Goal: Task Accomplishment & Management: Complete application form

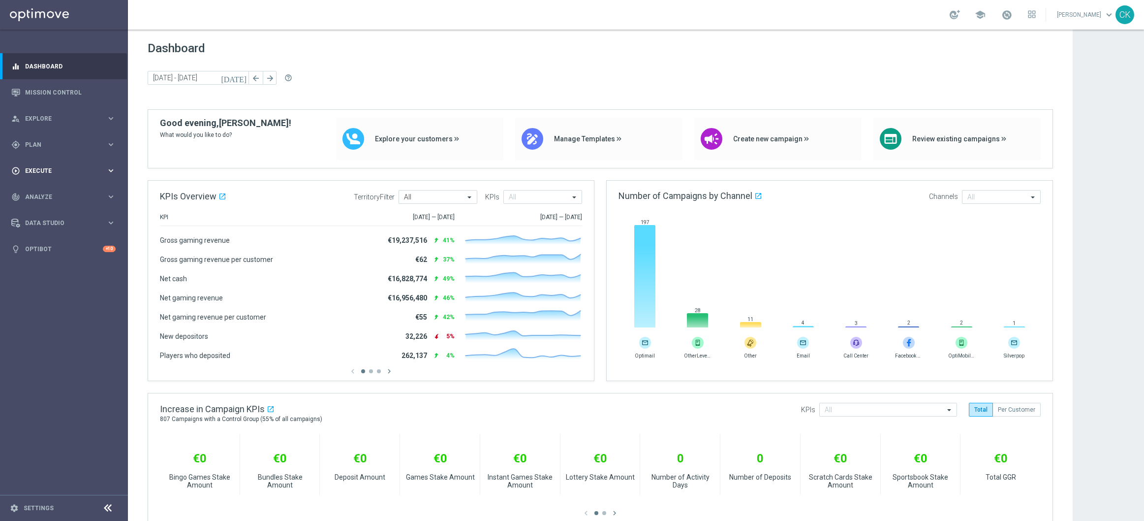
click at [41, 170] on span "Execute" at bounding box center [65, 171] width 81 height 6
click at [52, 187] on link "Campaign Builder" at bounding box center [64, 191] width 77 height 8
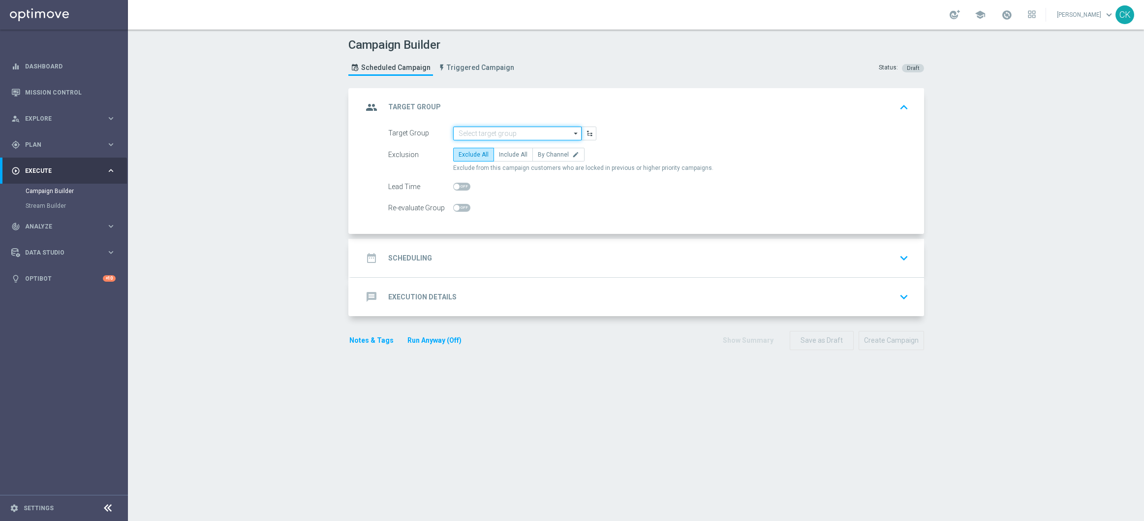
click at [497, 133] on input at bounding box center [517, 133] width 128 height 14
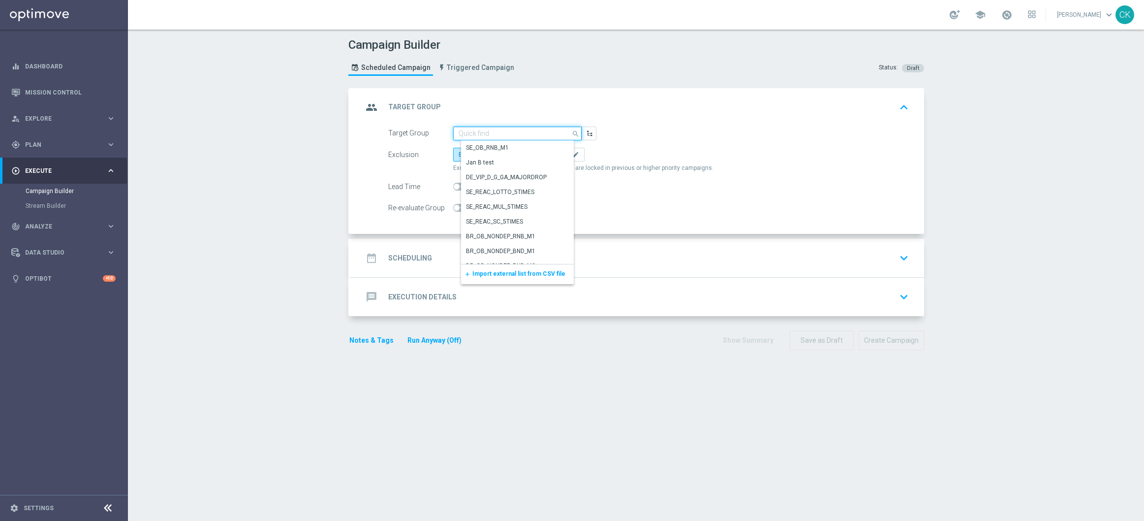
paste input "de_DE_TGT_NVIP_EM_TAC_MIX__ACTIVE_ALL_HIGHJACKPOT"
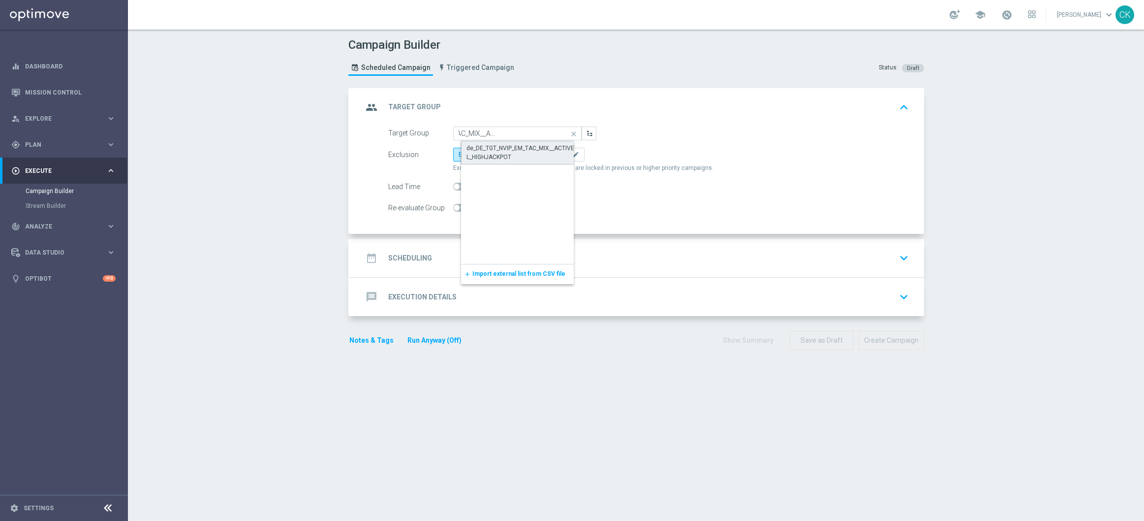
click at [503, 146] on div "de_DE_TGT_NVIP_EM_TAC_MIX__ACTIVE_ALL_HIGHJACKPOT" at bounding box center [526, 153] width 118 height 18
type input "de_DE_TGT_NVIP_EM_TAC_MIX__ACTIVE_ALL_HIGHJACKPOT"
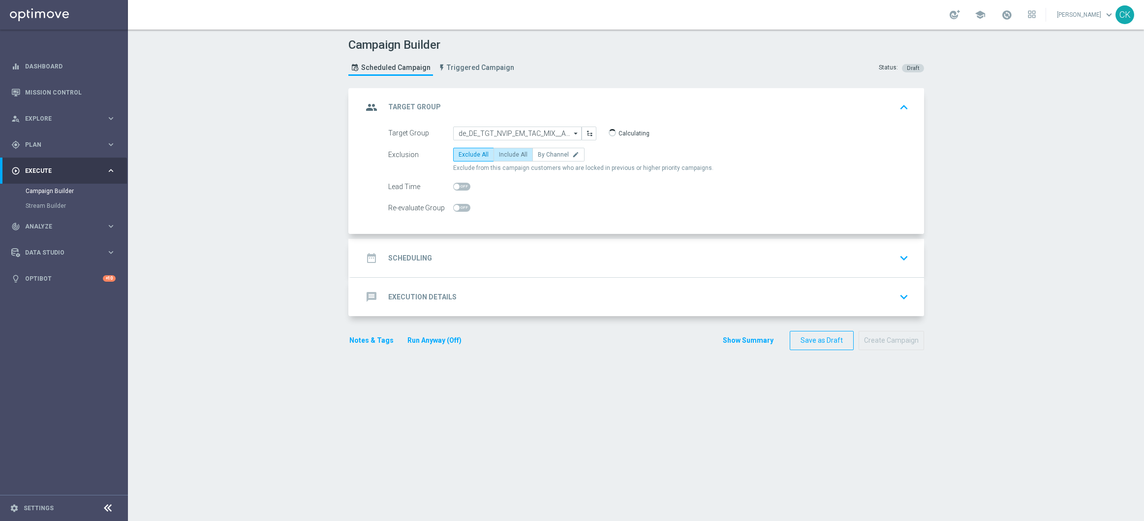
click at [499, 151] on span "Include All" at bounding box center [513, 154] width 29 height 7
click at [499, 153] on input "Include All" at bounding box center [502, 156] width 6 height 6
radio input "true"
click at [455, 183] on span at bounding box center [461, 187] width 17 height 8
click at [455, 183] on input "checkbox" at bounding box center [461, 187] width 17 height 8
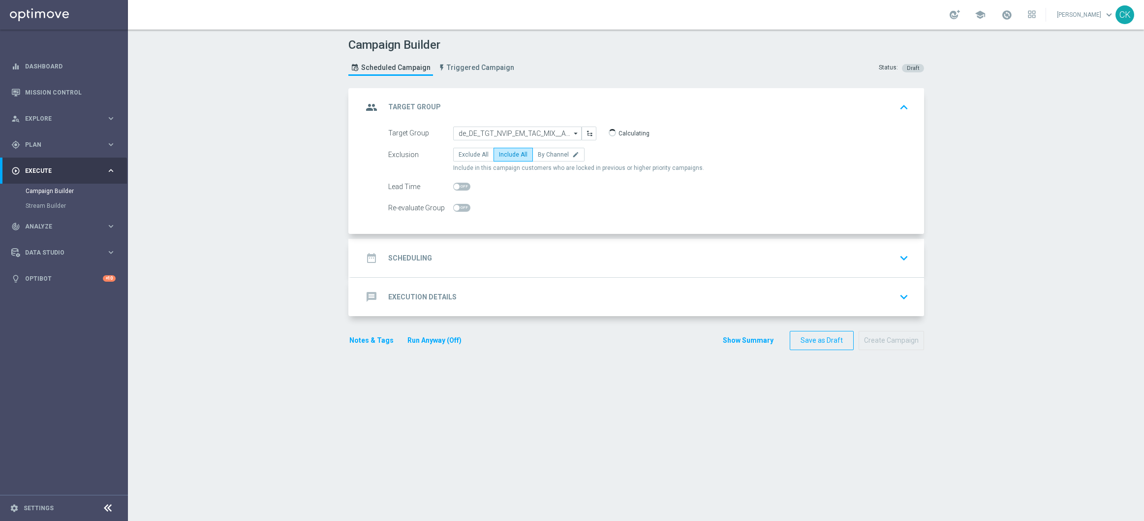
checkbox input "true"
click at [399, 259] on h2 "Scheduling" at bounding box center [410, 257] width 44 height 9
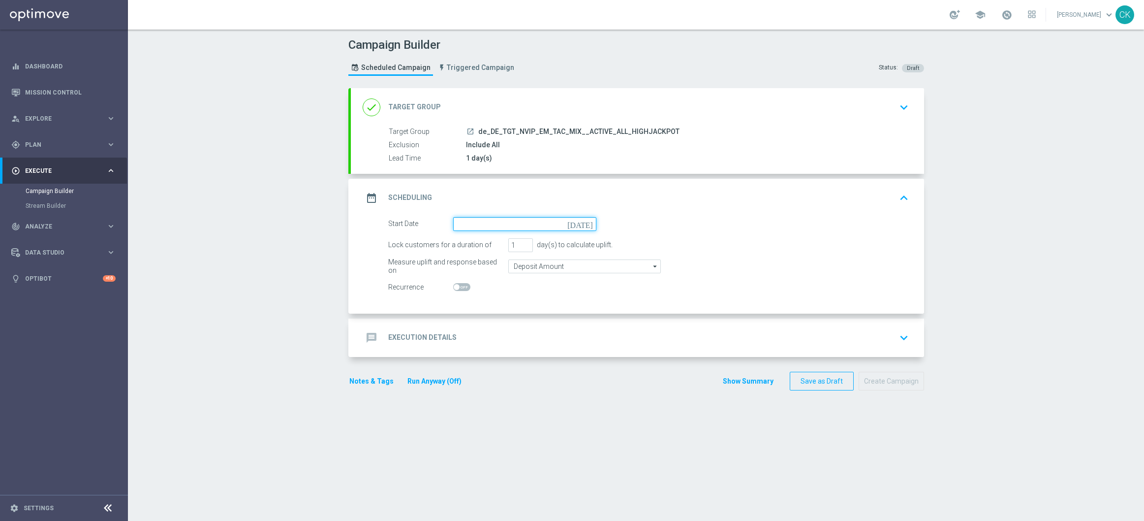
click at [521, 221] on input at bounding box center [524, 224] width 143 height 14
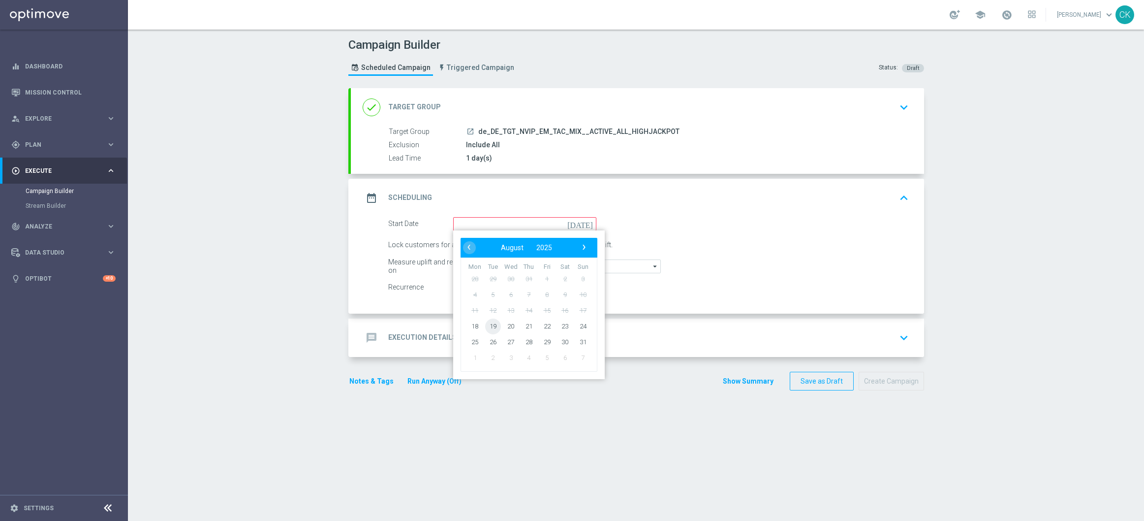
click at [489, 326] on span "19" at bounding box center [493, 326] width 16 height 16
type input "19 Aug 2025"
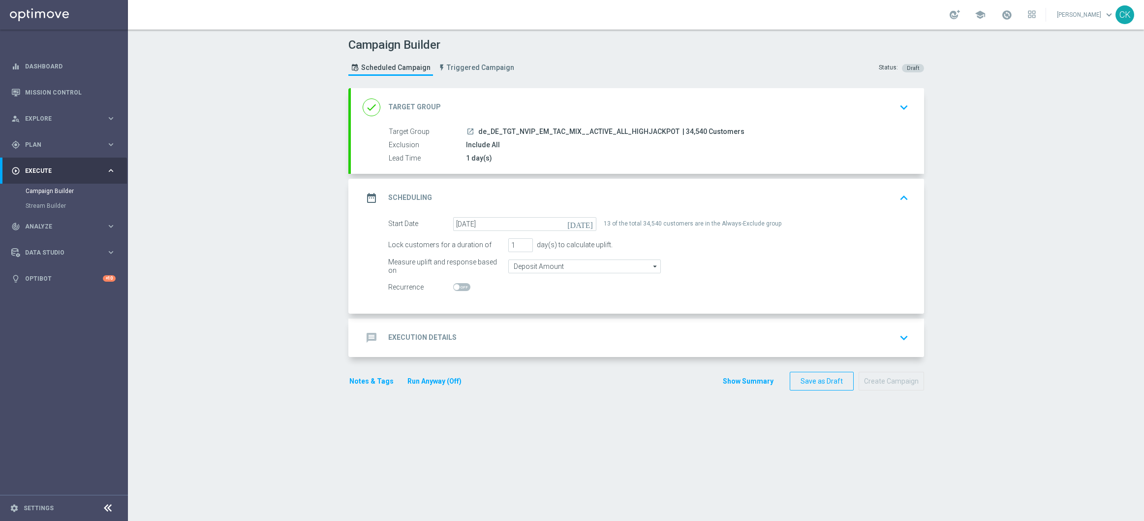
click at [422, 336] on h2 "Execution Details" at bounding box center [422, 337] width 68 height 9
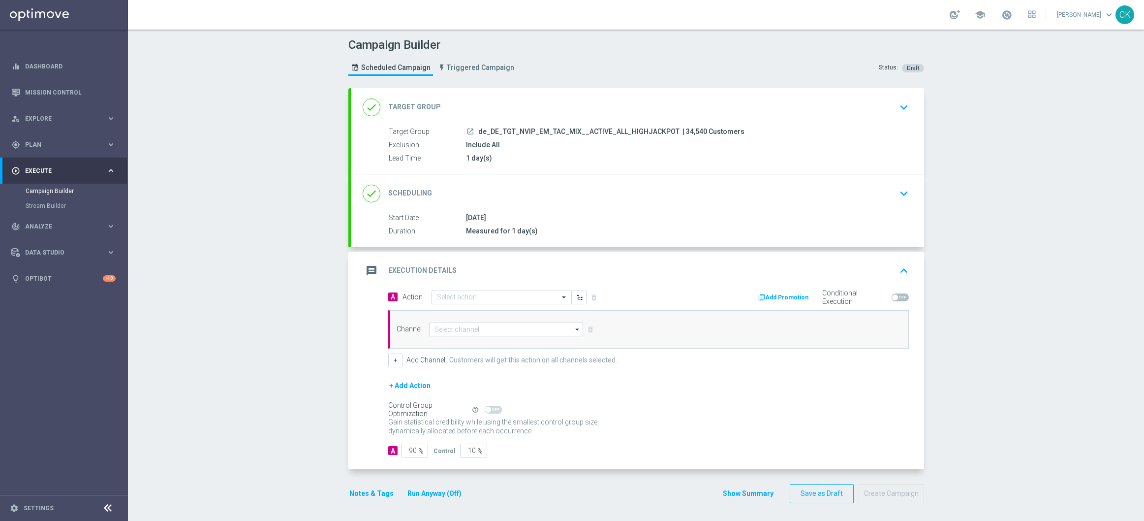
click at [495, 289] on div "message Execution Details keyboard_arrow_up" at bounding box center [637, 271] width 573 height 38
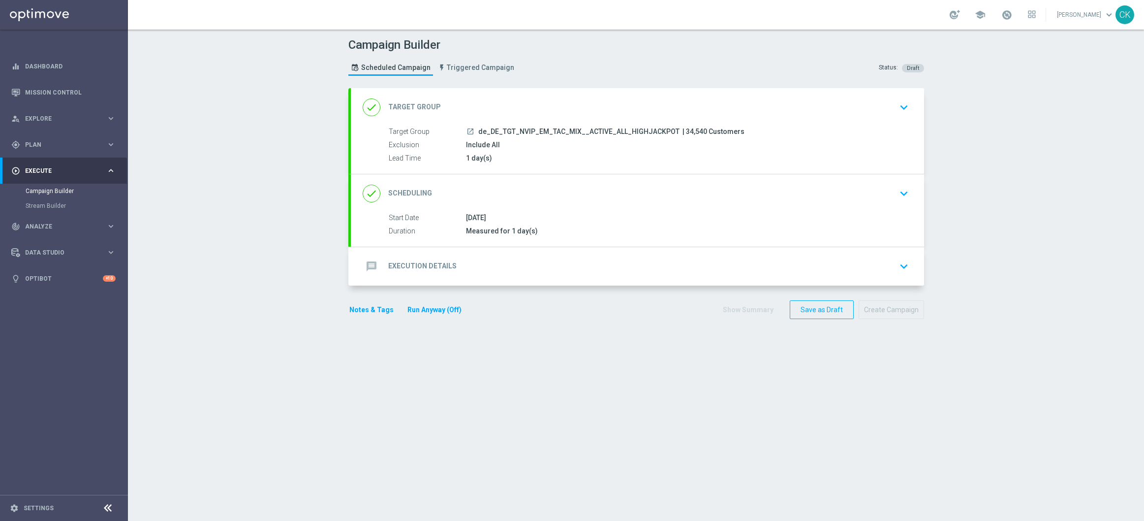
click at [474, 262] on div "message Execution Details keyboard_arrow_down" at bounding box center [638, 266] width 550 height 19
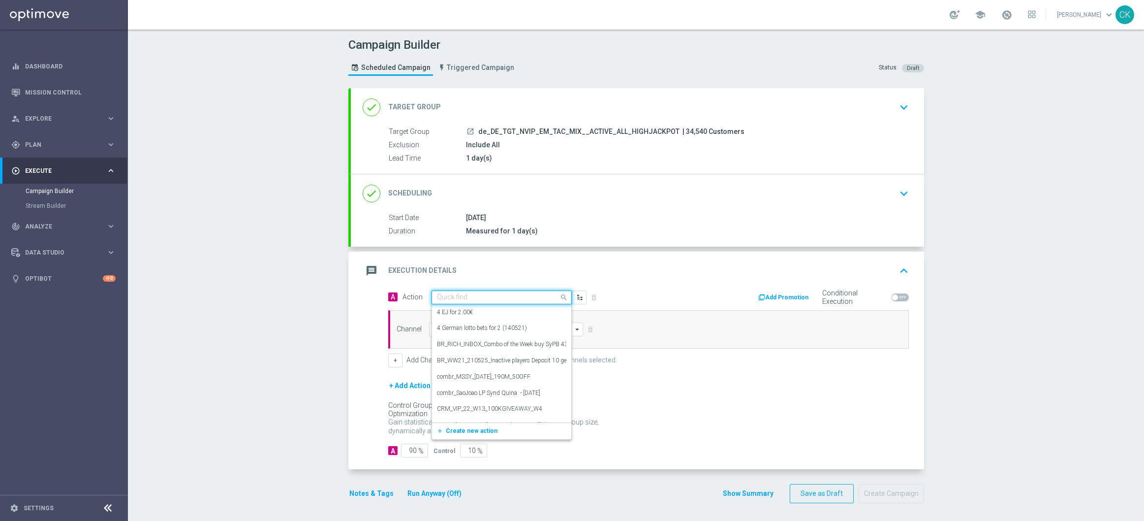
click at [480, 294] on input "text" at bounding box center [492, 297] width 110 height 8
paste input "EuroMillions Exklusiv + free 100 Extra-Chancen EuroMillions"
type input "EuroMillions Exklusiv + free 100 Extra-Chancen EuroMillions"
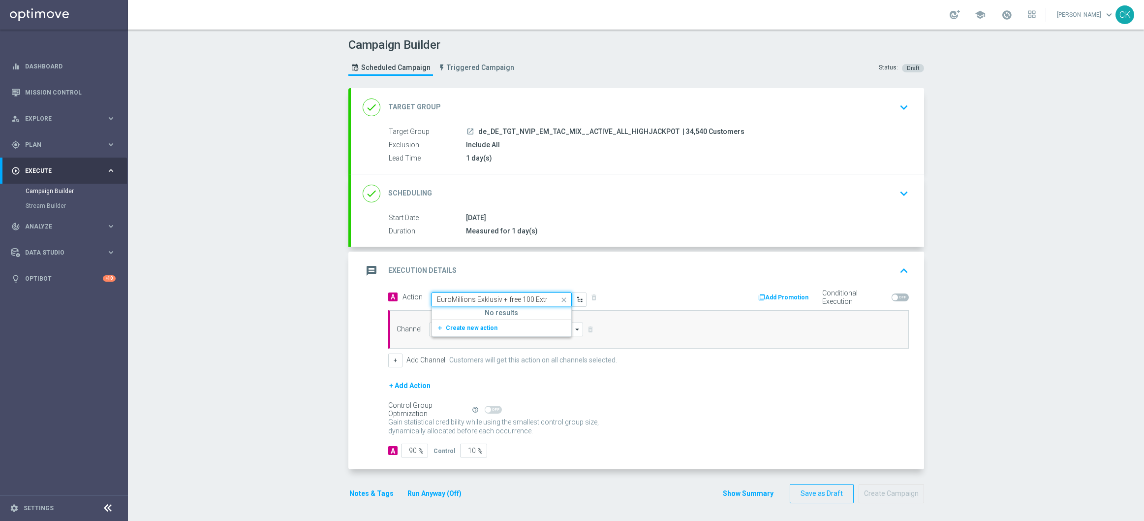
scroll to position [0, 69]
click at [437, 327] on icon "add_new" at bounding box center [441, 327] width 9 height 7
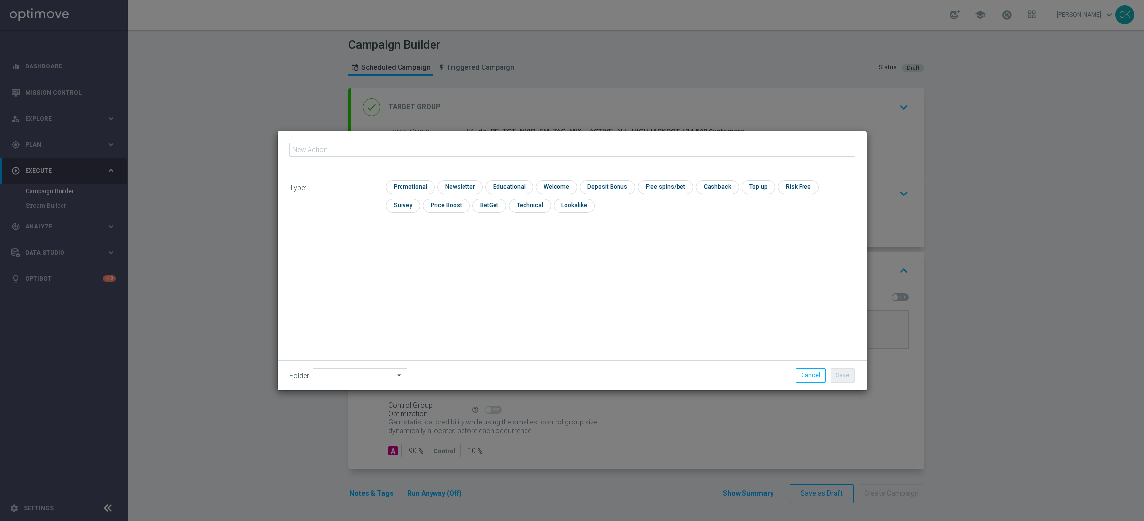
type input "EuroMillions Exklusiv + free 100 Extra-Chancen EuroMillions"
click at [413, 182] on input "checkbox" at bounding box center [409, 186] width 47 height 13
checkbox input "true"
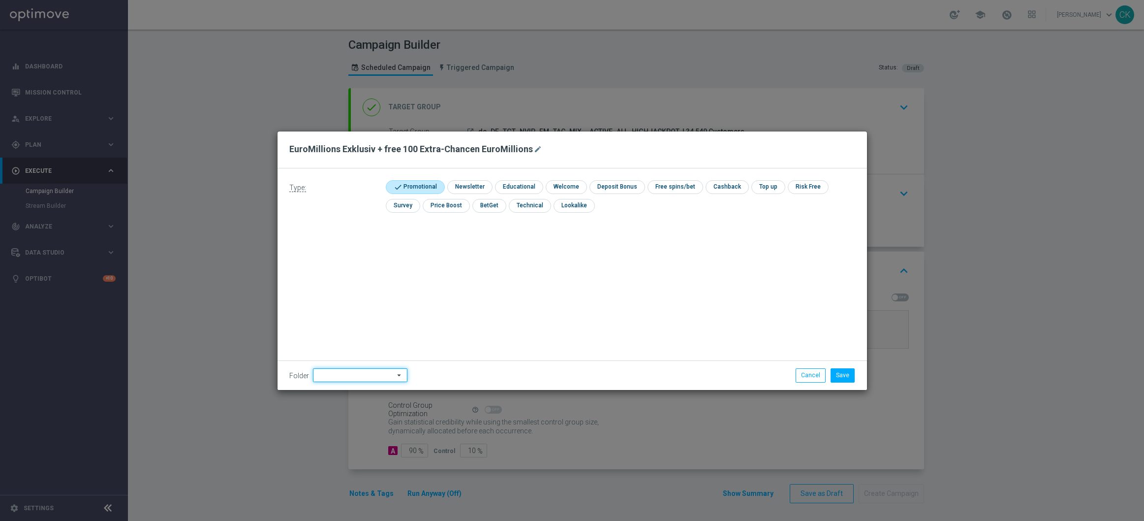
click at [325, 376] on input at bounding box center [360, 375] width 95 height 14
click at [338, 294] on div "DE" at bounding box center [360, 294] width 78 height 14
type input "DE"
click at [338, 294] on div "Type: check Promotional check Newsletter check Educational check Welcome check …" at bounding box center [573, 278] width 590 height 221
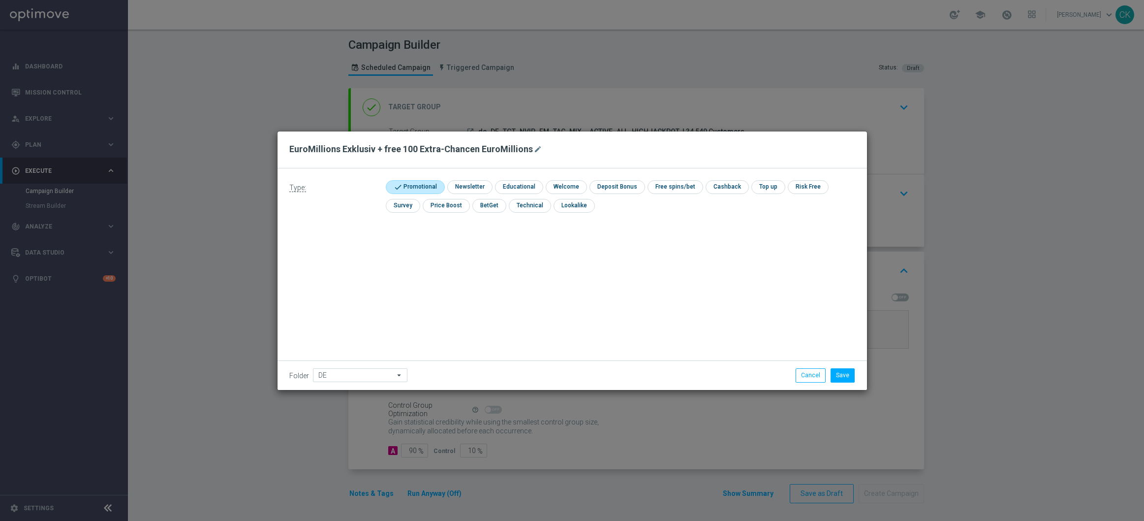
click at [669, 317] on div "Type: check Promotional check Newsletter check Educational check Welcome check …" at bounding box center [573, 278] width 590 height 221
click at [843, 373] on button "Save" at bounding box center [843, 375] width 24 height 14
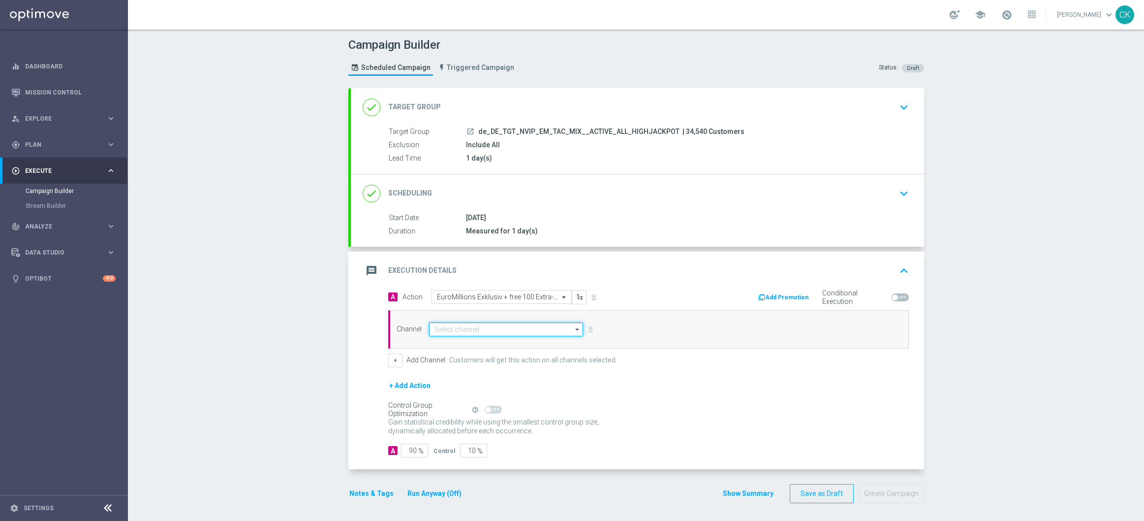
click at [451, 324] on input at bounding box center [506, 329] width 155 height 14
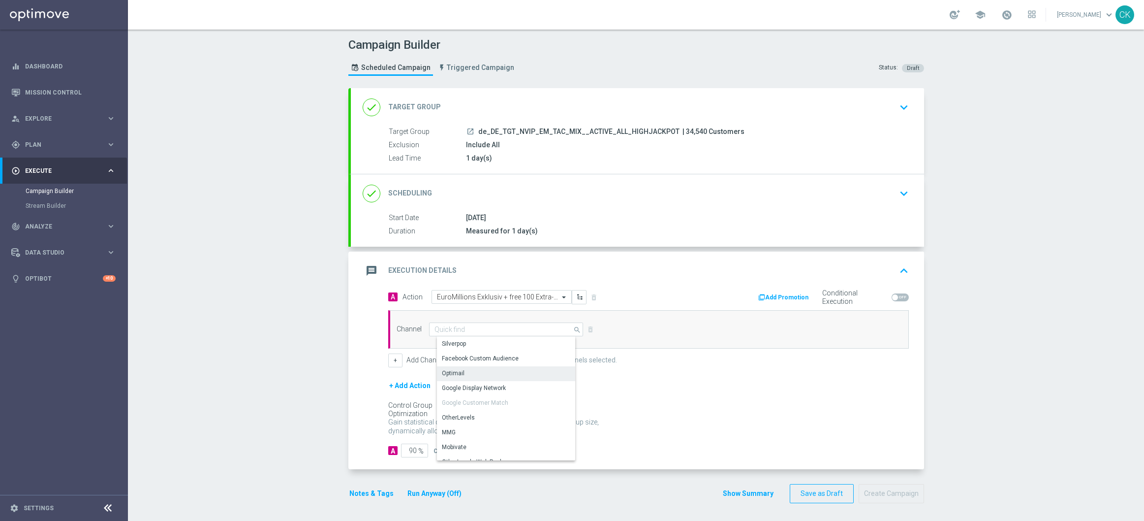
click at [459, 373] on div "Optimail" at bounding box center [510, 373] width 146 height 14
type input "Optimail"
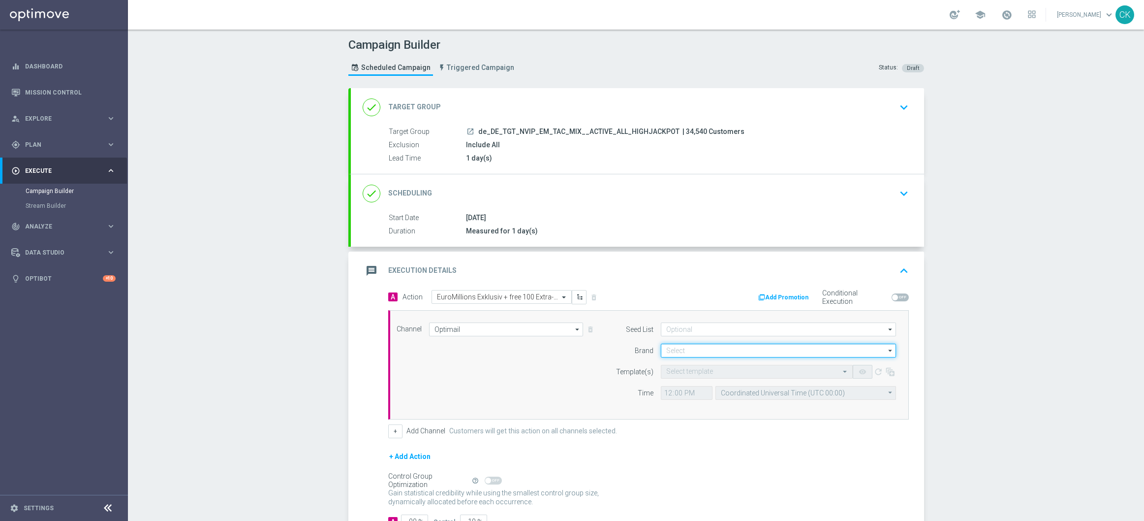
click at [681, 347] on input at bounding box center [778, 351] width 235 height 14
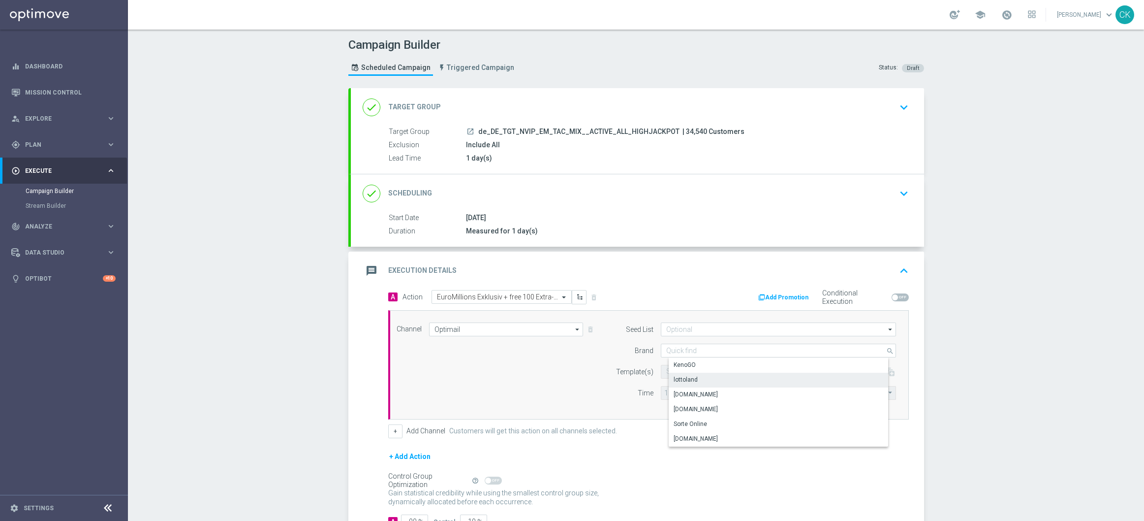
click at [681, 377] on div "lottoland" at bounding box center [686, 379] width 24 height 9
type input "lottoland"
click at [682, 374] on input "text" at bounding box center [746, 372] width 161 height 8
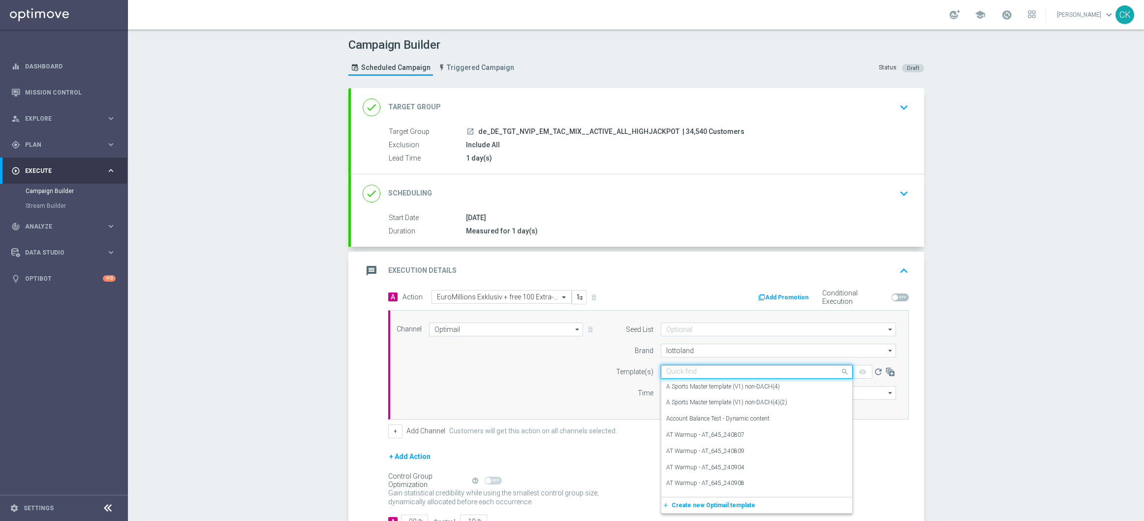
paste input "DE_REG__EM_ACTIVE_250819__NVIP_EMA_TAC_LT"
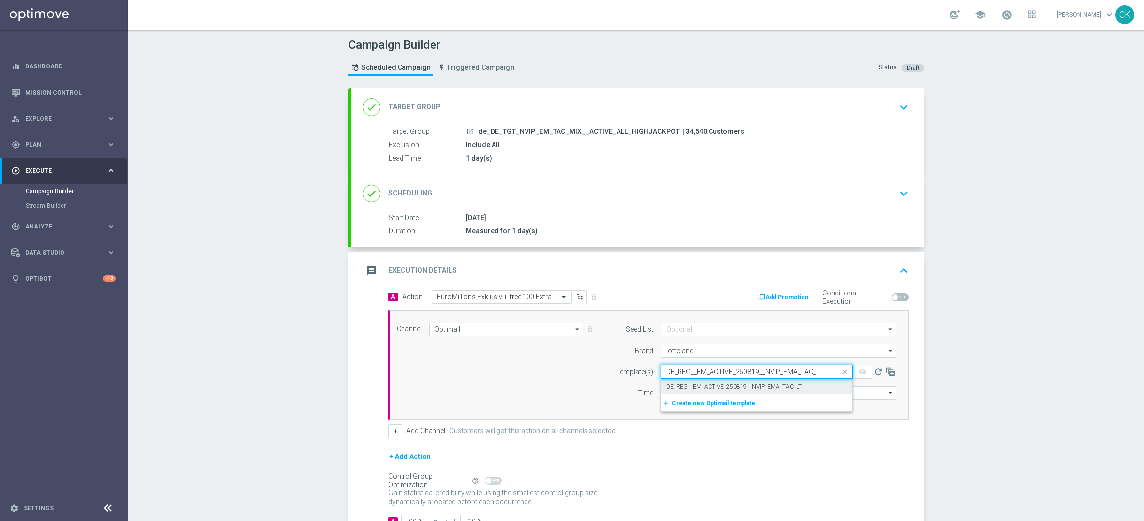
click at [693, 386] on label "DE_REG__EM_ACTIVE_250819__NVIP_EMA_TAC_LT" at bounding box center [733, 386] width 135 height 8
type input "DE_REG__EM_ACTIVE_250819__NVIP_EMA_TAC_LT"
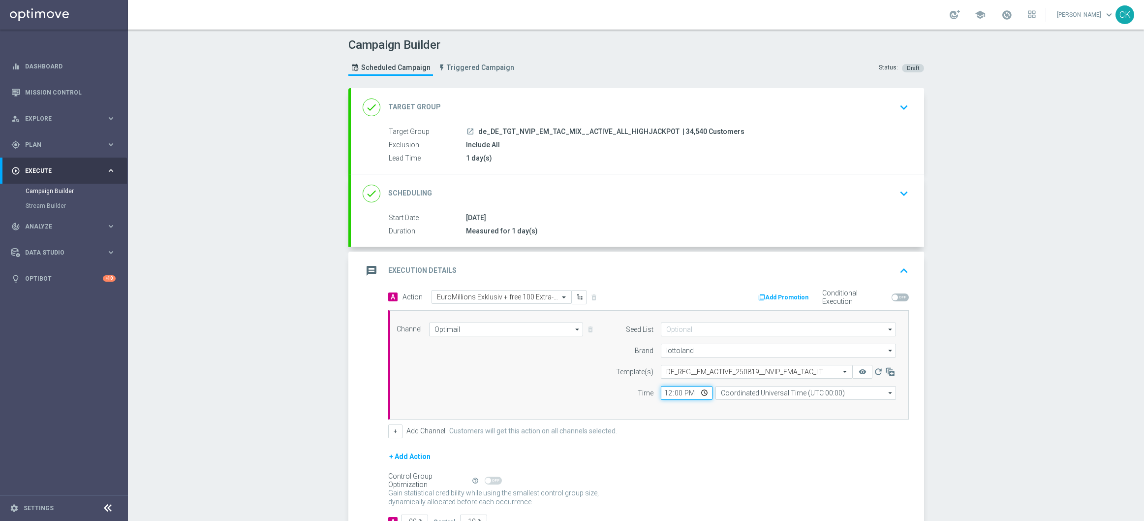
click at [661, 396] on input "12:00" at bounding box center [687, 393] width 52 height 14
type input "06:00"
click at [841, 389] on input "Coordinated Universal Time (UTC 00:00)" at bounding box center [806, 393] width 181 height 14
click at [792, 411] on div "Central European Time (Berlin) (UTC +02:00)" at bounding box center [809, 407] width 161 height 9
type input "Central European Time (Berlin) (UTC +02:00)"
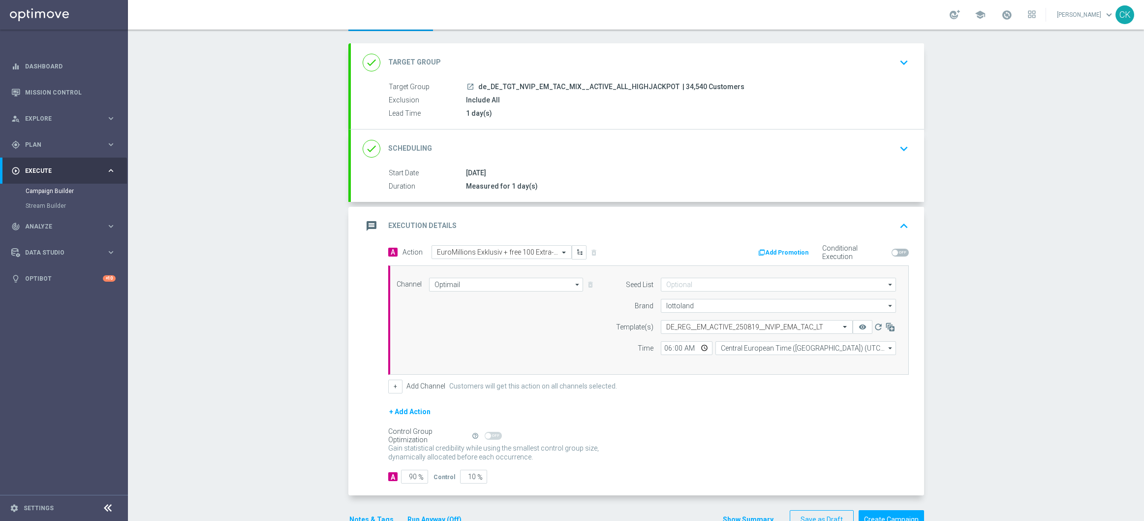
scroll to position [74, 0]
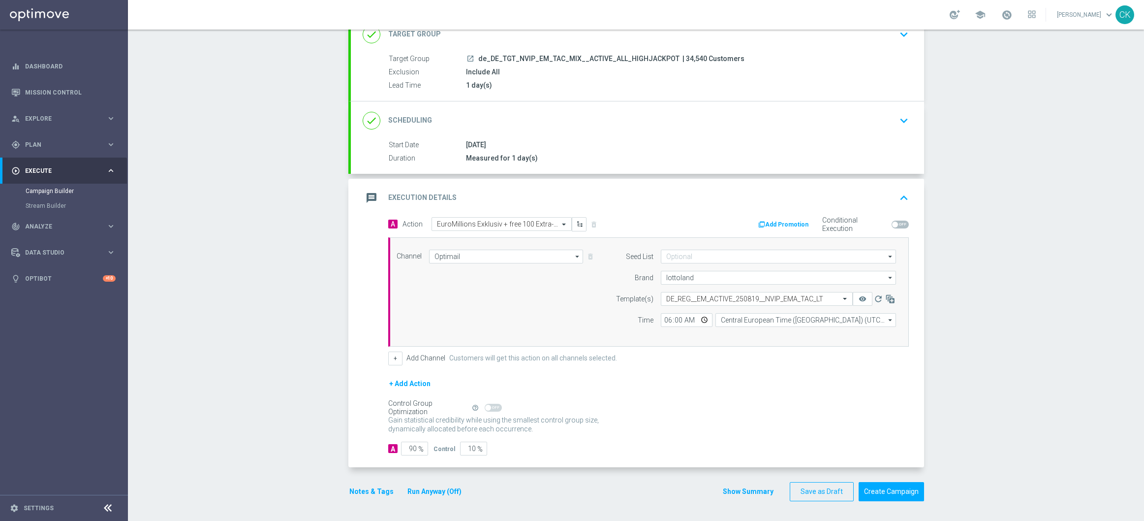
click at [418, 447] on span "%" at bounding box center [420, 449] width 5 height 8
click at [411, 448] on input "90" at bounding box center [414, 449] width 27 height 14
type input "9"
type input "91"
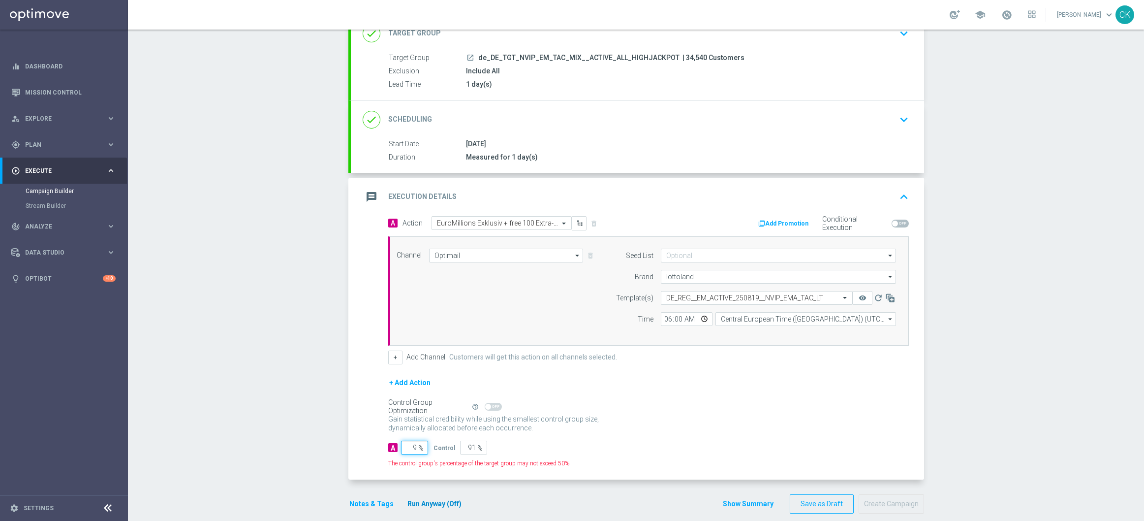
type input "98"
type input "2"
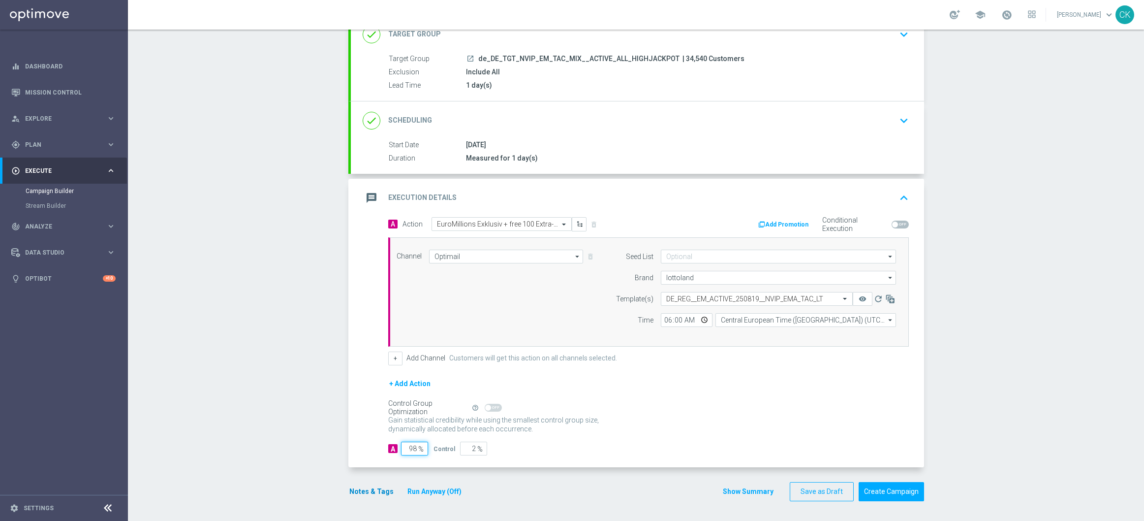
type input "98"
click at [366, 492] on button "Notes & Tags" at bounding box center [371, 491] width 46 height 12
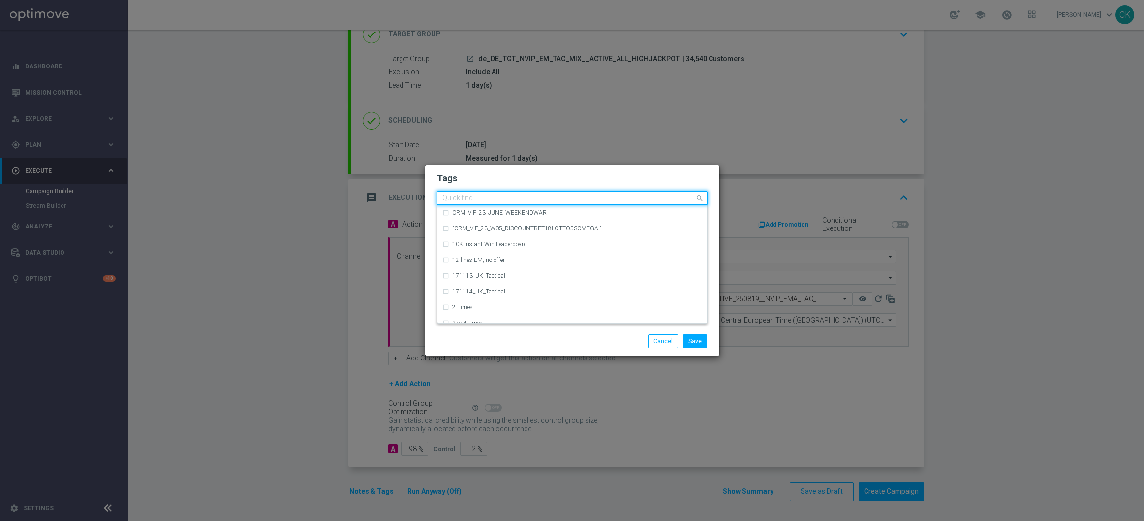
click at [472, 196] on input "text" at bounding box center [568, 198] width 253 height 8
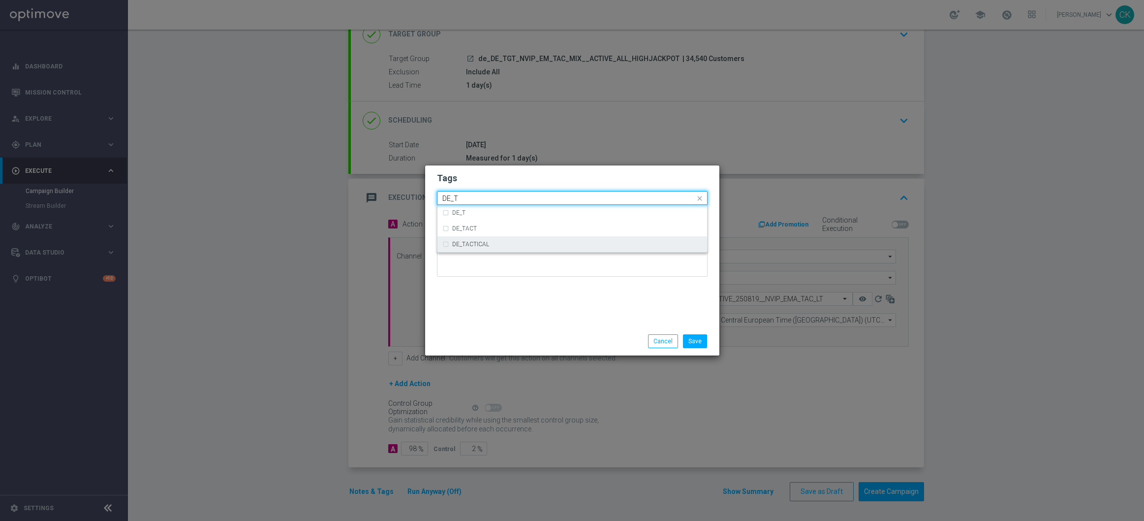
click at [475, 249] on div "DE_TACTICAL" at bounding box center [572, 244] width 260 height 16
type input "DE_T"
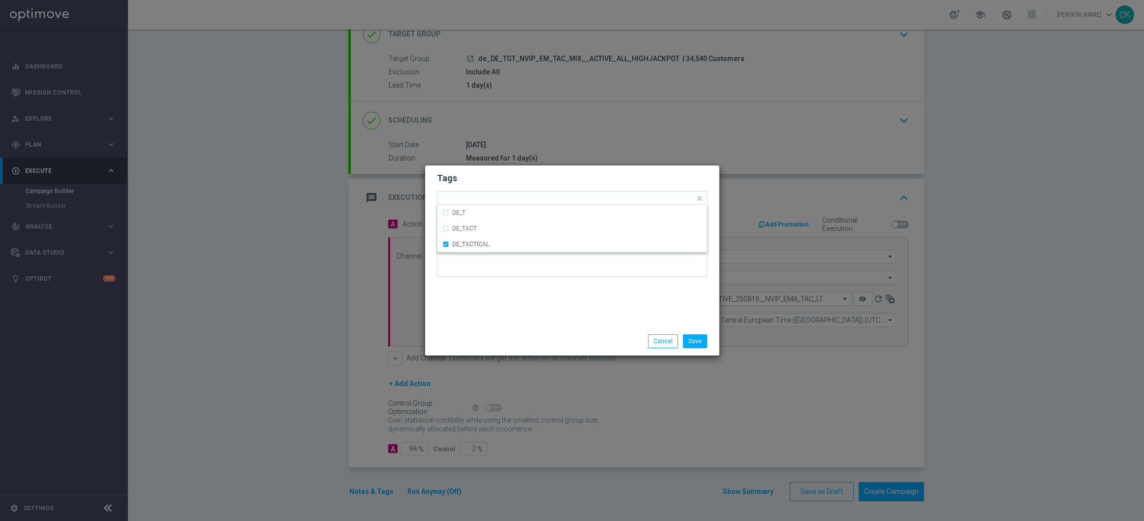
click at [476, 327] on div "Save Cancel" at bounding box center [572, 341] width 294 height 29
click at [703, 339] on button "Save" at bounding box center [695, 341] width 24 height 14
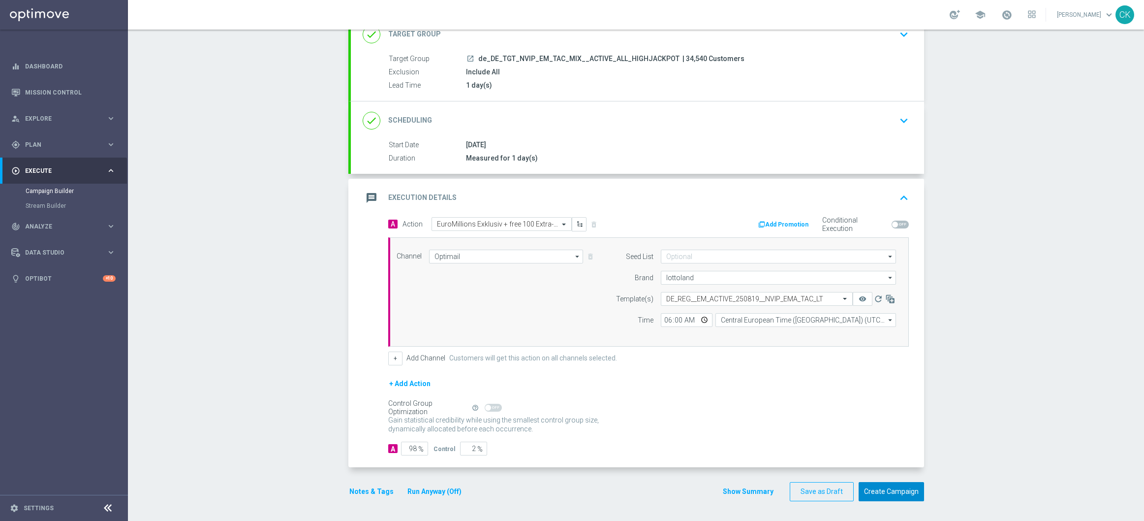
click at [886, 487] on button "Create Campaign" at bounding box center [891, 491] width 65 height 19
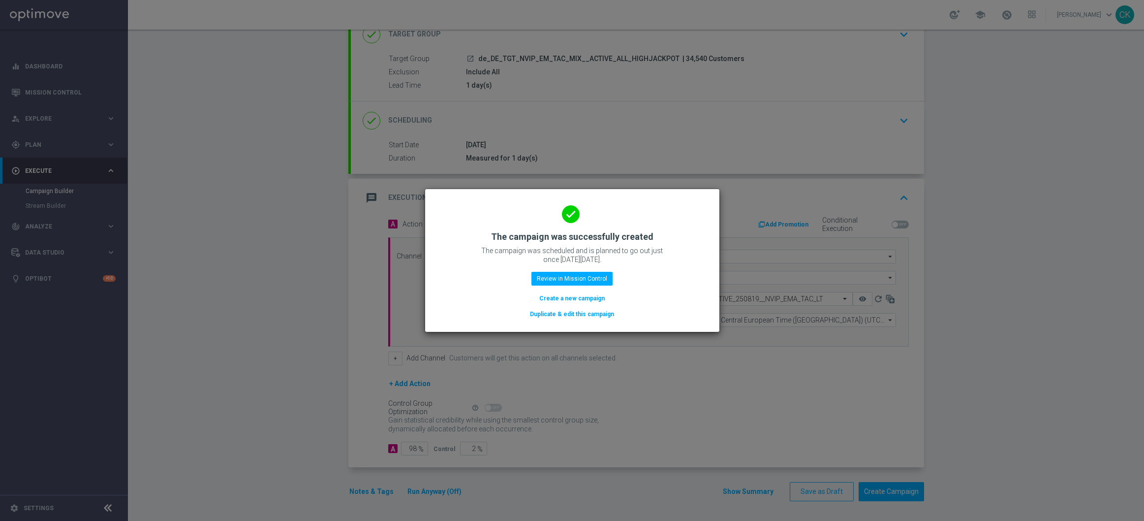
click at [582, 298] on button "Create a new campaign" at bounding box center [571, 298] width 67 height 11
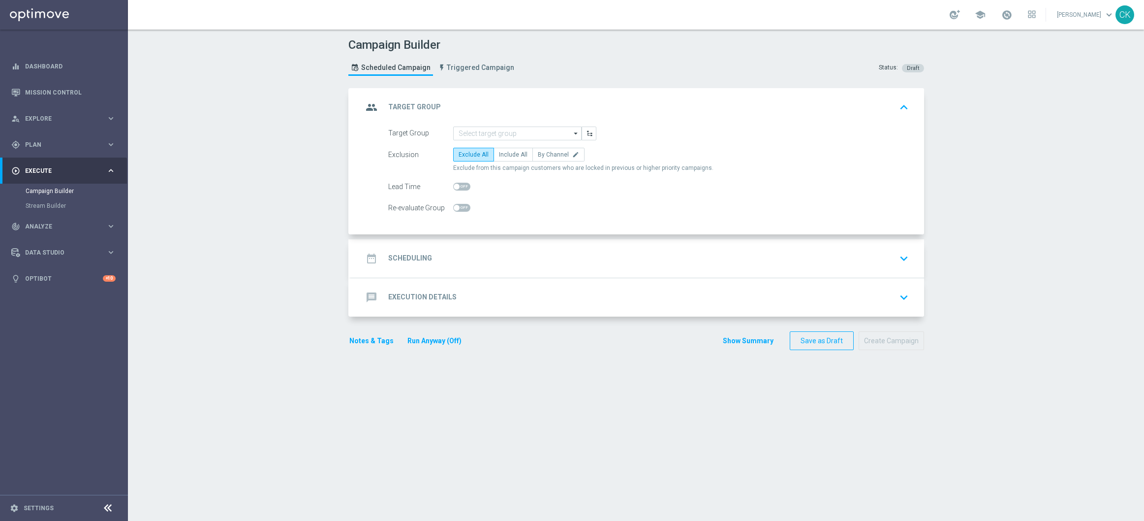
scroll to position [0, 0]
click at [496, 133] on input at bounding box center [517, 133] width 128 height 14
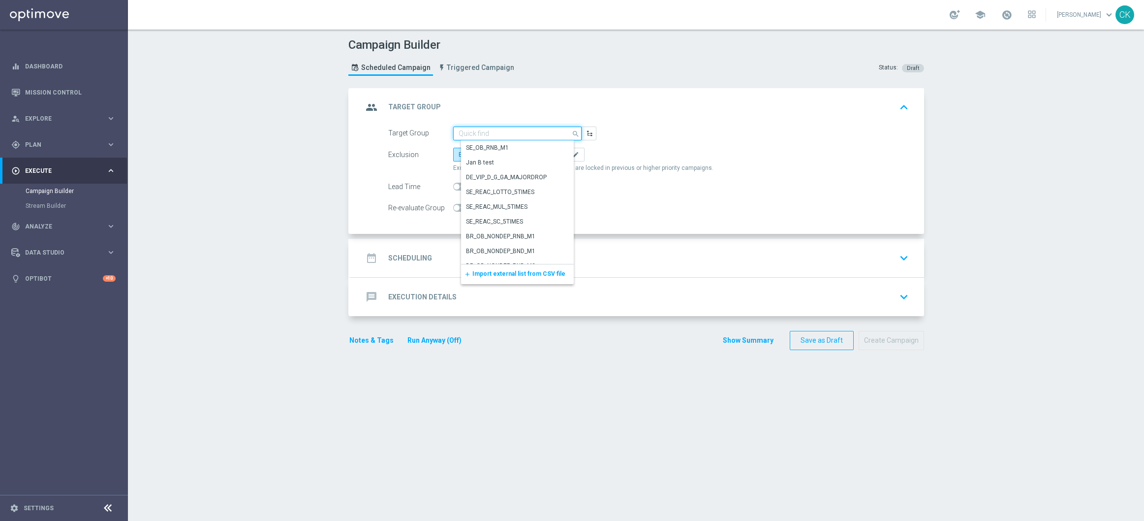
paste input "de_DE_TGT_NVIP_EM_TAC_MIX__REACTIVATED_HIGHJACKPOT"
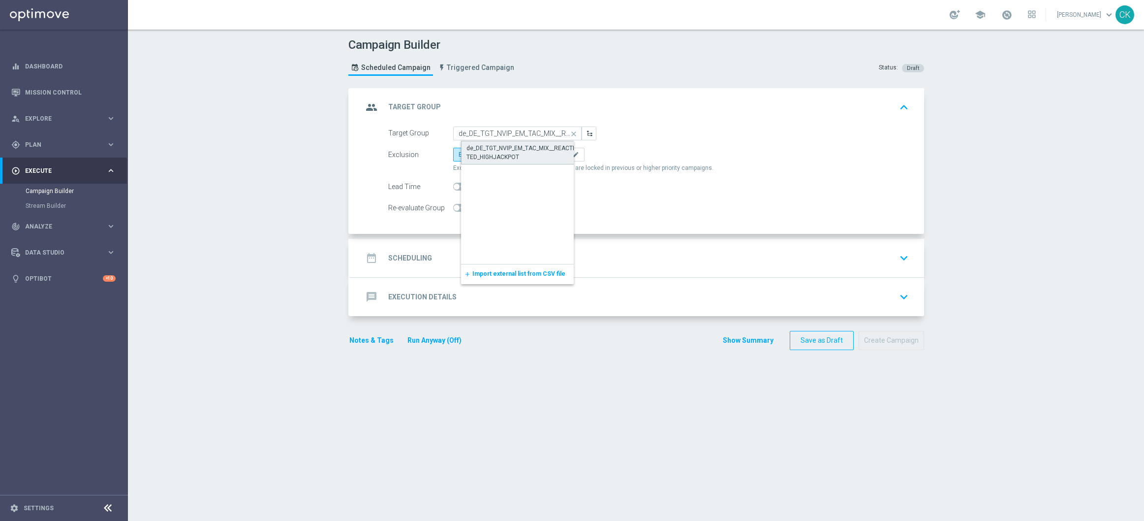
click at [495, 146] on div "de_DE_TGT_NVIP_EM_TAC_MIX__REACTIVATED_HIGHJACKPOT" at bounding box center [526, 153] width 118 height 18
type input "de_DE_TGT_NVIP_EM_TAC_MIX__REACTIVATED_HIGHJACKPOT"
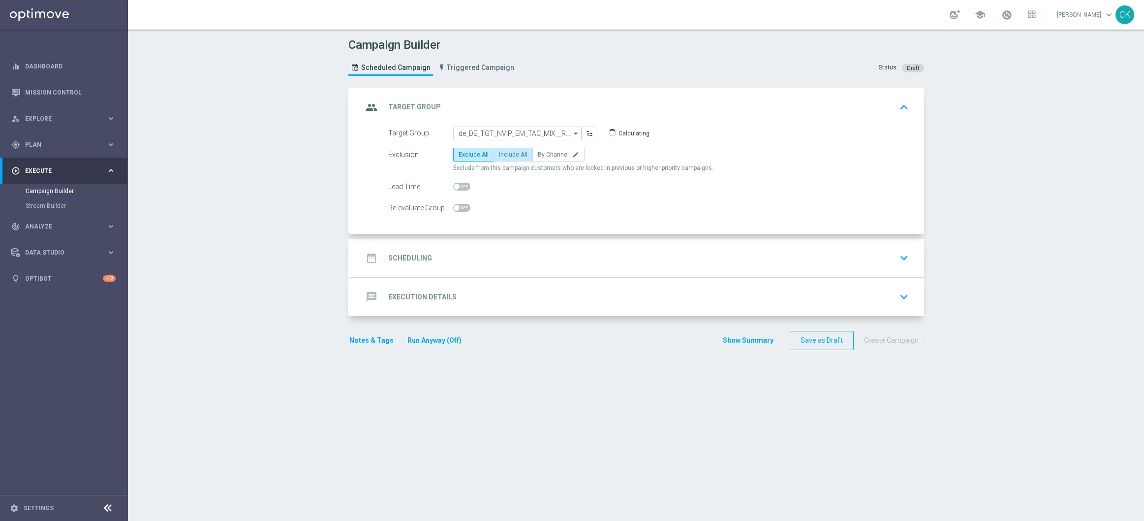
click at [499, 155] on span "Include All" at bounding box center [513, 154] width 29 height 7
click at [499, 155] on input "Include All" at bounding box center [502, 156] width 6 height 6
radio input "true"
click at [454, 186] on span at bounding box center [457, 187] width 6 height 6
click at [453, 186] on input "checkbox" at bounding box center [461, 187] width 17 height 8
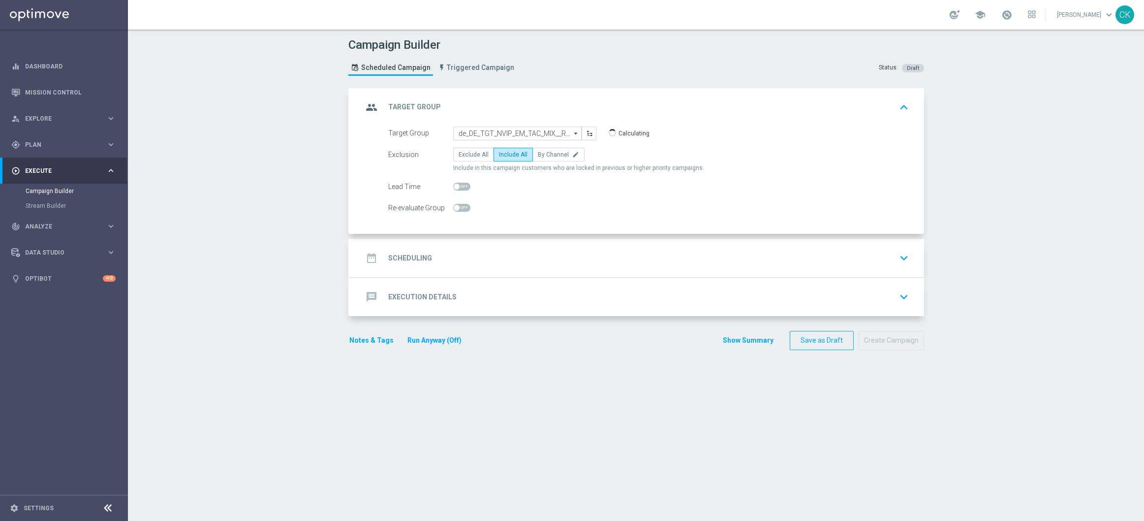
checkbox input "true"
click at [407, 259] on h2 "Scheduling" at bounding box center [410, 257] width 44 height 9
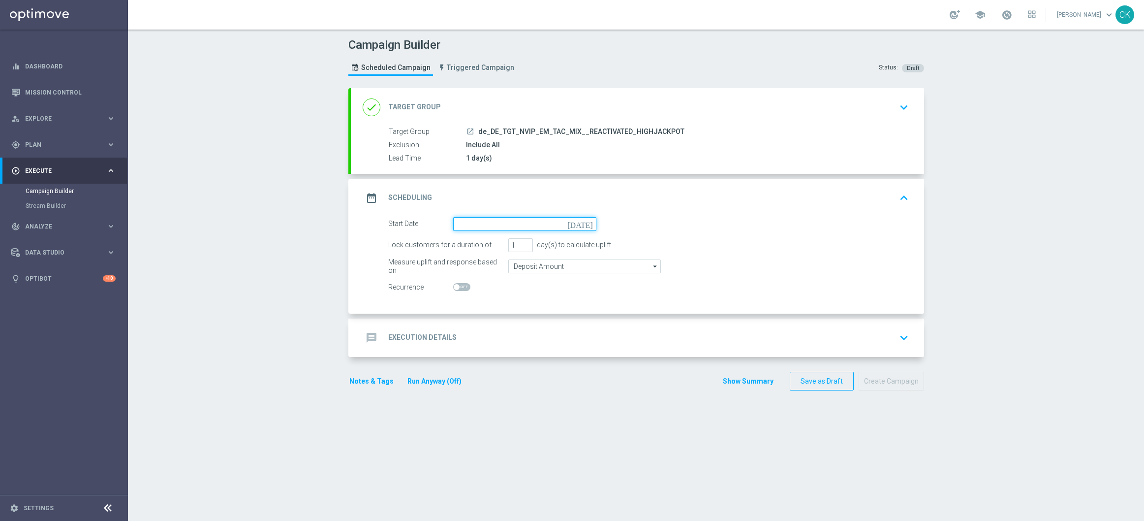
click at [499, 224] on input at bounding box center [524, 224] width 143 height 14
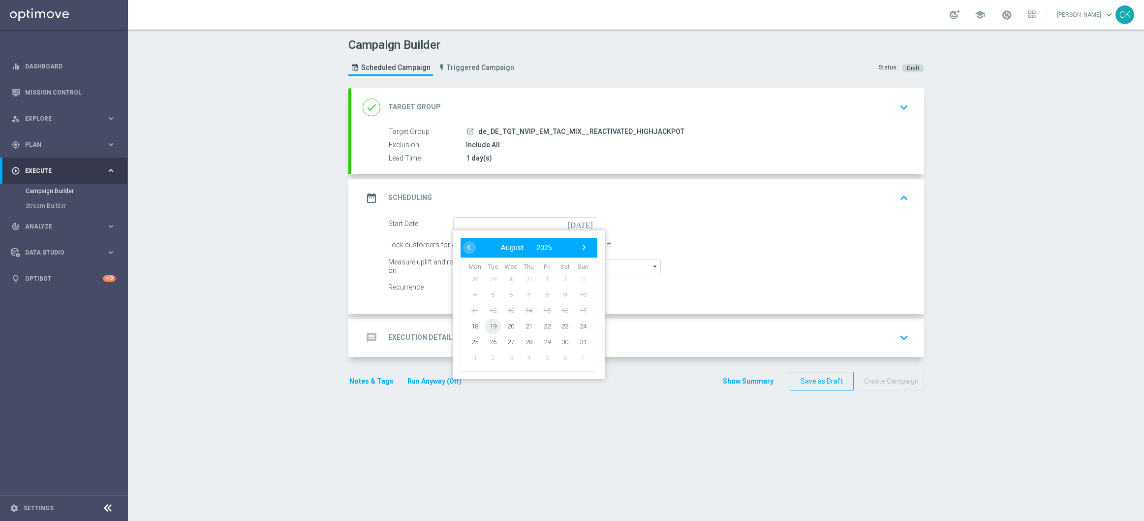
click at [486, 326] on span "19" at bounding box center [493, 326] width 16 height 16
type input "19 Aug 2025"
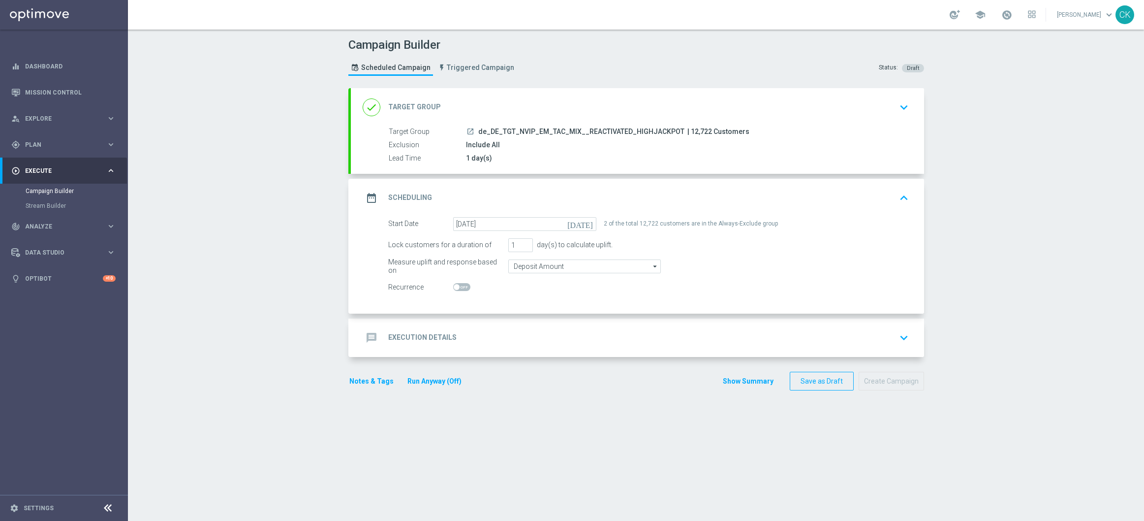
click at [399, 343] on div "message Execution Details" at bounding box center [410, 338] width 94 height 18
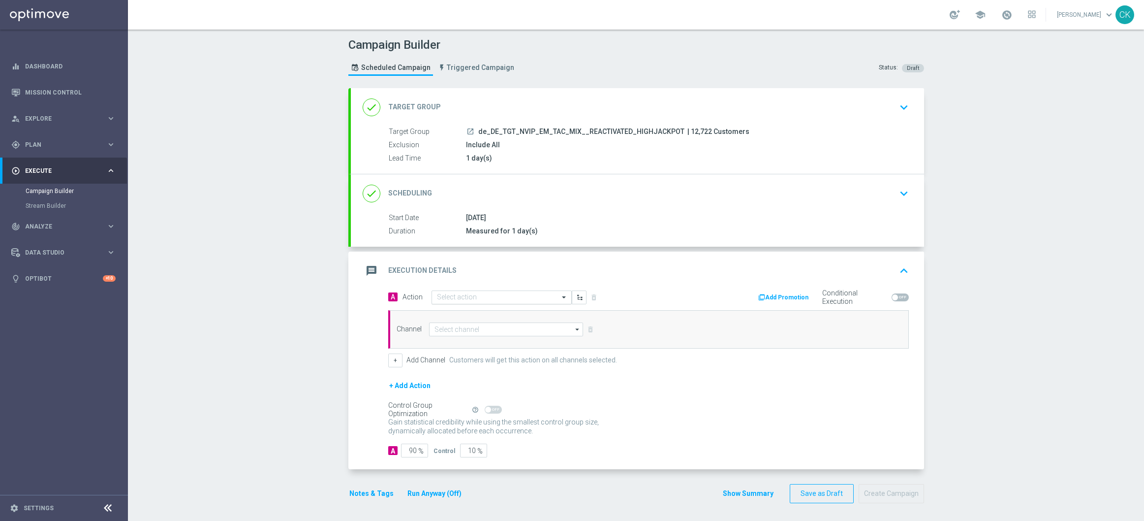
click at [504, 290] on div "Select action" at bounding box center [502, 297] width 140 height 14
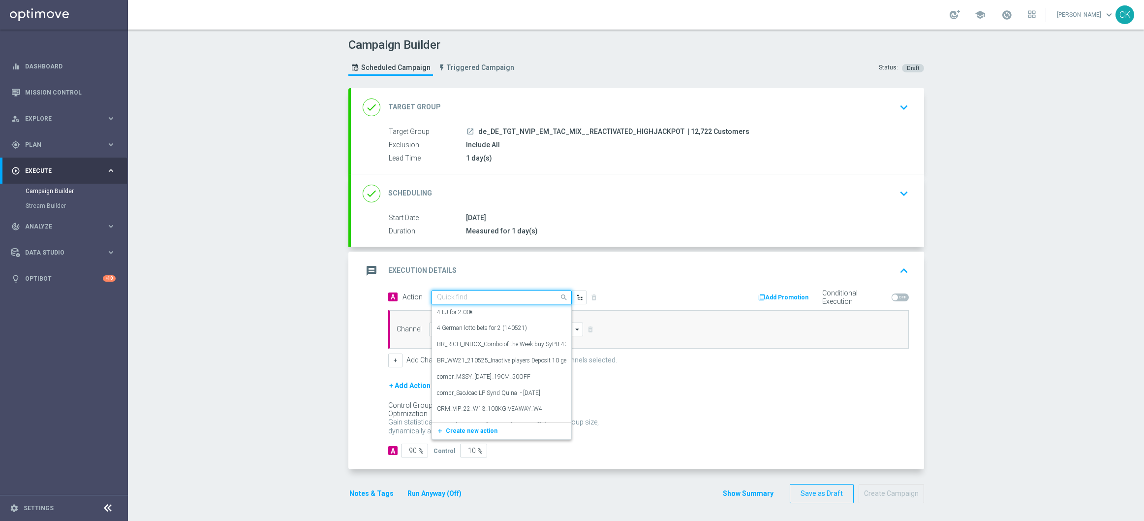
paste input "EuroMillions Exklusiv + free 100 Extra-Chancen EuroMillions"
type input "EuroMillions Exklusiv + free 100 Extra-Chancen EuroMillions"
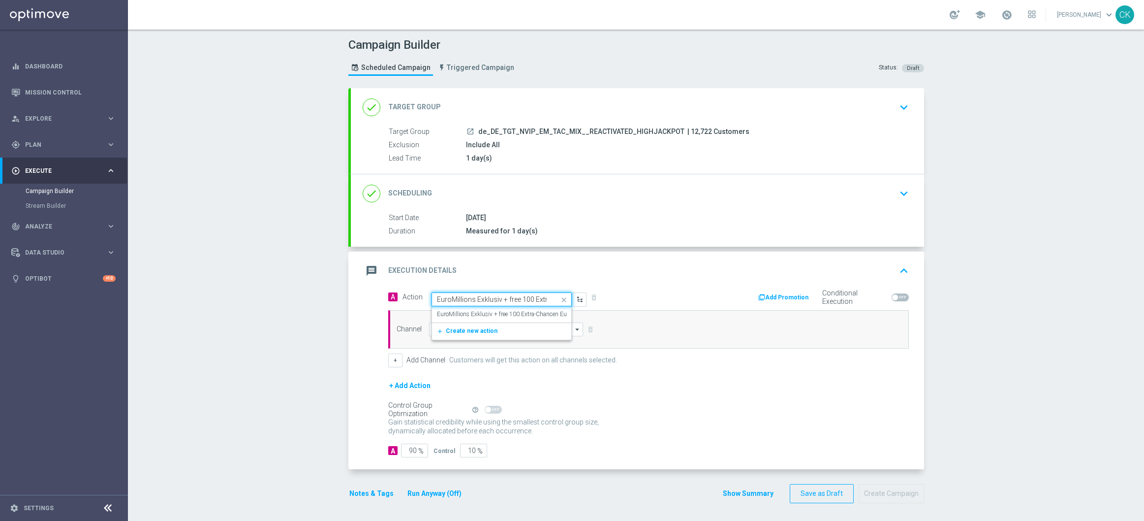
scroll to position [0, 69]
click at [486, 312] on label "EuroMillions Exklusiv + free 100 Extra-Chancen EuroMillions" at bounding box center [515, 314] width 156 height 8
click at [442, 331] on input at bounding box center [506, 329] width 155 height 14
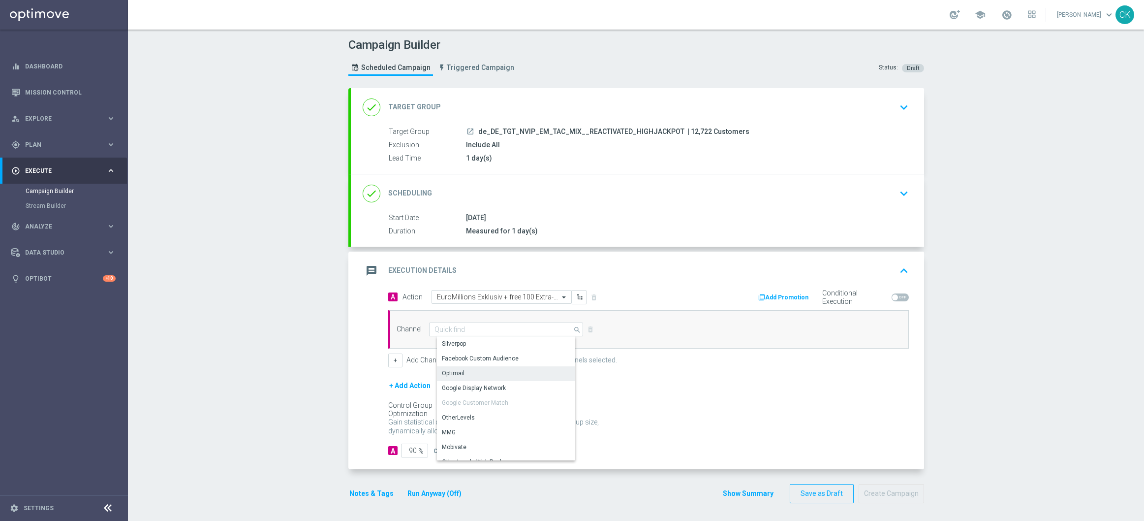
click at [478, 375] on div "Optimail" at bounding box center [510, 373] width 146 height 14
type input "Optimail"
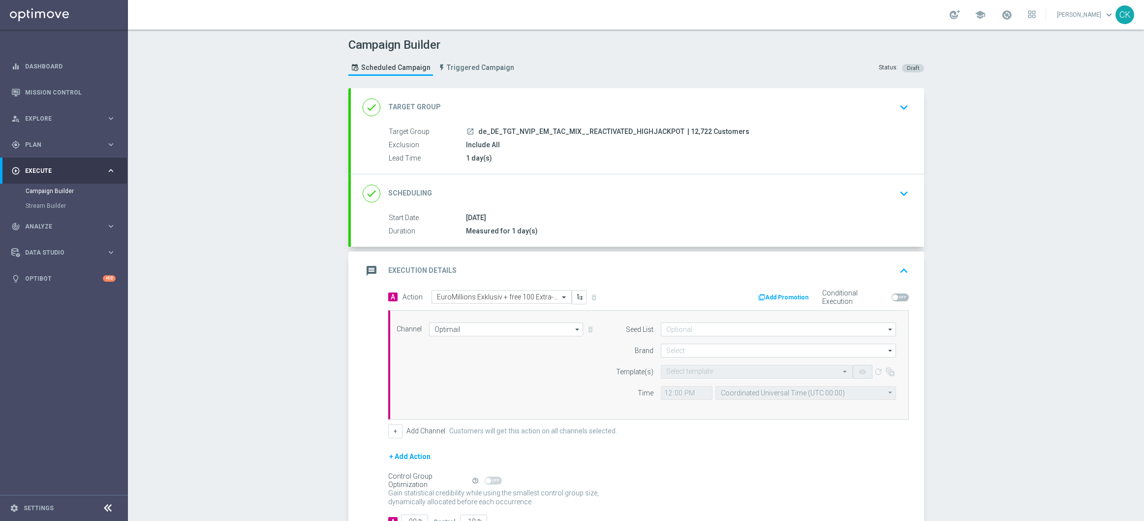
scroll to position [74, 0]
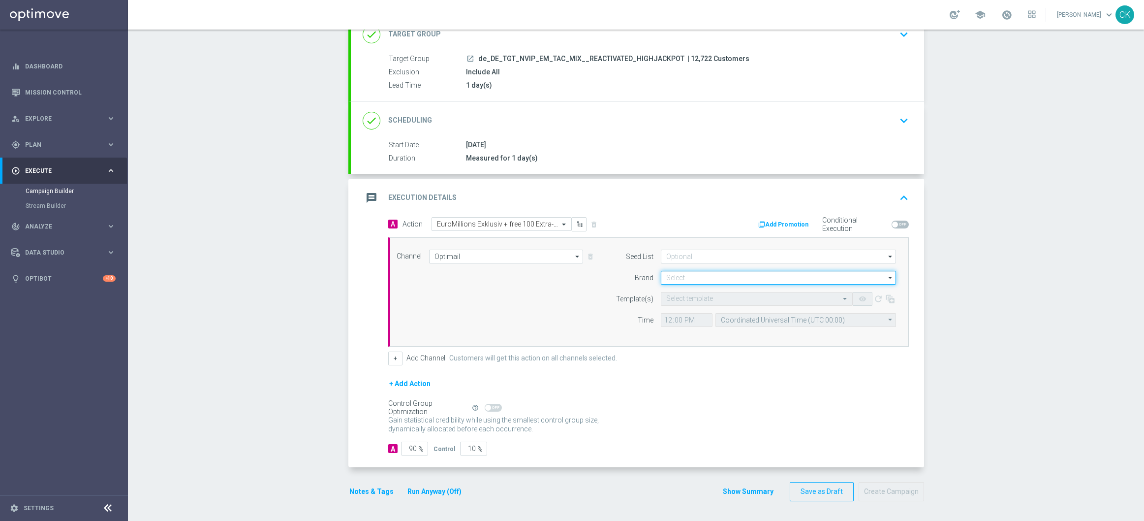
click at [689, 278] on input at bounding box center [778, 278] width 235 height 14
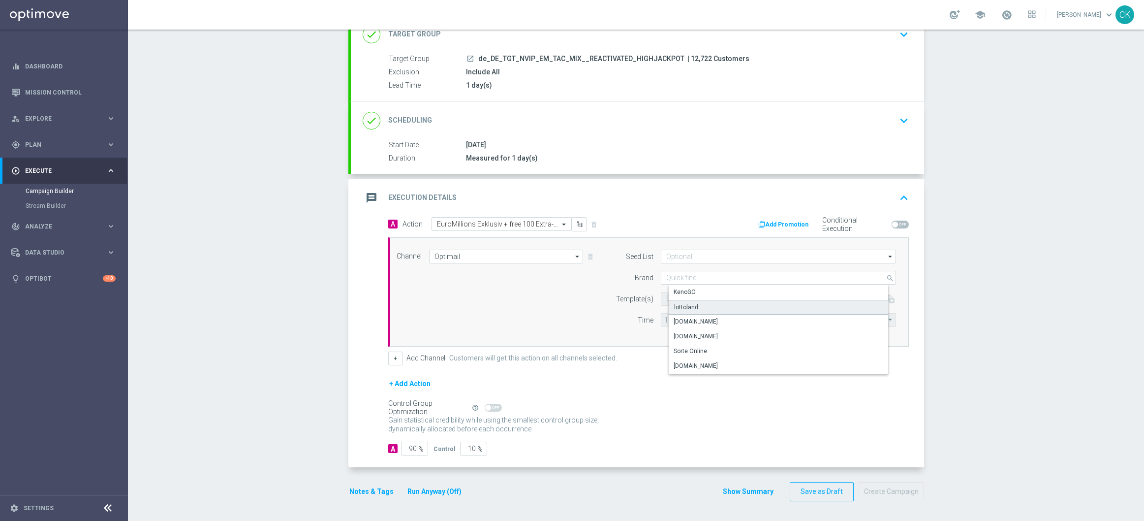
click at [689, 305] on div "lottoland" at bounding box center [686, 307] width 24 height 9
type input "lottoland"
click at [688, 295] on input "text" at bounding box center [746, 299] width 161 height 8
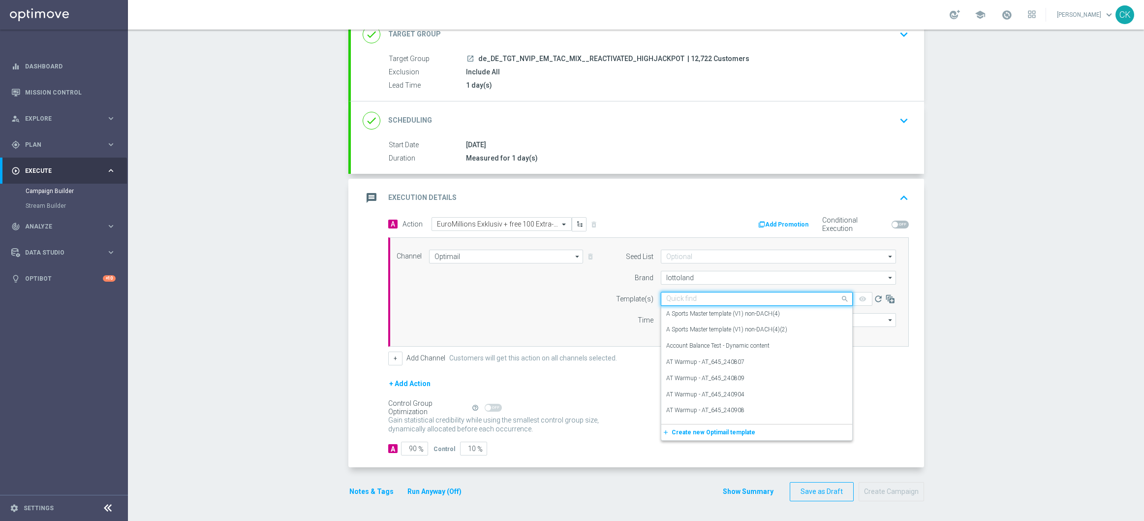
paste input "DE_REG__EM_ACTIVE_250819__NVIP_EMA_TAC_LT"
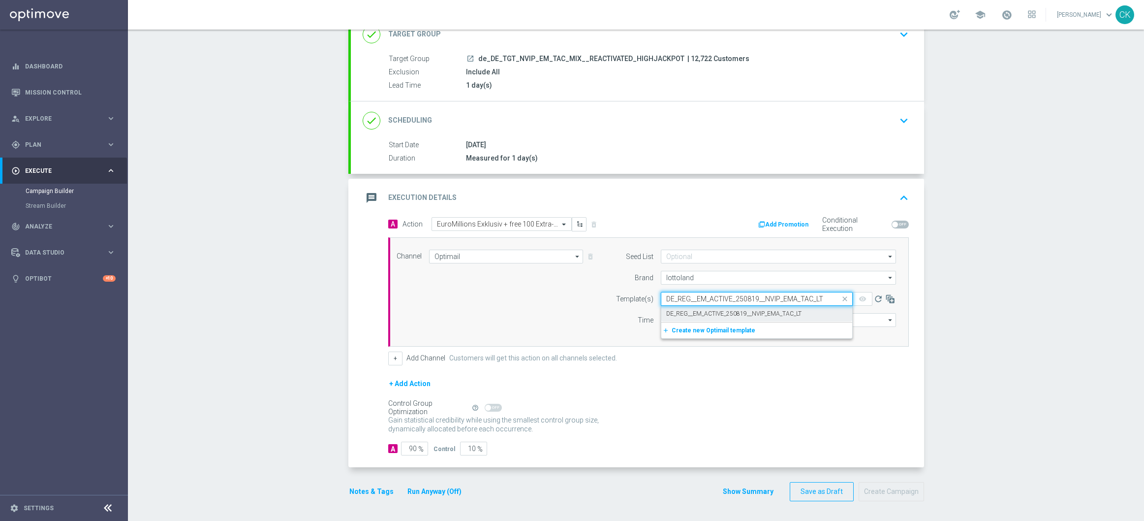
click at [691, 308] on div "DE_REG__EM_ACTIVE_250819__NVIP_EMA_TAC_LT" at bounding box center [756, 314] width 181 height 16
type input "DE_REG__EM_ACTIVE_250819__NVIP_EMA_TAC_LT"
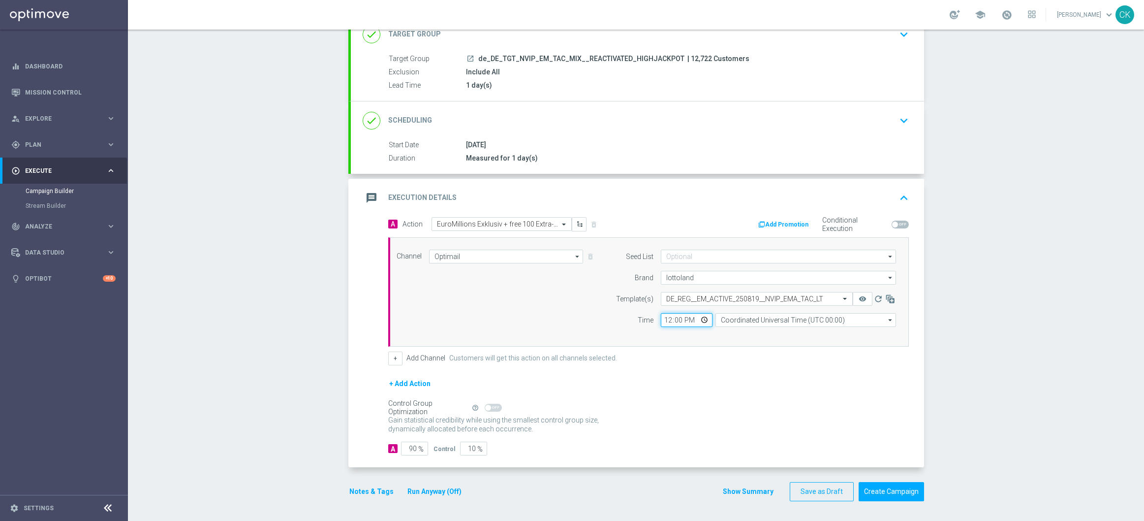
click at [663, 317] on input "12:00" at bounding box center [687, 320] width 52 height 14
type input "09:00"
click at [663, 315] on input "time" at bounding box center [687, 320] width 52 height 14
click at [680, 313] on input "time" at bounding box center [687, 320] width 52 height 14
type input "06:00"
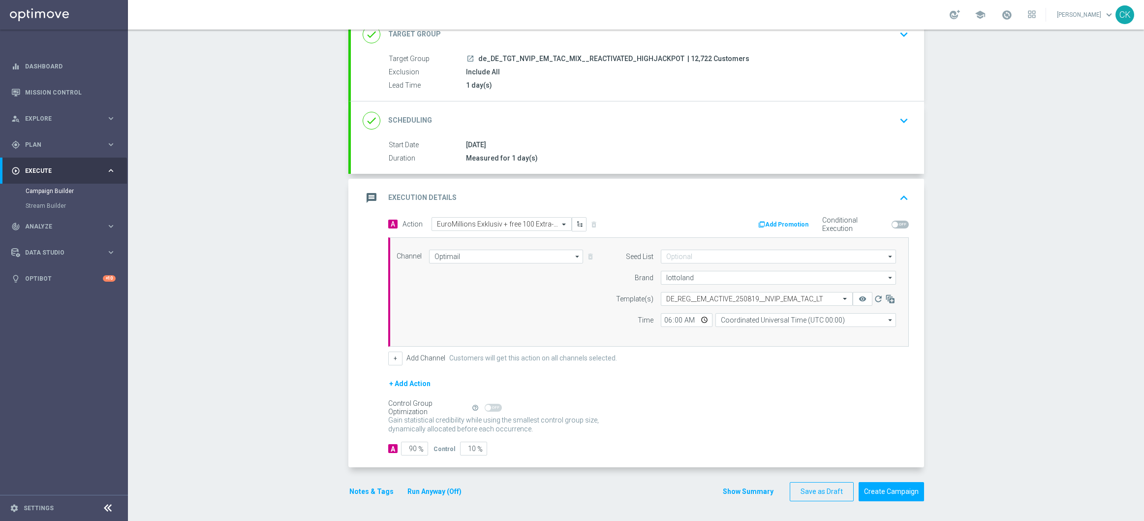
click at [689, 359] on div "+ Add Channel Customers will get this action on all channels selected." at bounding box center [648, 358] width 521 height 14
click at [811, 320] on input "Coordinated Universal Time (UTC 00:00)" at bounding box center [806, 320] width 181 height 14
click at [806, 335] on div "Central European Time (Berlin) (UTC +02:00)" at bounding box center [808, 334] width 161 height 9
type input "Central European Time (Berlin) (UTC +02:00)"
click at [413, 448] on input "90" at bounding box center [414, 449] width 27 height 14
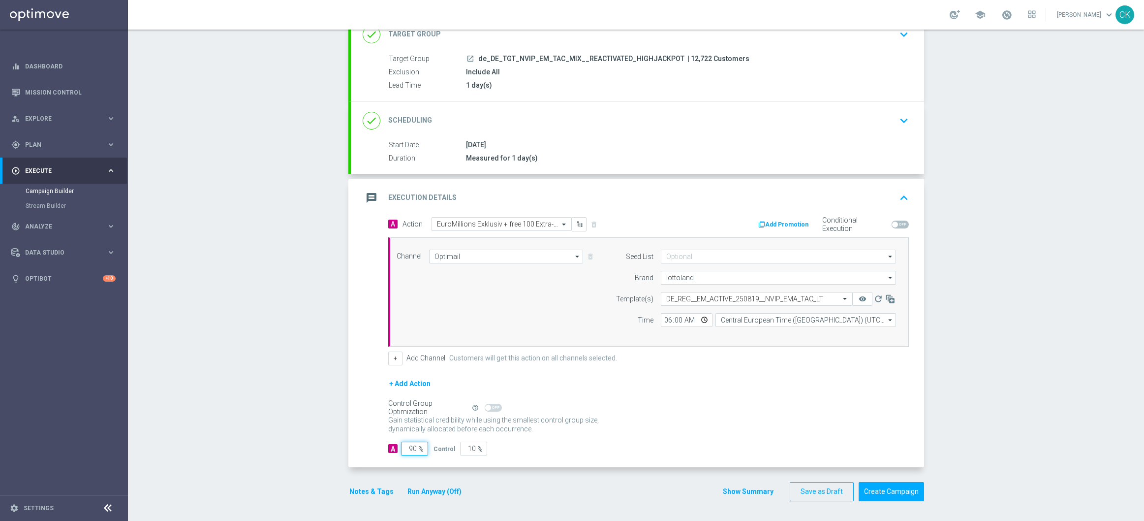
type input "9"
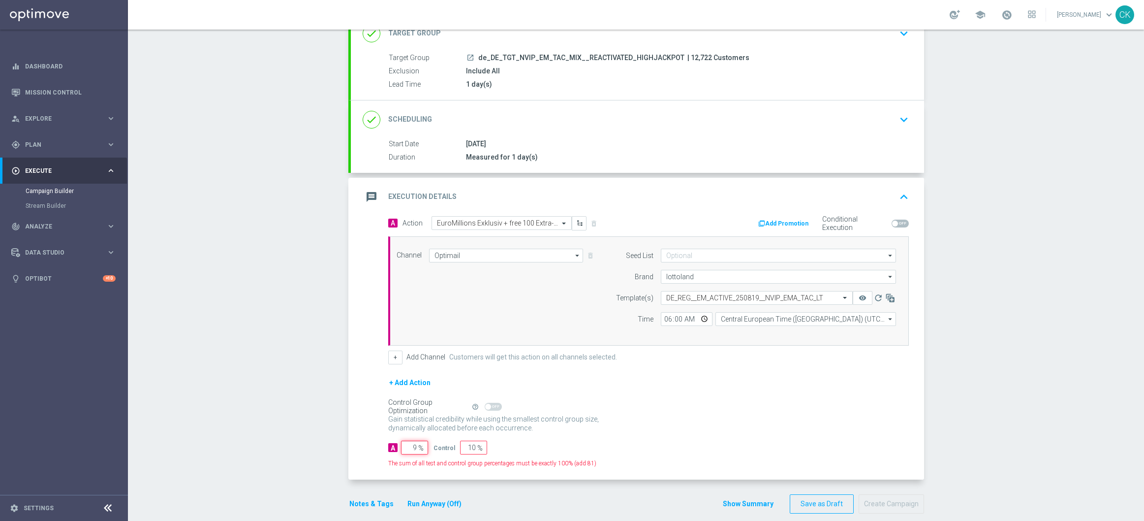
type input "91"
type input "98"
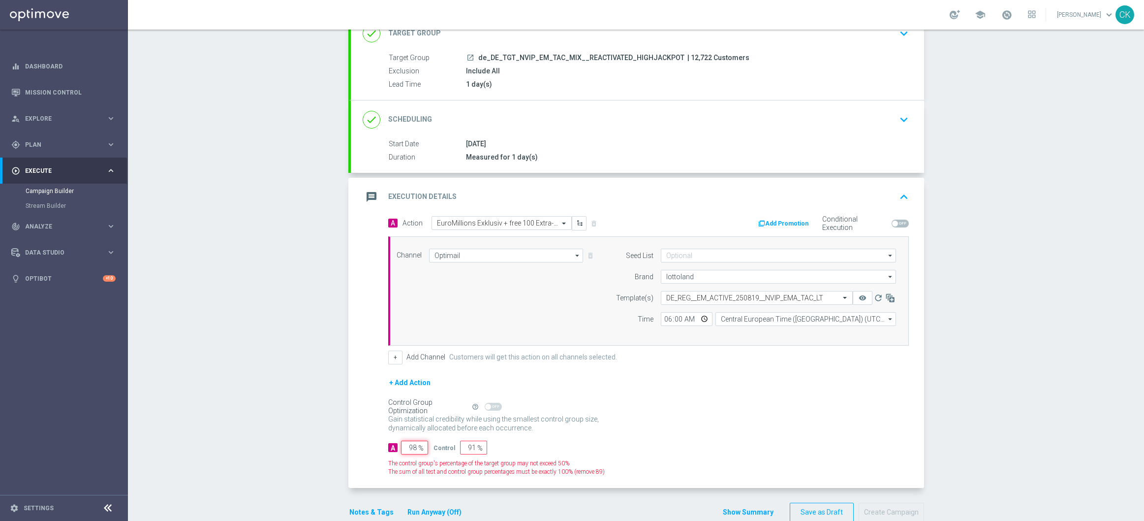
type input "2"
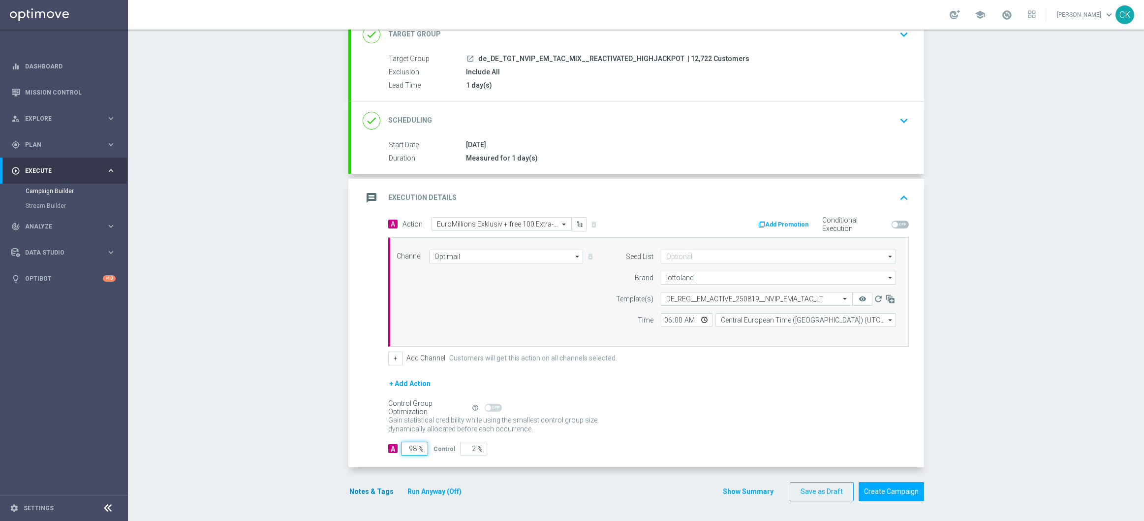
type input "98"
click at [363, 489] on button "Notes & Tags" at bounding box center [371, 491] width 46 height 12
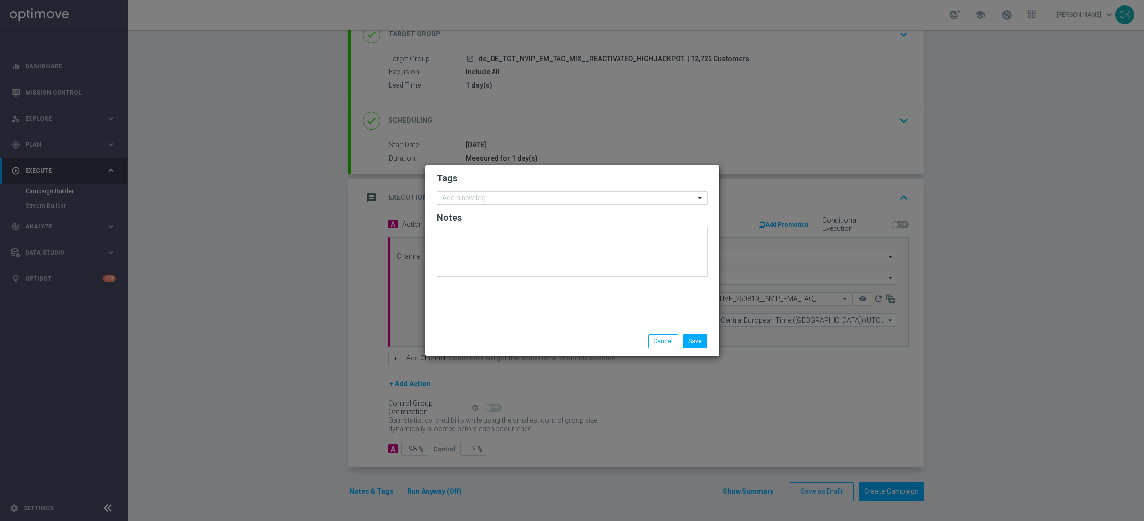
click at [472, 199] on input "text" at bounding box center [568, 198] width 253 height 8
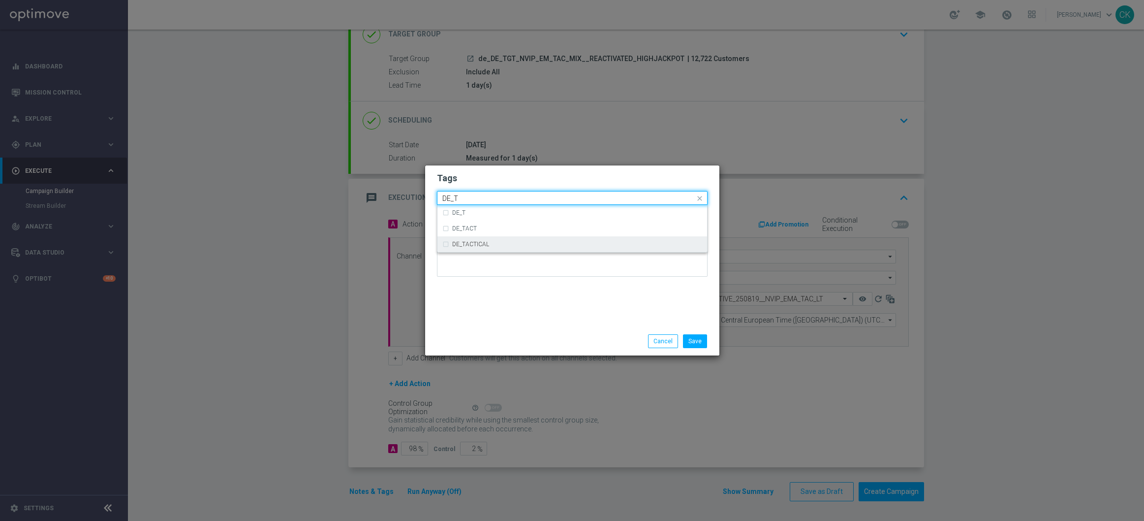
click at [480, 241] on label "DE_TACTICAL" at bounding box center [470, 244] width 37 height 6
type input "DE_T"
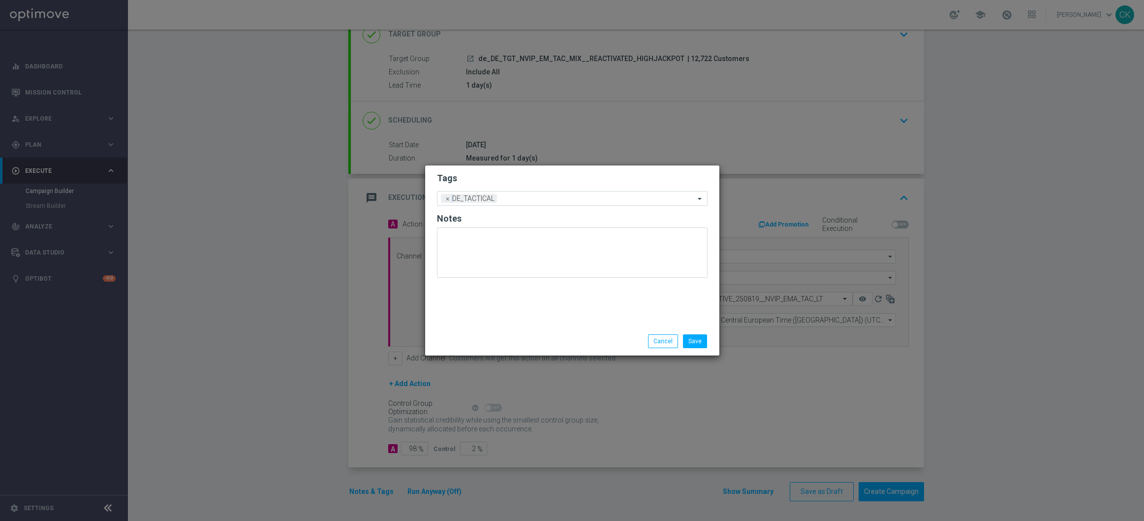
click at [516, 329] on div "Save Cancel" at bounding box center [572, 341] width 294 height 29
click at [694, 340] on button "Save" at bounding box center [695, 341] width 24 height 14
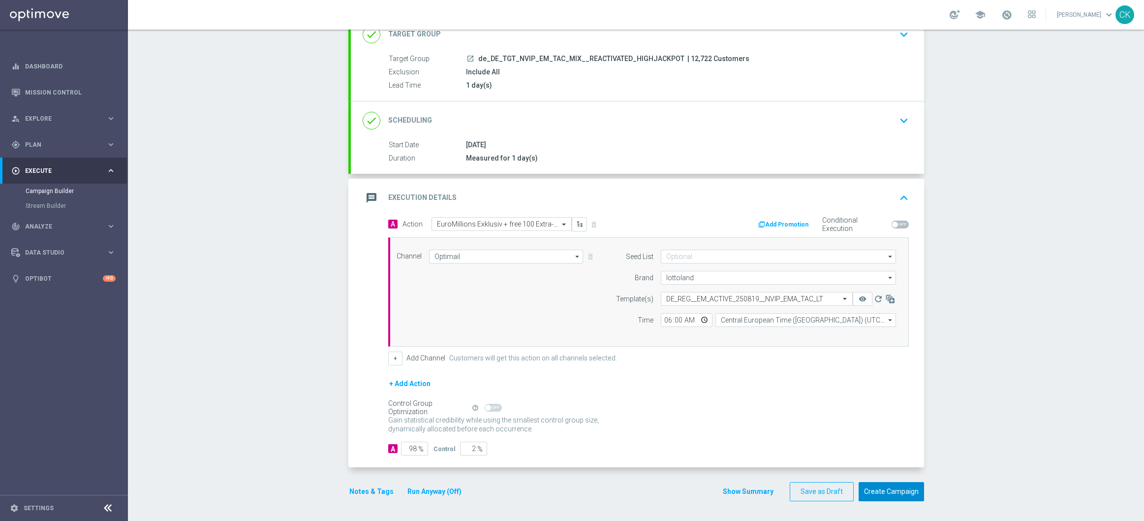
click at [890, 487] on button "Create Campaign" at bounding box center [891, 491] width 65 height 19
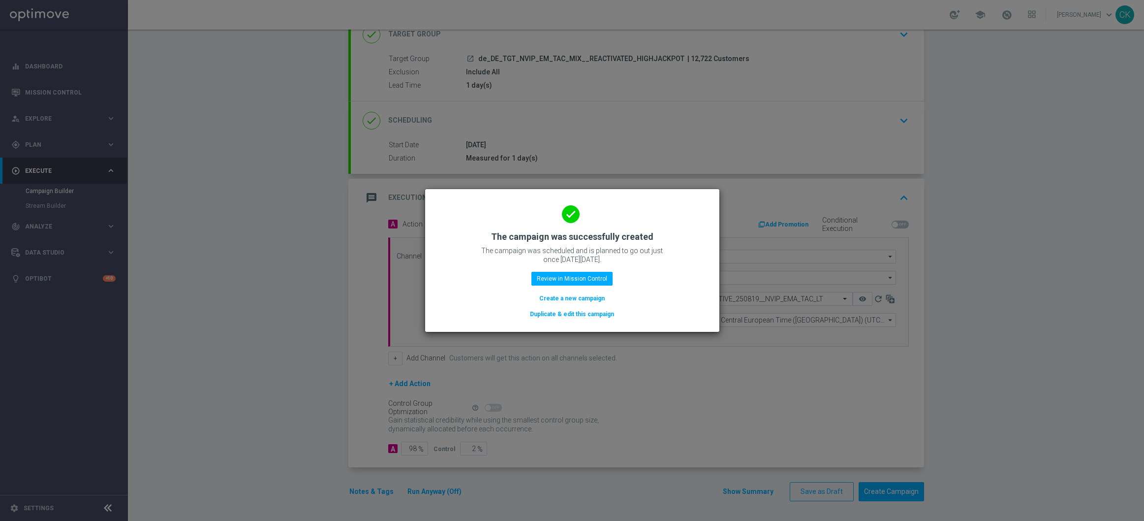
click at [562, 300] on button "Create a new campaign" at bounding box center [571, 298] width 67 height 11
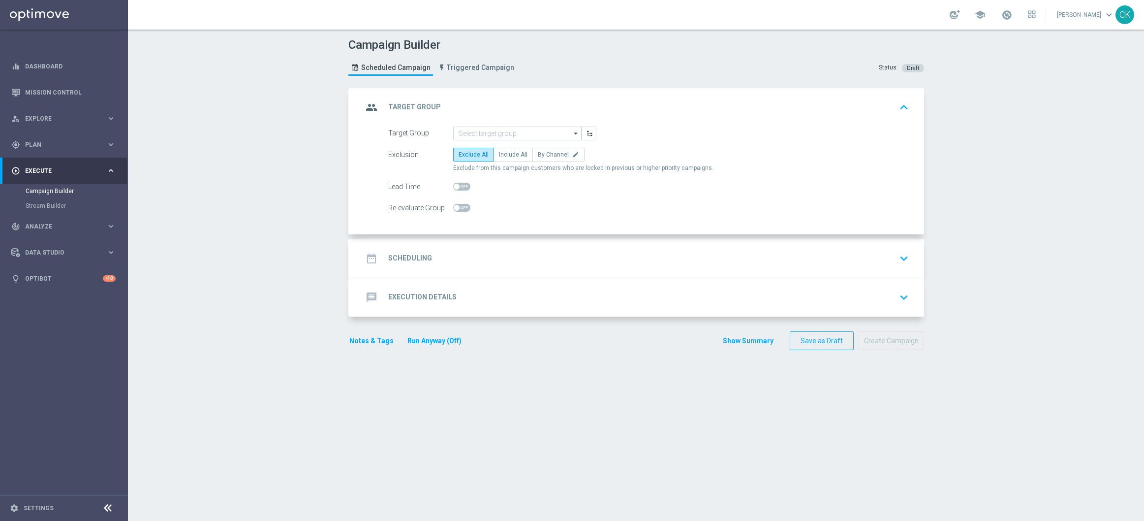
scroll to position [0, 0]
click at [488, 136] on input at bounding box center [517, 133] width 128 height 14
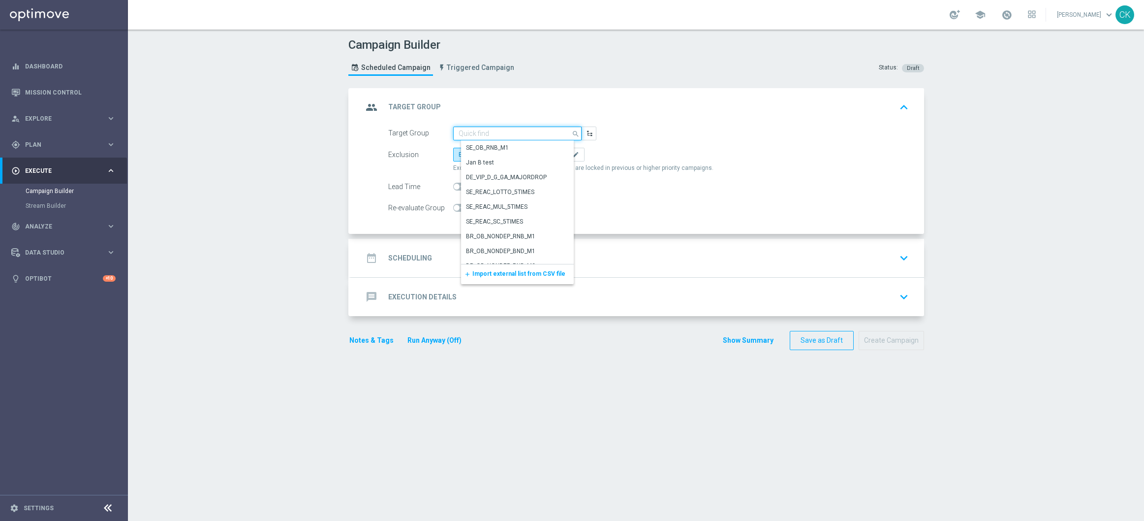
paste input "de_TGT_NVIP_EM_TAC_MIX__ACTIVE_ALL_HIGHJACKPOT"
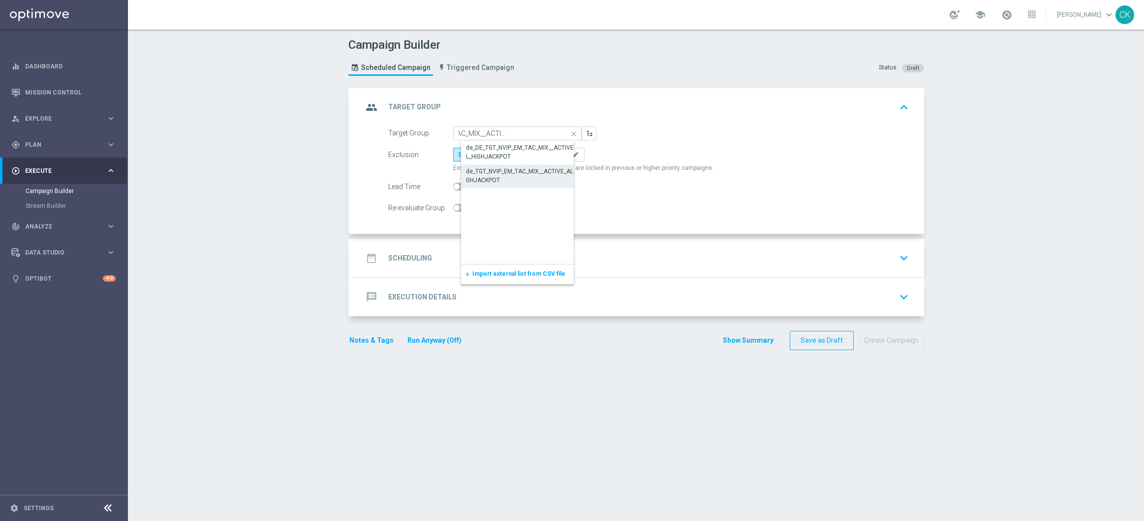
click at [479, 180] on div "de_TGT_NVIP_EM_TAC_MIX__ACTIVE_ALL_HIGHJACKPOT" at bounding box center [525, 176] width 119 height 18
type input "de_TGT_NVIP_EM_TAC_MIX__ACTIVE_ALL_HIGHJACKPOT"
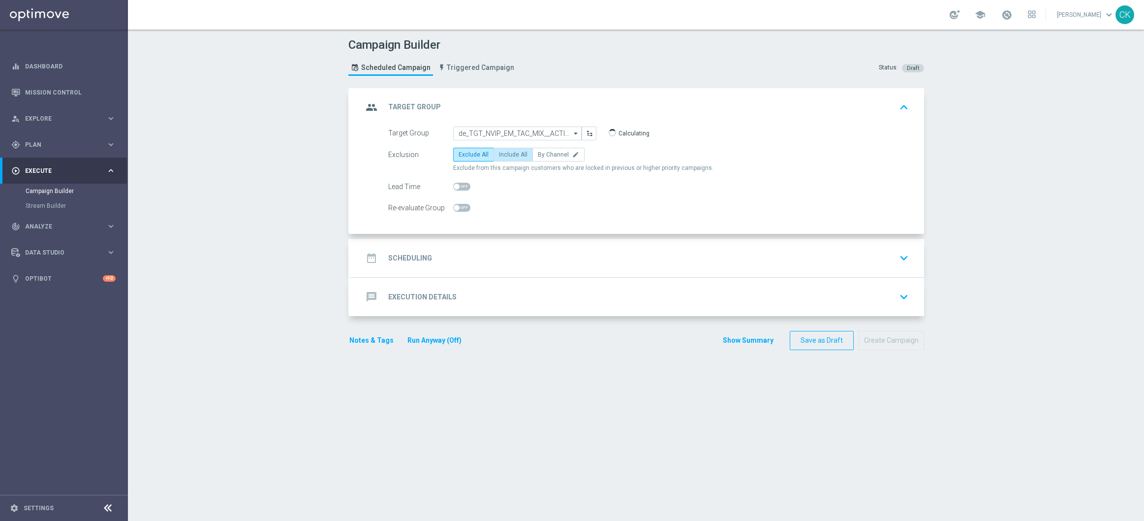
click at [507, 155] on span "Include All" at bounding box center [513, 154] width 29 height 7
click at [505, 155] on input "Include All" at bounding box center [502, 156] width 6 height 6
radio input "true"
click at [454, 185] on span at bounding box center [457, 187] width 6 height 6
click at [453, 185] on input "checkbox" at bounding box center [461, 187] width 17 height 8
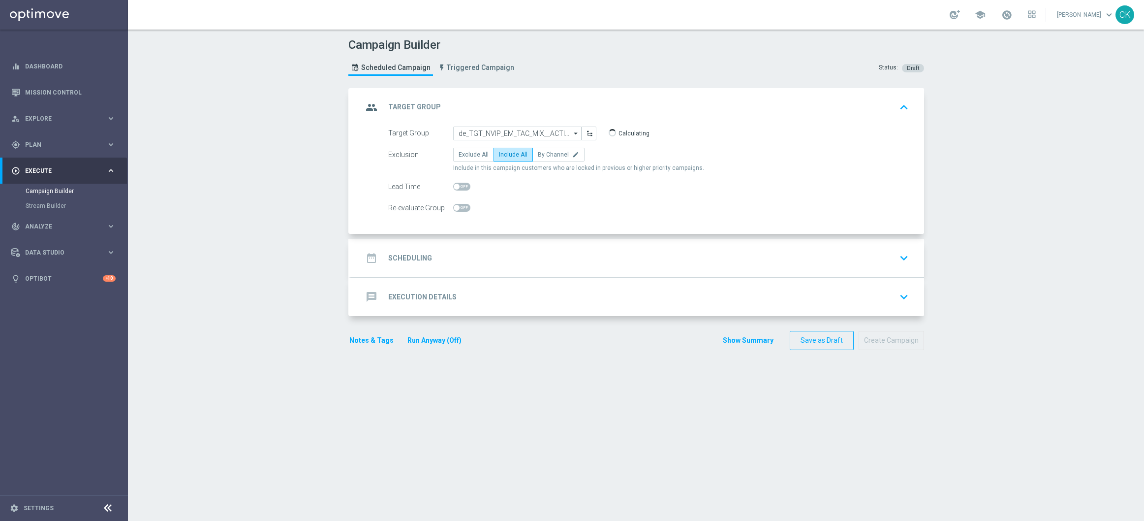
checkbox input "true"
click at [397, 255] on h2 "Scheduling" at bounding box center [410, 257] width 44 height 9
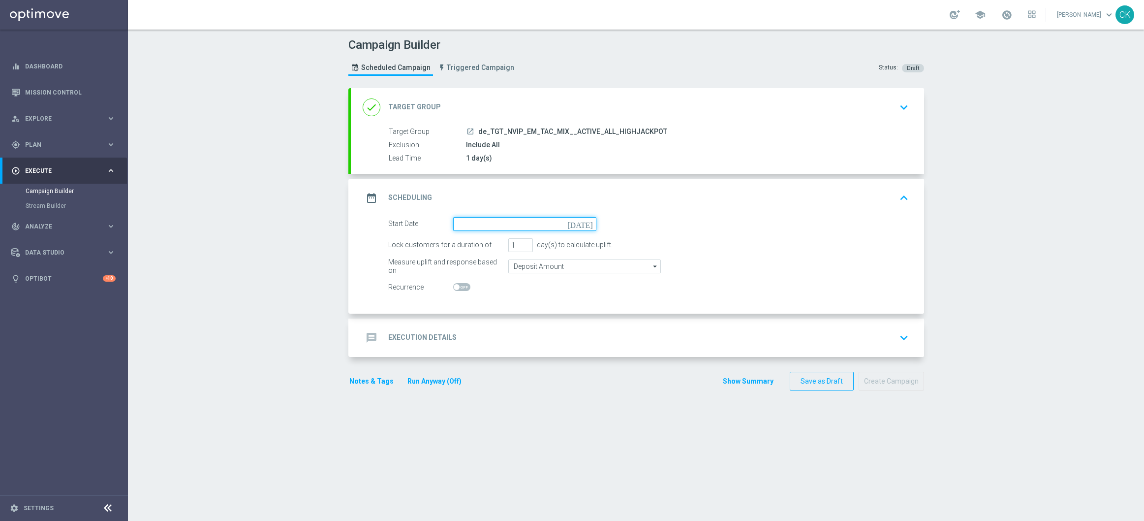
click at [487, 225] on input at bounding box center [524, 224] width 143 height 14
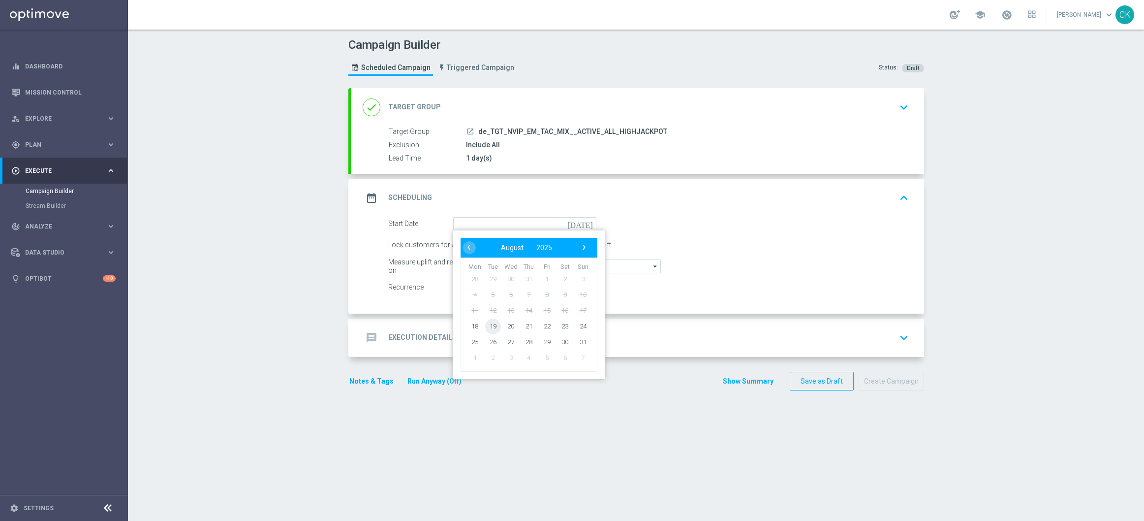
click at [489, 326] on span "19" at bounding box center [493, 326] width 16 height 16
type input "19 Aug 2025"
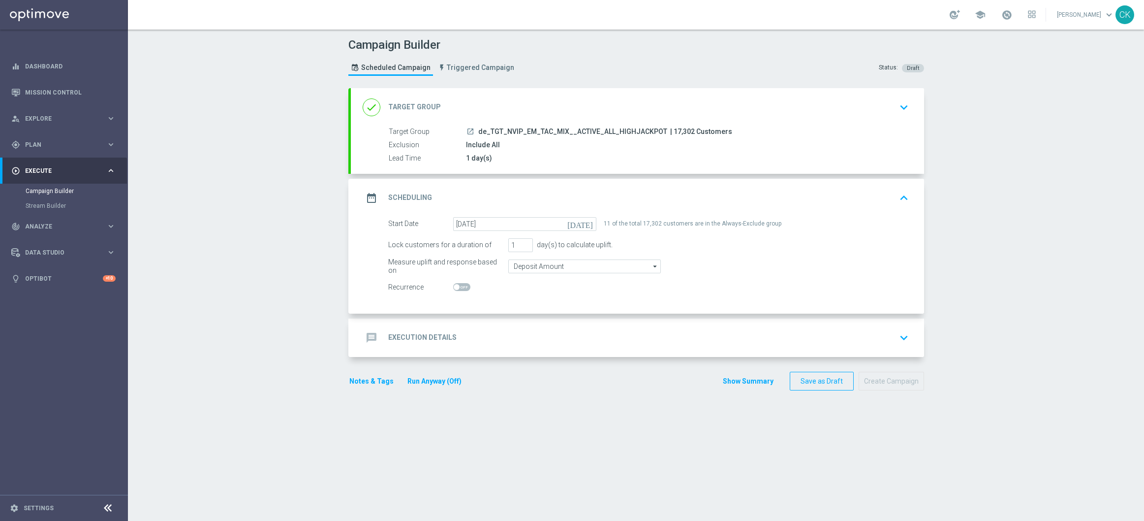
click at [400, 339] on h2 "Execution Details" at bounding box center [422, 337] width 68 height 9
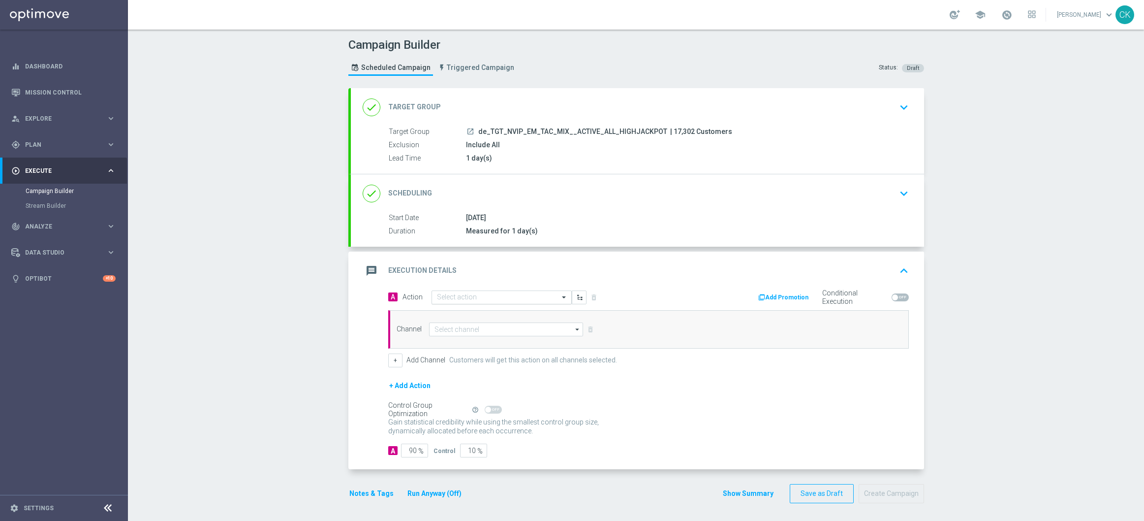
click at [458, 298] on input "text" at bounding box center [492, 297] width 110 height 8
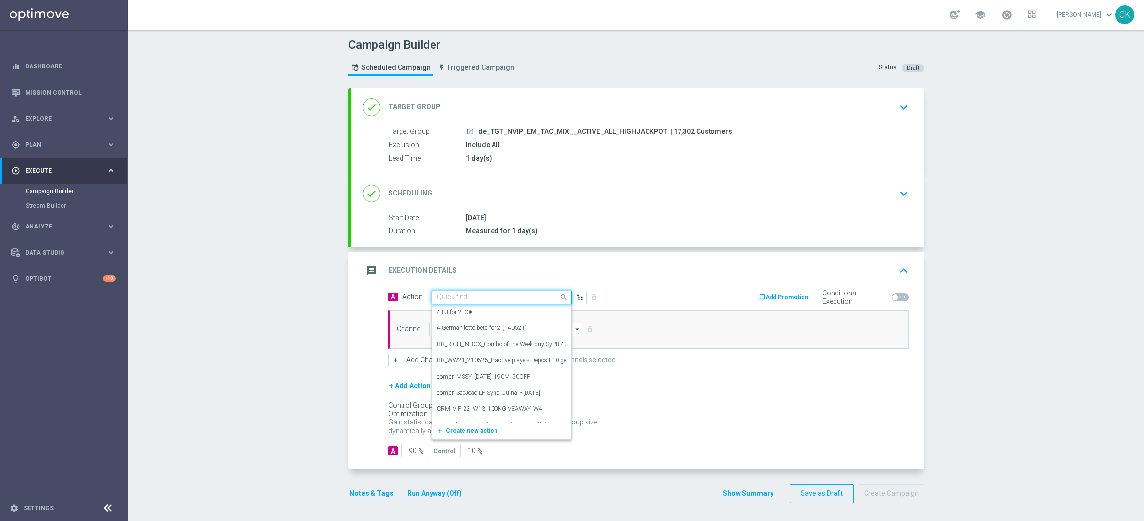
paste input "EuroMillions Exklusiv + free 100 Extra-Chancen EuroMillions"
type input "EuroMillions Exklusiv + free 100 Extra-Chancen EuroMillions"
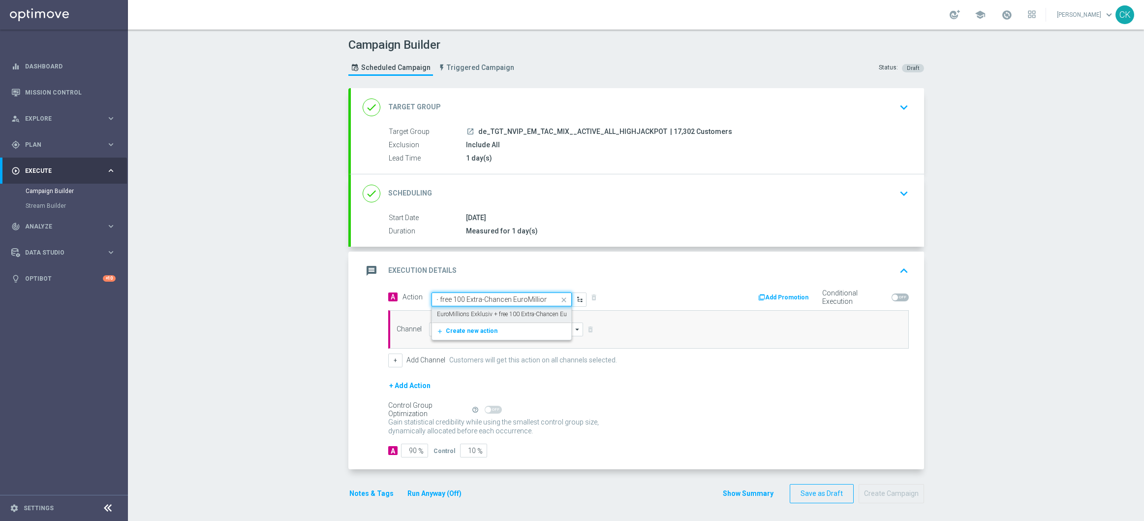
click at [451, 313] on label "EuroMillions Exklusiv + free 100 Extra-Chancen EuroMillions" at bounding box center [515, 314] width 156 height 8
click at [443, 328] on input at bounding box center [506, 329] width 155 height 14
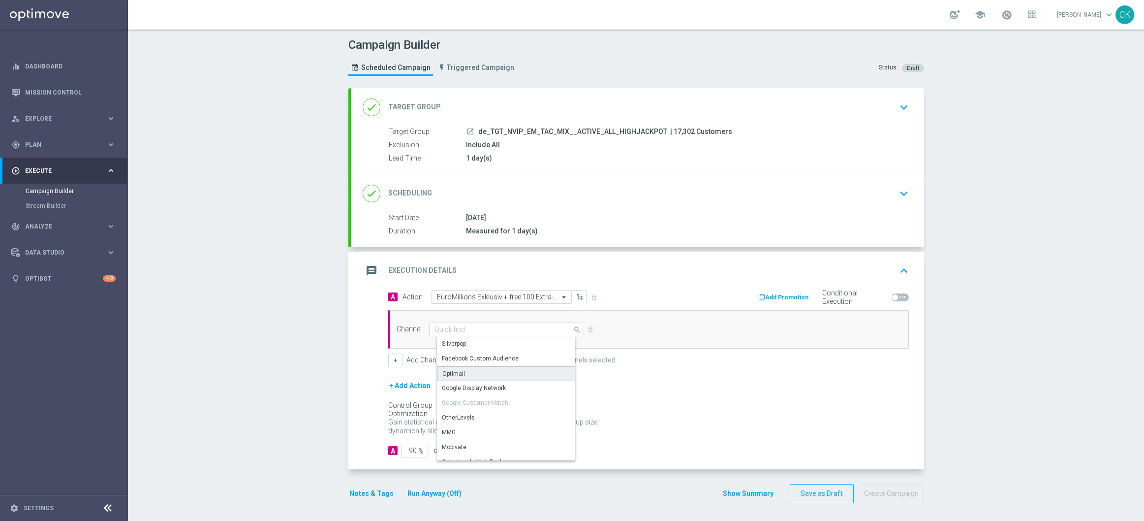
click at [449, 371] on div "Optimail" at bounding box center [453, 373] width 23 height 9
type input "Optimail"
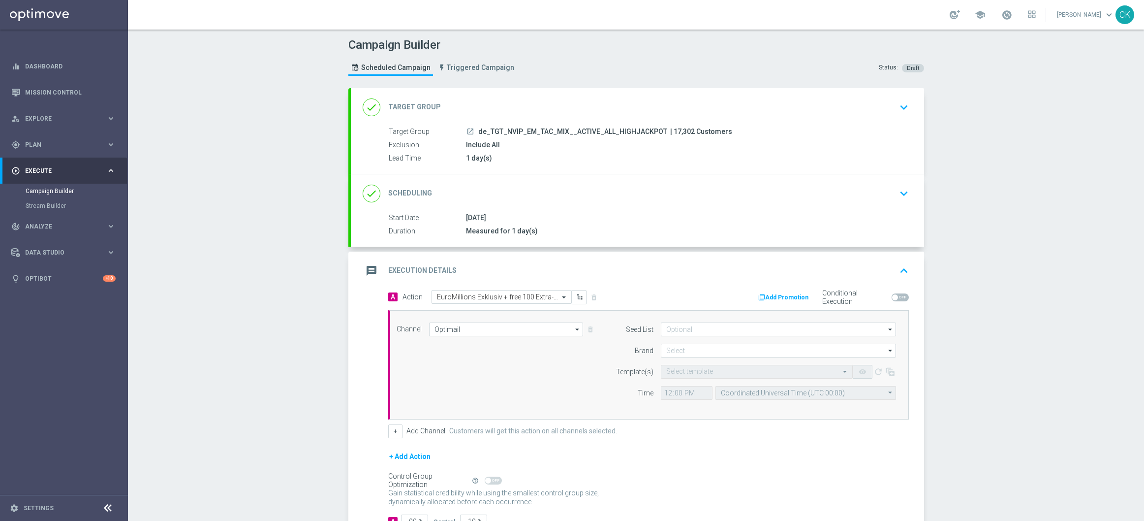
scroll to position [74, 0]
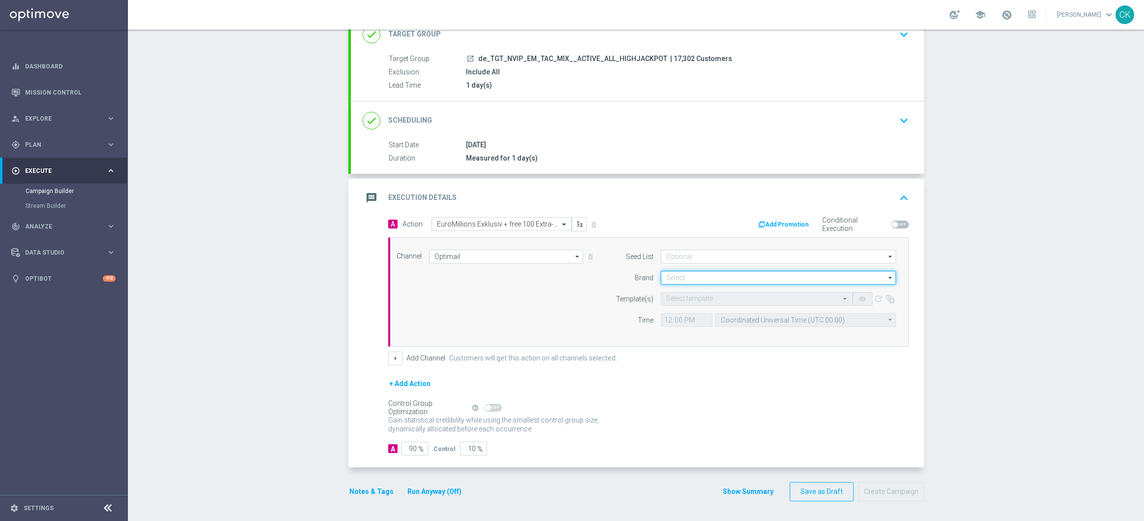
click at [679, 276] on input at bounding box center [778, 278] width 235 height 14
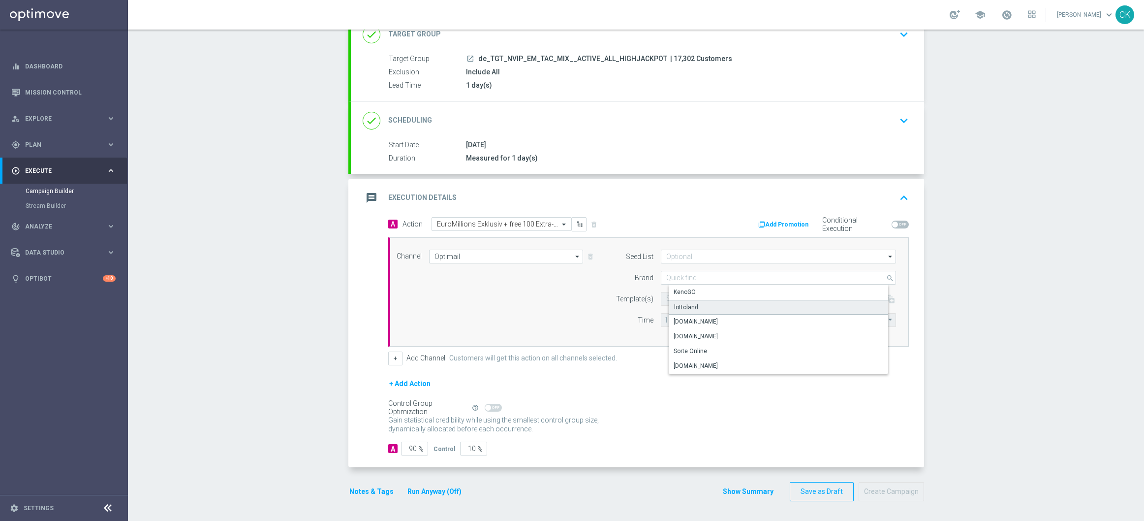
click at [679, 305] on div "lottoland" at bounding box center [686, 307] width 24 height 9
type input "lottoland"
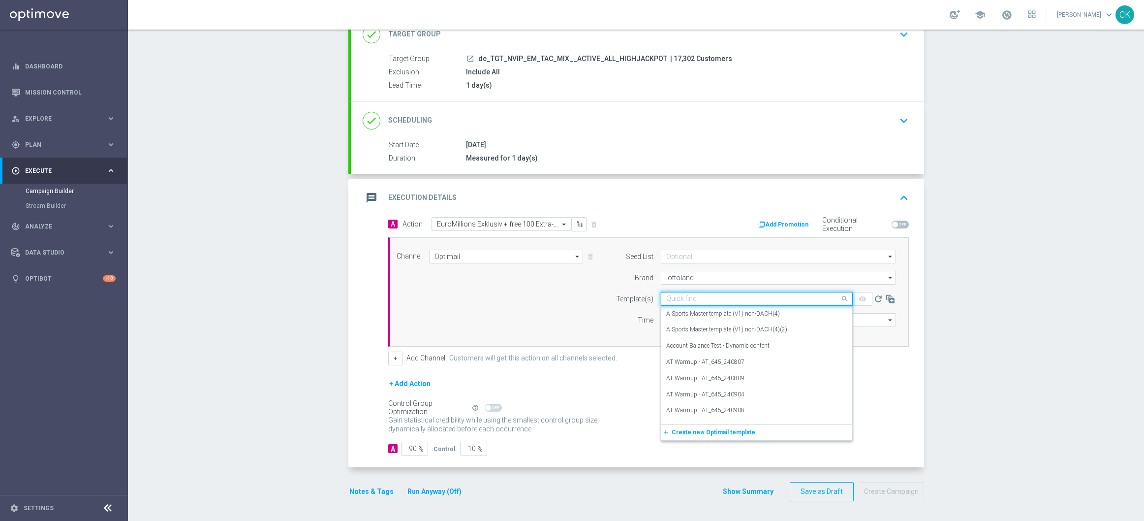
click at [673, 299] on input "text" at bounding box center [746, 299] width 161 height 8
paste input "DE_INT__EM_ACTIVE_250819__NVIP_EMA_TAC_LT"
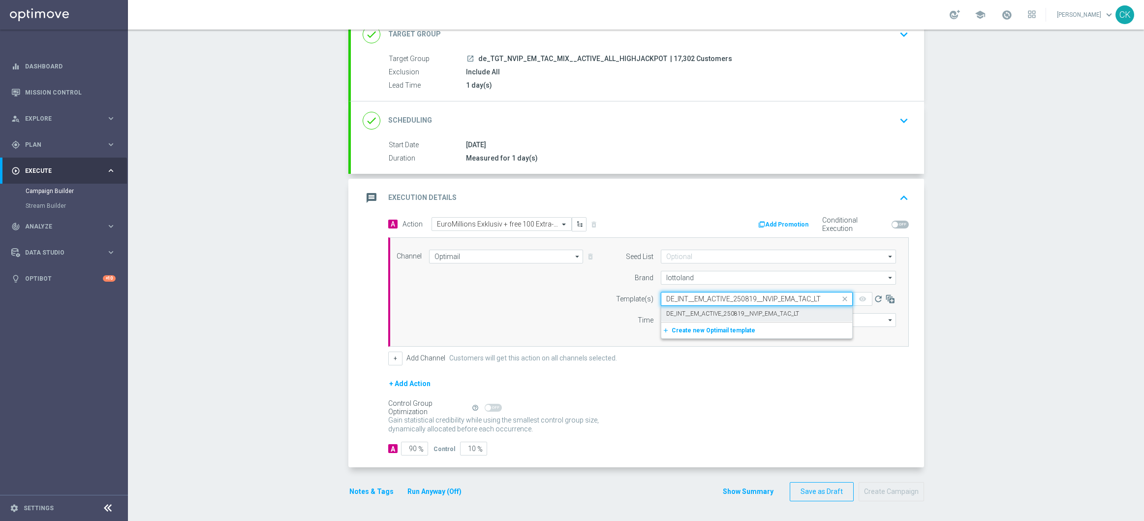
click at [672, 310] on label "DE_INT__EM_ACTIVE_250819__NVIP_EMA_TAC_LT" at bounding box center [732, 314] width 133 height 8
type input "DE_INT__EM_ACTIVE_250819__NVIP_EMA_TAC_LT"
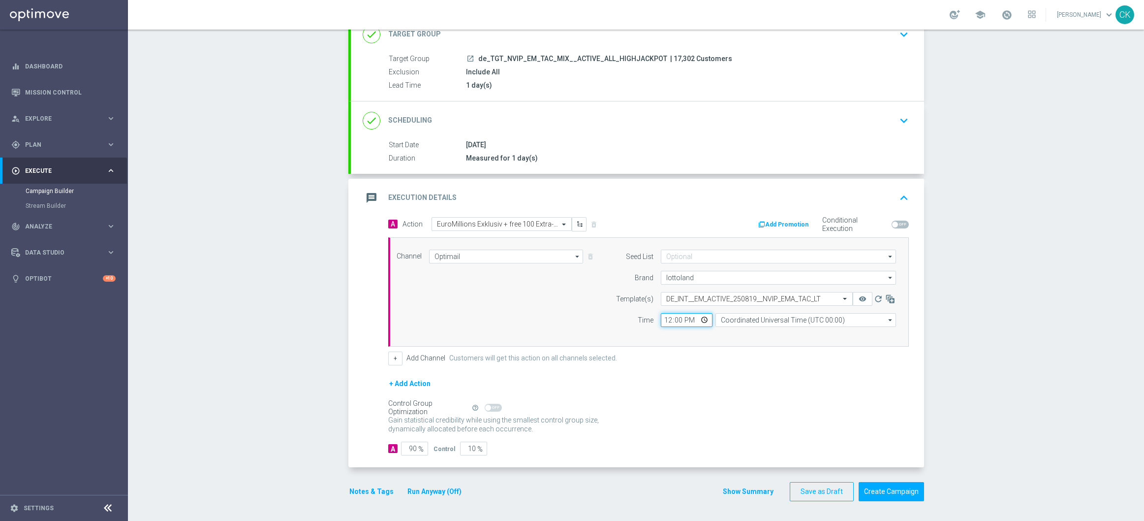
click at [663, 318] on input "12:00" at bounding box center [687, 320] width 52 height 14
click at [663, 318] on input "09:00" at bounding box center [687, 320] width 52 height 14
type input "06:00"
click at [776, 323] on input "Coordinated Universal Time (UTC 00:00)" at bounding box center [806, 320] width 181 height 14
click at [754, 335] on div "Central European Time (Berlin) (UTC +02:00)" at bounding box center [808, 334] width 161 height 9
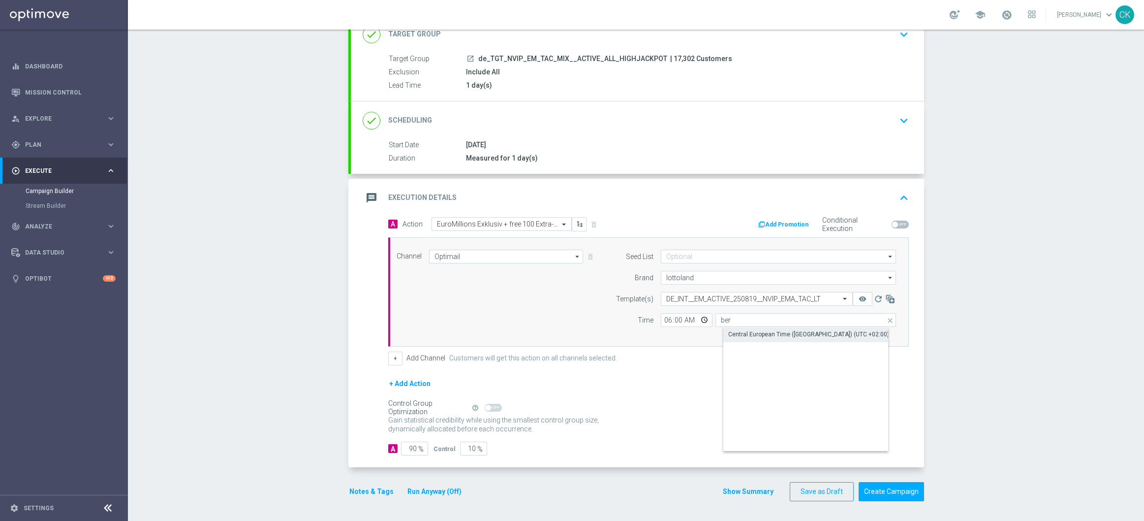
type input "Central European Time (Berlin) (UTC +02:00)"
click at [411, 449] on input "90" at bounding box center [414, 449] width 27 height 14
type input "9"
type input "91"
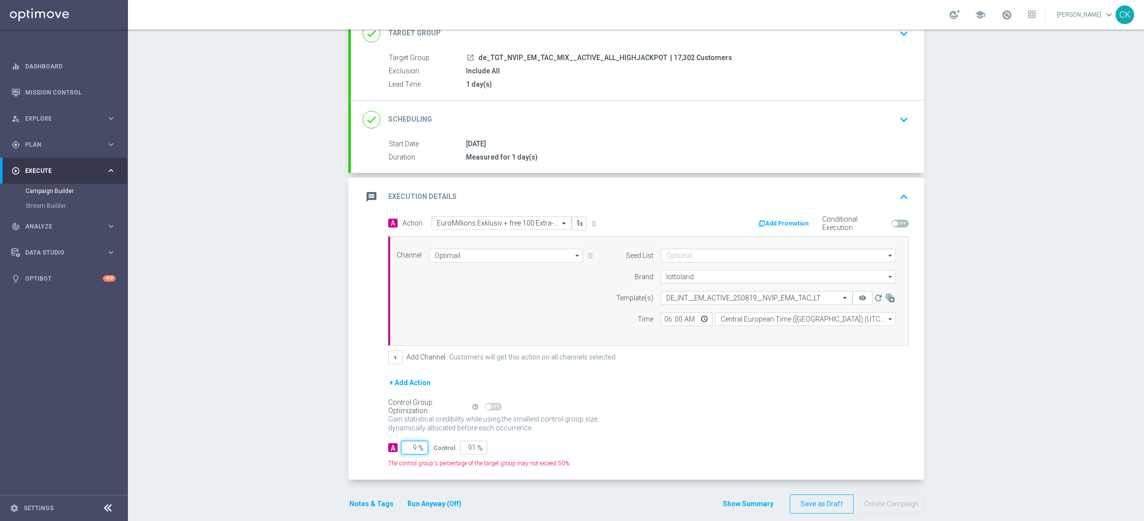
type input "98"
type input "2"
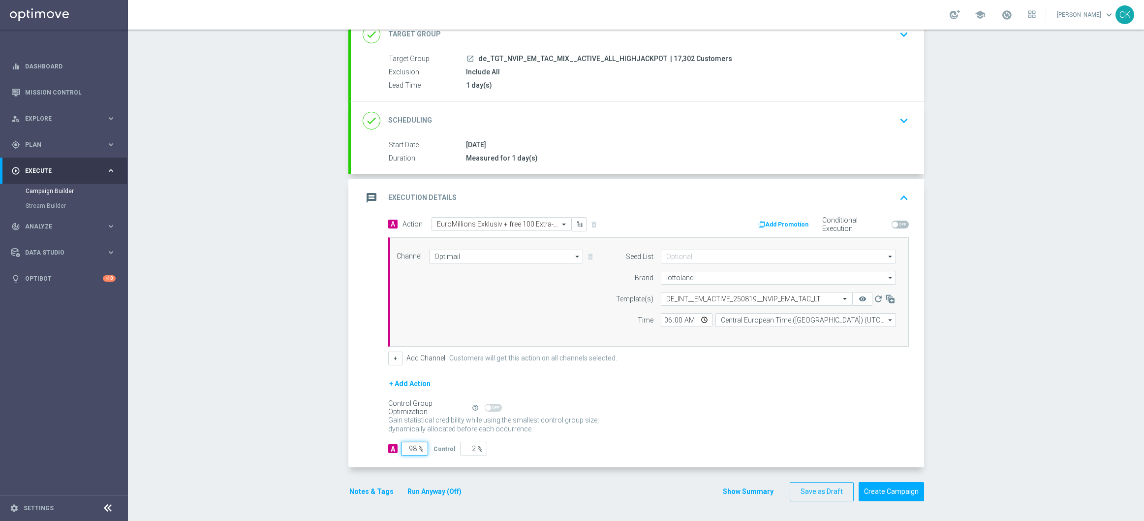
type input "98"
click at [592, 432] on p "Gain higher response rates by matching the most effective action with each cust…" at bounding box center [498, 428] width 221 height 27
click at [377, 491] on button "Notes & Tags" at bounding box center [371, 491] width 46 height 12
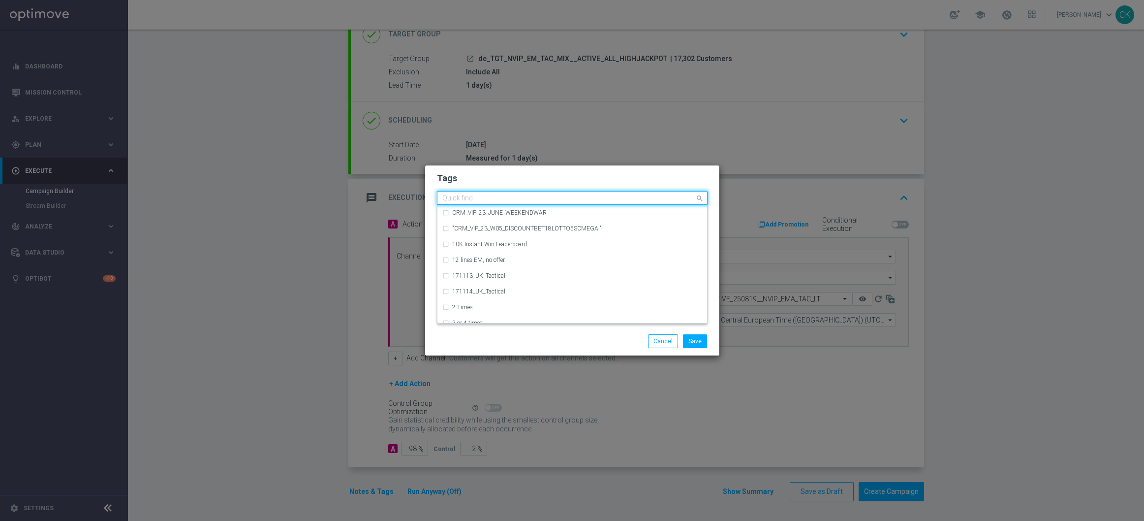
click at [464, 196] on input "text" at bounding box center [568, 198] width 253 height 8
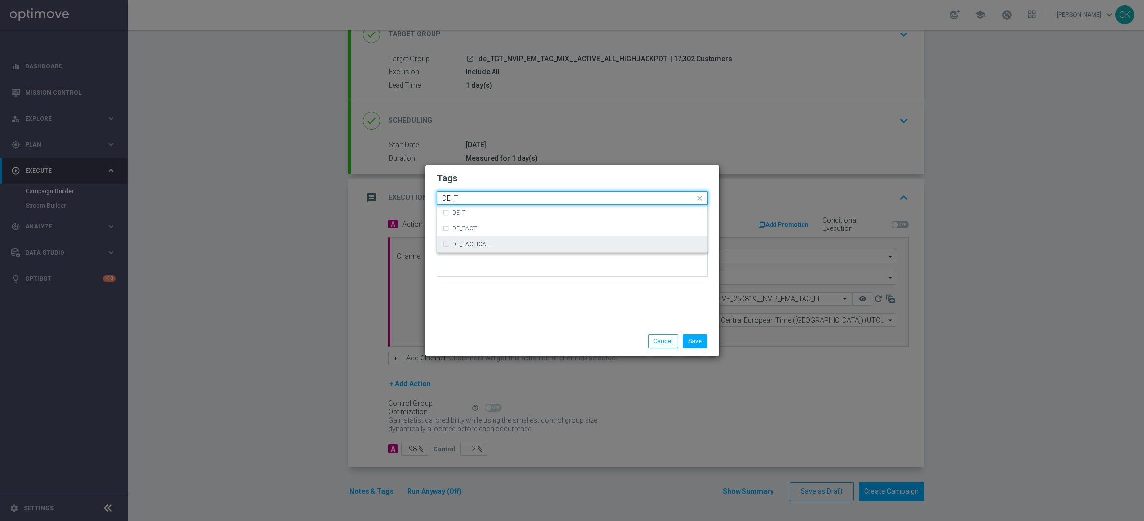
click at [470, 244] on label "DE_TACTICAL" at bounding box center [470, 244] width 37 height 6
type input "DE_T"
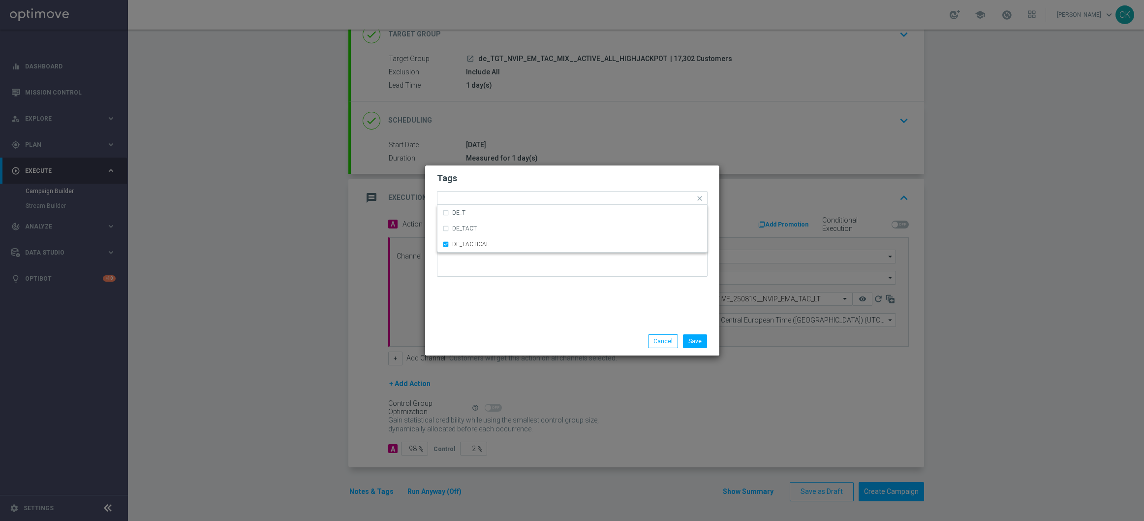
click at [470, 311] on div "Tags Quick find × DE_TACTICAL DE_T DE_TACT DE_TACTICAL Notes" at bounding box center [572, 245] width 294 height 161
click at [698, 344] on button "Save" at bounding box center [695, 341] width 24 height 14
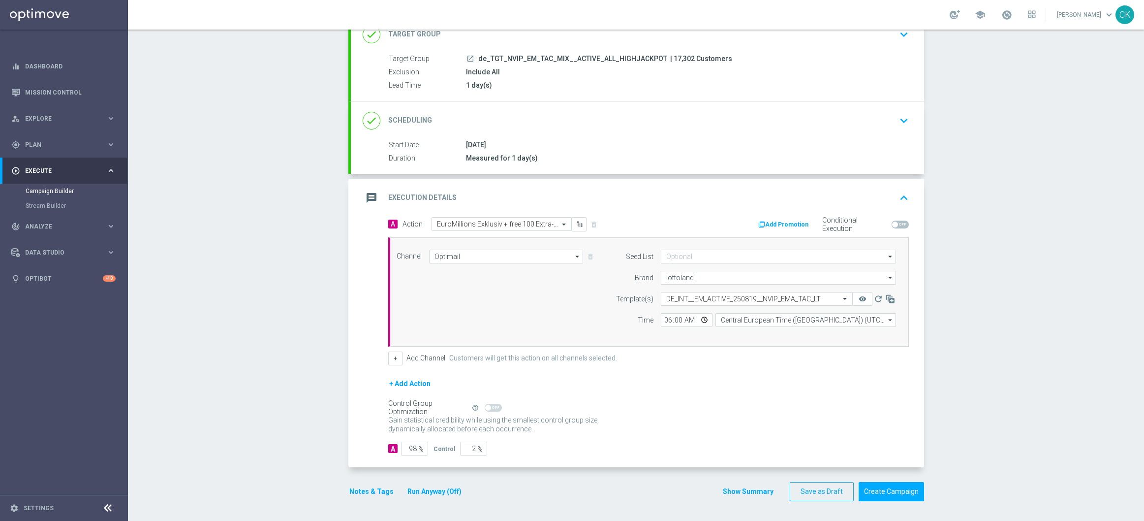
click at [370, 488] on button "Notes & Tags" at bounding box center [371, 491] width 46 height 12
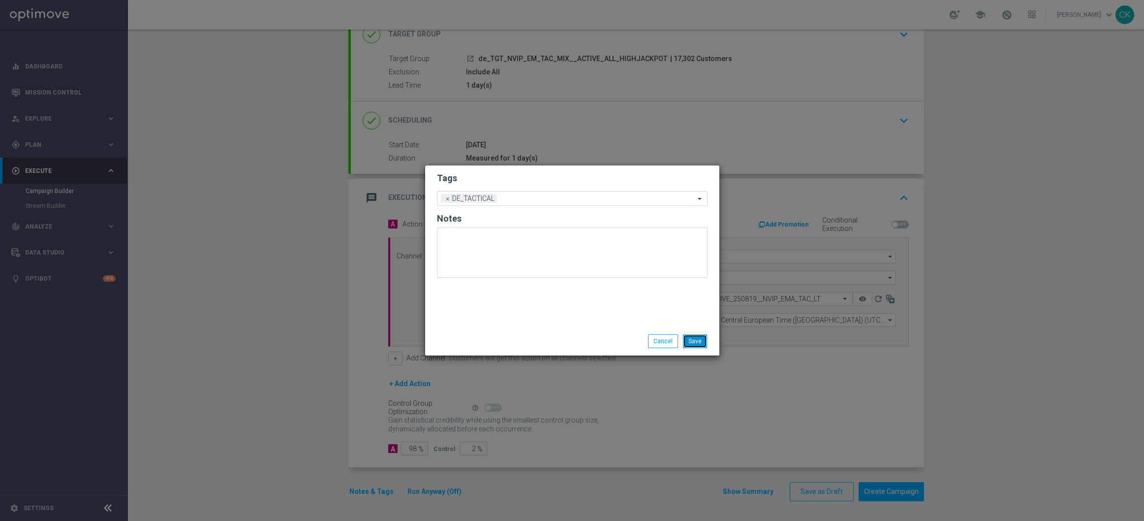
click at [695, 347] on button "Save" at bounding box center [695, 341] width 24 height 14
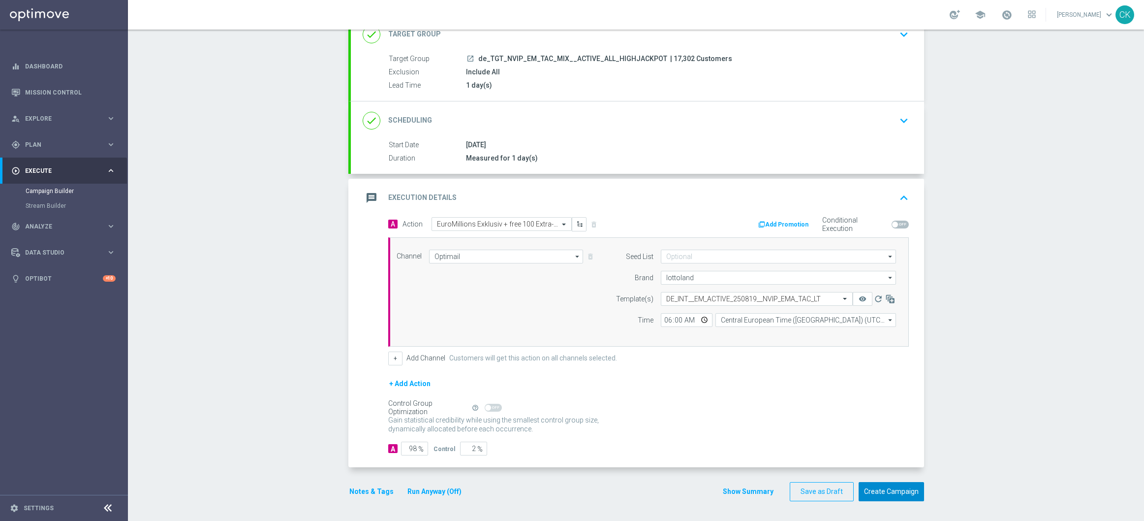
click at [883, 489] on button "Create Campaign" at bounding box center [891, 491] width 65 height 19
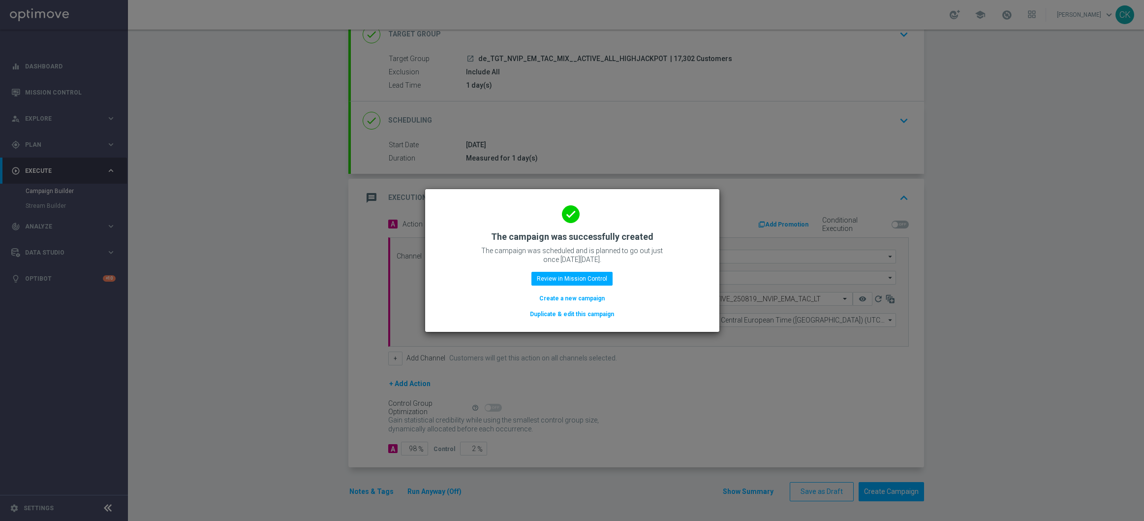
click at [555, 296] on button "Create a new campaign" at bounding box center [571, 298] width 67 height 11
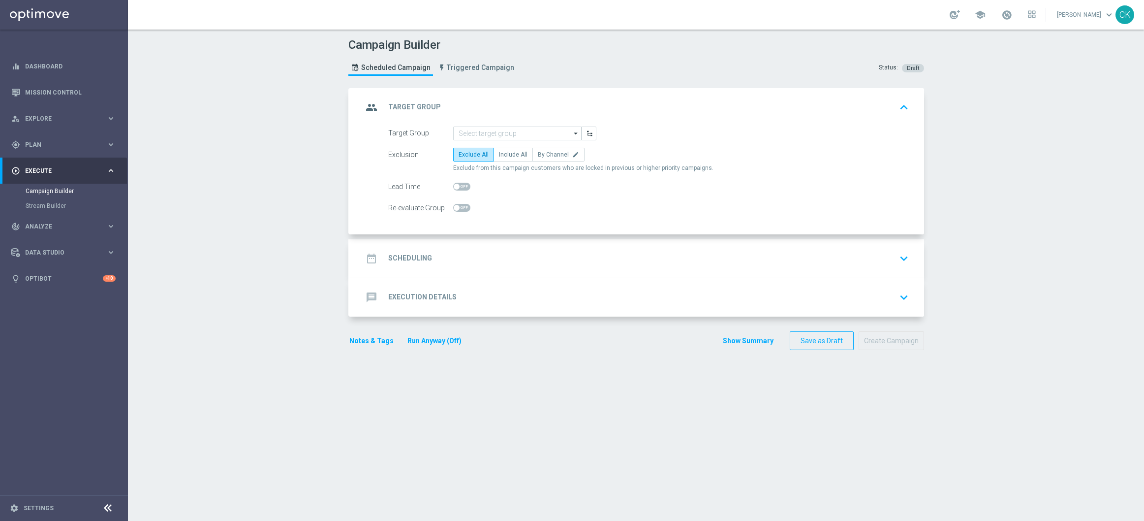
scroll to position [0, 0]
click at [487, 131] on input at bounding box center [517, 133] width 128 height 14
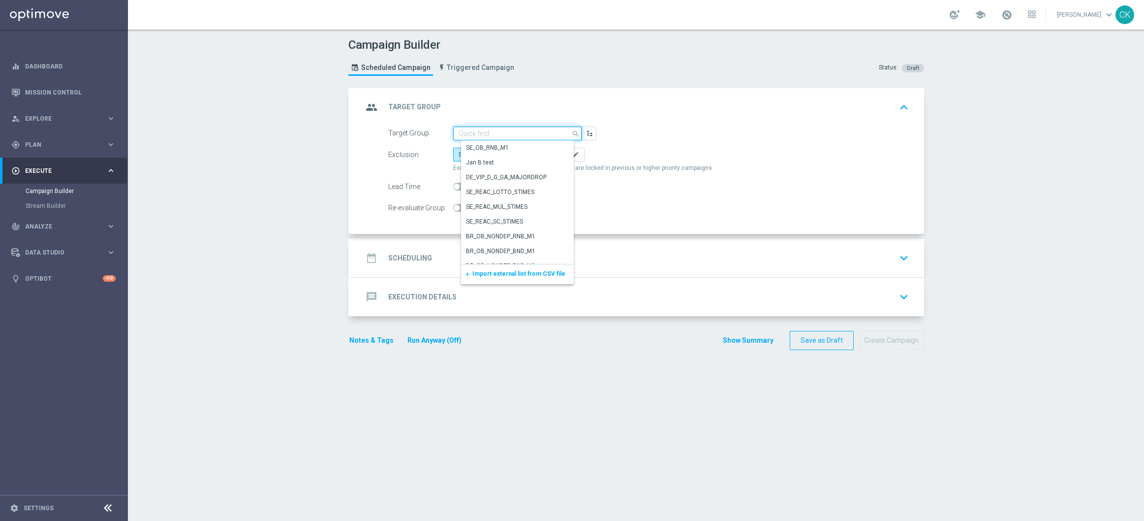
paste input "de_TGT_NVIP_EM_TAC_MIX__REACTIVATED_HIGHJACKPOT"
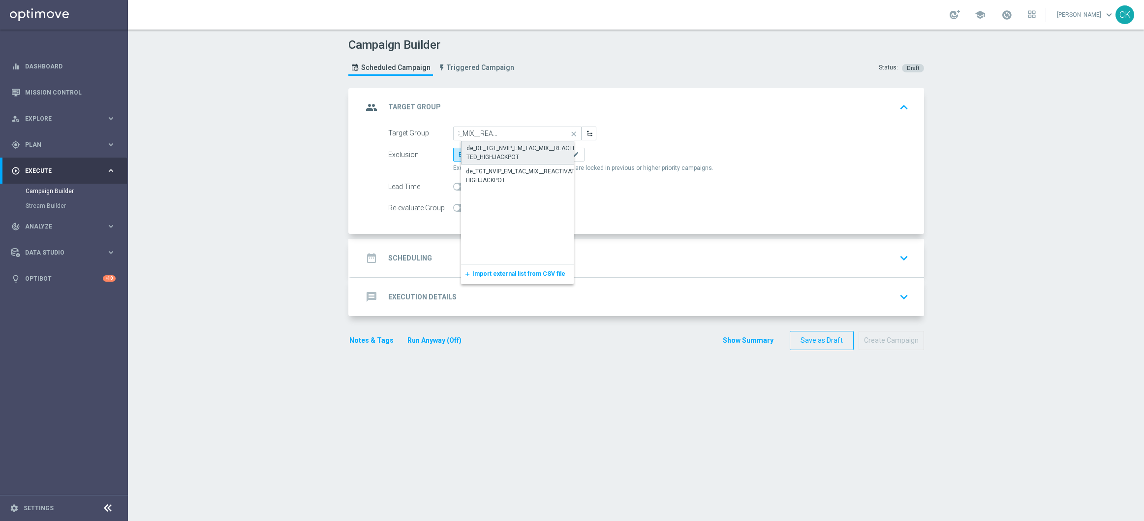
click at [489, 148] on div "de_DE_TGT_NVIP_EM_TAC_MIX__REACTIVATED_HIGHJACKPOT" at bounding box center [526, 153] width 118 height 18
type input "de_DE_TGT_NVIP_EM_TAC_MIX__REACTIVATED_HIGHJACKPOT"
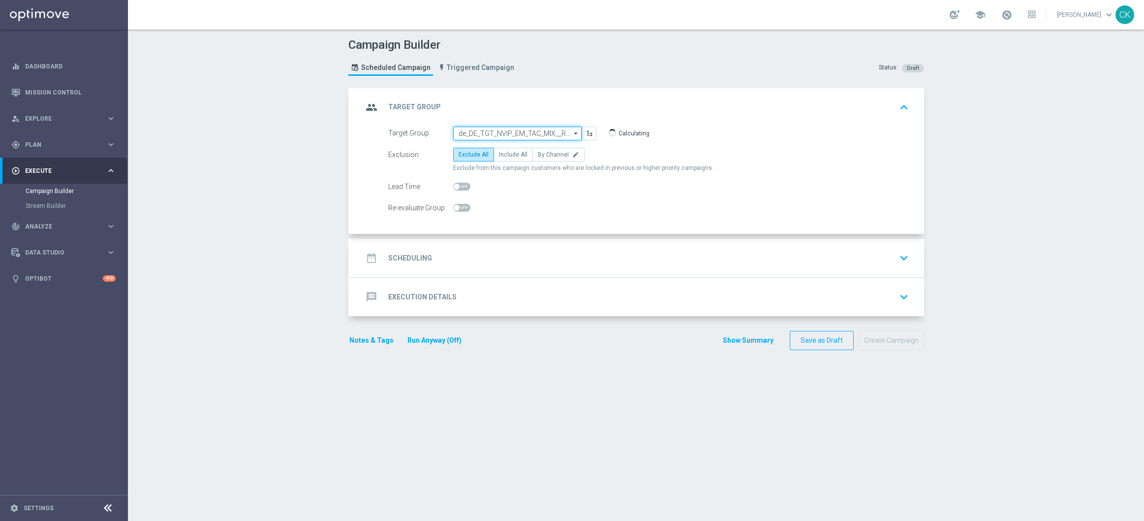
click at [481, 132] on input "de_DE_TGT_NVIP_EM_TAC_MIX__REACTIVATED_HIGHJACKPOT" at bounding box center [517, 133] width 128 height 14
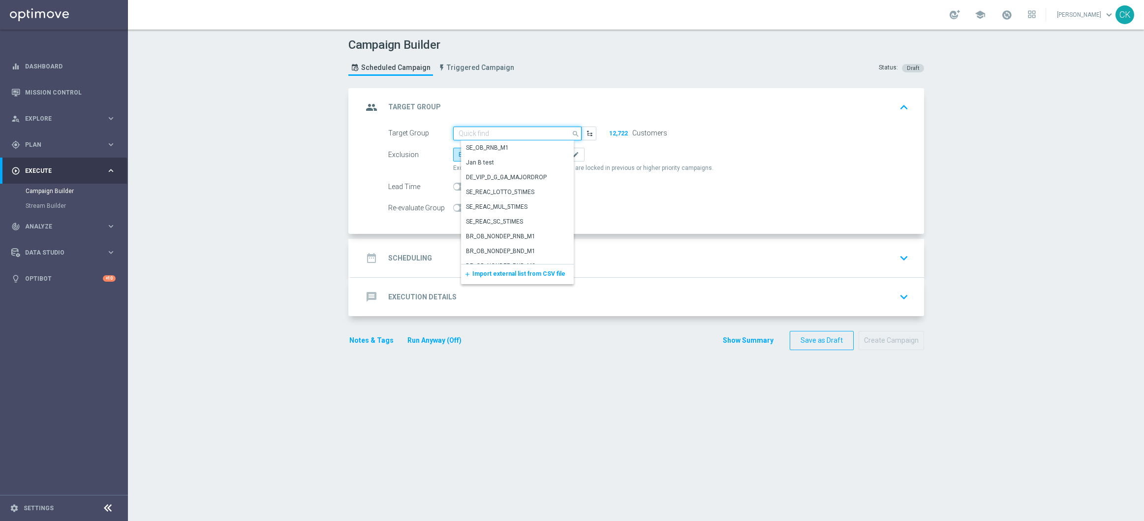
click at [481, 132] on input at bounding box center [517, 133] width 128 height 14
paste input "de_TGT_NVIP_EM_TAC_MIX__REACTIVATED_HIGHJACKPOT"
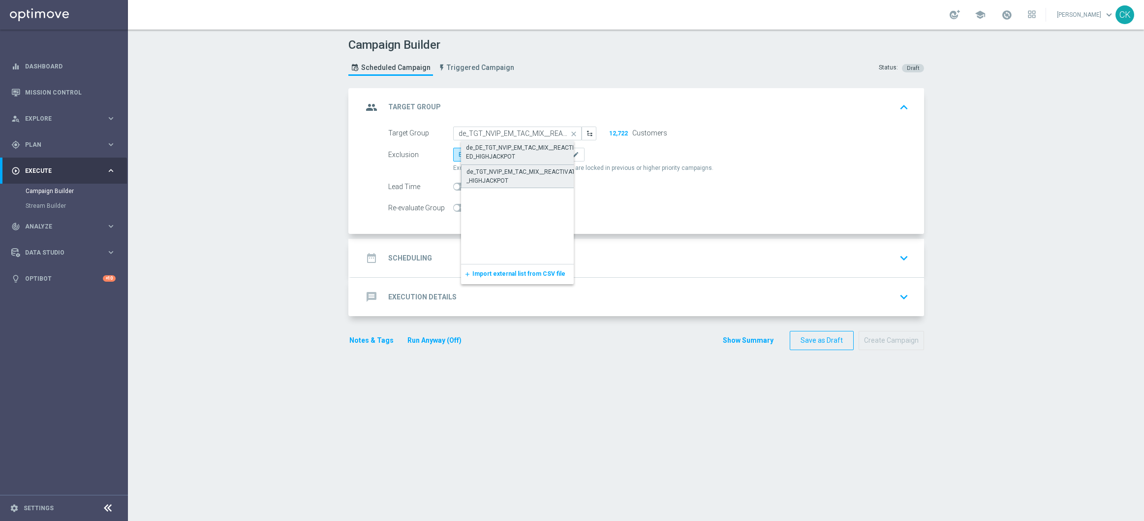
click at [493, 178] on div "de_TGT_NVIP_EM_TAC_MIX__REACTIVATED_HIGHJACKPOT" at bounding box center [526, 176] width 118 height 18
type input "de_TGT_NVIP_EM_TAC_MIX__REACTIVATED_HIGHJACKPOT"
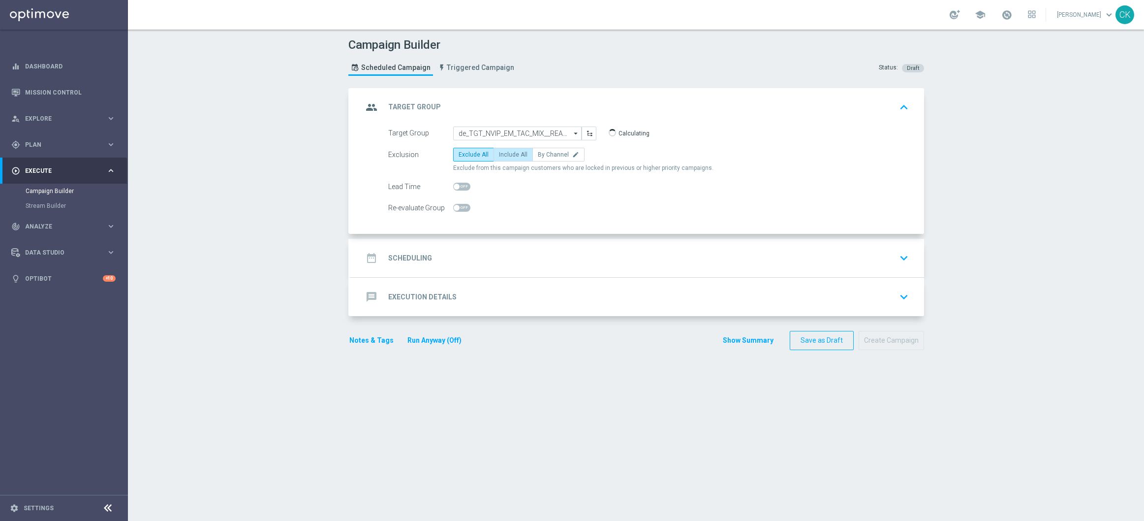
click at [509, 150] on label "Include All" at bounding box center [513, 155] width 39 height 14
click at [505, 153] on input "Include All" at bounding box center [502, 156] width 6 height 6
radio input "true"
click at [454, 189] on span at bounding box center [457, 187] width 6 height 6
click at [453, 189] on input "checkbox" at bounding box center [461, 187] width 17 height 8
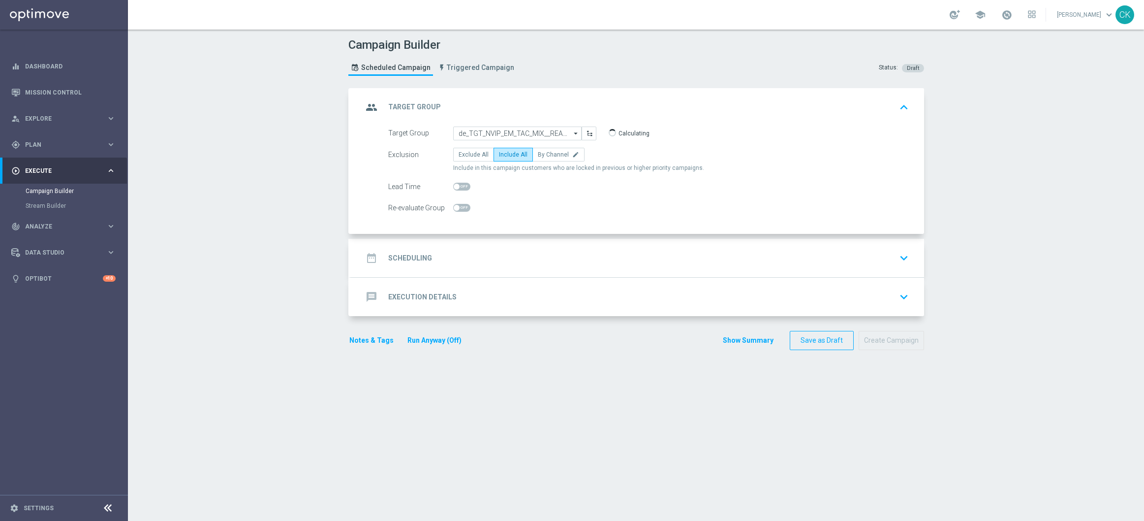
checkbox input "true"
click at [407, 295] on h2 "Execution Details" at bounding box center [422, 296] width 68 height 9
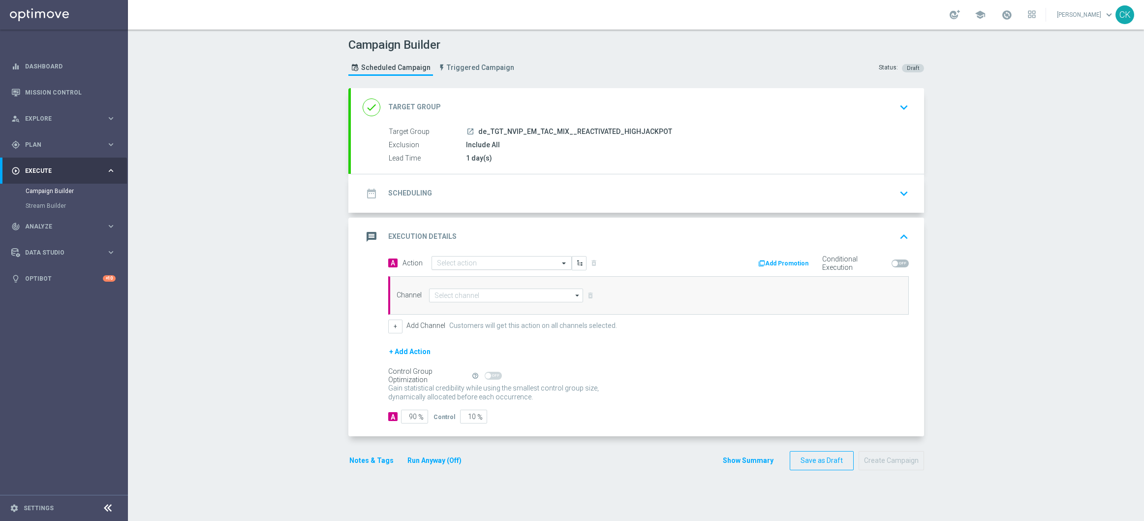
click at [479, 264] on input "text" at bounding box center [492, 263] width 110 height 8
click at [405, 188] on div "date_range Scheduling" at bounding box center [397, 194] width 69 height 18
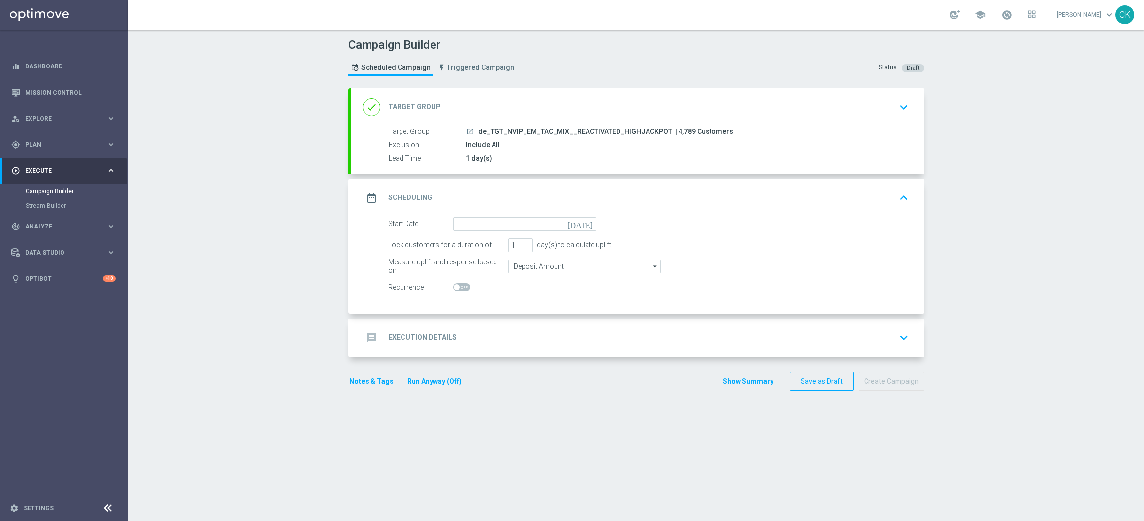
click at [464, 216] on div "date_range Scheduling keyboard_arrow_up" at bounding box center [637, 198] width 573 height 38
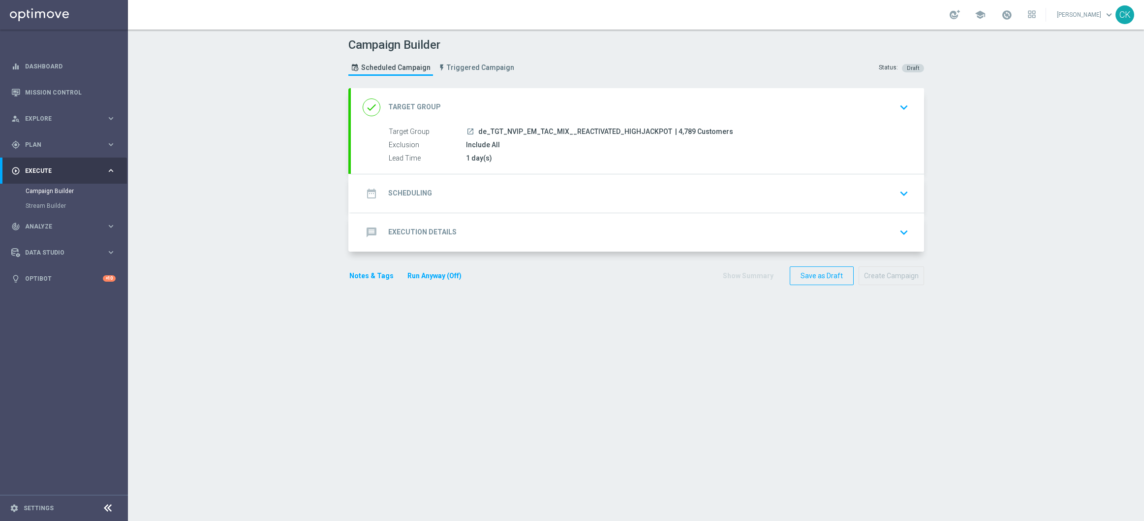
click at [415, 180] on div "date_range Scheduling keyboard_arrow_down" at bounding box center [637, 193] width 573 height 38
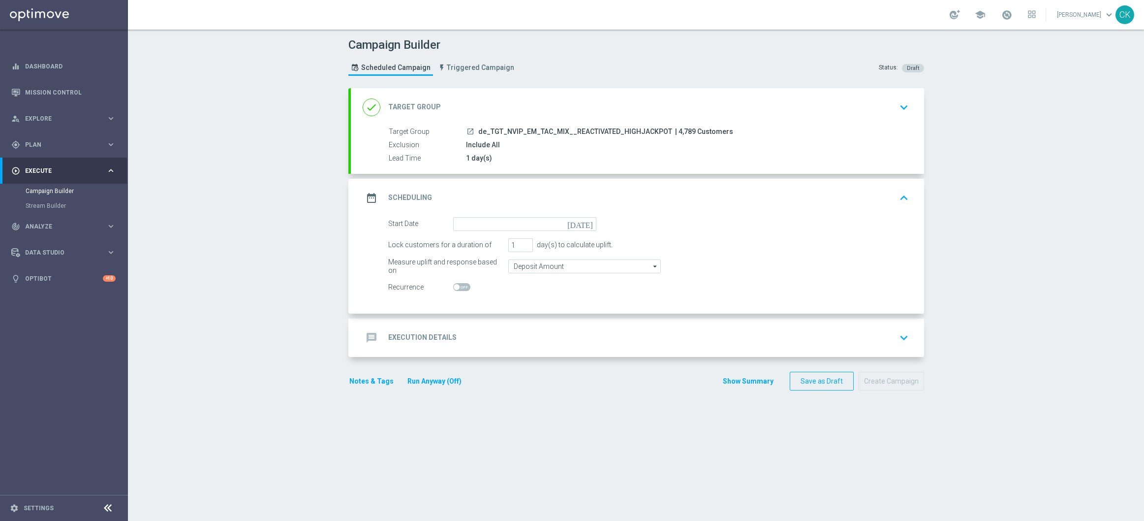
click at [585, 221] on icon "today" at bounding box center [582, 222] width 29 height 11
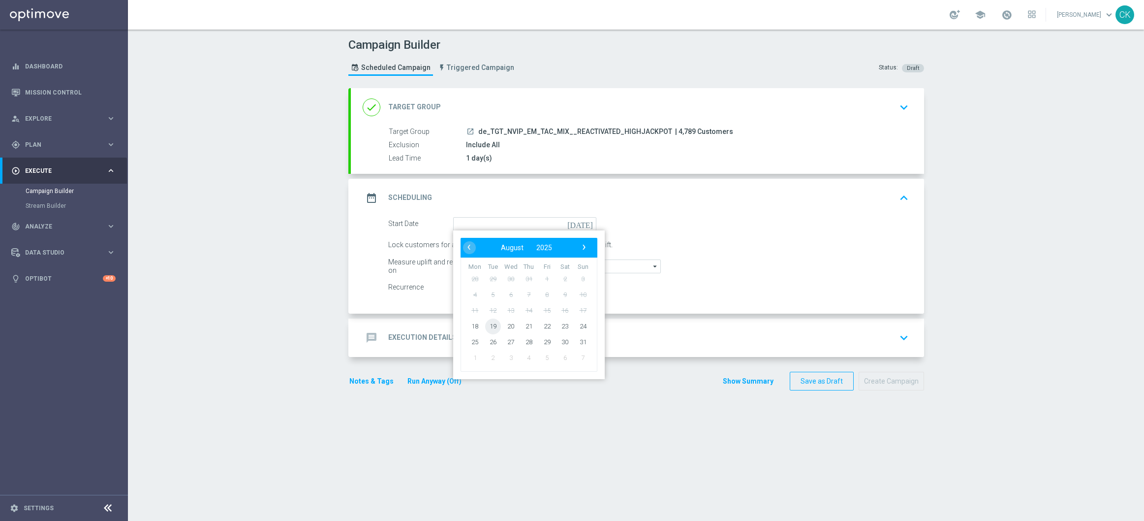
click at [488, 326] on span "19" at bounding box center [493, 326] width 16 height 16
type input "19 Aug 2025"
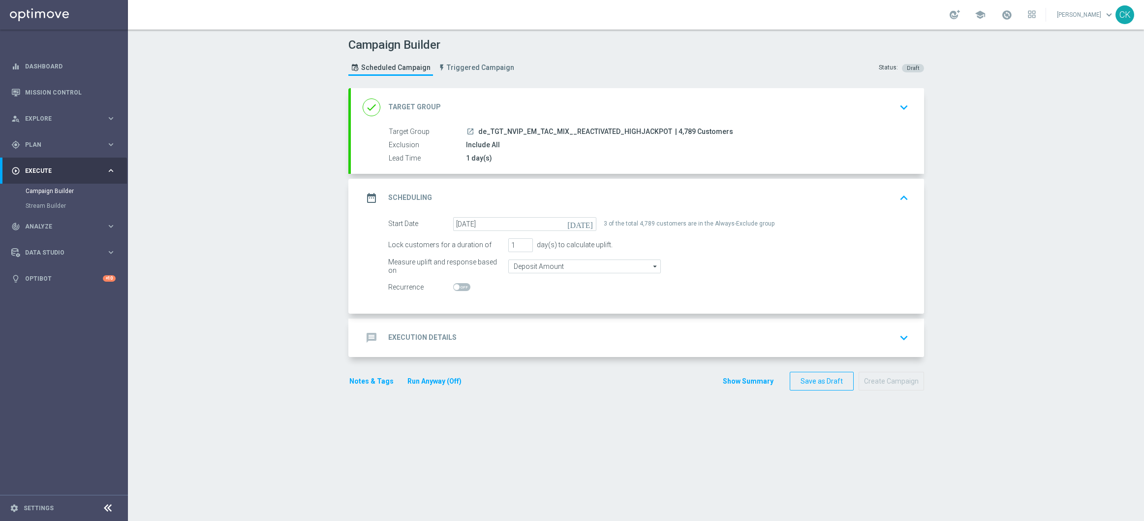
click at [396, 331] on div "message Execution Details" at bounding box center [410, 338] width 94 height 18
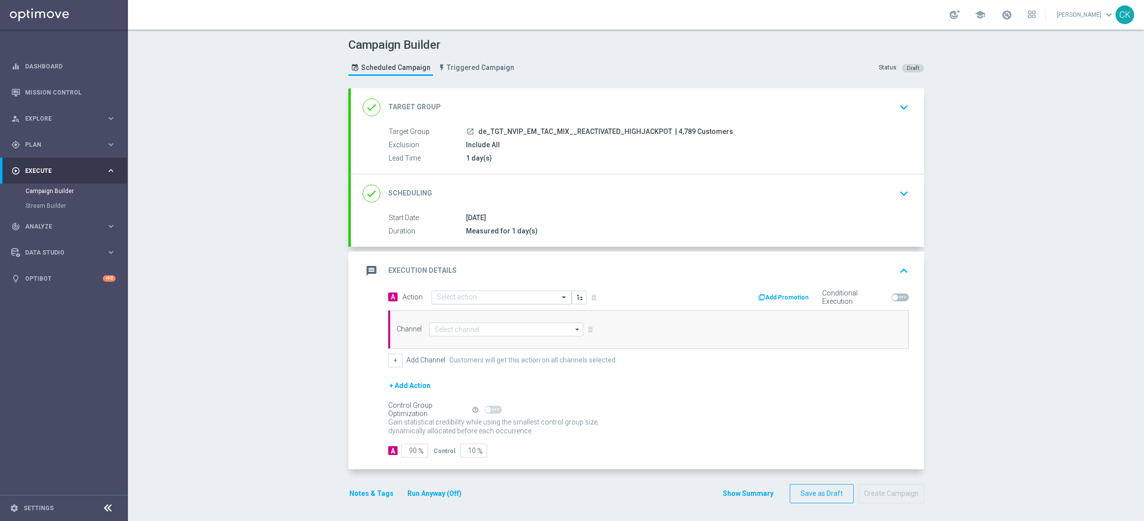
click at [479, 293] on input "text" at bounding box center [492, 297] width 110 height 8
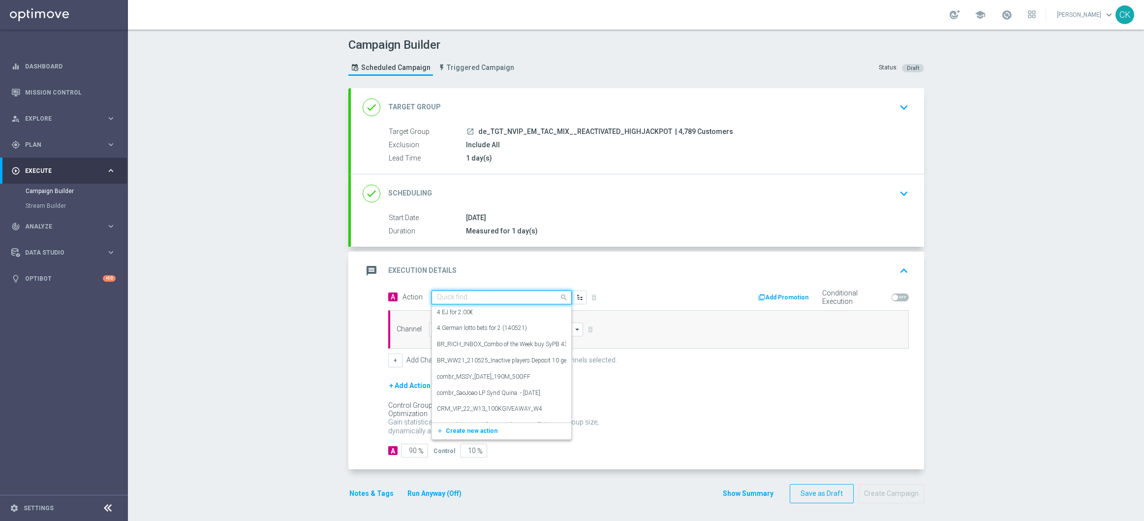
paste input "EuroMillions Exklusiv + free 100 Extra-Chancen EuroMillions"
type input "EuroMillions Exklusiv + free 100 Extra-Chancen EuroMillions"
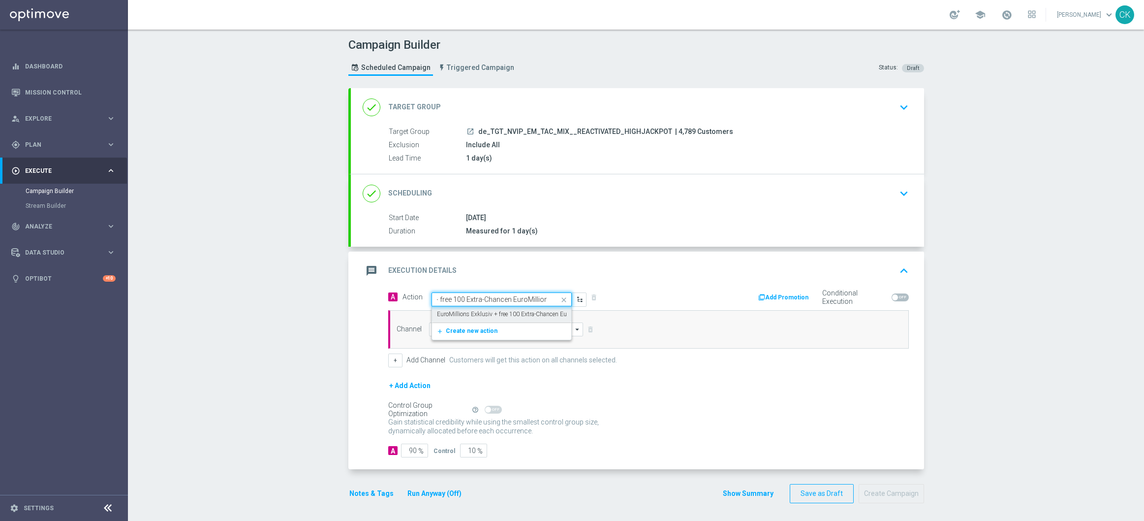
click at [473, 311] on label "EuroMillions Exklusiv + free 100 Extra-Chancen EuroMillions" at bounding box center [515, 314] width 156 height 8
click at [439, 325] on input at bounding box center [506, 329] width 155 height 14
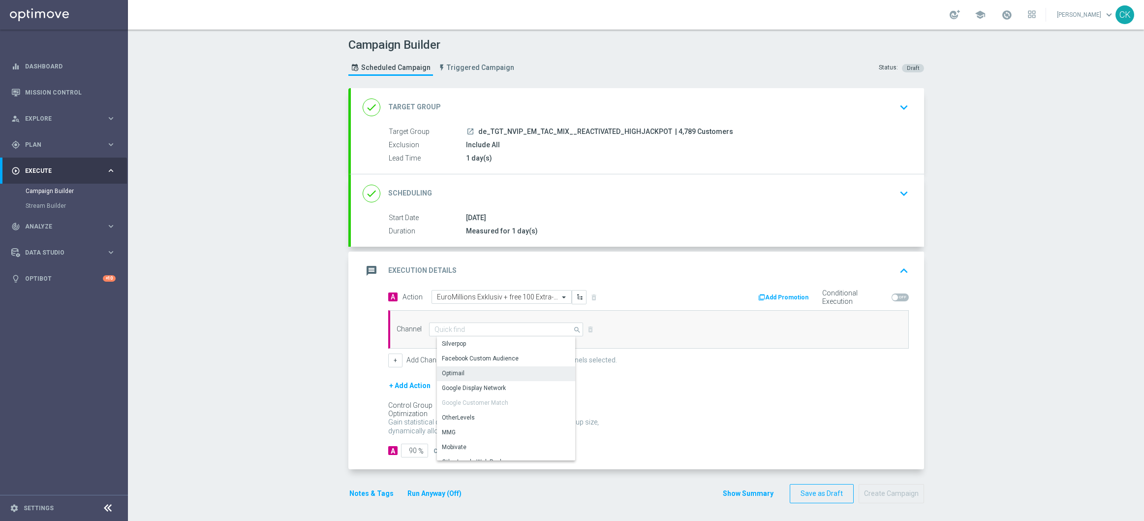
click at [464, 372] on div "Optimail" at bounding box center [510, 373] width 146 height 14
type input "Optimail"
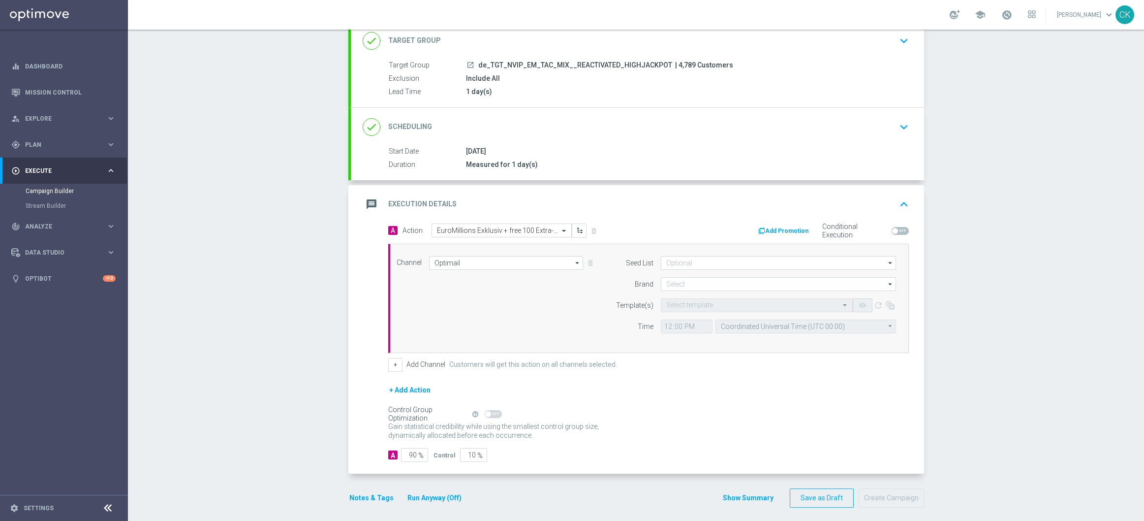
scroll to position [74, 0]
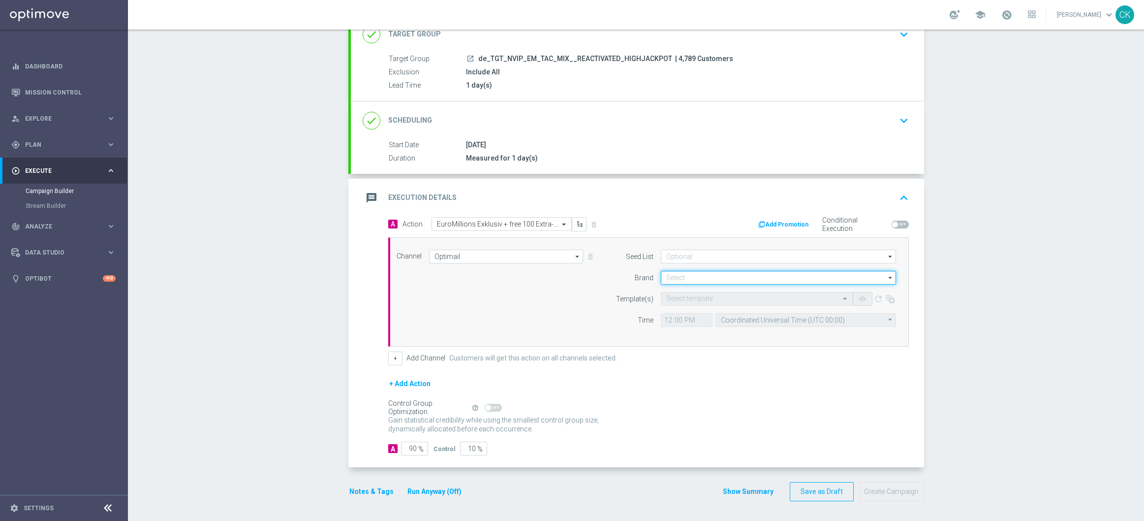
click at [681, 277] on input at bounding box center [778, 278] width 235 height 14
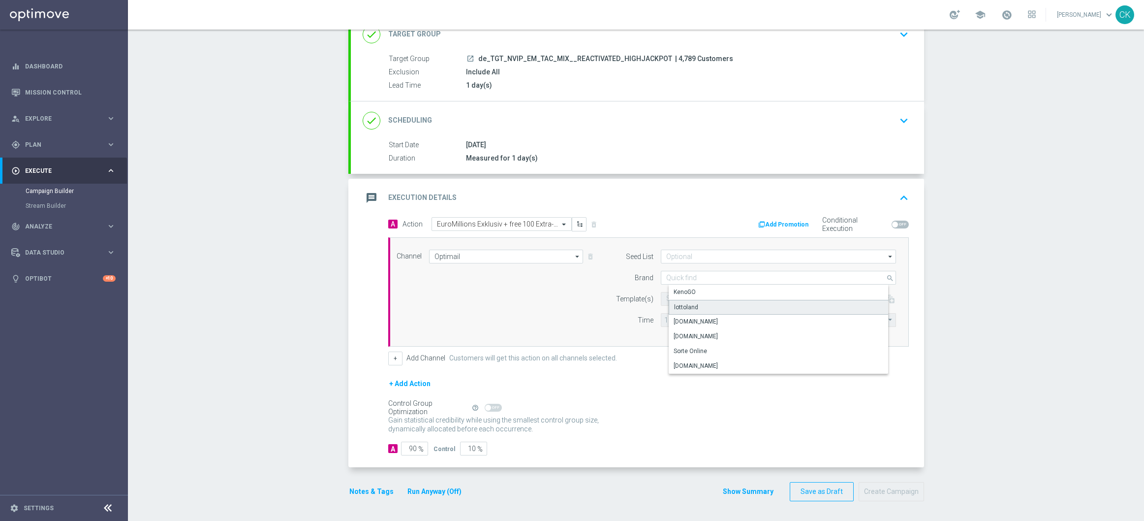
click at [691, 309] on div "lottoland" at bounding box center [686, 307] width 24 height 9
type input "lottoland"
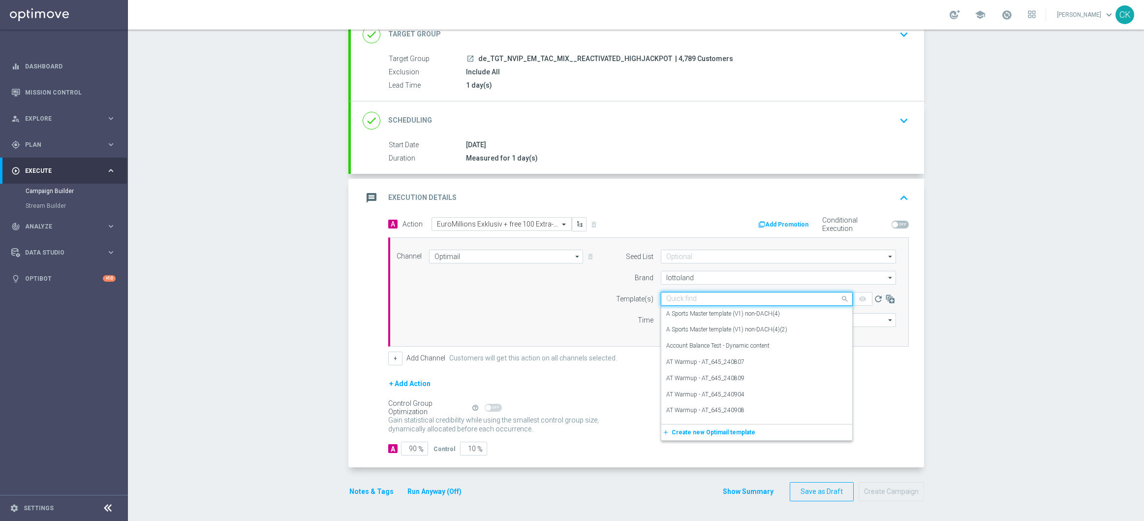
click at [682, 302] on input "text" at bounding box center [746, 299] width 161 height 8
paste input "DE_INT__EM_ACTIVE_250819__NVIP_EMA_TAC_LT"
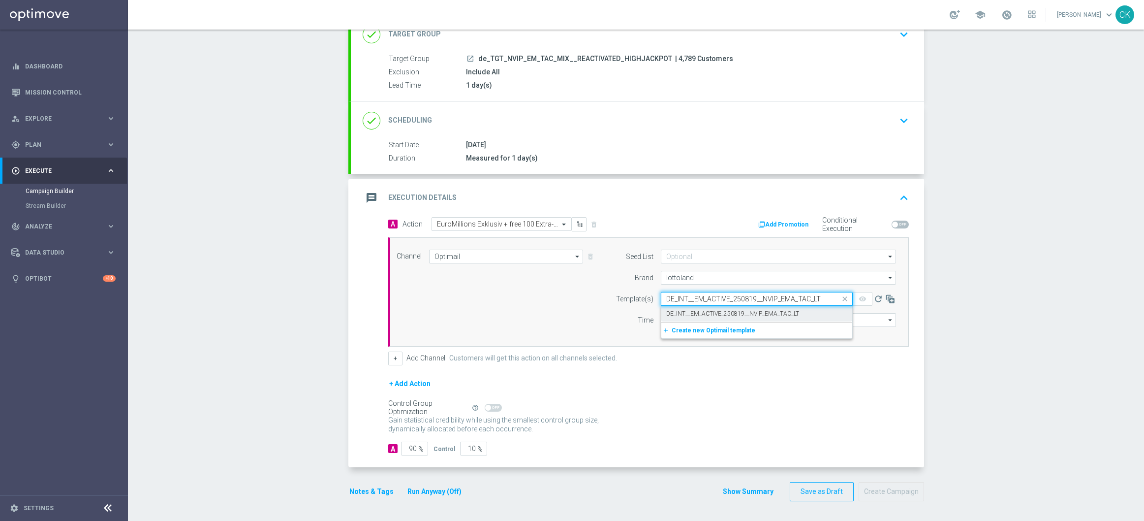
click at [679, 315] on label "DE_INT__EM_ACTIVE_250819__NVIP_EMA_TAC_LT" at bounding box center [732, 314] width 133 height 8
type input "DE_INT__EM_ACTIVE_250819__NVIP_EMA_TAC_LT"
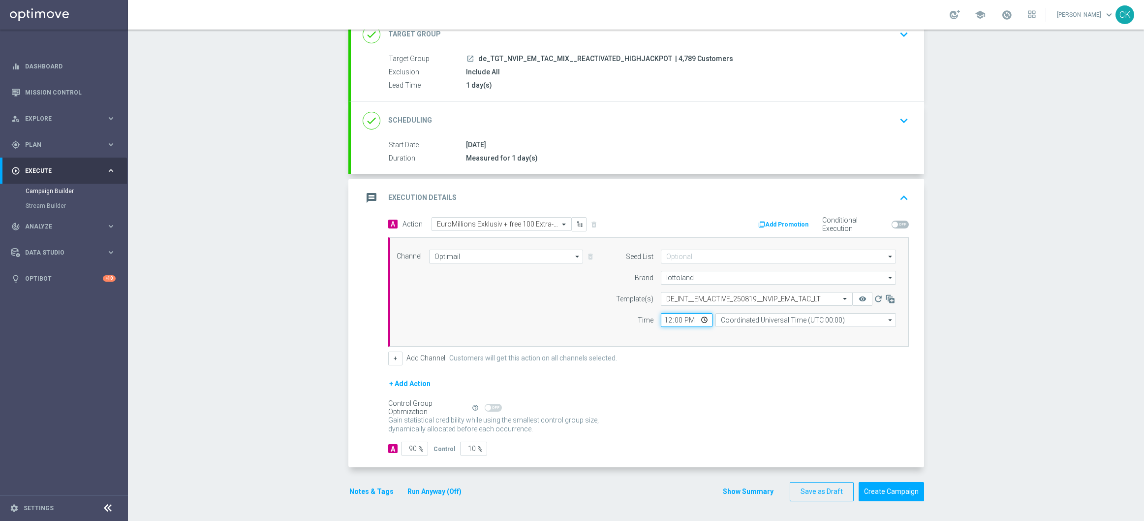
click at [661, 321] on input "12:00" at bounding box center [687, 320] width 52 height 14
type input "06:00"
click at [769, 315] on input "Coordinated Universal Time (UTC 00:00)" at bounding box center [806, 320] width 181 height 14
click at [794, 333] on div "Central European Time (Berlin) (UTC +02:00)" at bounding box center [809, 334] width 161 height 9
type input "Central European Time (Berlin) (UTC +02:00)"
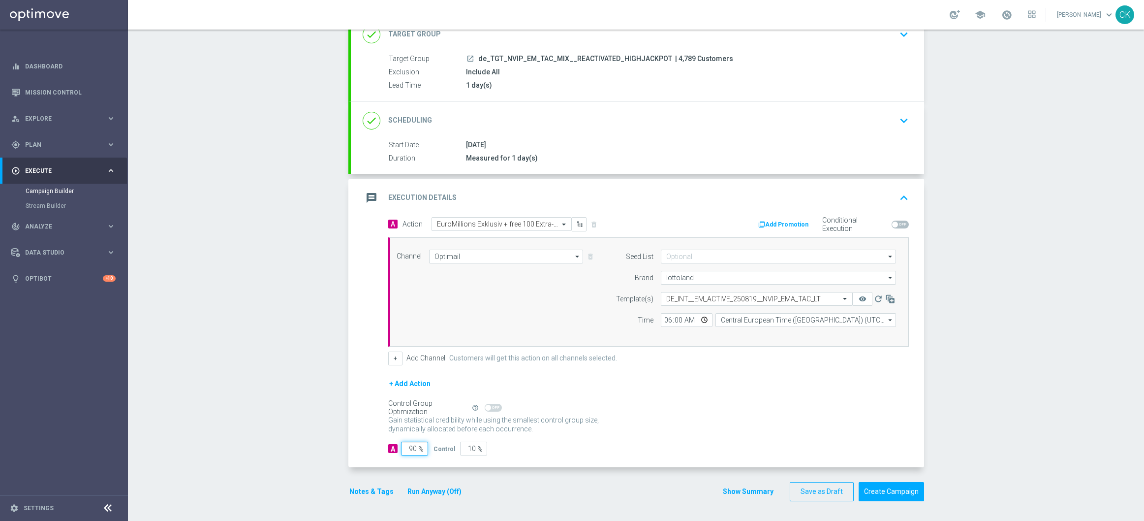
click at [411, 448] on input "90" at bounding box center [414, 449] width 27 height 14
type input "9"
type input "91"
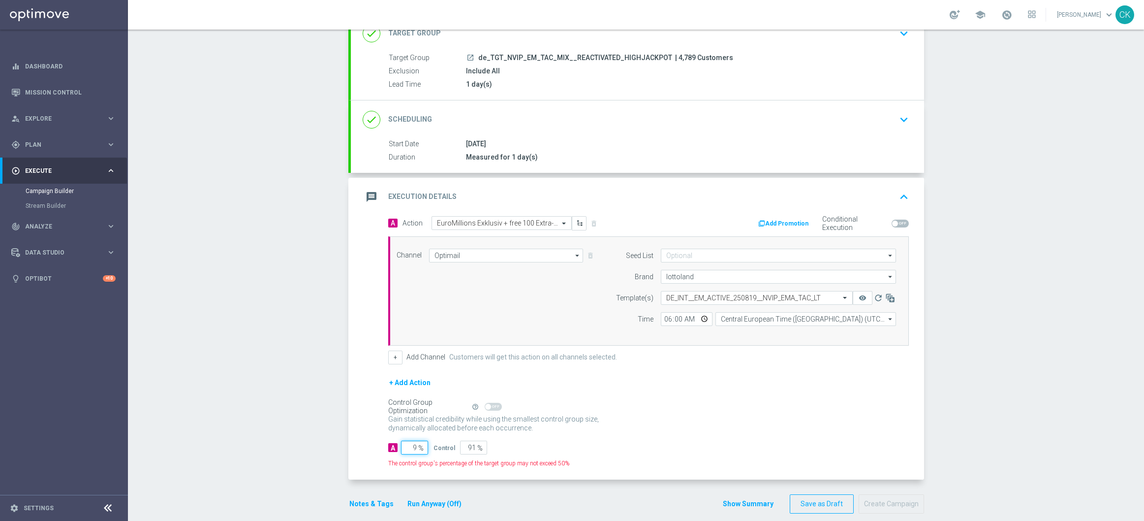
type input "98"
type input "2"
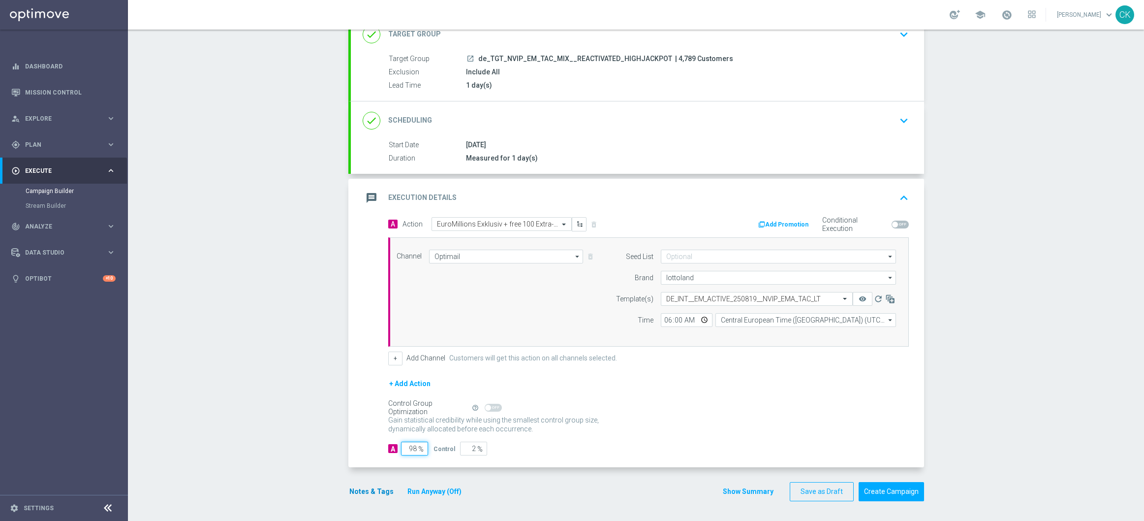
type input "98"
click at [374, 492] on button "Notes & Tags" at bounding box center [371, 491] width 46 height 12
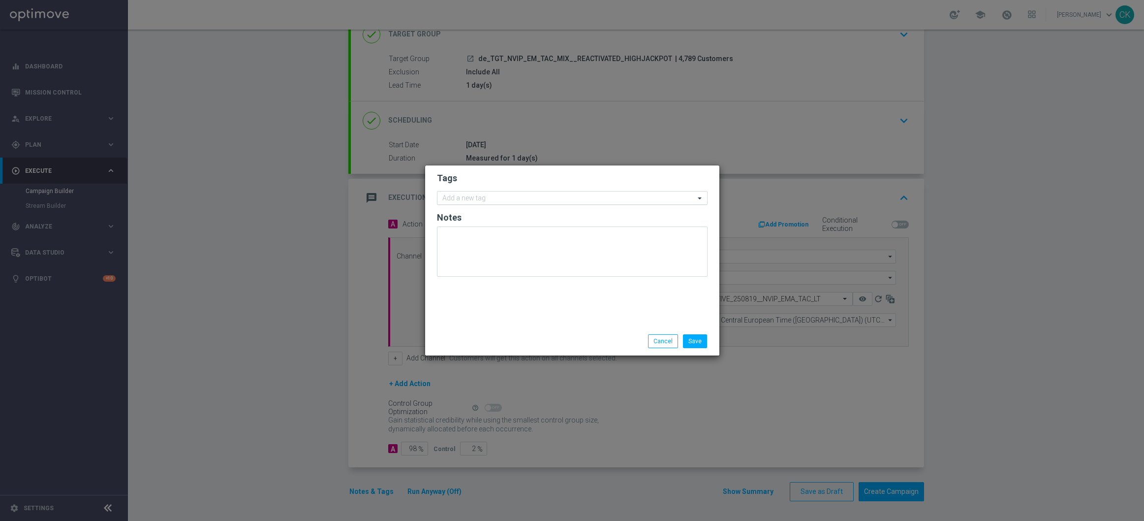
click at [495, 195] on input "text" at bounding box center [568, 198] width 253 height 8
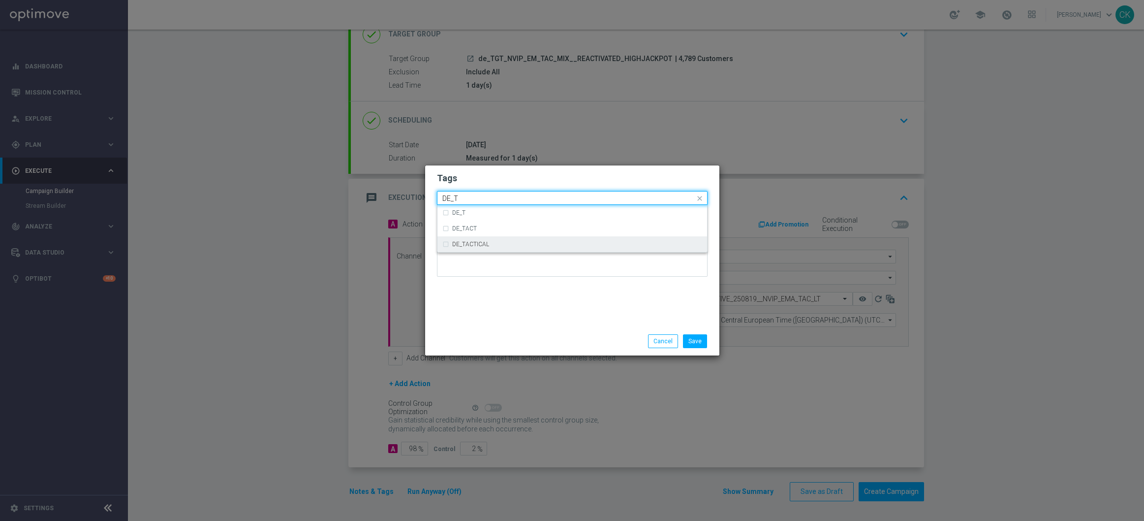
click at [459, 244] on label "DE_TACTICAL" at bounding box center [470, 244] width 37 height 6
type input "DE_T"
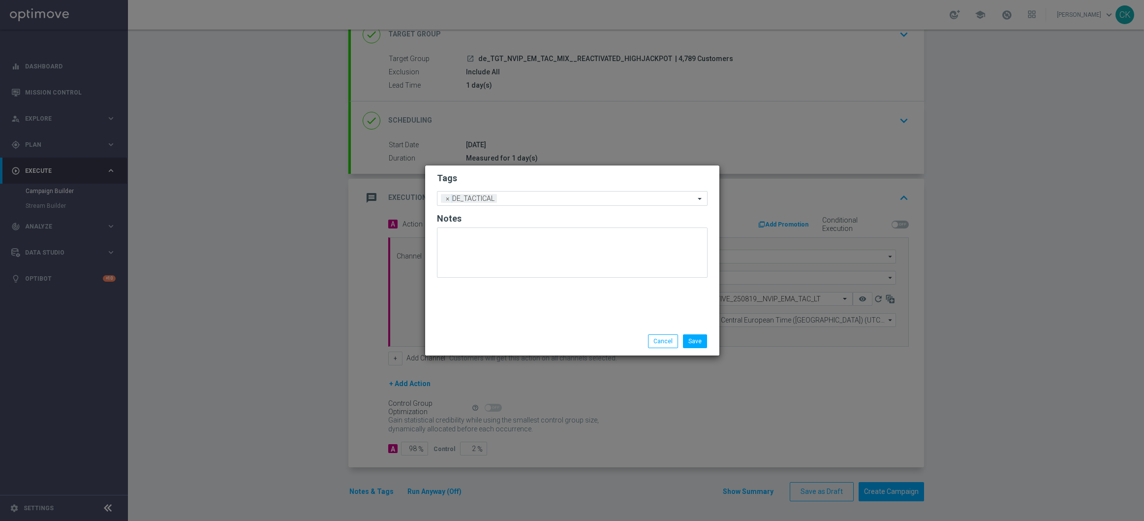
click at [542, 302] on div "Tags Add a new tag × DE_TACTICAL Notes" at bounding box center [572, 245] width 294 height 161
click at [696, 346] on button "Save" at bounding box center [695, 341] width 24 height 14
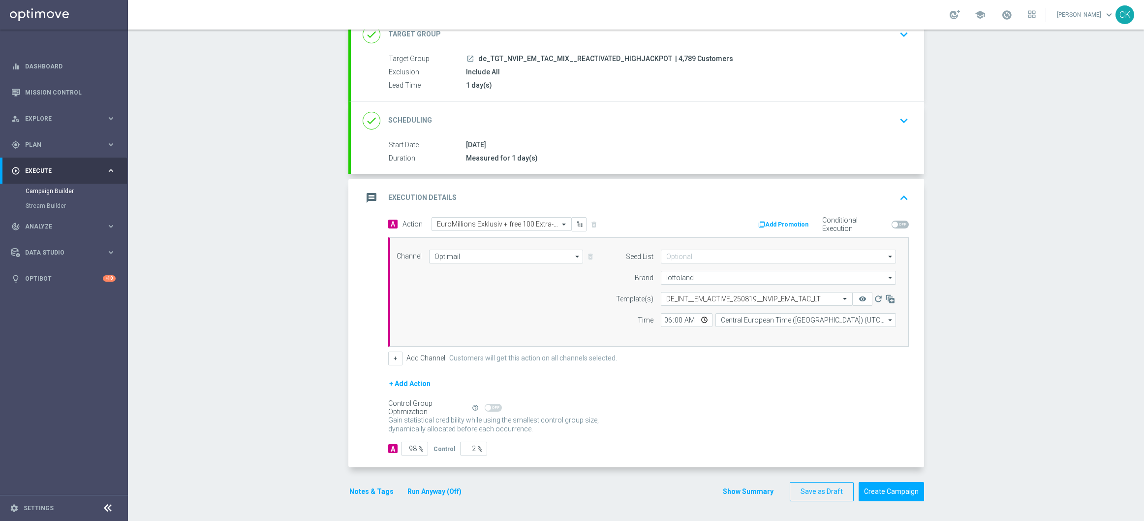
click at [369, 489] on button "Notes & Tags" at bounding box center [371, 491] width 46 height 12
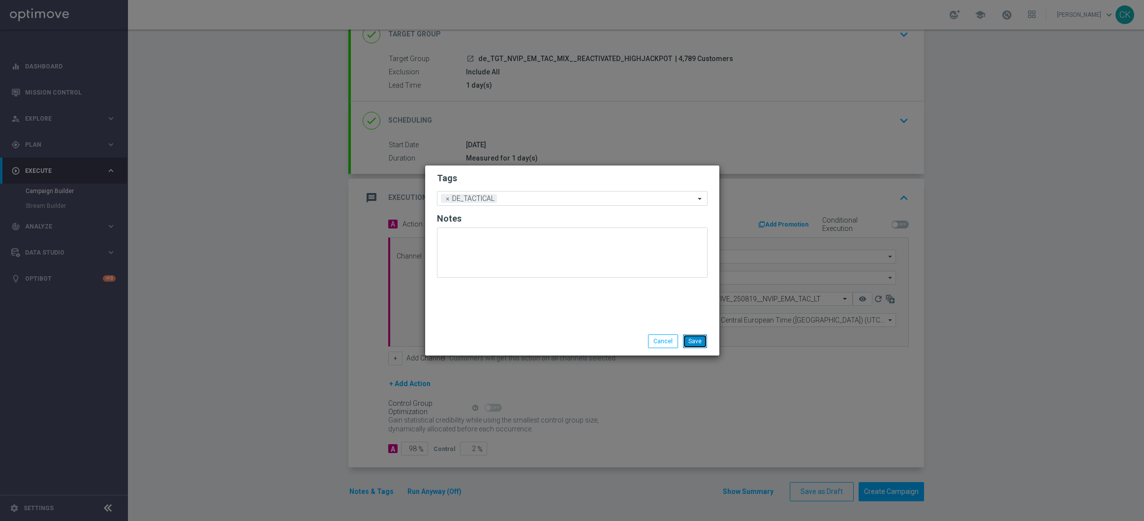
click at [695, 336] on button "Save" at bounding box center [695, 341] width 24 height 14
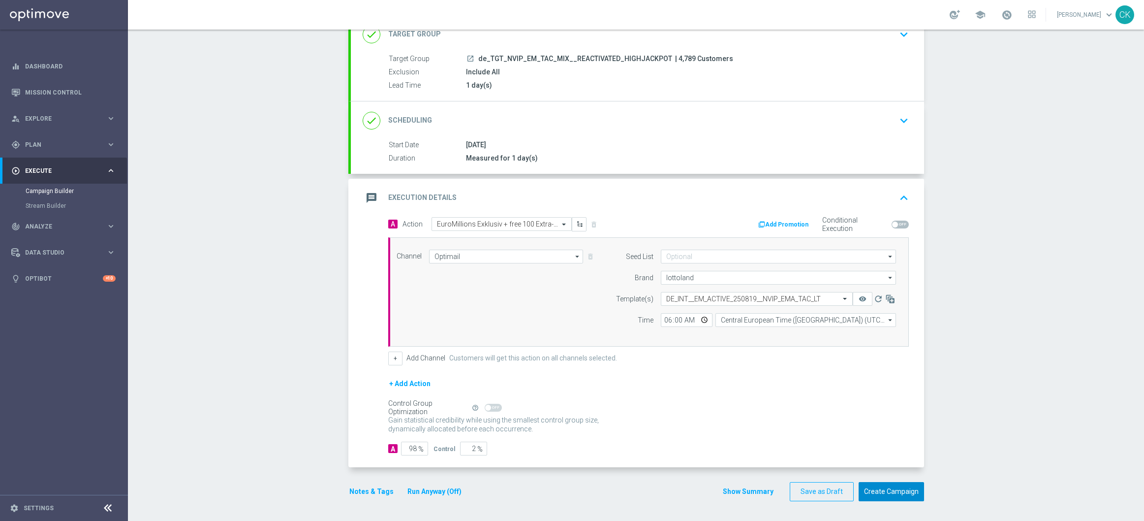
click at [893, 498] on button "Create Campaign" at bounding box center [891, 491] width 65 height 19
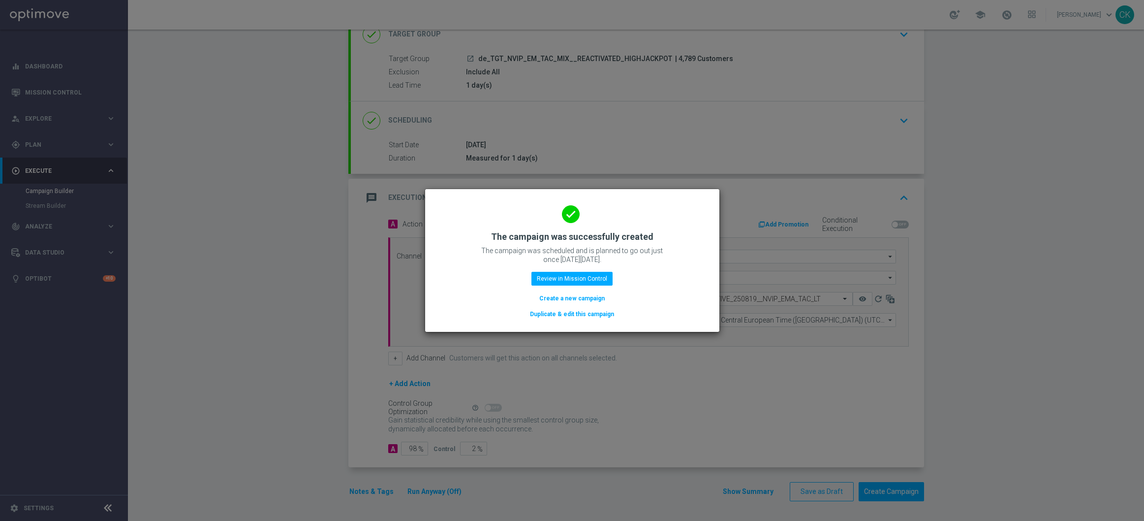
click at [549, 295] on button "Create a new campaign" at bounding box center [571, 298] width 67 height 11
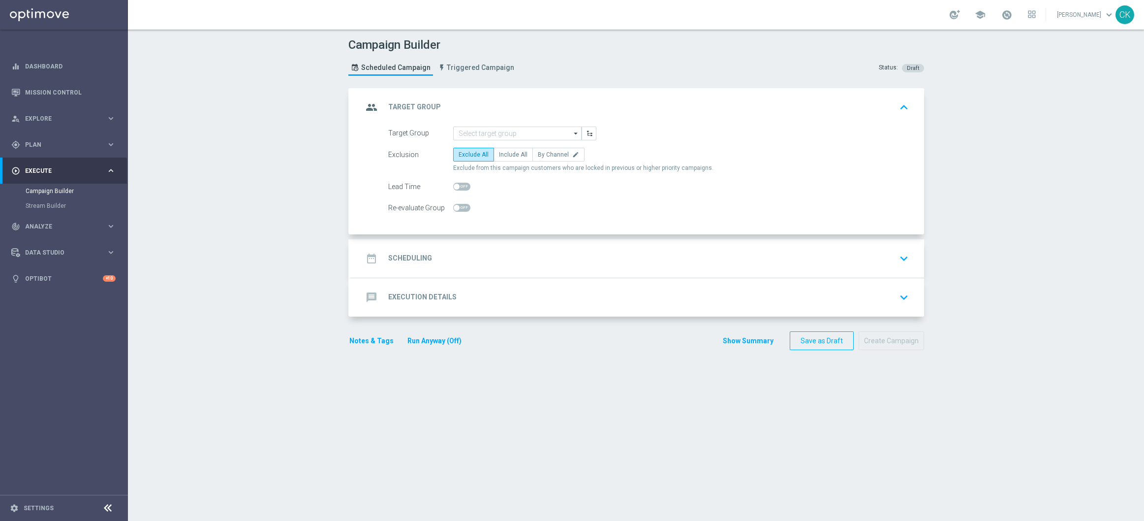
scroll to position [0, 0]
click at [488, 134] on input at bounding box center [517, 133] width 128 height 14
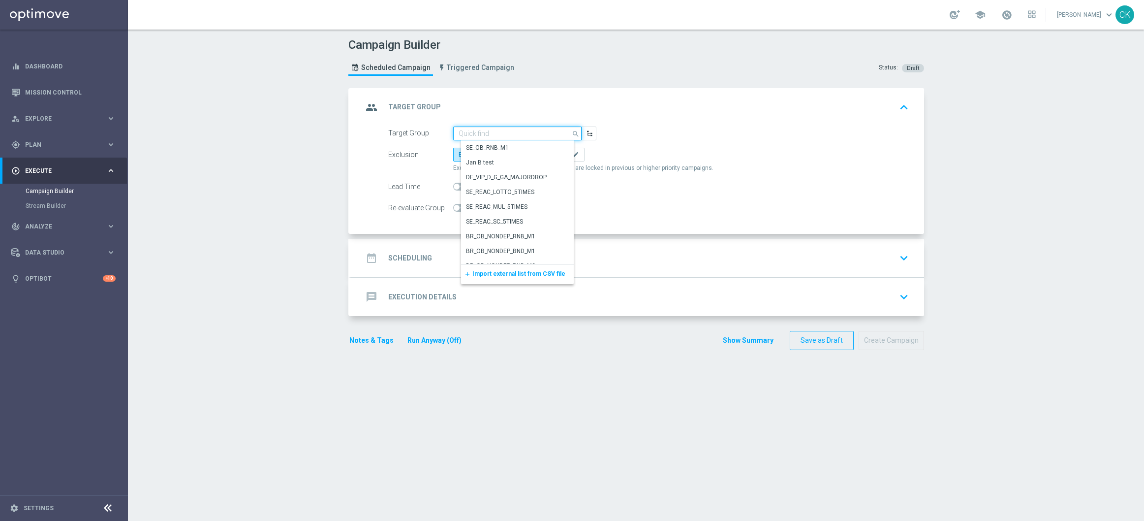
paste input "de_all_TGT_NVIP_EM_TAC_MIX__CHURNED_HIGHJACKPOT"
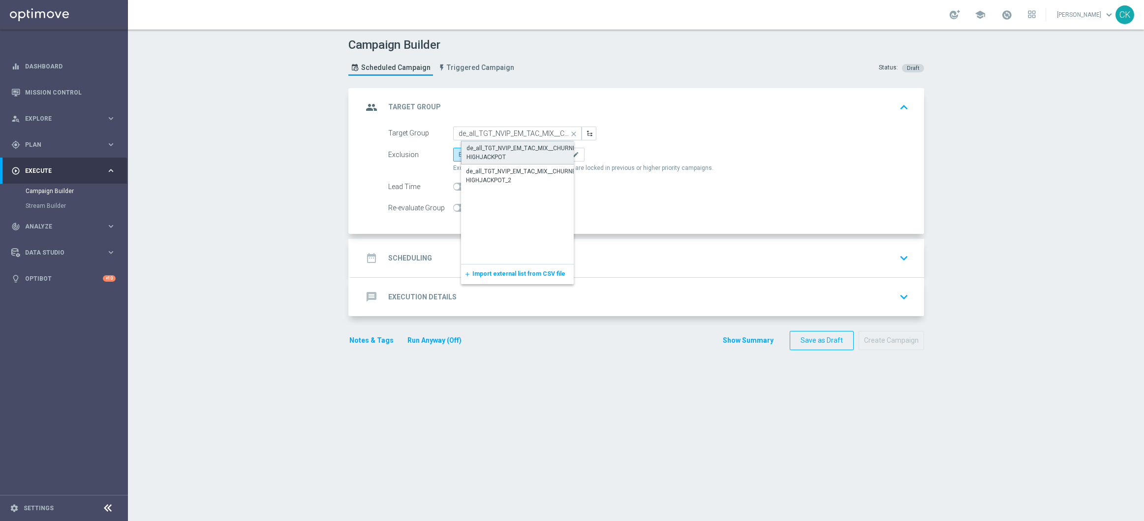
click at [518, 147] on div "de_all_TGT_NVIP_EM_TAC_MIX__CHURNED_HIGHJACKPOT" at bounding box center [526, 153] width 118 height 18
type input "de_all_TGT_NVIP_EM_TAC_MIX__CHURNED_HIGHJACKPOT"
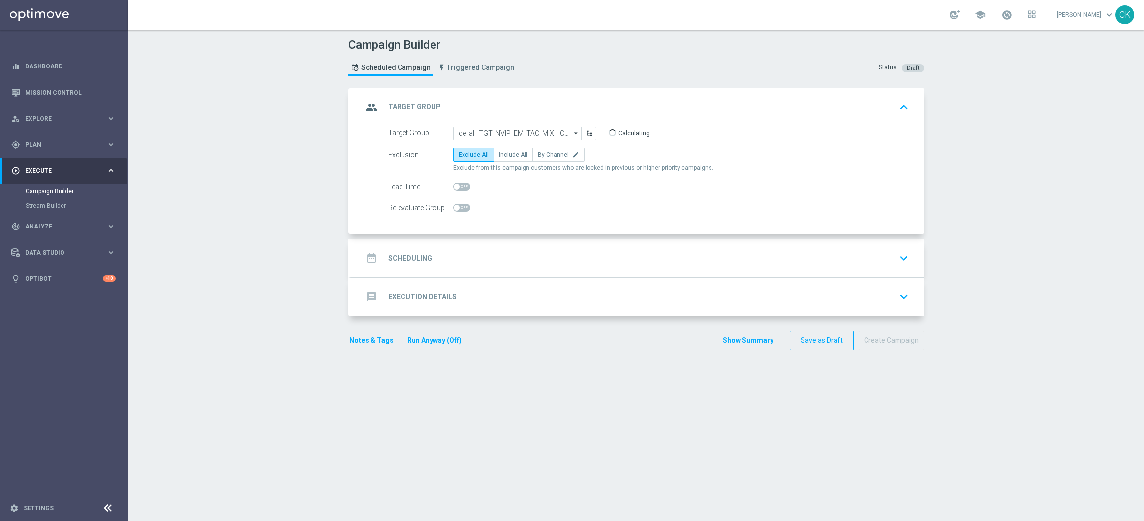
click at [498, 146] on form "Target Group de_all_TGT_NVIP_EM_TAC_MIX__CHURNED_HIGHJACKPOT de_all_TGT_NVIP_EM…" at bounding box center [648, 170] width 521 height 89
click at [501, 150] on label "Include All" at bounding box center [513, 155] width 39 height 14
click at [501, 153] on input "Include All" at bounding box center [502, 156] width 6 height 6
radio input "true"
click at [458, 186] on span at bounding box center [461, 187] width 17 height 8
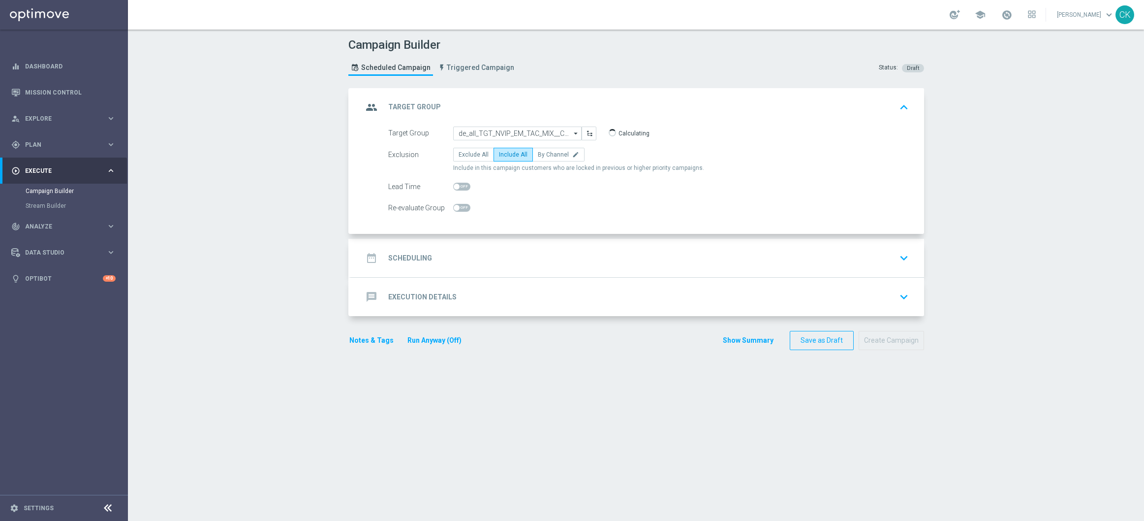
click at [458, 186] on input "checkbox" at bounding box center [461, 187] width 17 height 8
checkbox input "true"
click at [402, 260] on h2 "Scheduling" at bounding box center [410, 257] width 44 height 9
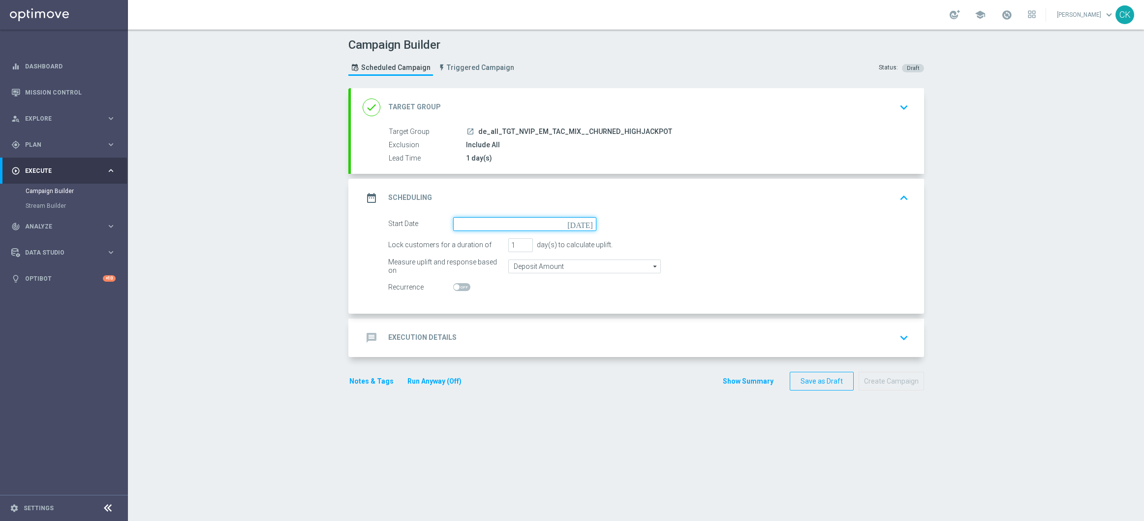
click at [500, 221] on input at bounding box center [524, 224] width 143 height 14
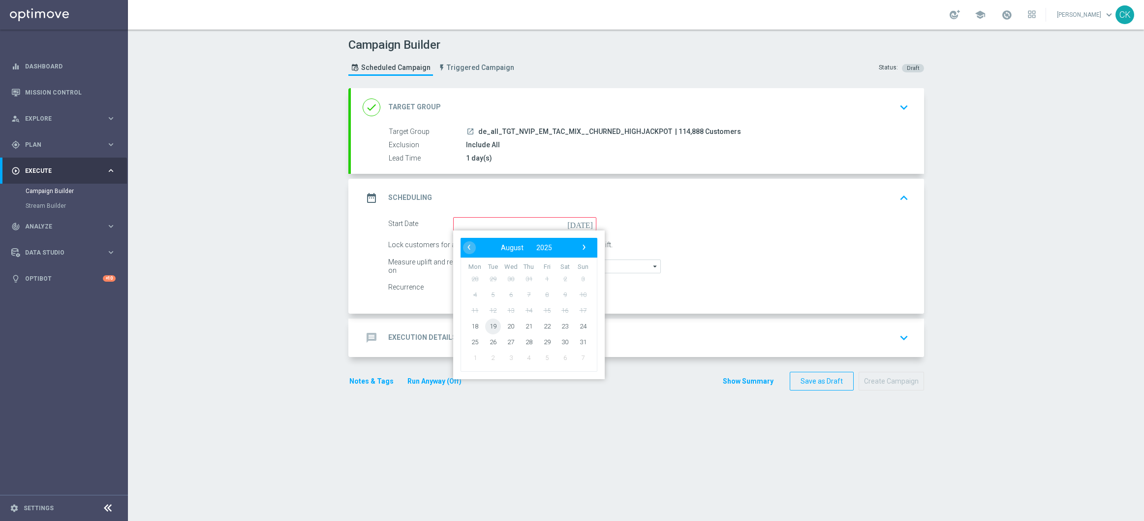
click at [492, 322] on span "19" at bounding box center [493, 326] width 16 height 16
type input "19 Aug 2025"
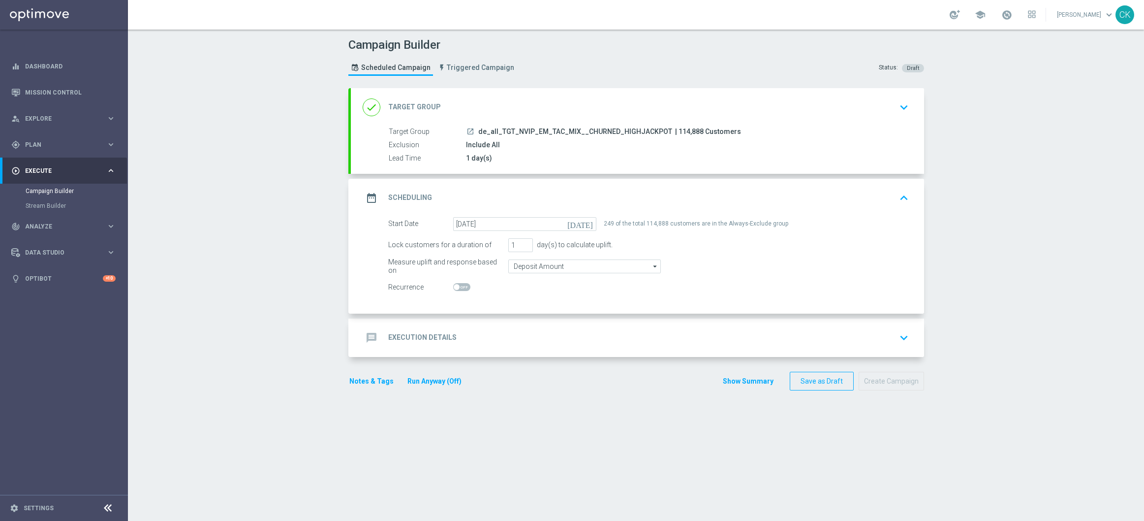
click at [405, 339] on h2 "Execution Details" at bounding box center [422, 337] width 68 height 9
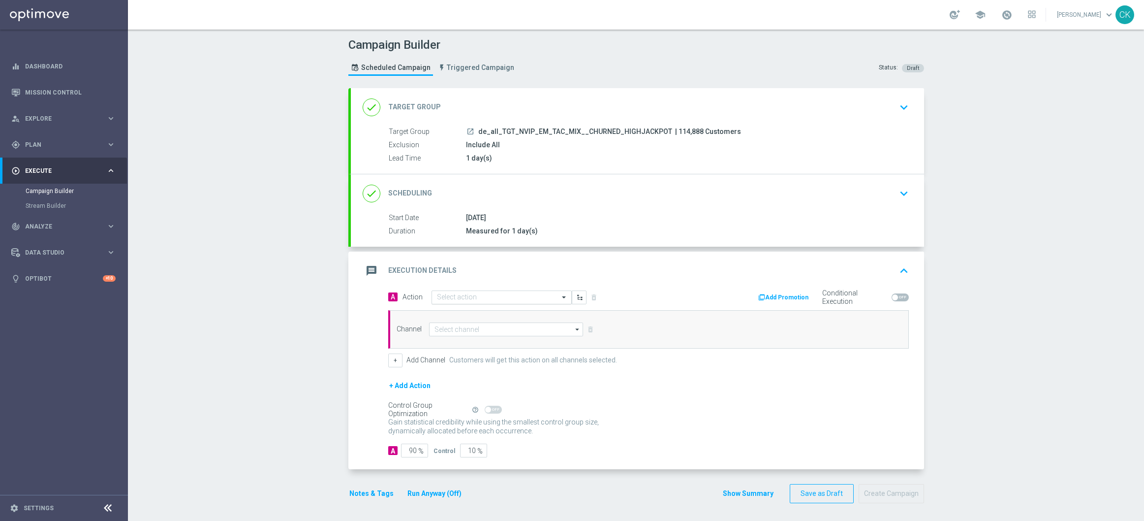
click at [460, 297] on input "text" at bounding box center [492, 297] width 110 height 8
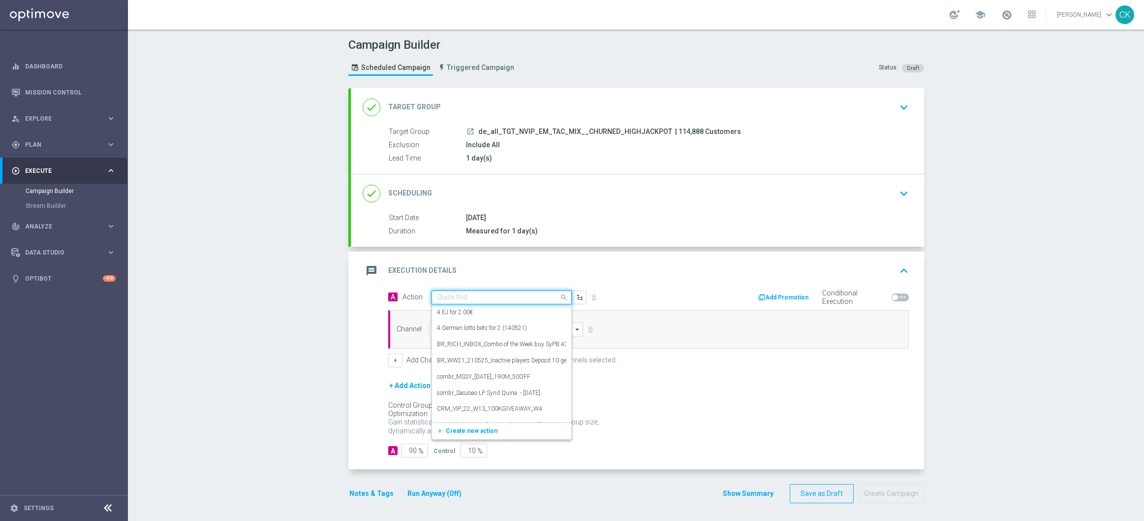
paste input "3 lines EM for half price"
type input "3 lines EM for half price"
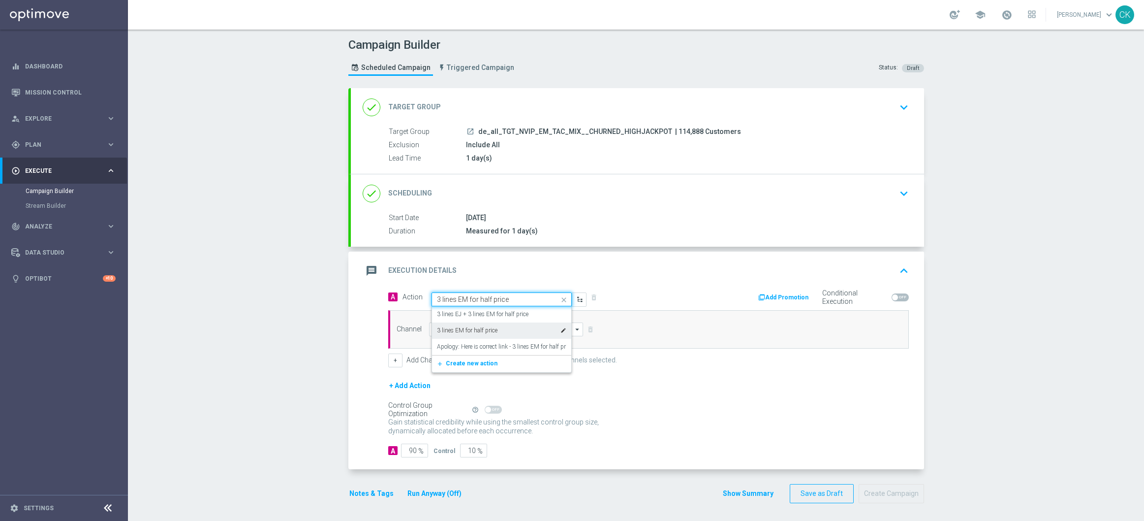
click at [461, 327] on label "3 lines EM for half price" at bounding box center [467, 330] width 61 height 8
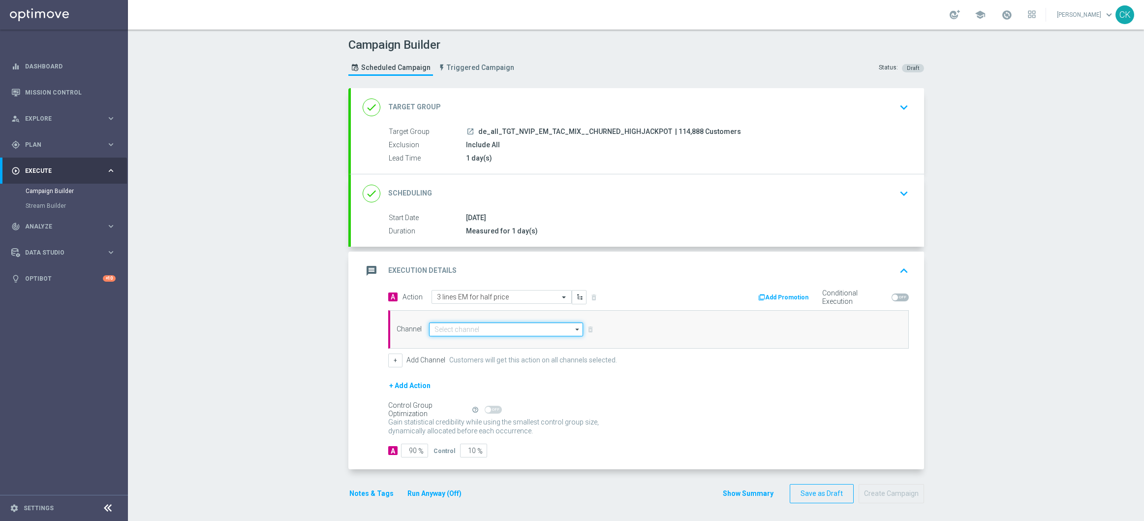
click at [451, 325] on input at bounding box center [506, 329] width 155 height 14
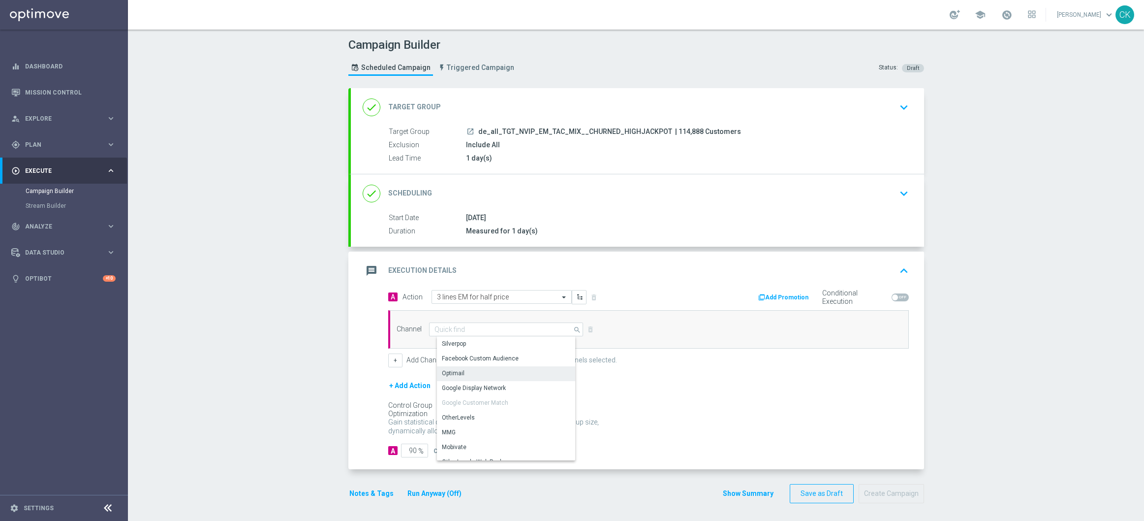
click at [454, 372] on div "Optimail" at bounding box center [453, 373] width 23 height 9
type input "Optimail"
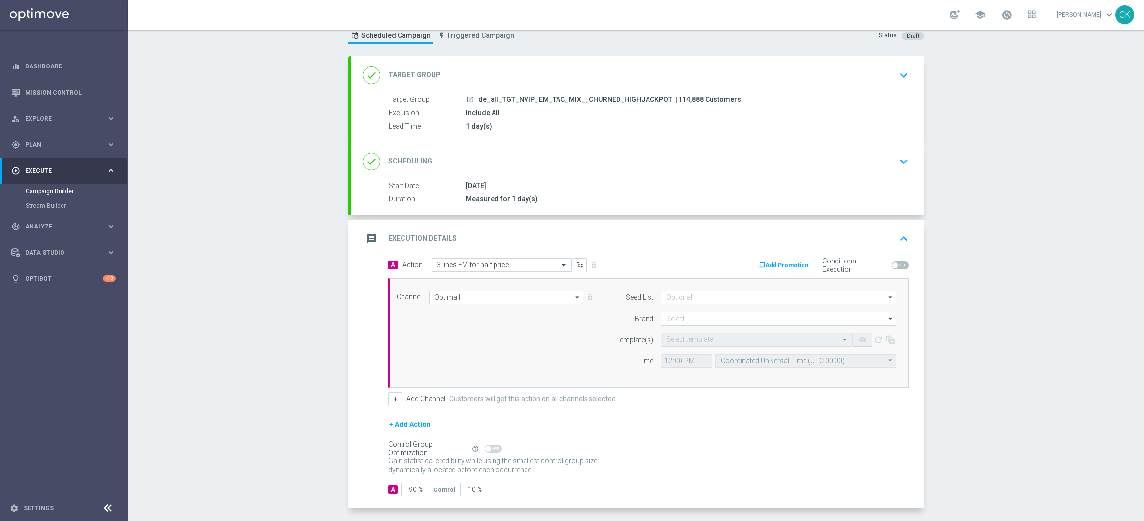
scroll to position [74, 0]
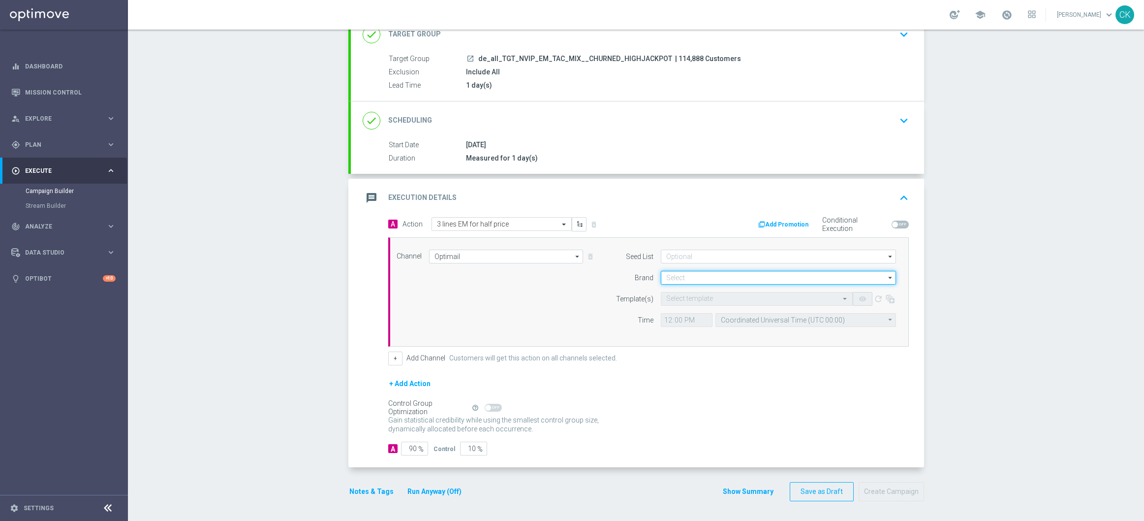
click at [689, 274] on input at bounding box center [778, 278] width 235 height 14
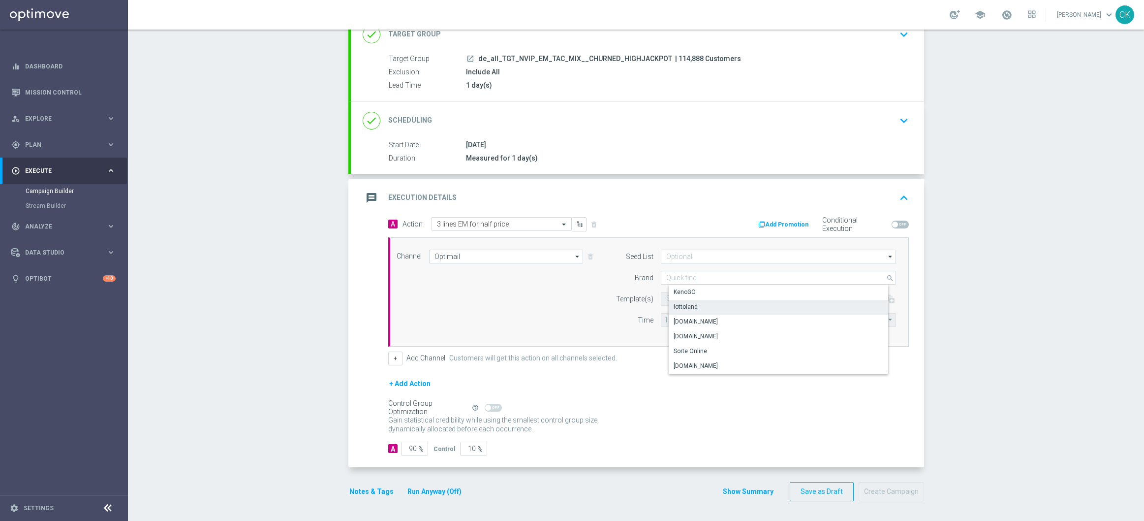
click at [690, 304] on div "lottoland" at bounding box center [686, 306] width 24 height 9
type input "lottoland"
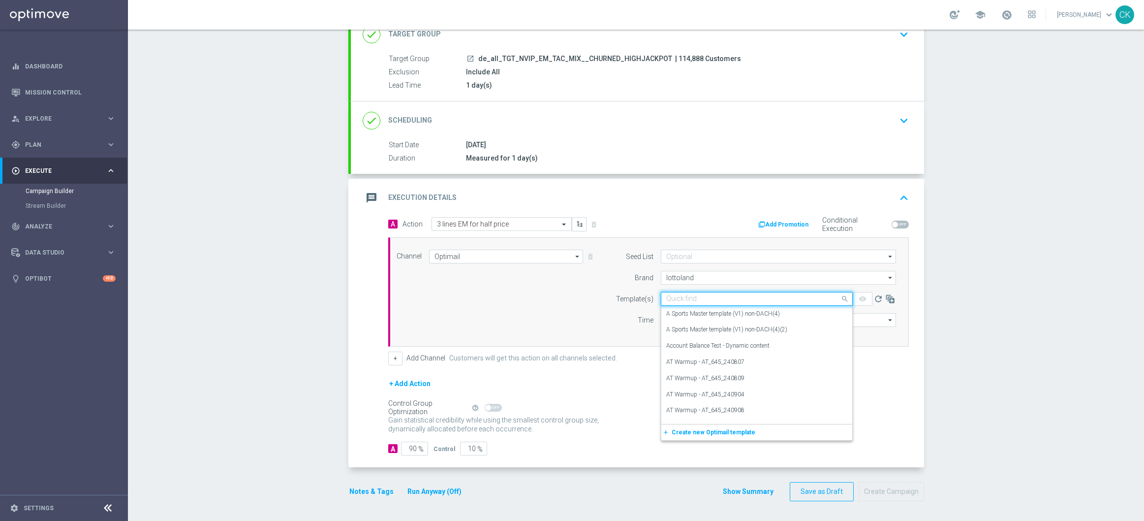
click at [689, 294] on div "Quick find" at bounding box center [681, 298] width 31 height 8
paste input "DE_ALL__EM_CHURNED_250819__NVIP_EMA_TAC_LT"
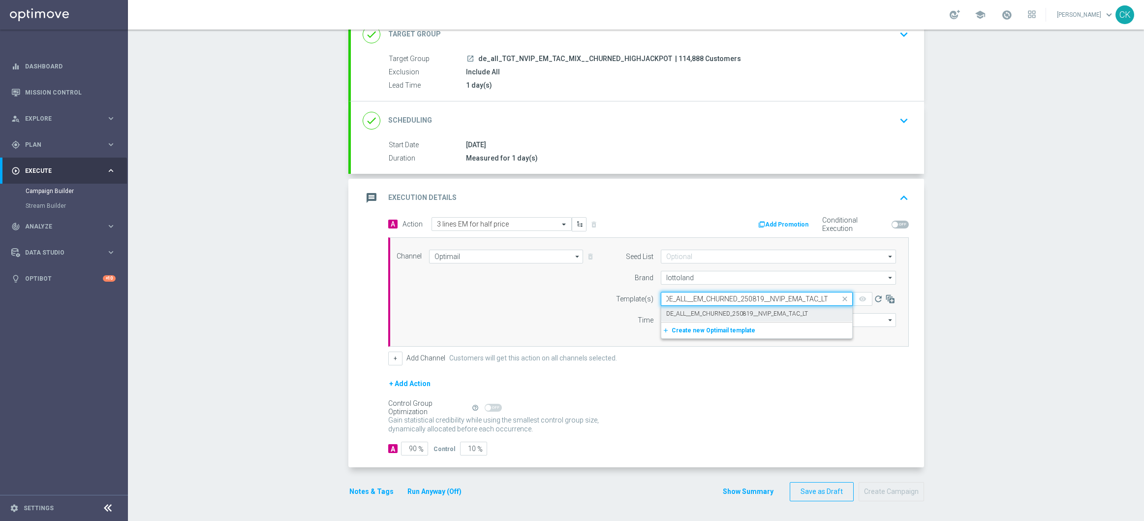
click at [691, 311] on label "DE_ALL__EM_CHURNED_250819__NVIP_EMA_TAC_LT" at bounding box center [737, 314] width 142 height 8
type input "DE_ALL__EM_CHURNED_250819__NVIP_EMA_TAC_LT"
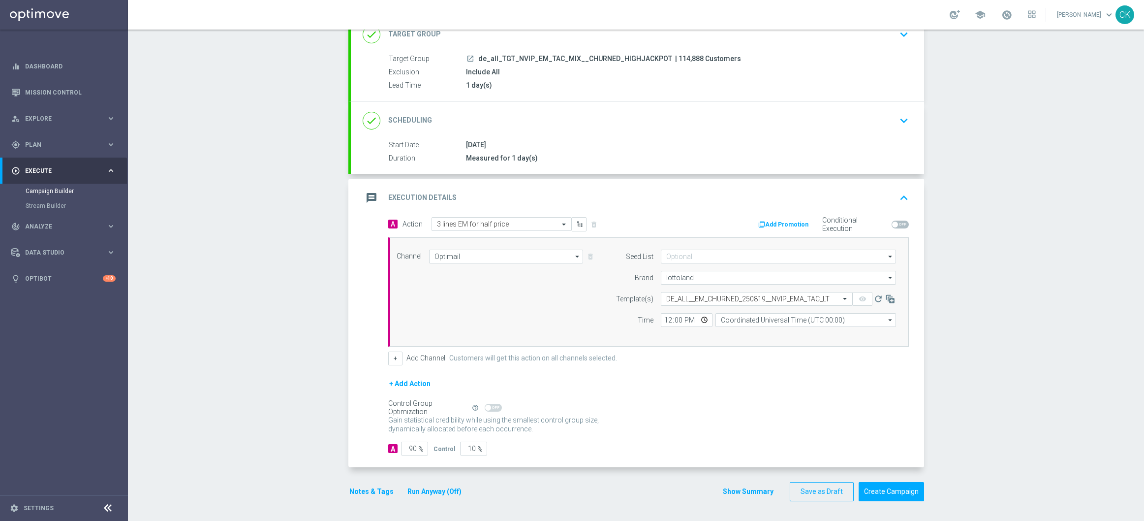
scroll to position [0, 0]
click at [663, 322] on input "12:00" at bounding box center [687, 320] width 52 height 14
type input "06:00"
click at [765, 322] on input "Coordinated Universal Time (UTC 00:00)" at bounding box center [806, 320] width 181 height 14
click at [768, 336] on div "Central European Time (Berlin) (UTC +02:00)" at bounding box center [808, 334] width 161 height 9
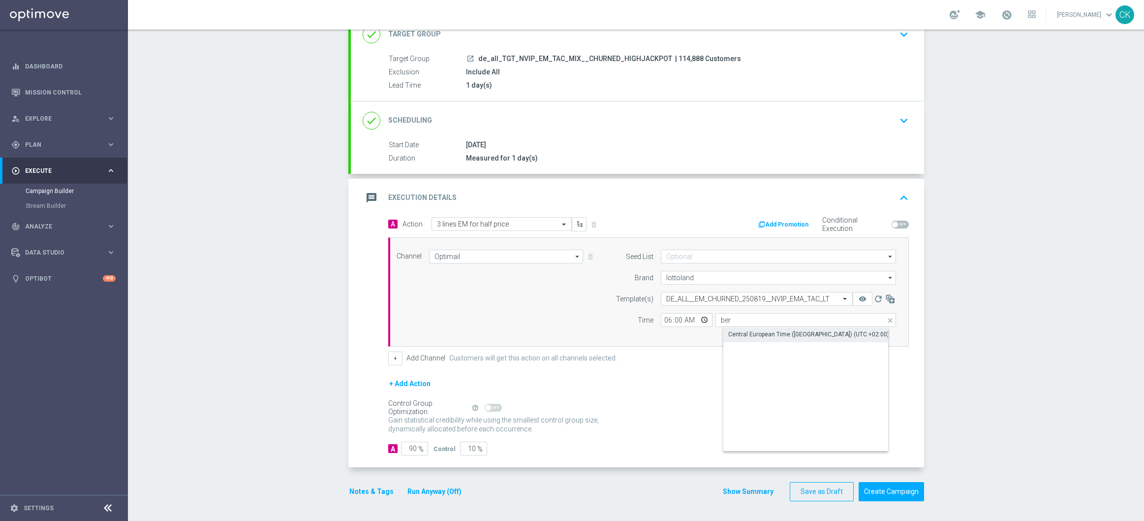
type input "Central European Time (Berlin) (UTC +02:00)"
click at [413, 448] on input "90" at bounding box center [414, 449] width 27 height 14
type input "9"
type input "91"
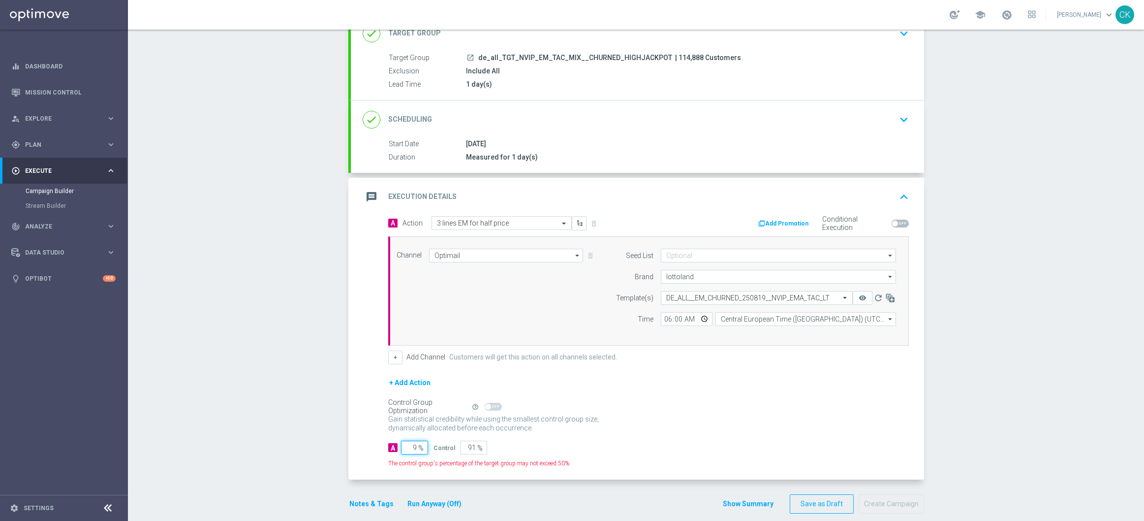
type input "98"
type input "2"
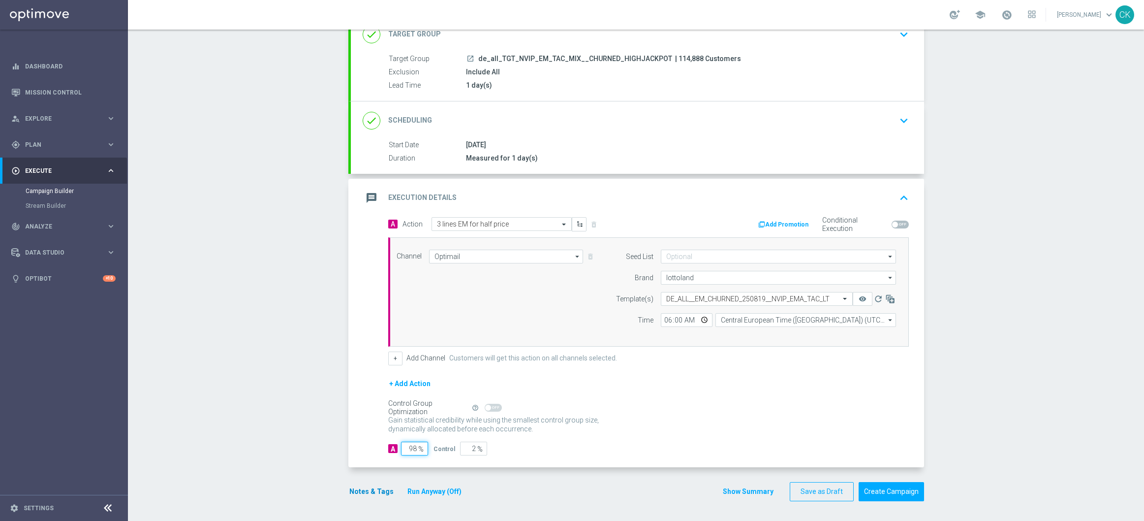
type input "98"
click at [361, 496] on button "Notes & Tags" at bounding box center [371, 491] width 46 height 12
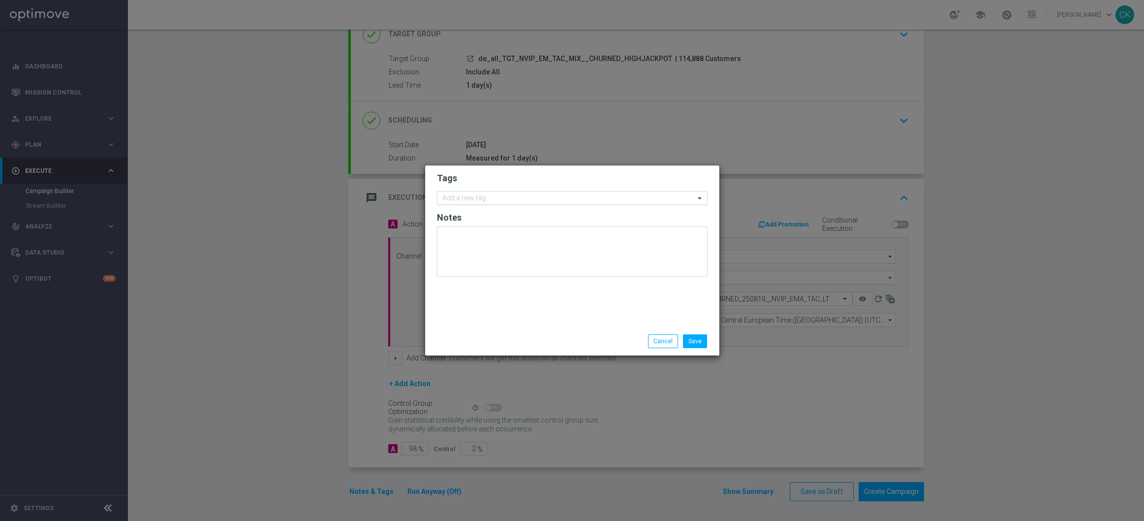
click at [478, 192] on div "Add a new tag" at bounding box center [566, 198] width 257 height 12
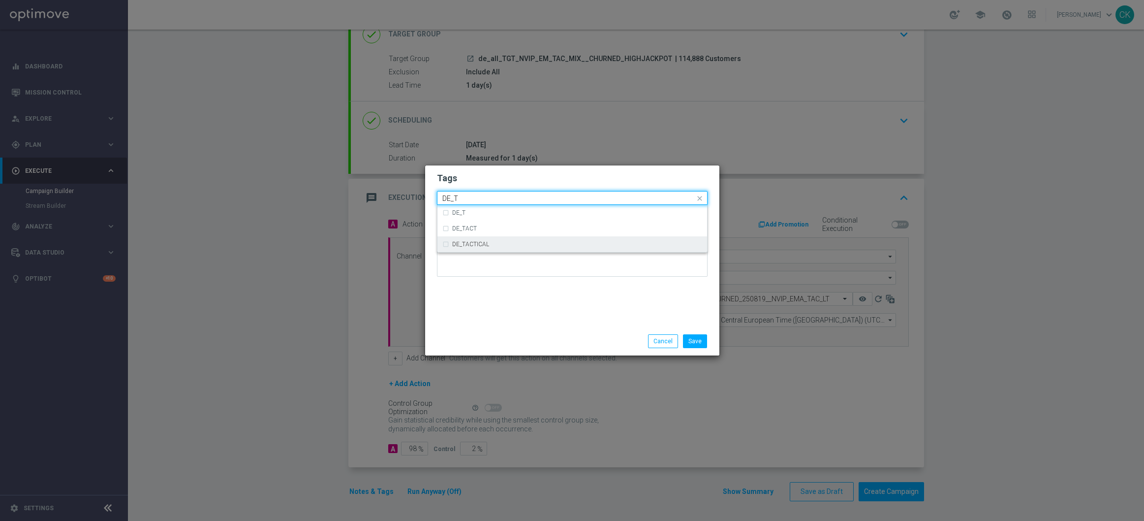
click at [479, 248] on div "DE_TACTICAL" at bounding box center [572, 244] width 260 height 16
type input "DE_T"
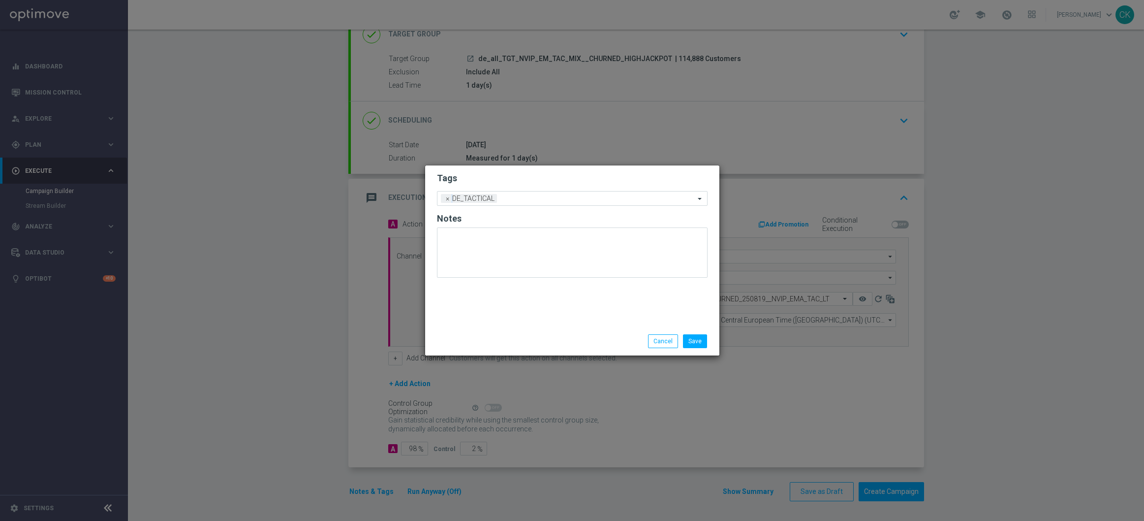
click at [480, 309] on div "Tags Add a new tag × DE_TACTICAL Notes" at bounding box center [572, 245] width 294 height 161
click at [697, 340] on button "Save" at bounding box center [695, 341] width 24 height 14
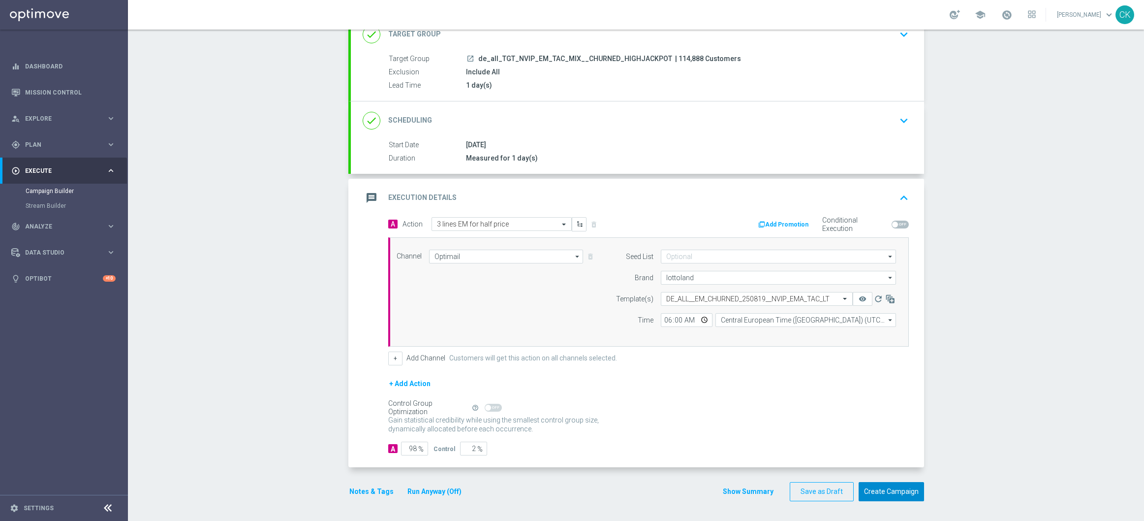
click at [877, 493] on button "Create Campaign" at bounding box center [891, 491] width 65 height 19
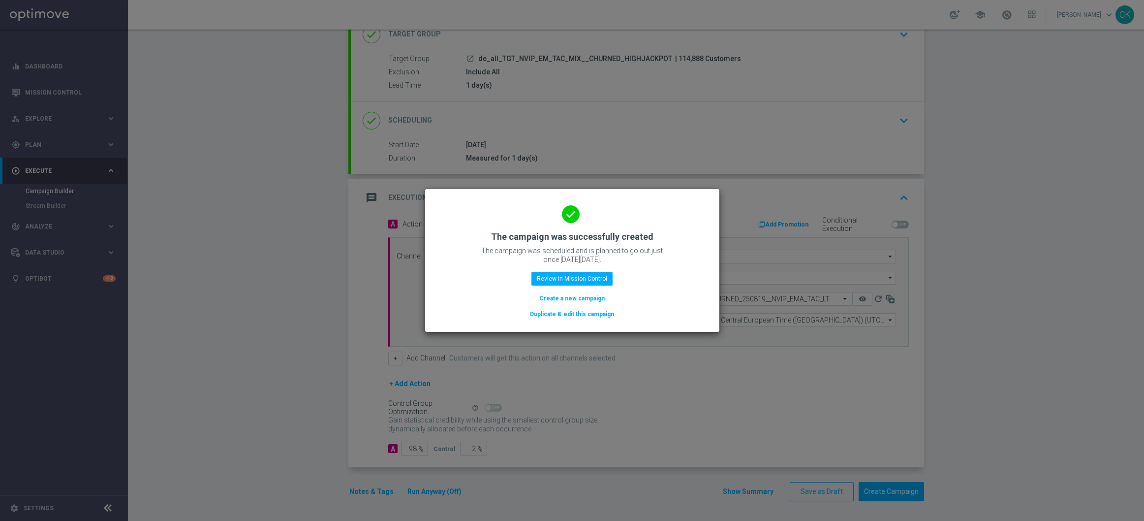
click at [558, 297] on button "Create a new campaign" at bounding box center [571, 298] width 67 height 11
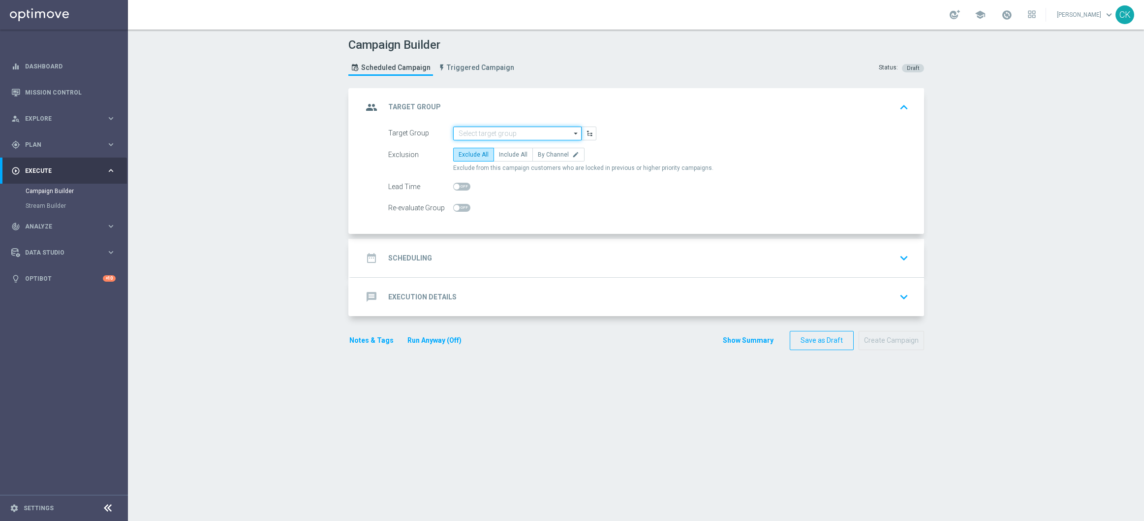
click at [509, 131] on input at bounding box center [517, 133] width 128 height 14
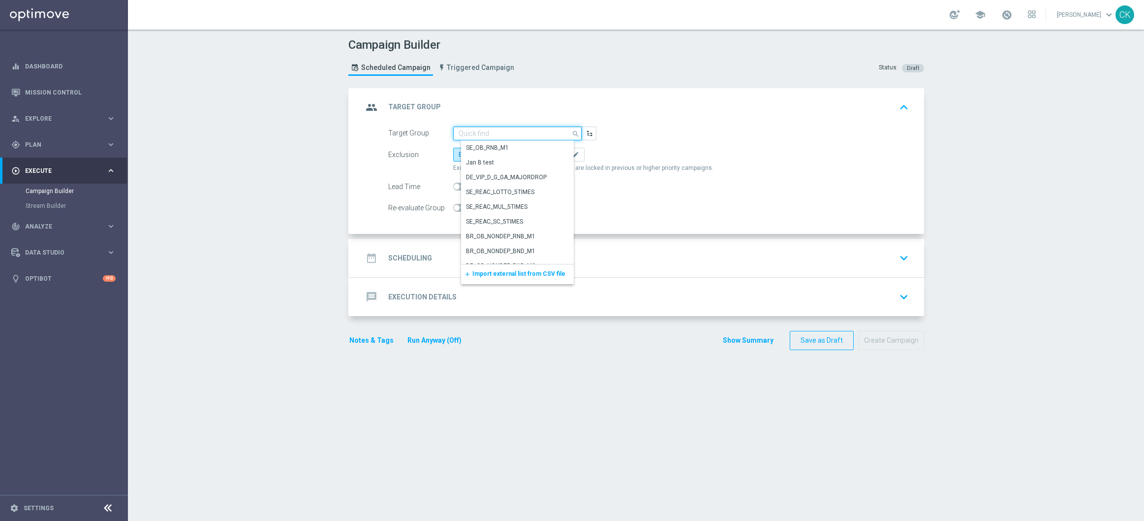
paste input "de_all_TGT_NVIP_EM_TAC_MIX__DORMANT_HIGHJACKPOT_EM"
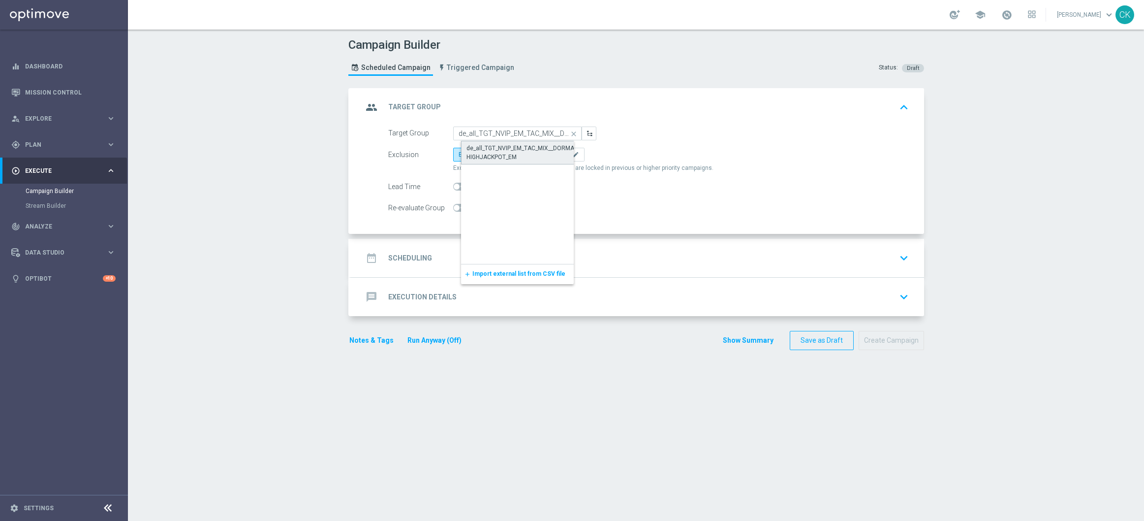
click at [503, 152] on div "de_all_TGT_NVIP_EM_TAC_MIX__DORMANT_HIGHJACKPOT_EM" at bounding box center [526, 153] width 118 height 18
type input "de_all_TGT_NVIP_EM_TAC_MIX__DORMANT_HIGHJACKPOT_EM"
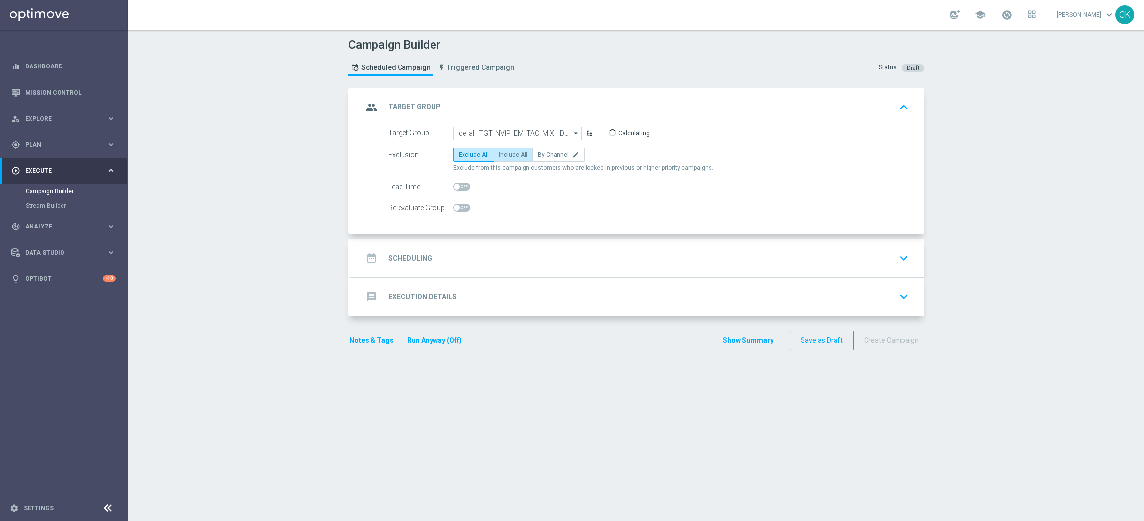
click at [505, 152] on span "Include All" at bounding box center [513, 154] width 29 height 7
click at [505, 153] on input "Include All" at bounding box center [502, 156] width 6 height 6
radio input "true"
click at [454, 186] on span at bounding box center [457, 187] width 6 height 6
click at [454, 186] on input "checkbox" at bounding box center [461, 187] width 17 height 8
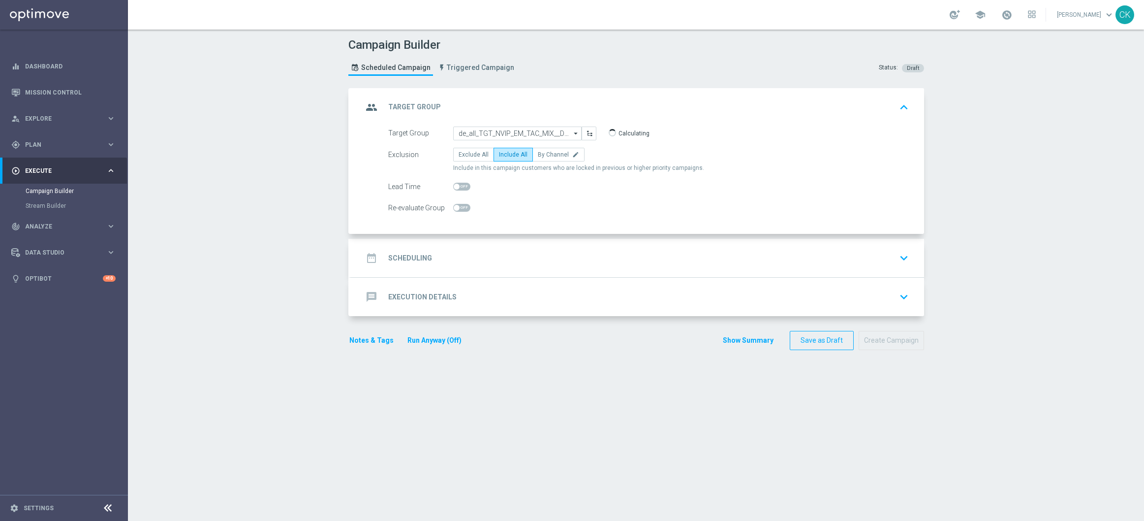
checkbox input "true"
click at [409, 253] on div "date_range Scheduling" at bounding box center [397, 258] width 69 height 18
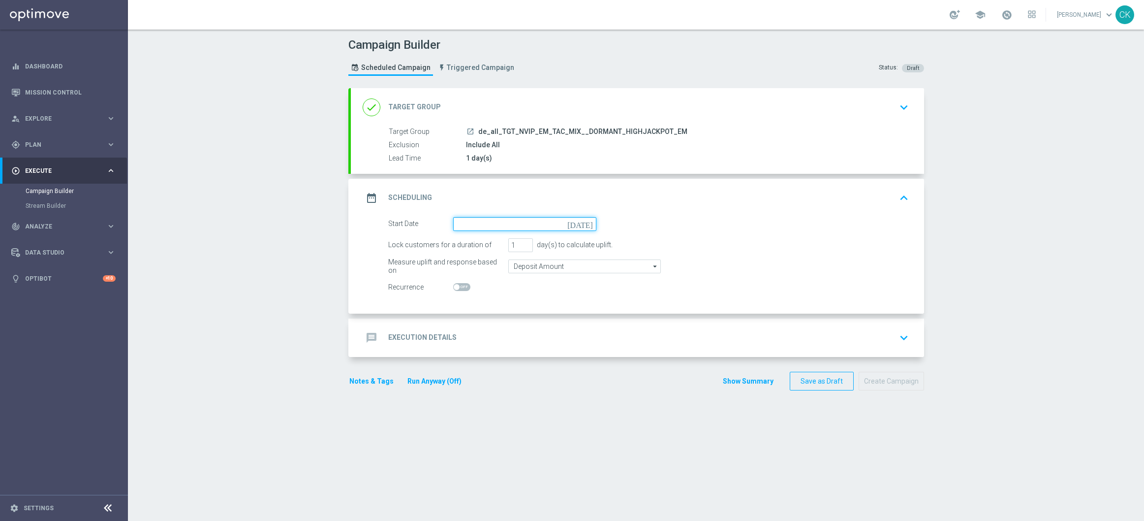
click at [503, 222] on input at bounding box center [524, 224] width 143 height 14
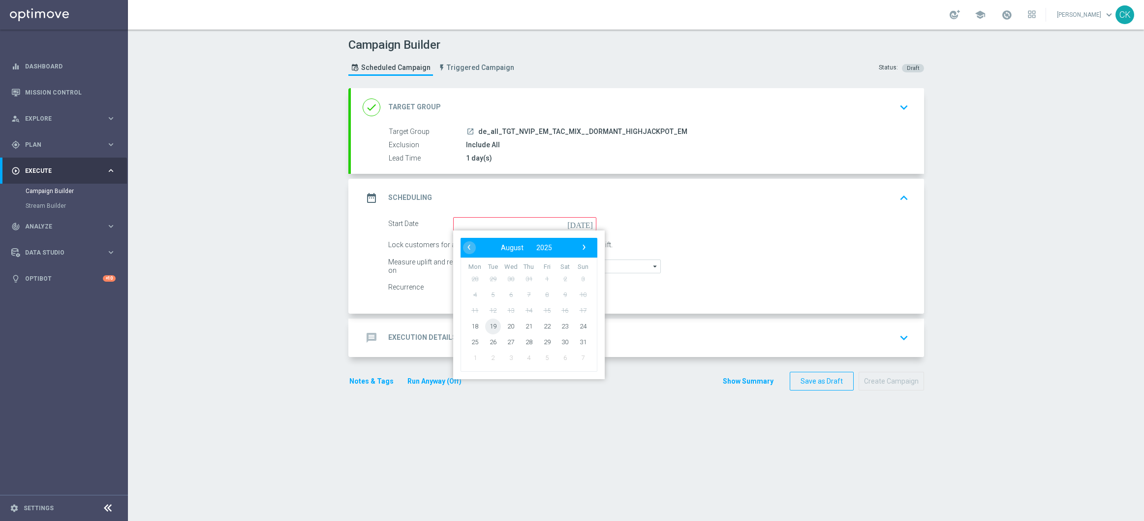
click at [490, 324] on span "19" at bounding box center [493, 326] width 16 height 16
type input "19 Aug 2025"
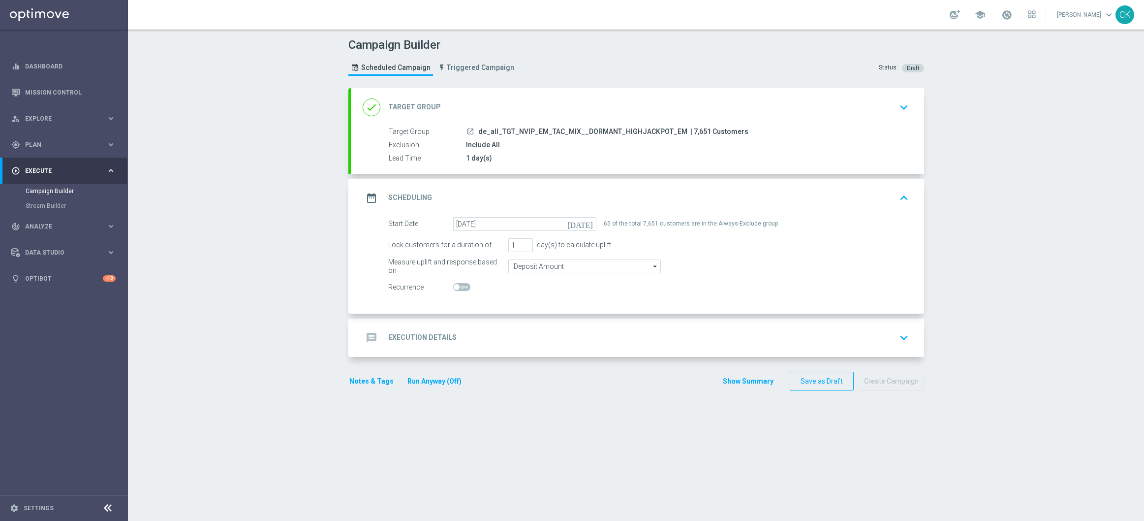
click at [420, 339] on h2 "Execution Details" at bounding box center [422, 337] width 68 height 9
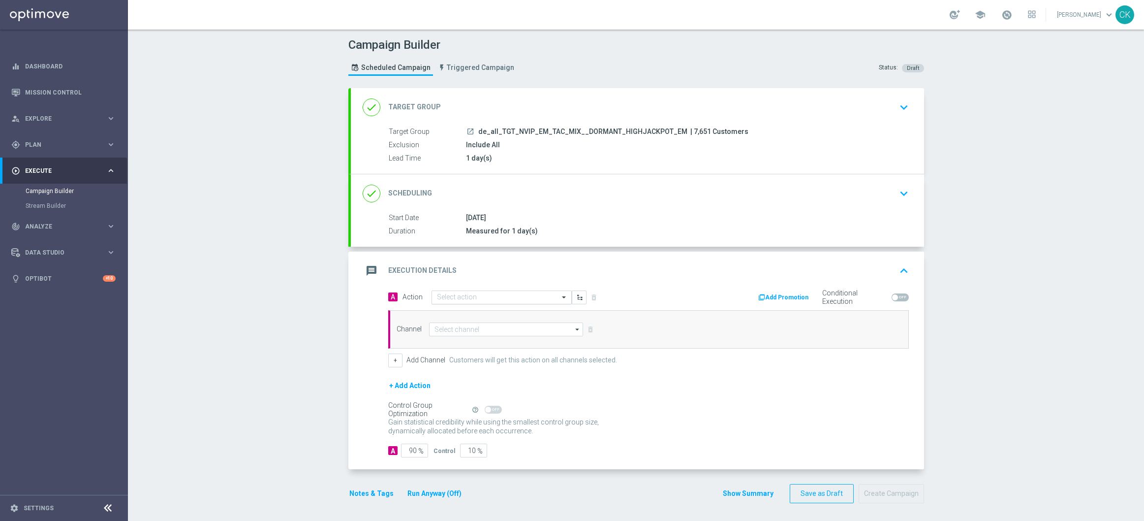
click at [489, 293] on input "text" at bounding box center [492, 297] width 110 height 8
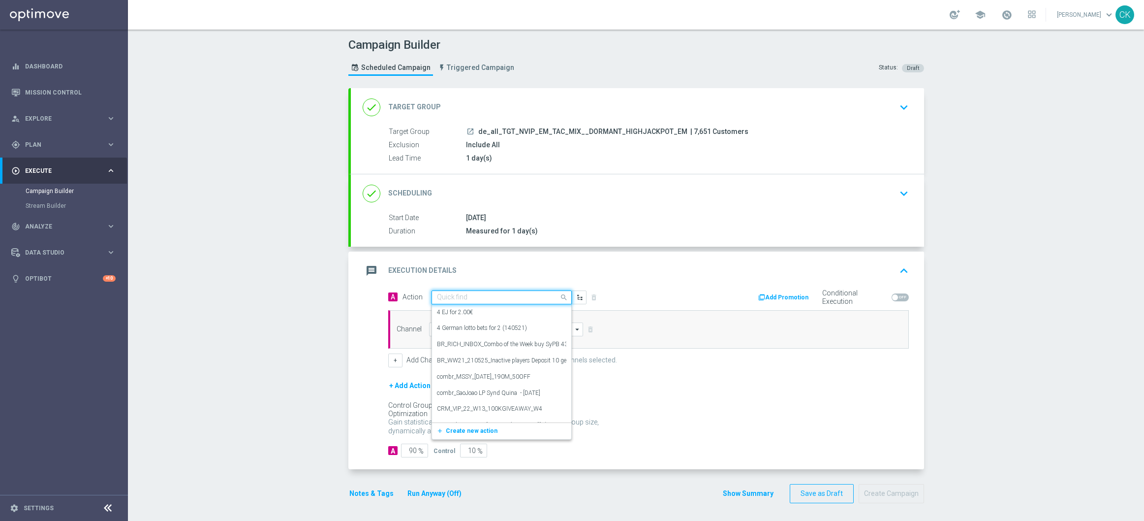
paste input "3 lines EM for half price"
type input "3 lines EM for half price"
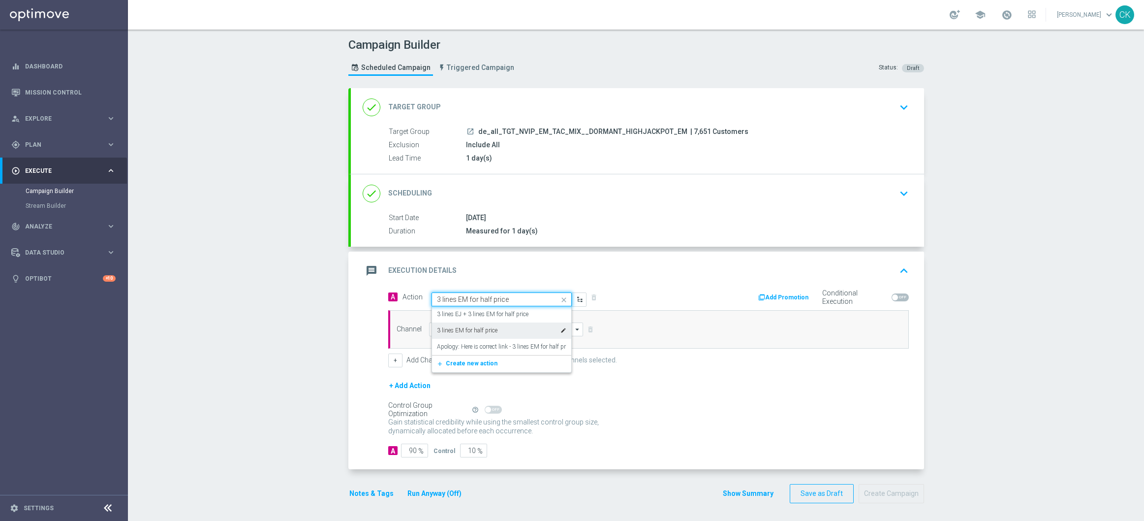
click at [487, 329] on label "3 lines EM for half price" at bounding box center [467, 330] width 61 height 8
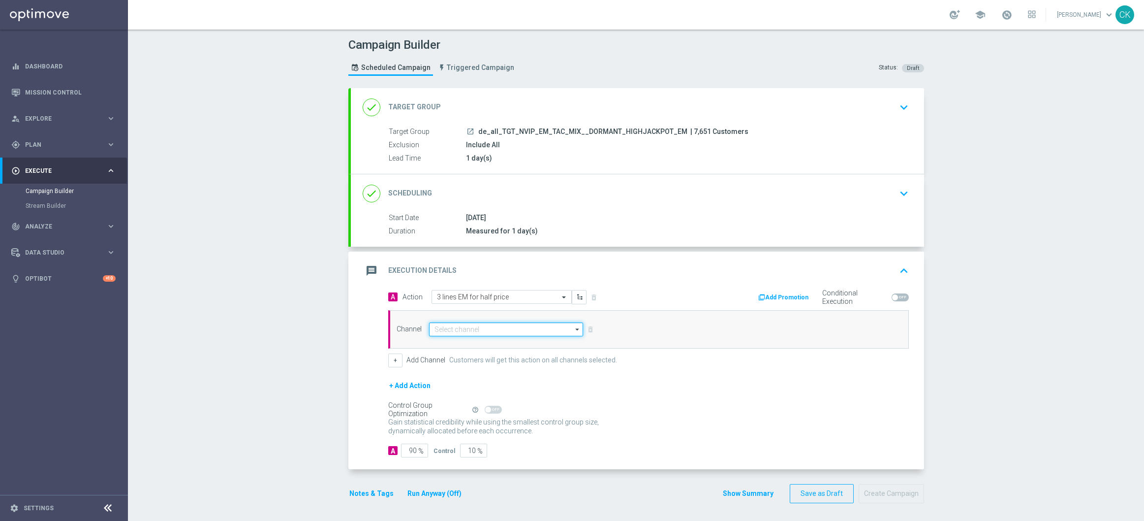
click at [477, 326] on input at bounding box center [506, 329] width 155 height 14
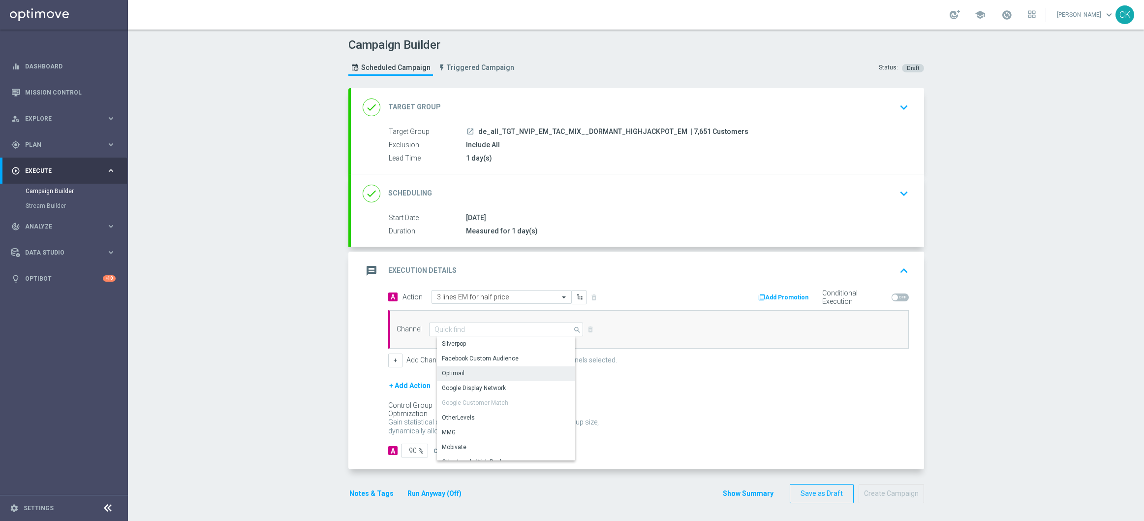
click at [465, 372] on div "Optimail" at bounding box center [510, 373] width 146 height 14
type input "Optimail"
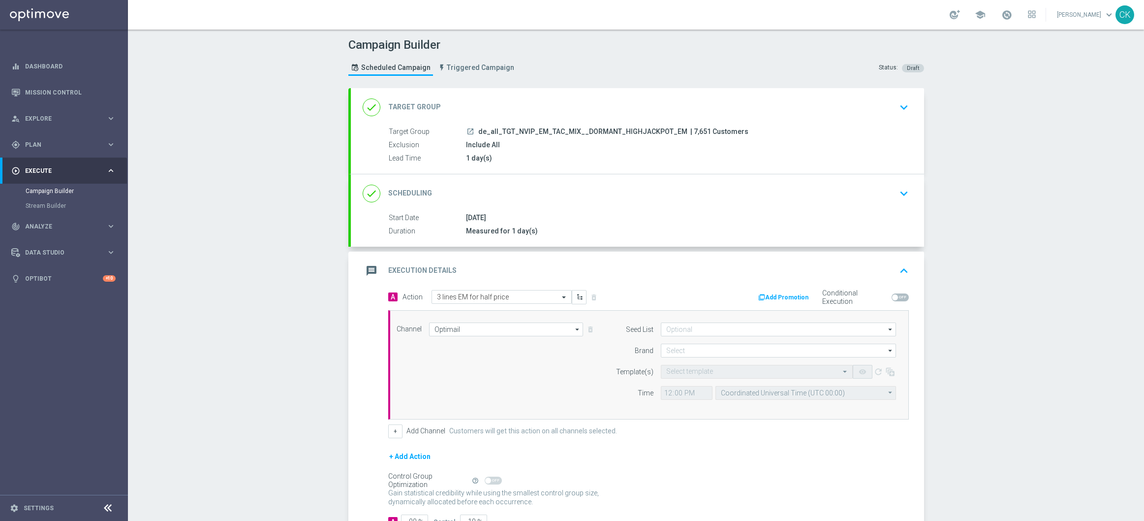
scroll to position [74, 0]
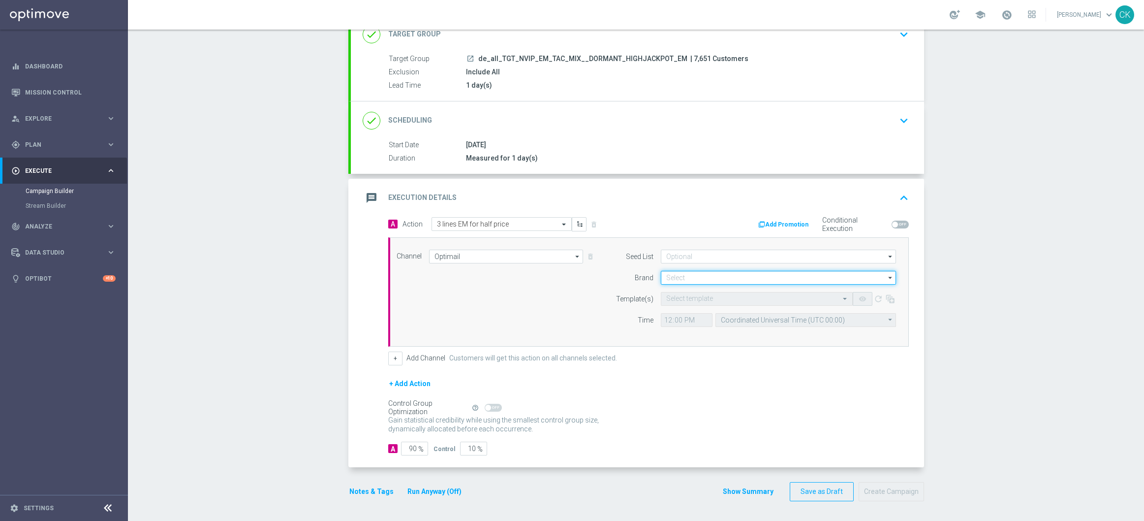
click at [679, 276] on input at bounding box center [778, 278] width 235 height 14
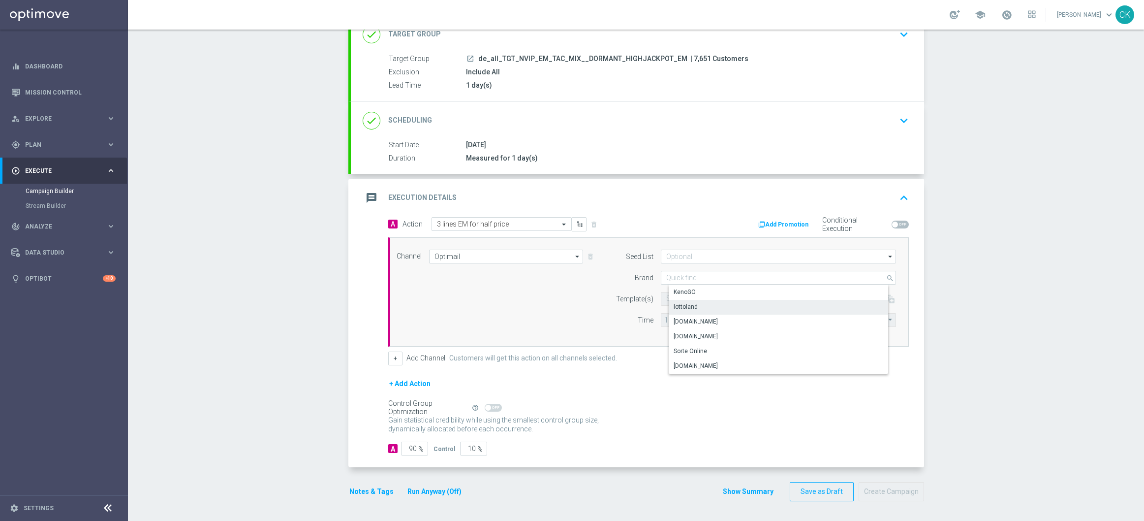
click at [677, 306] on div "lottoland" at bounding box center [686, 306] width 24 height 9
type input "lottoland"
click at [671, 297] on input "text" at bounding box center [746, 299] width 161 height 8
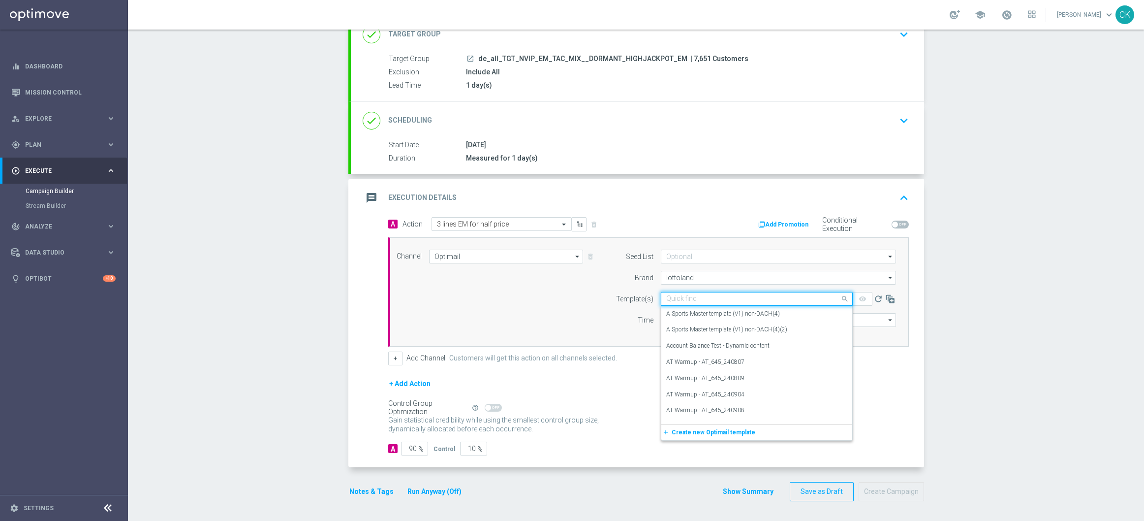
paste input "DE_ALL__EM_CHURNED_250819__NVIP_EMA_TAC_LT"
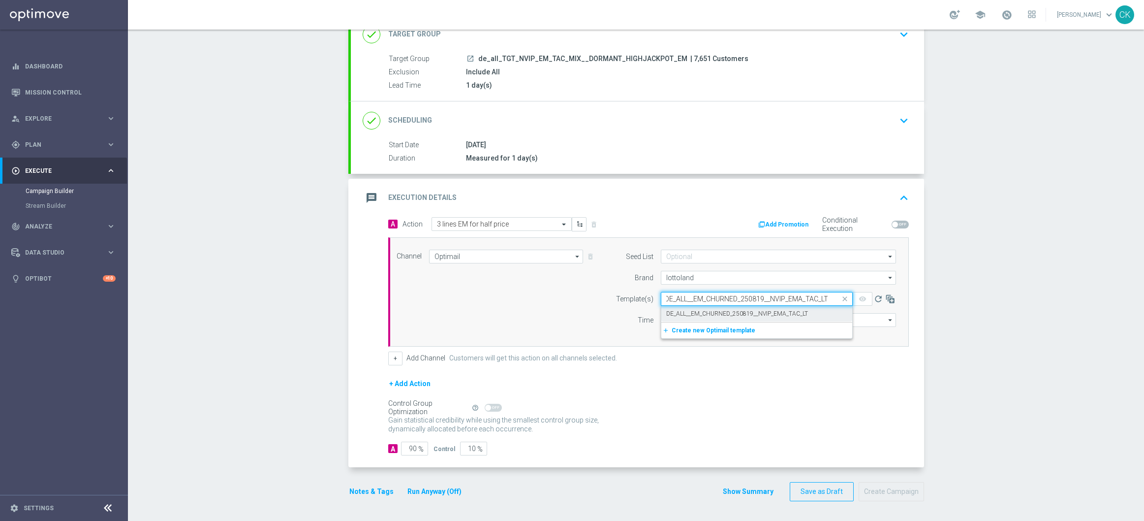
click at [673, 307] on div "DE_ALL__EM_CHURNED_250819__NVIP_EMA_TAC_LT" at bounding box center [756, 314] width 181 height 16
type input "DE_ALL__EM_CHURNED_250819__NVIP_EMA_TAC_LT"
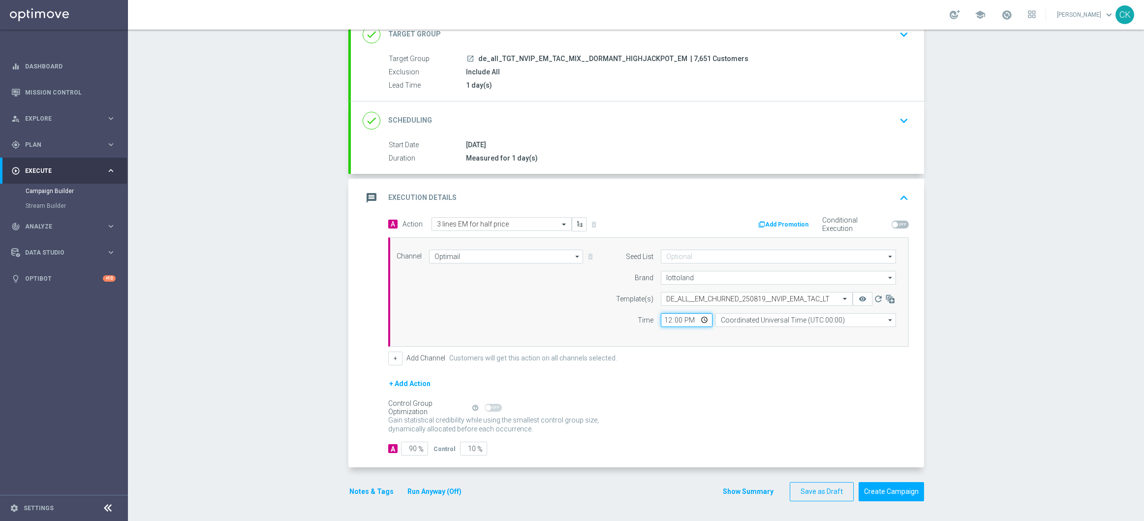
click at [664, 319] on input "12:00" at bounding box center [687, 320] width 52 height 14
type input "06:00"
click at [790, 316] on input "Coordinated Universal Time (UTC 00:00)" at bounding box center [806, 320] width 181 height 14
click at [778, 333] on div "Central European Time (Berlin) (UTC +02:00)" at bounding box center [809, 334] width 161 height 9
type input "Central European Time (Berlin) (UTC +02:00)"
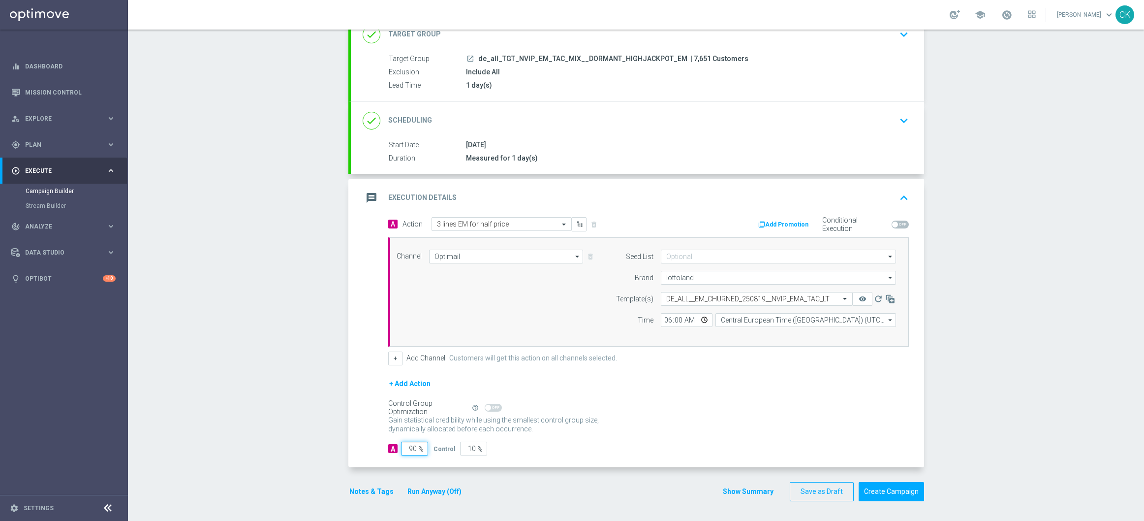
click at [412, 449] on input "90" at bounding box center [414, 449] width 27 height 14
type input "9"
type input "91"
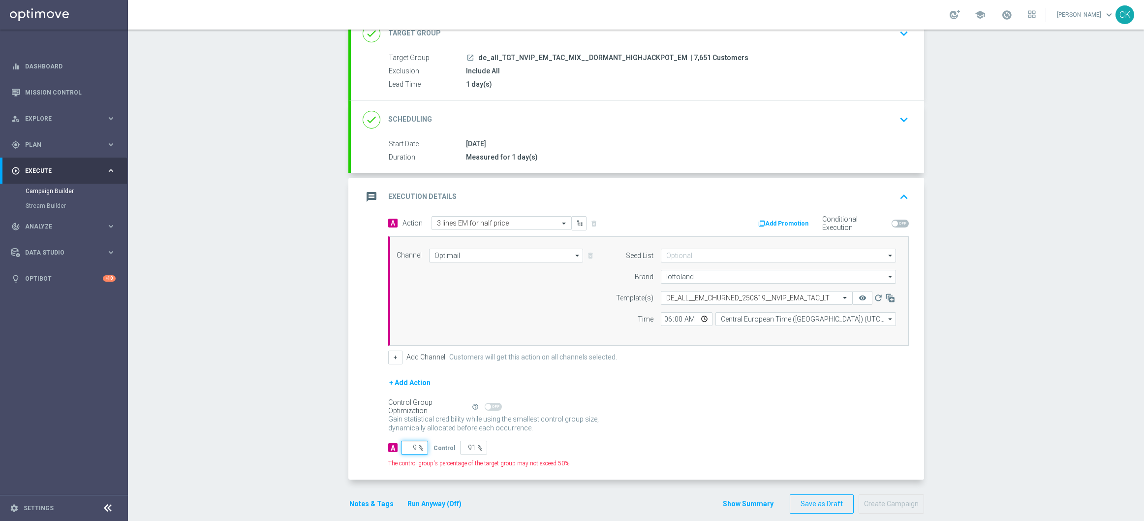
type input "98"
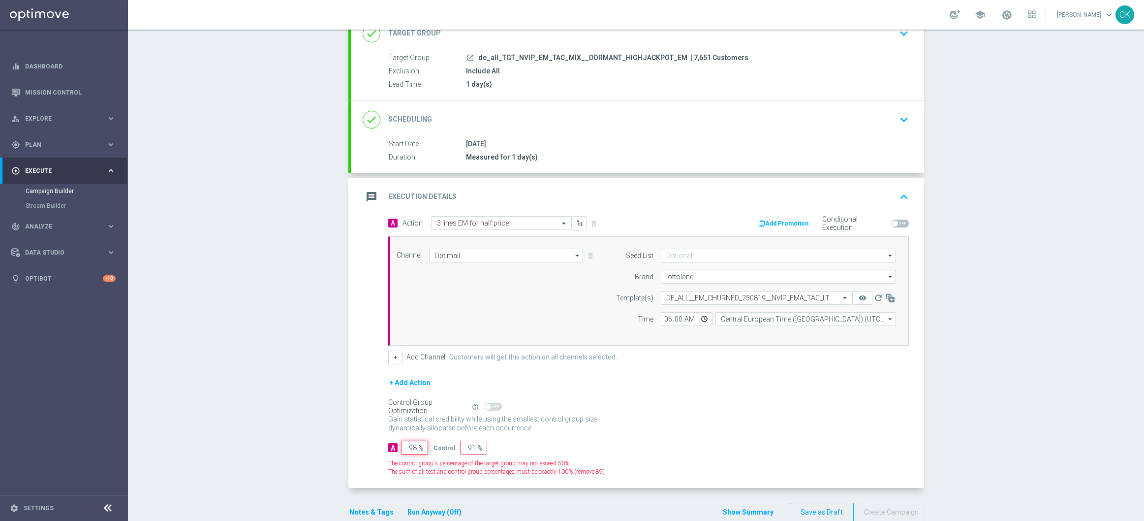
type input "2"
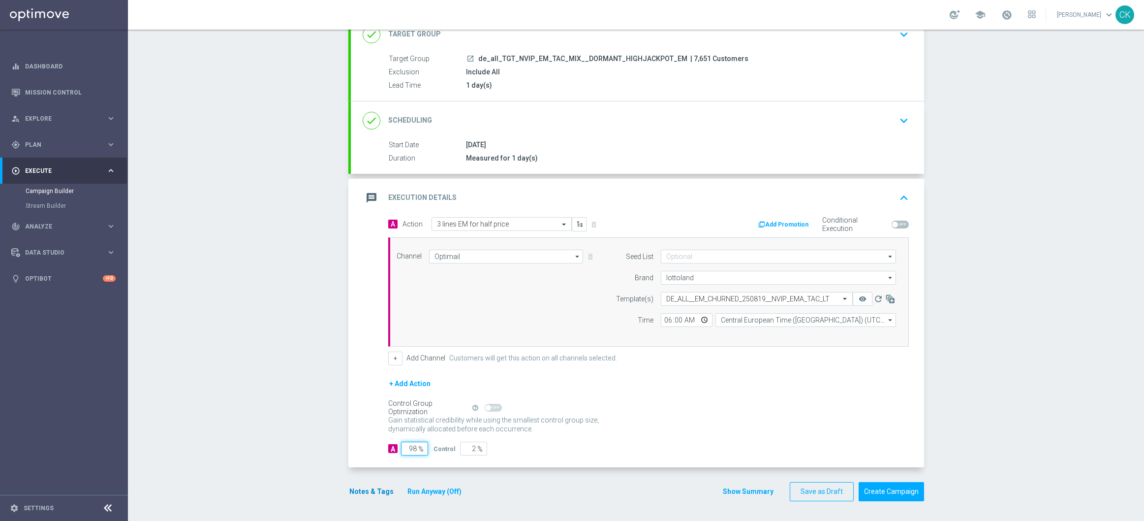
type input "98"
click at [357, 495] on button "Notes & Tags" at bounding box center [371, 491] width 46 height 12
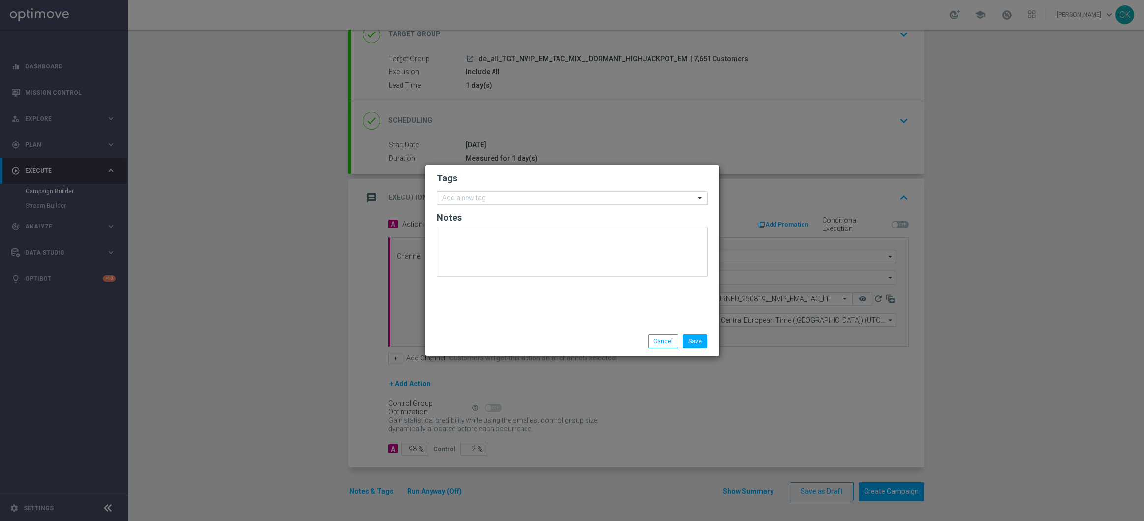
click at [467, 199] on input "text" at bounding box center [568, 198] width 253 height 8
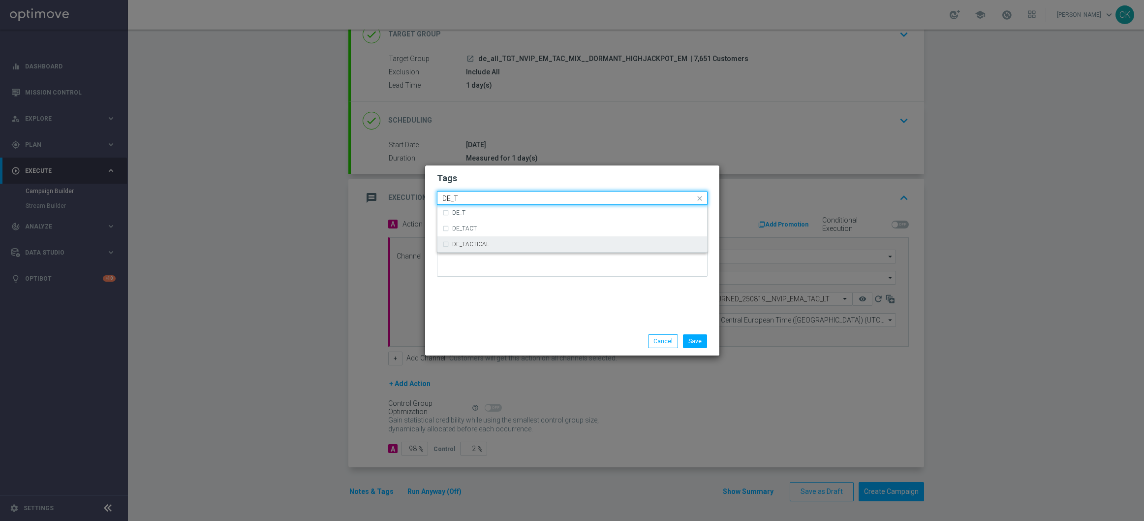
click at [472, 244] on label "DE_TACTICAL" at bounding box center [470, 244] width 37 height 6
type input "DE_T"
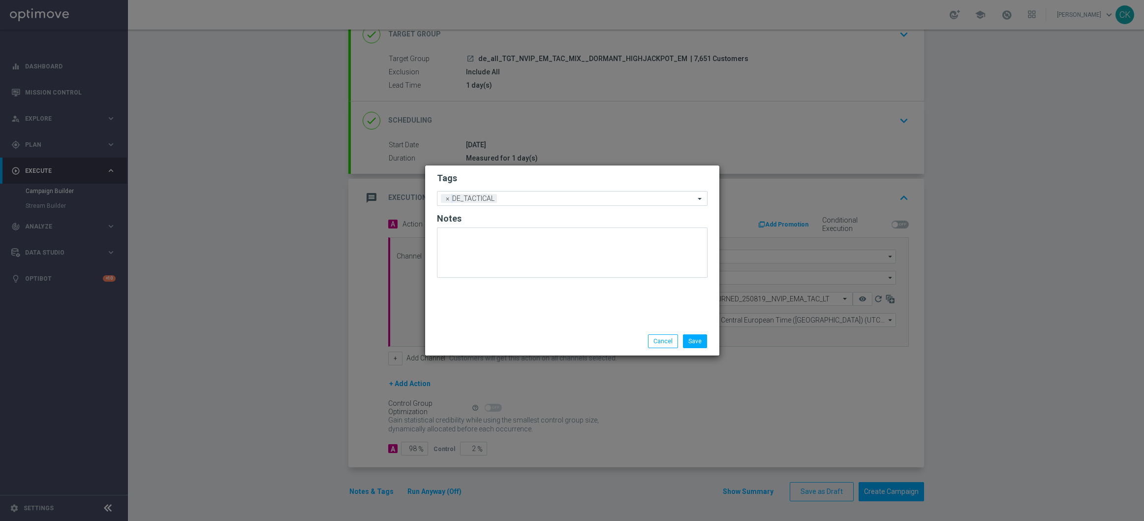
click at [474, 286] on div "Tags Add a new tag × DE_TACTICAL Notes" at bounding box center [572, 245] width 294 height 161
click at [695, 343] on button "Save" at bounding box center [695, 341] width 24 height 14
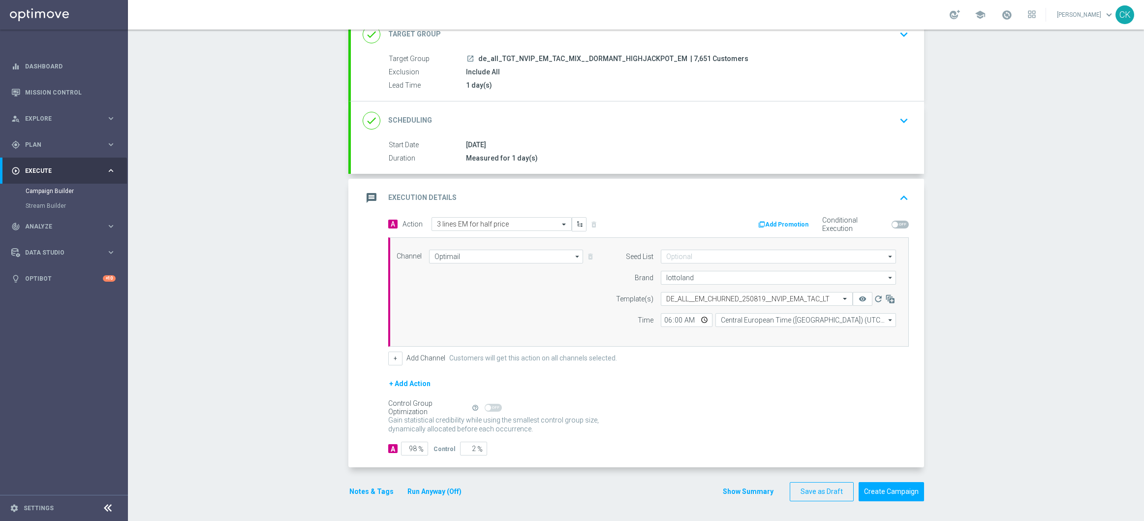
click at [364, 488] on button "Notes & Tags" at bounding box center [371, 491] width 46 height 12
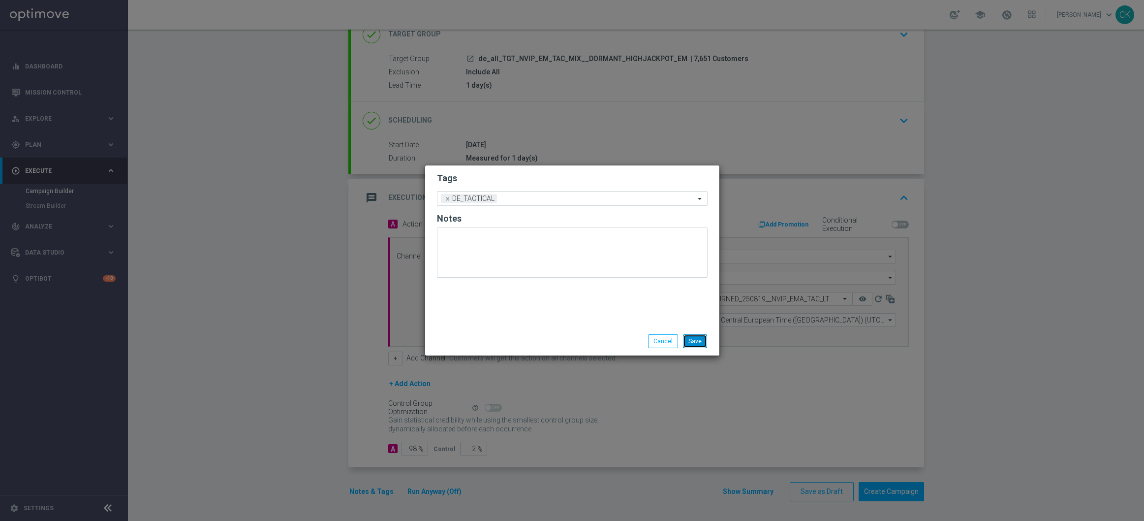
click at [701, 343] on button "Save" at bounding box center [695, 341] width 24 height 14
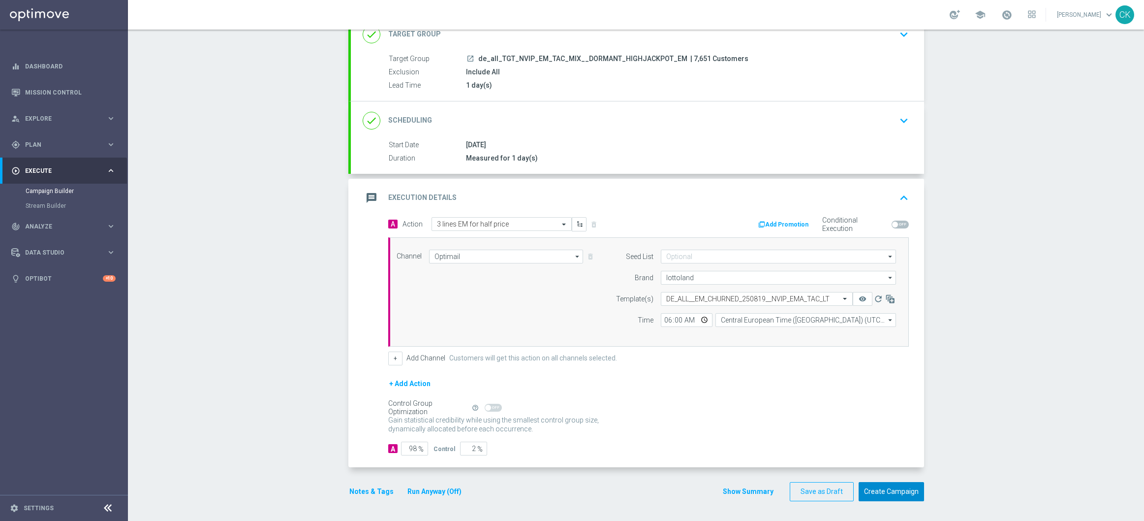
click at [893, 490] on button "Create Campaign" at bounding box center [891, 491] width 65 height 19
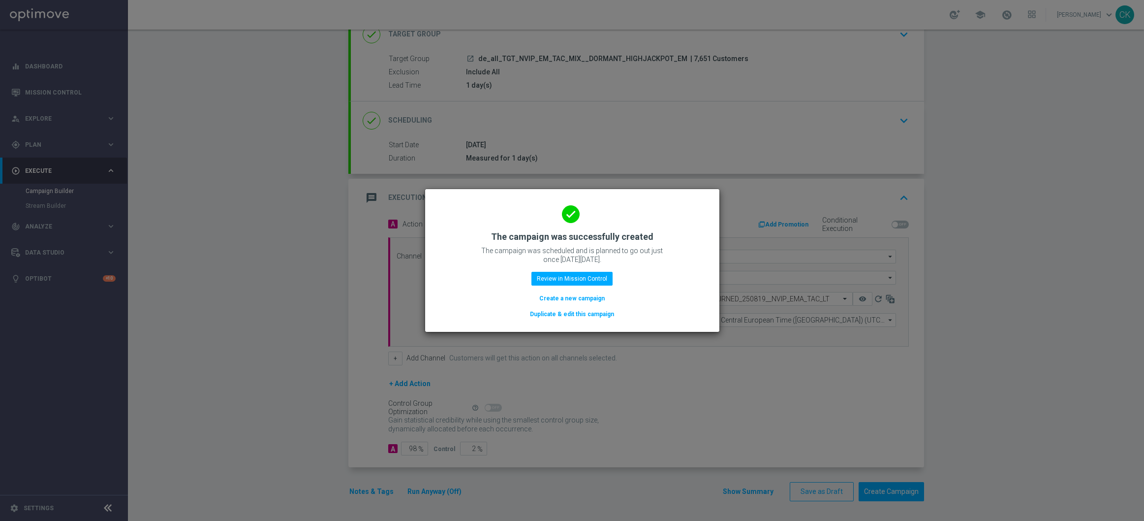
click at [563, 299] on button "Create a new campaign" at bounding box center [571, 298] width 67 height 11
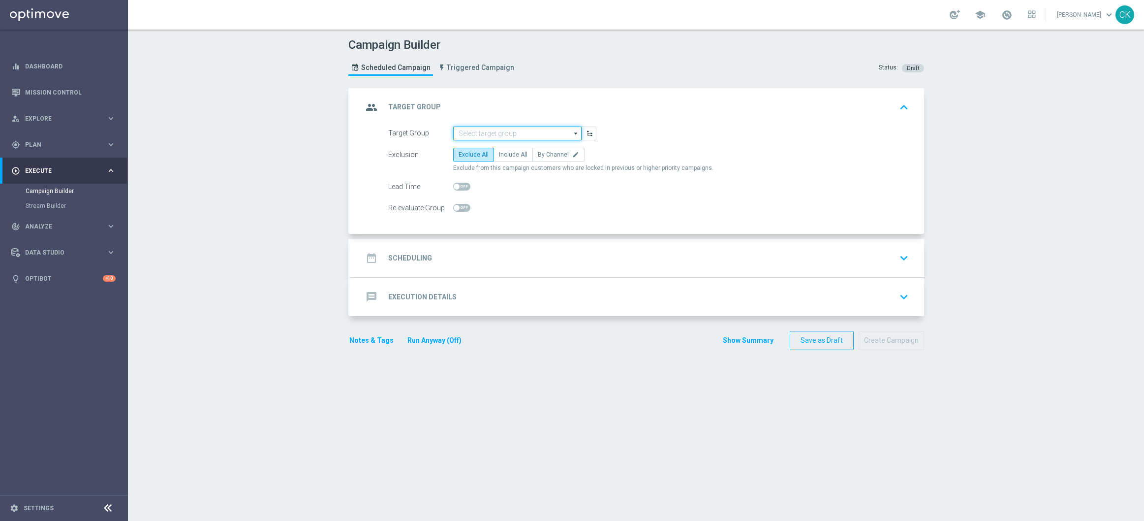
click at [474, 137] on input at bounding box center [517, 133] width 128 height 14
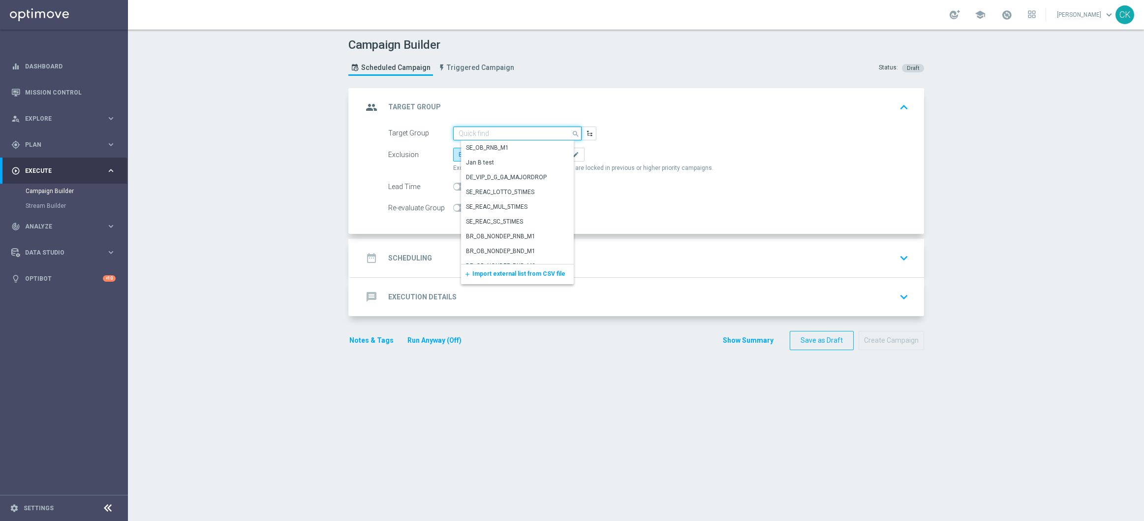
paste input "de_all__NONDEP__NVIP_EMA_TAC_MIX"
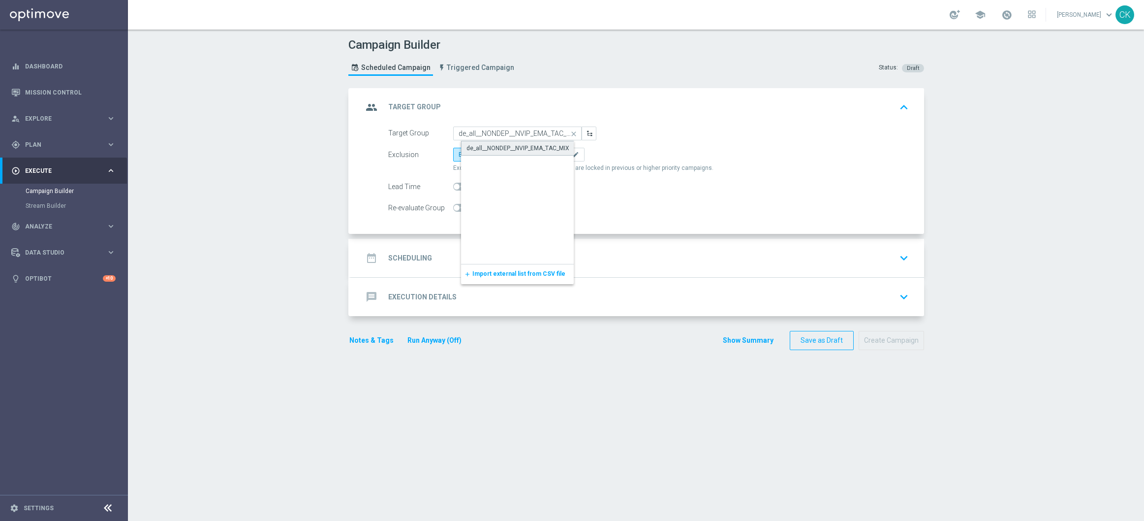
click at [486, 153] on div "de_all__NONDEP__NVIP_EMA_TAC_MIX" at bounding box center [525, 148] width 128 height 15
type input "de_all__NONDEP__NVIP_EMA_TAC_MIX"
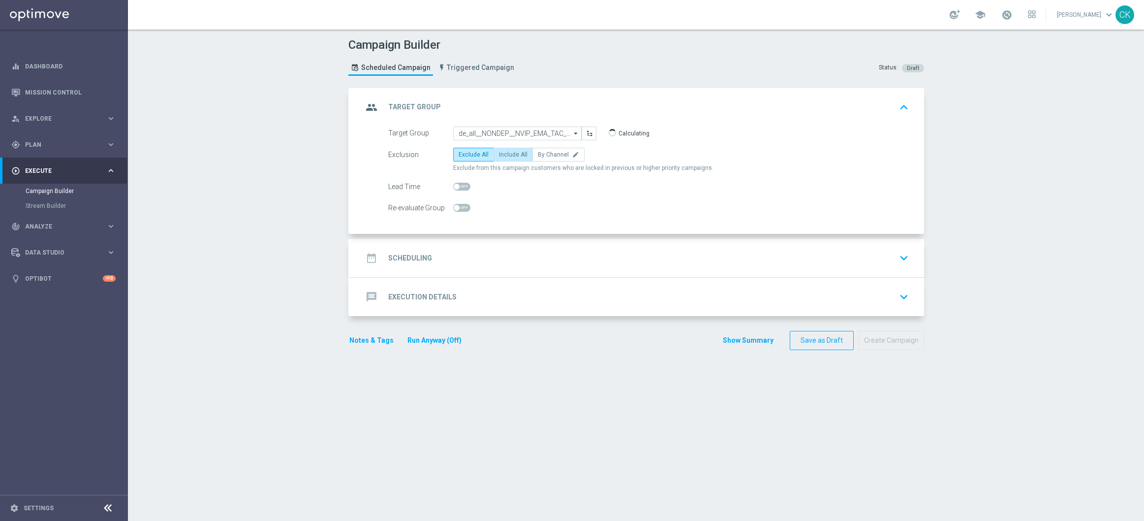
click at [501, 153] on span "Include All" at bounding box center [513, 154] width 29 height 7
click at [501, 153] on input "Include All" at bounding box center [502, 156] width 6 height 6
radio input "true"
click at [455, 187] on span at bounding box center [461, 187] width 17 height 8
click at [455, 187] on input "checkbox" at bounding box center [461, 187] width 17 height 8
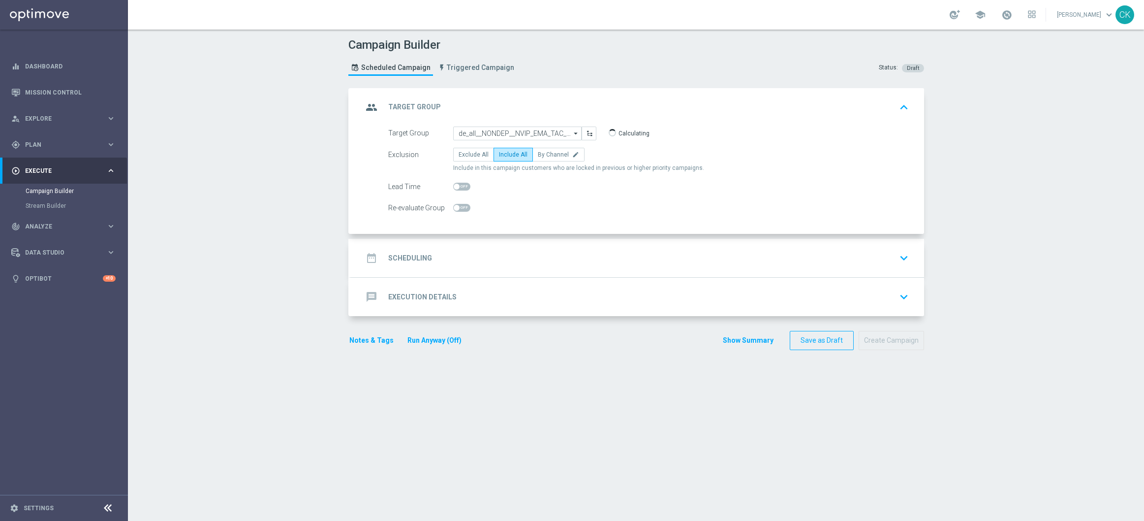
checkbox input "true"
click at [400, 256] on h2 "Scheduling" at bounding box center [410, 257] width 44 height 9
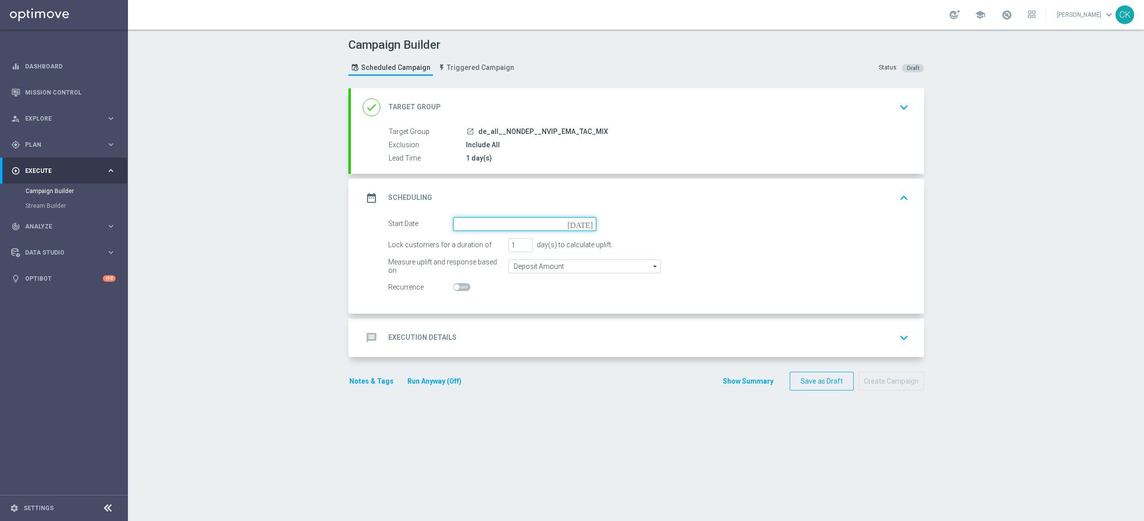
click at [487, 219] on input at bounding box center [524, 224] width 143 height 14
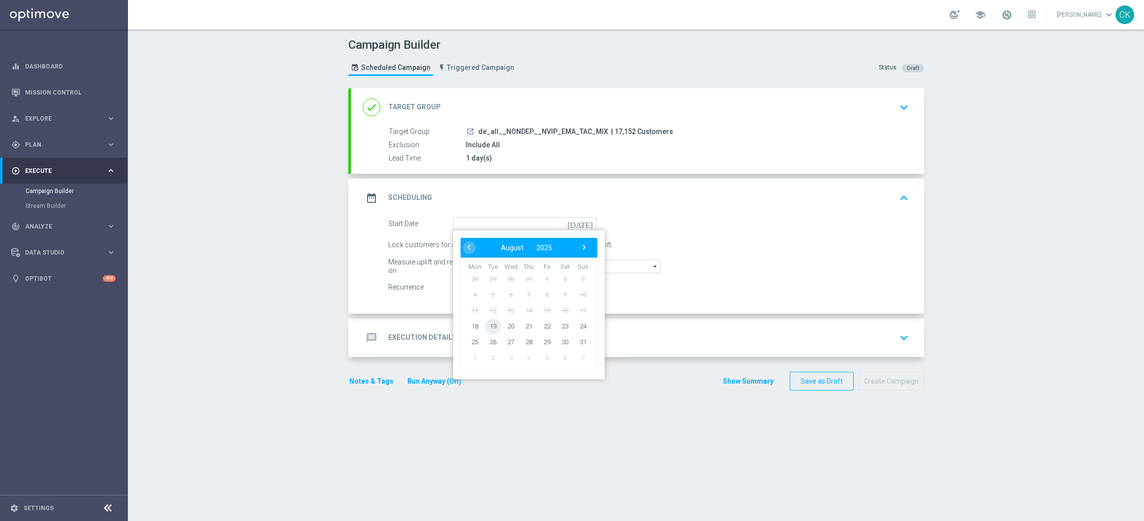
click at [487, 323] on span "19" at bounding box center [493, 326] width 16 height 16
type input "19 Aug 2025"
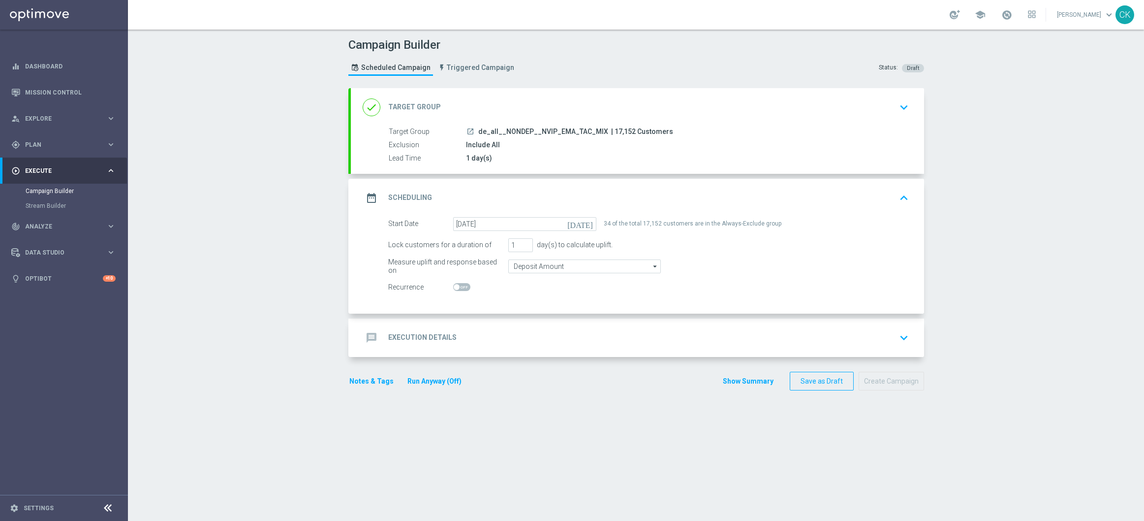
click at [412, 334] on h2 "Execution Details" at bounding box center [422, 337] width 68 height 9
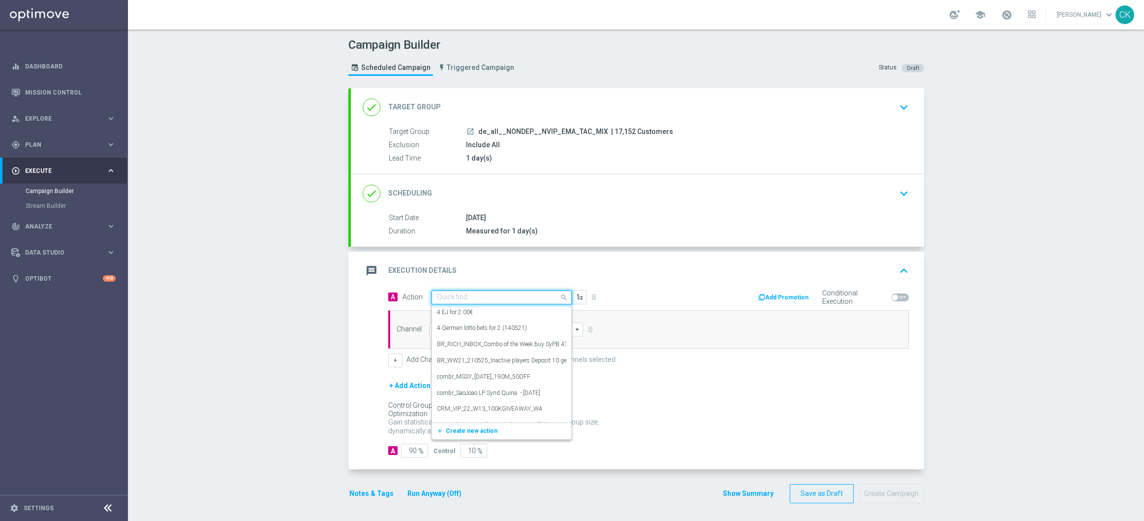
click at [469, 294] on input "text" at bounding box center [492, 297] width 110 height 8
paste input "3 lines EM for half price"
type input "3 lines EM for half price"
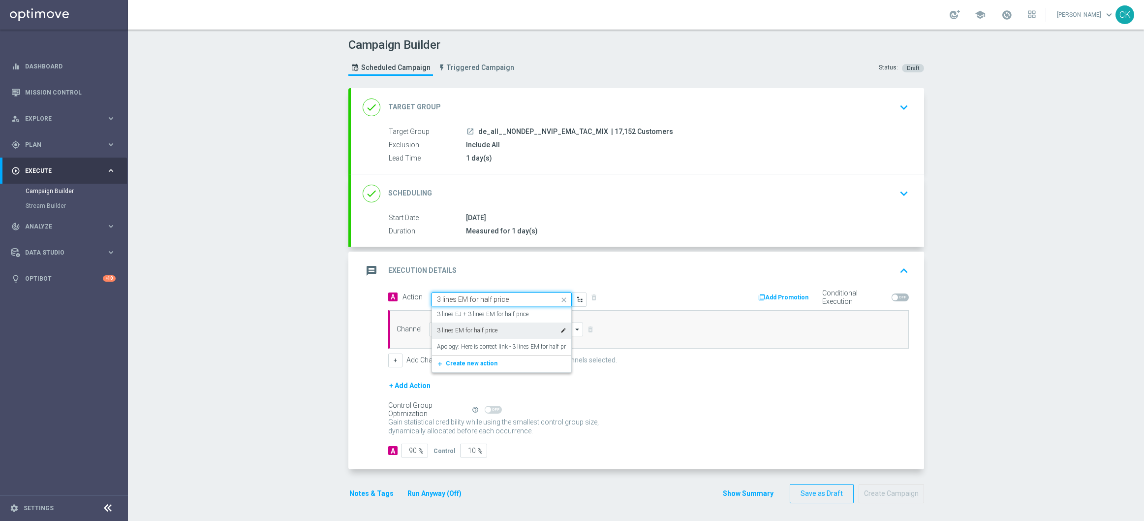
click at [486, 328] on label "3 lines EM for half price" at bounding box center [467, 330] width 61 height 8
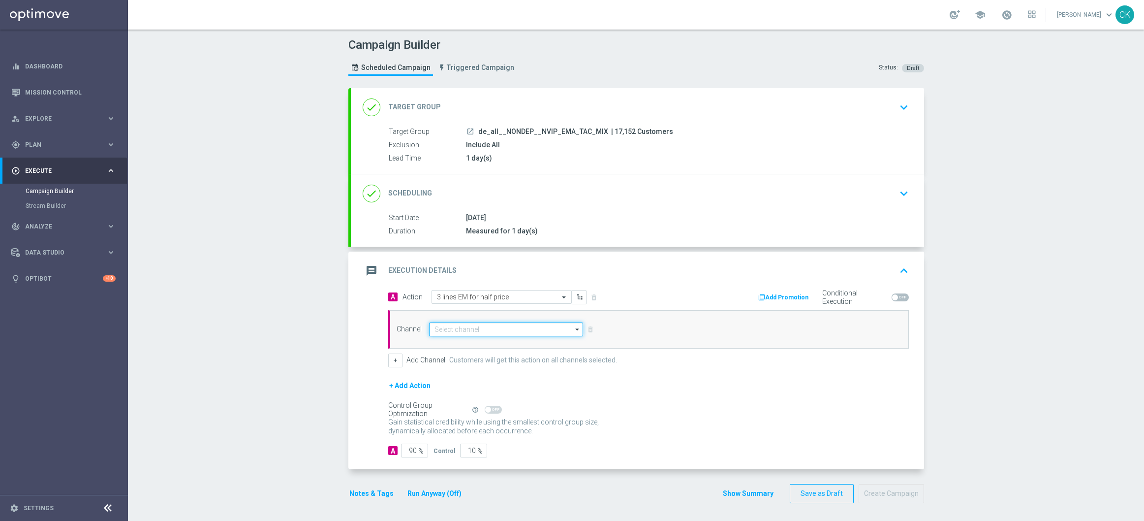
click at [486, 331] on input at bounding box center [506, 329] width 155 height 14
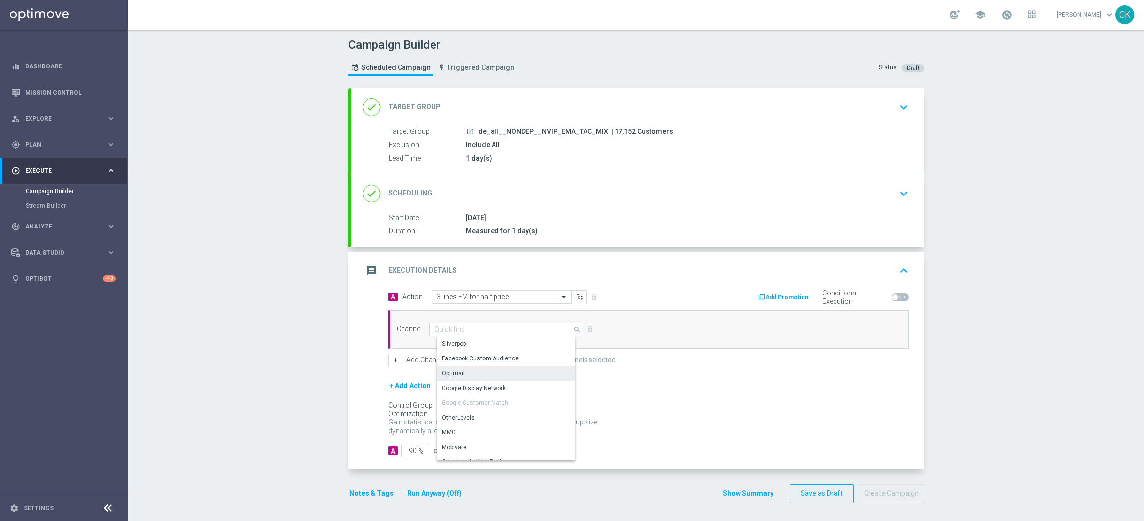
click at [453, 372] on div "Optimail" at bounding box center [453, 373] width 23 height 9
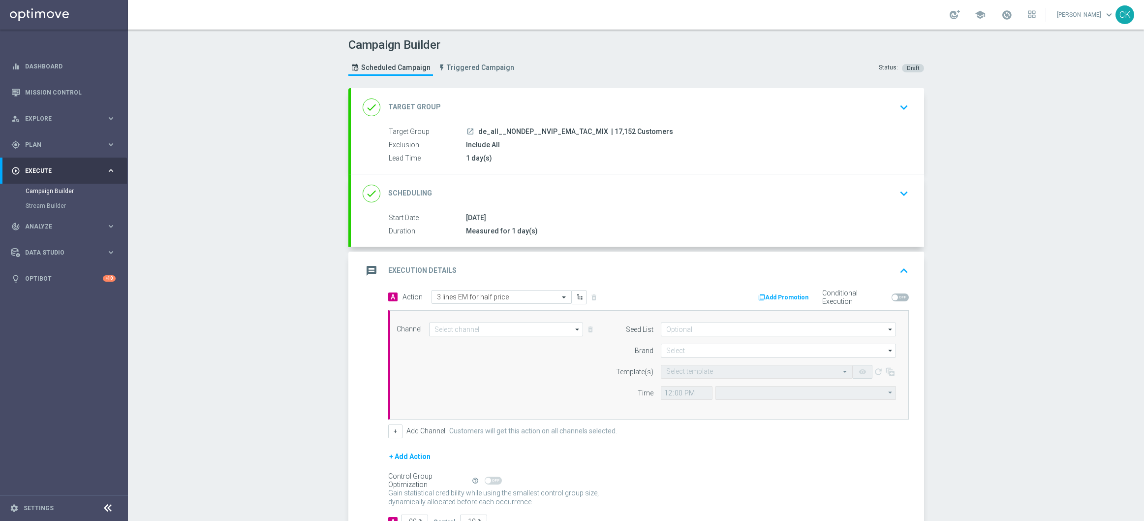
type input "Optimail"
type input "Coordinated Universal Time (UTC 00:00)"
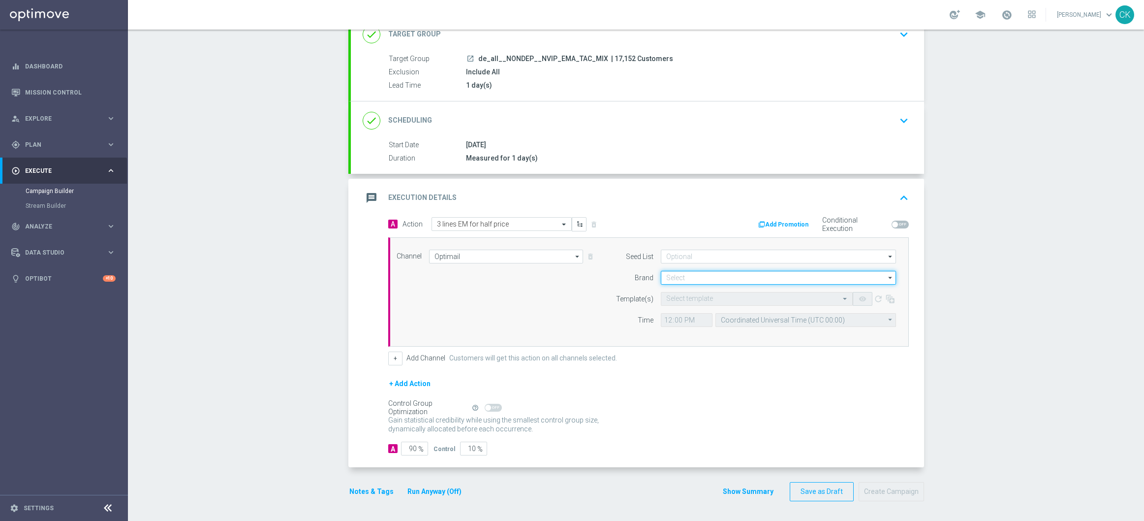
click at [684, 280] on input at bounding box center [778, 278] width 235 height 14
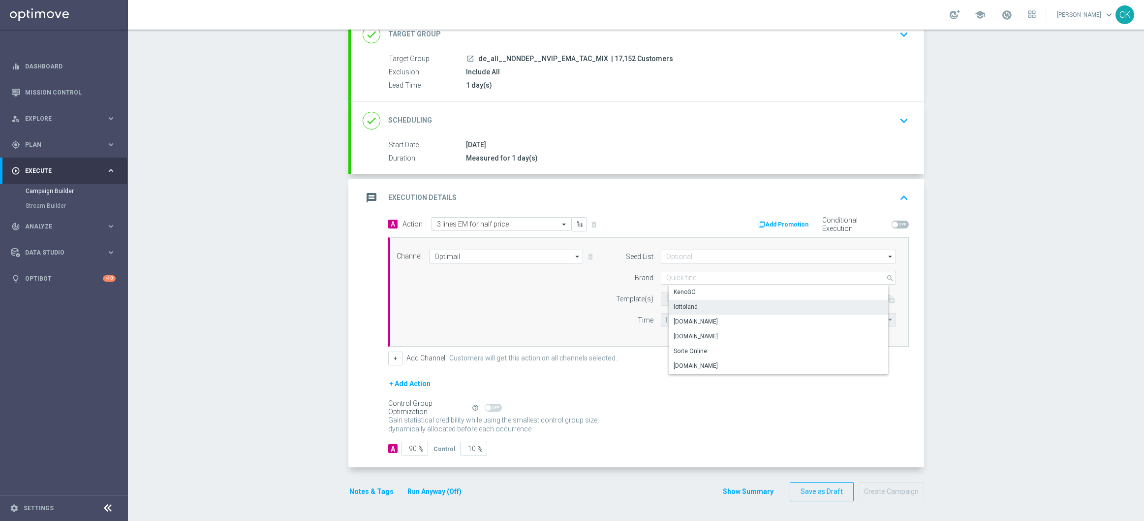
click at [682, 304] on div "lottoland" at bounding box center [686, 306] width 24 height 9
type input "lottoland"
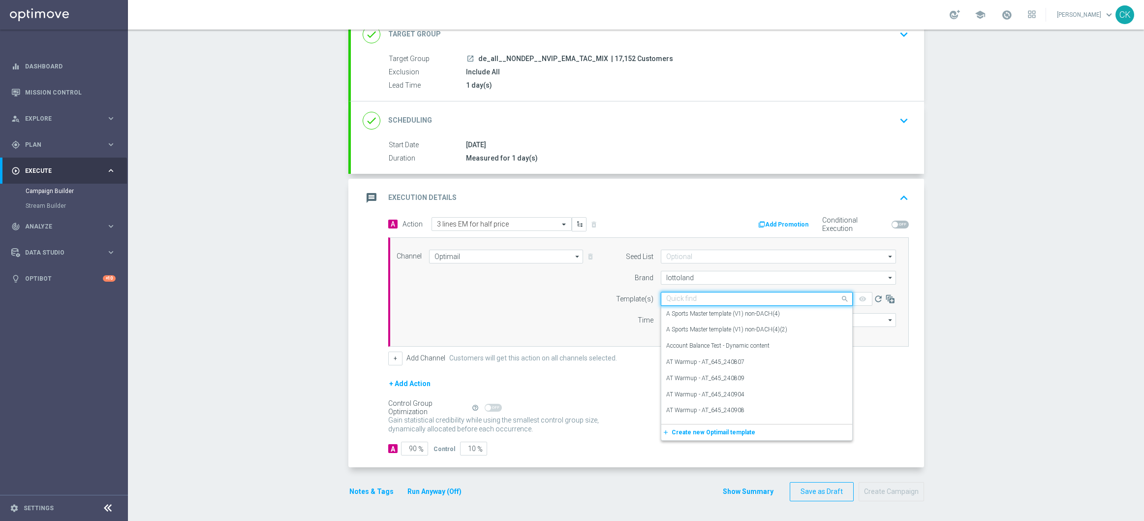
click at [682, 301] on input "text" at bounding box center [746, 299] width 161 height 8
paste input "DE_ALL__EM_CHURNED_250819__NVIP_EMA_TAC_LT"
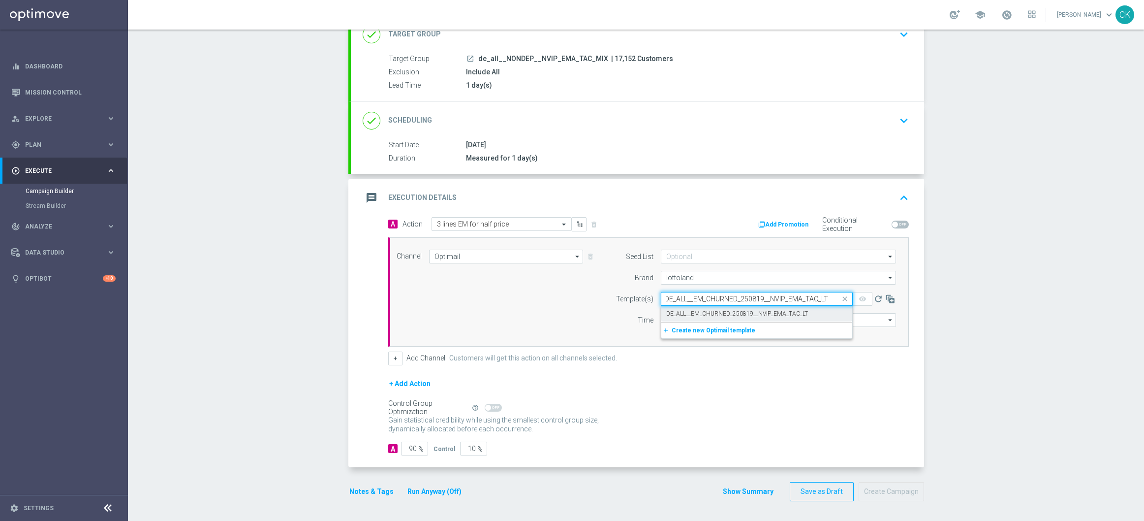
click at [678, 315] on label "DE_ALL__EM_CHURNED_250819__NVIP_EMA_TAC_LT" at bounding box center [737, 314] width 142 height 8
type input "DE_ALL__EM_CHURNED_250819__NVIP_EMA_TAC_LT"
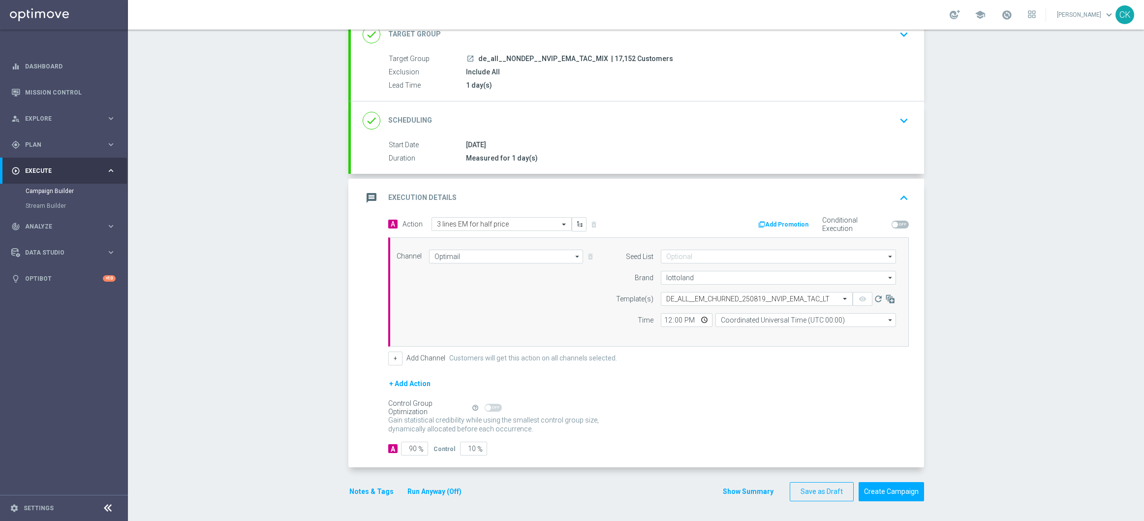
scroll to position [0, 0]
click at [663, 323] on input "12:00" at bounding box center [687, 320] width 52 height 14
type input "06:00"
click at [805, 317] on input "Coordinated Universal Time (UTC 00:00)" at bounding box center [806, 320] width 181 height 14
click at [800, 338] on div "Central European Time (Berlin) (UTC +02:00)" at bounding box center [809, 334] width 161 height 9
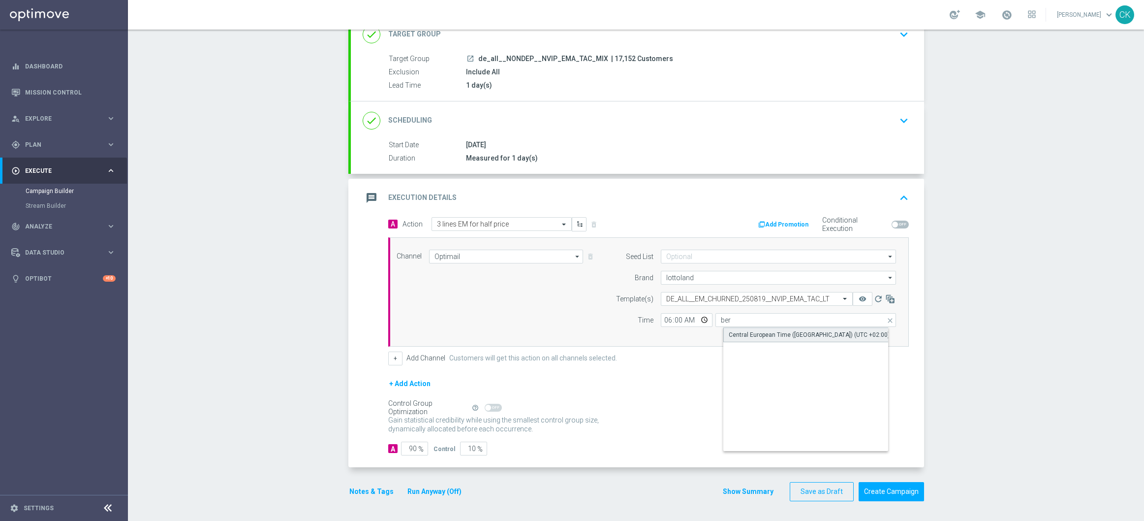
type input "Central European Time (Berlin) (UTC +02:00)"
drag, startPoint x: 412, startPoint y: 449, endPoint x: 424, endPoint y: 470, distance: 24.0
click at [413, 450] on input "90" at bounding box center [414, 449] width 27 height 14
type input "9"
type input "91"
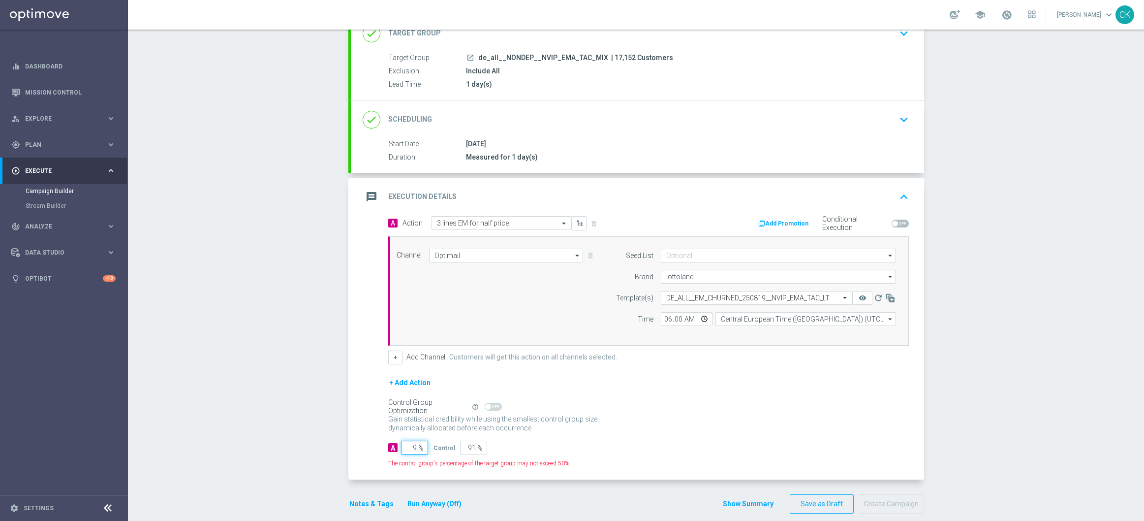
type input "98"
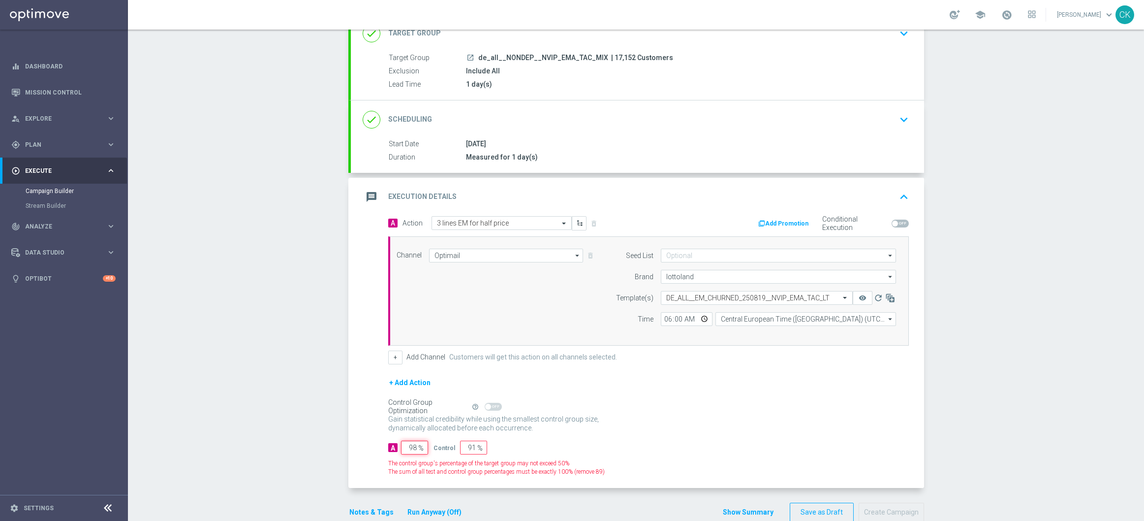
type input "2"
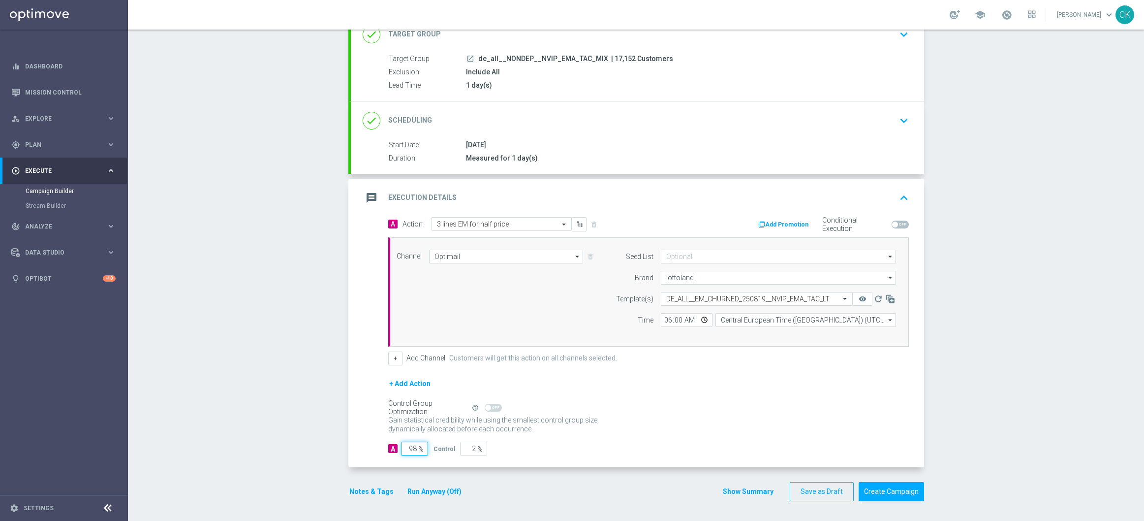
type input "98"
click at [357, 500] on div "Notes & Tags Run Anyway (Off)" at bounding box center [411, 491] width 126 height 19
click at [357, 492] on button "Notes & Tags" at bounding box center [371, 491] width 46 height 12
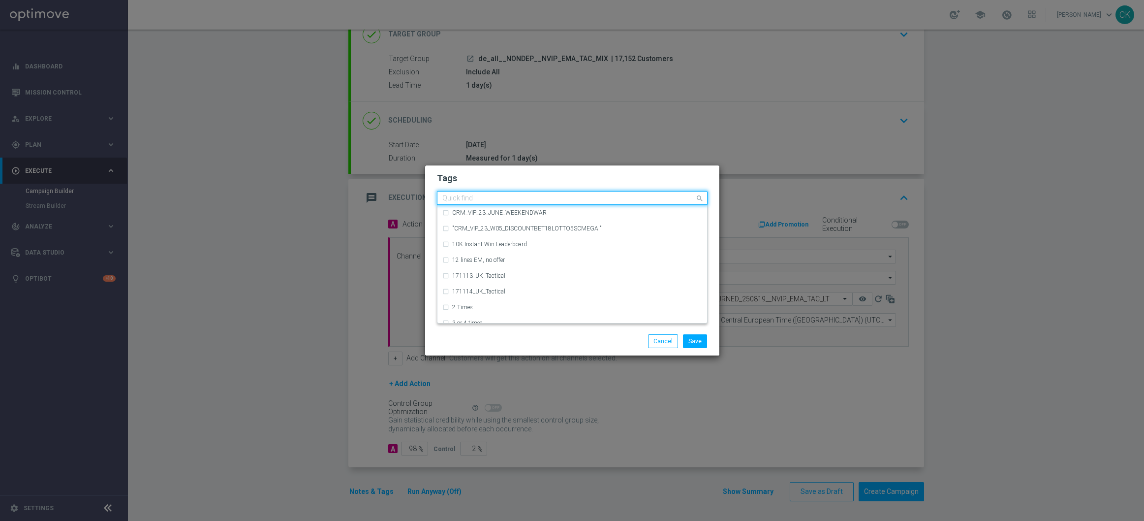
click at [475, 199] on input "text" at bounding box center [568, 198] width 253 height 8
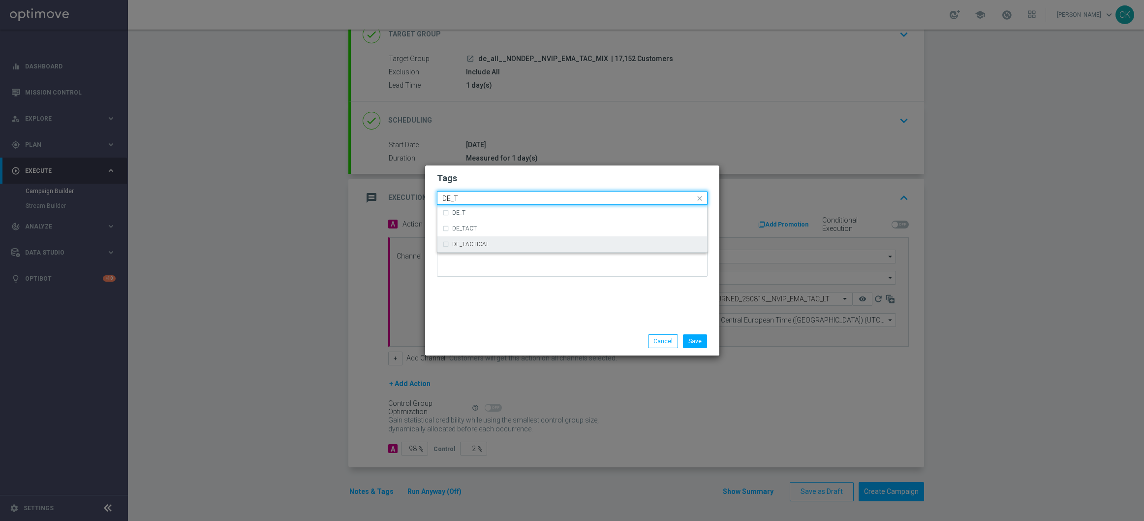
click at [476, 245] on label "DE_TACTICAL" at bounding box center [470, 244] width 37 height 6
type input "DE_T"
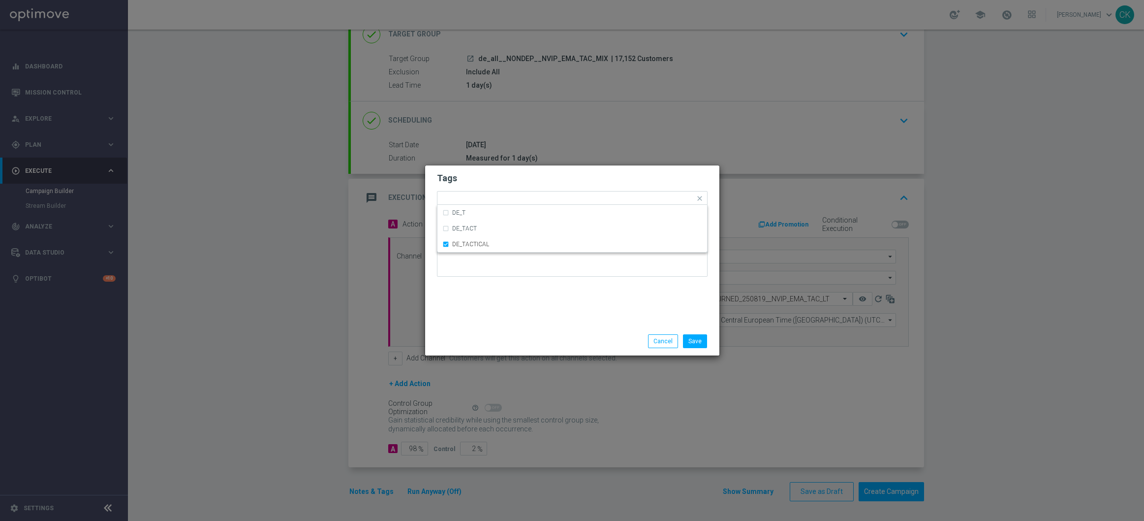
click at [476, 304] on div "Tags Quick find × DE_TACTICAL DE_T DE_TACT DE_TACTICAL Notes" at bounding box center [572, 245] width 294 height 161
click at [699, 342] on button "Save" at bounding box center [695, 341] width 24 height 14
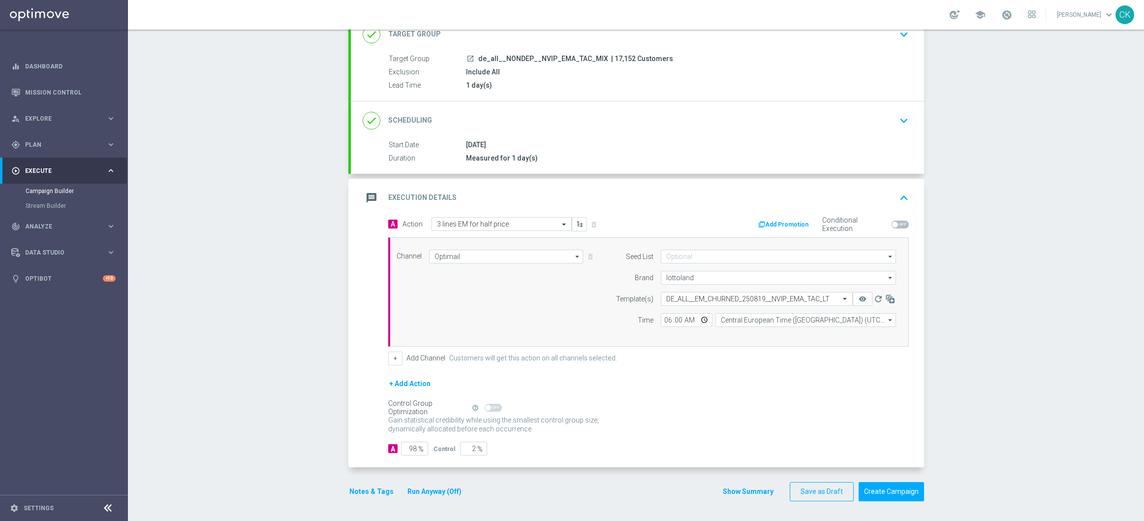
click at [367, 489] on button "Notes & Tags" at bounding box center [371, 491] width 46 height 12
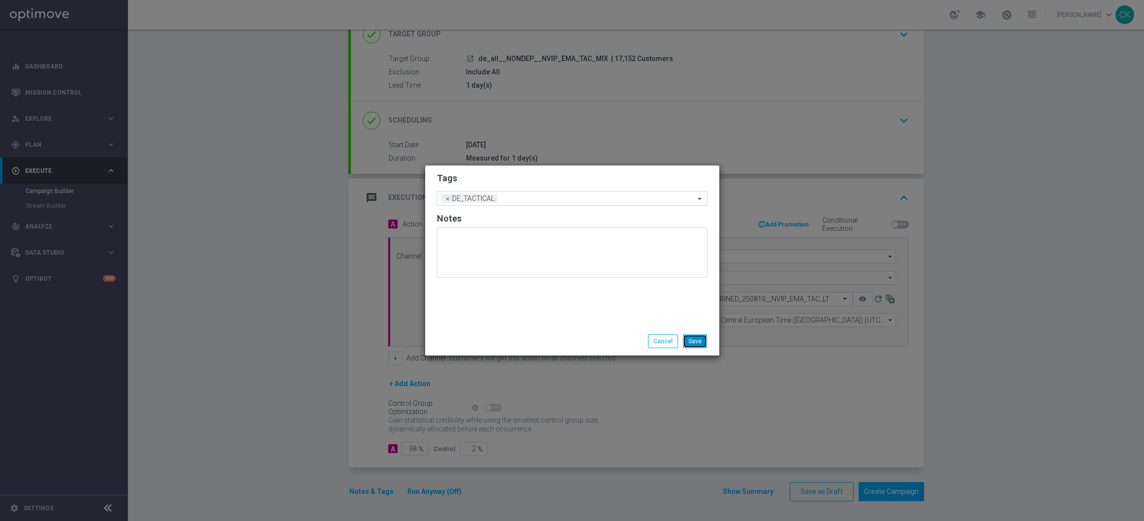
click at [700, 341] on button "Save" at bounding box center [695, 341] width 24 height 14
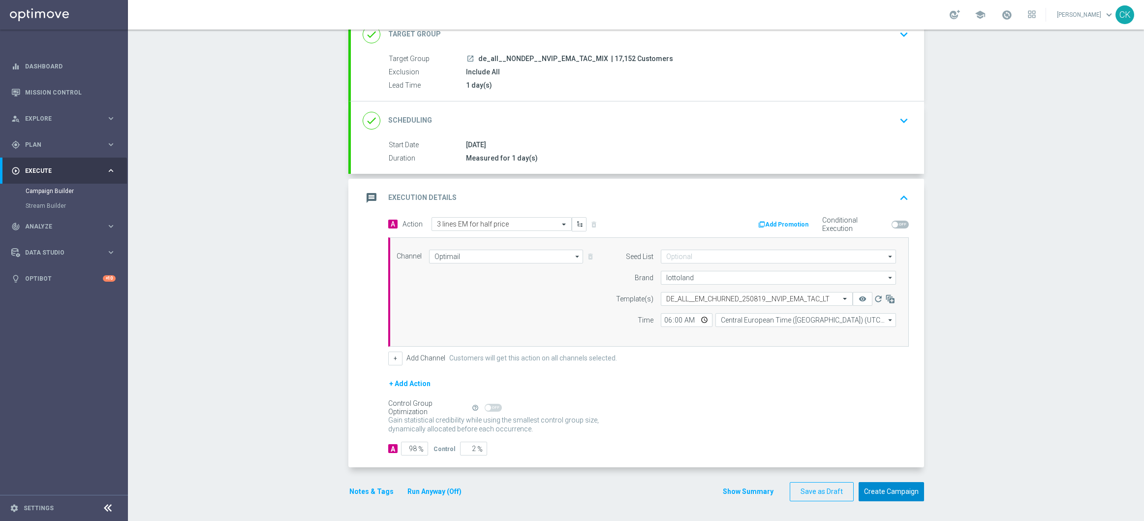
click at [883, 492] on button "Create Campaign" at bounding box center [891, 491] width 65 height 19
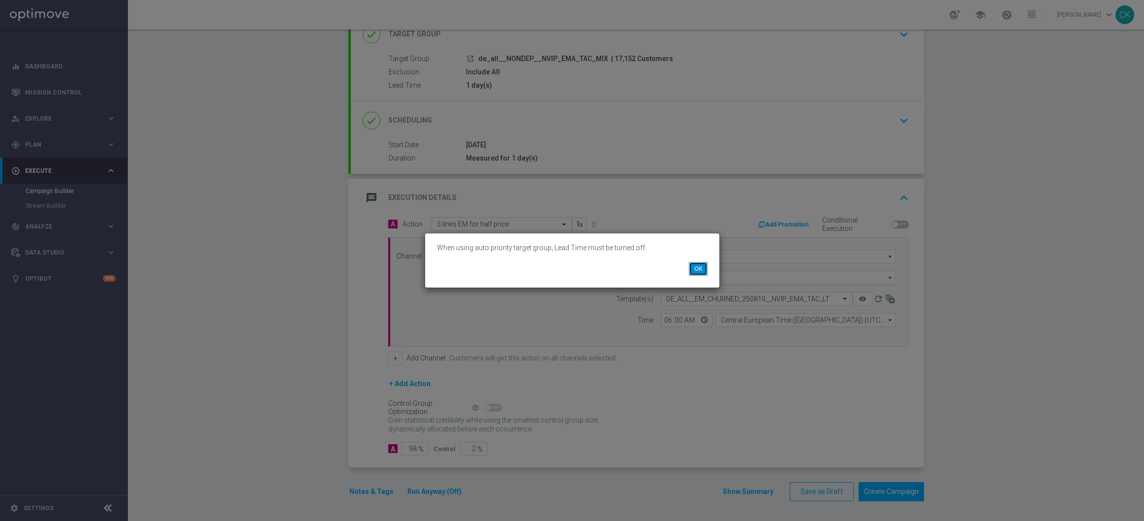
click at [698, 272] on button "OK" at bounding box center [698, 269] width 19 height 14
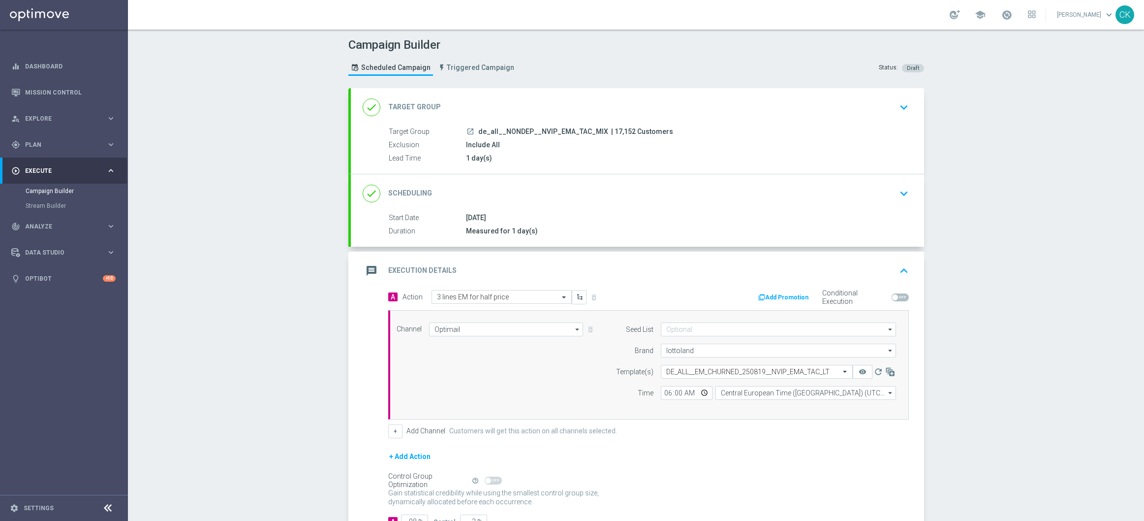
click at [469, 92] on div "done Target Group keyboard_arrow_down" at bounding box center [637, 107] width 573 height 38
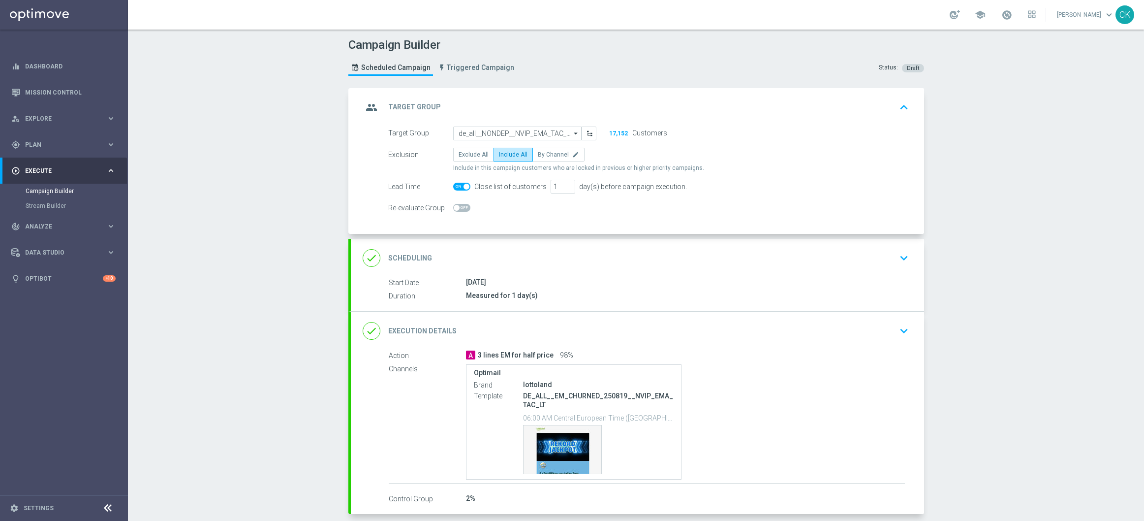
click at [457, 184] on span at bounding box center [461, 187] width 17 height 8
click at [457, 184] on input "checkbox" at bounding box center [461, 187] width 17 height 8
checkbox input "false"
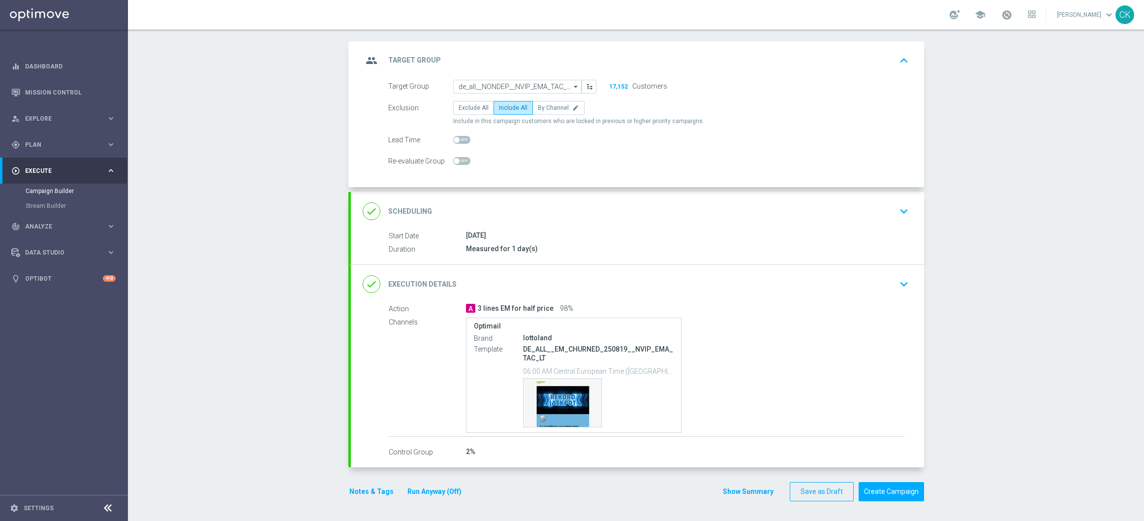
click at [429, 492] on button "Run Anyway (Off)" at bounding box center [435, 491] width 56 height 12
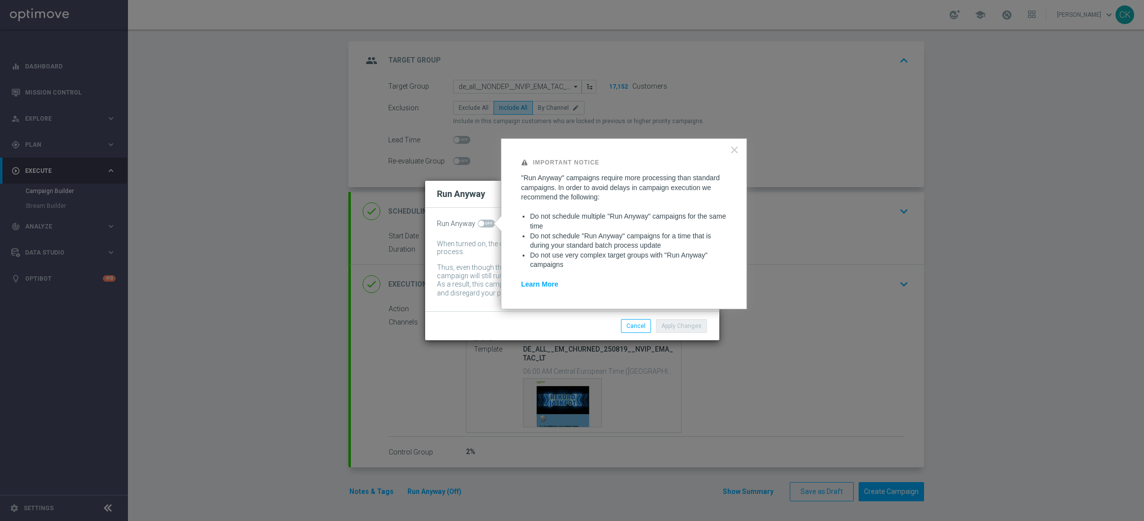
click at [484, 220] on span at bounding box center [486, 224] width 17 height 8
click at [484, 220] on input "checkbox" at bounding box center [486, 224] width 17 height 8
checkbox input "true"
click at [689, 322] on button "Apply Changes" at bounding box center [681, 326] width 51 height 14
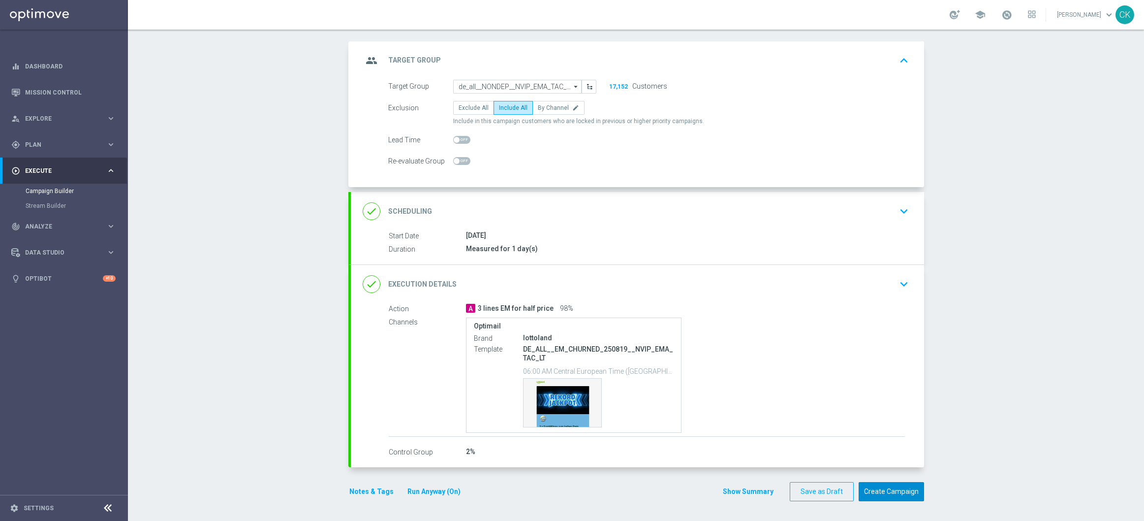
click at [892, 490] on button "Create Campaign" at bounding box center [891, 491] width 65 height 19
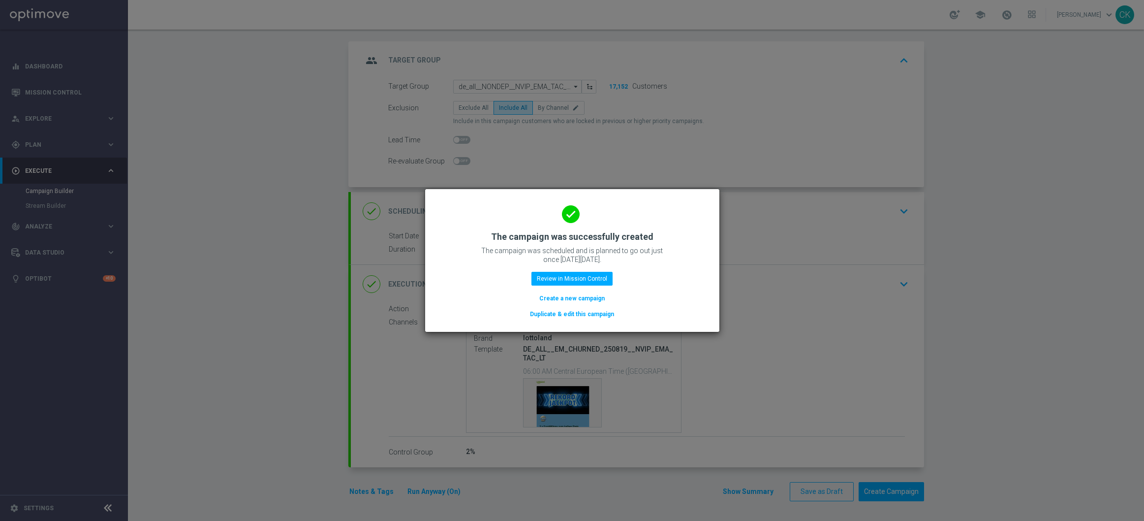
click at [570, 299] on button "Create a new campaign" at bounding box center [571, 298] width 67 height 11
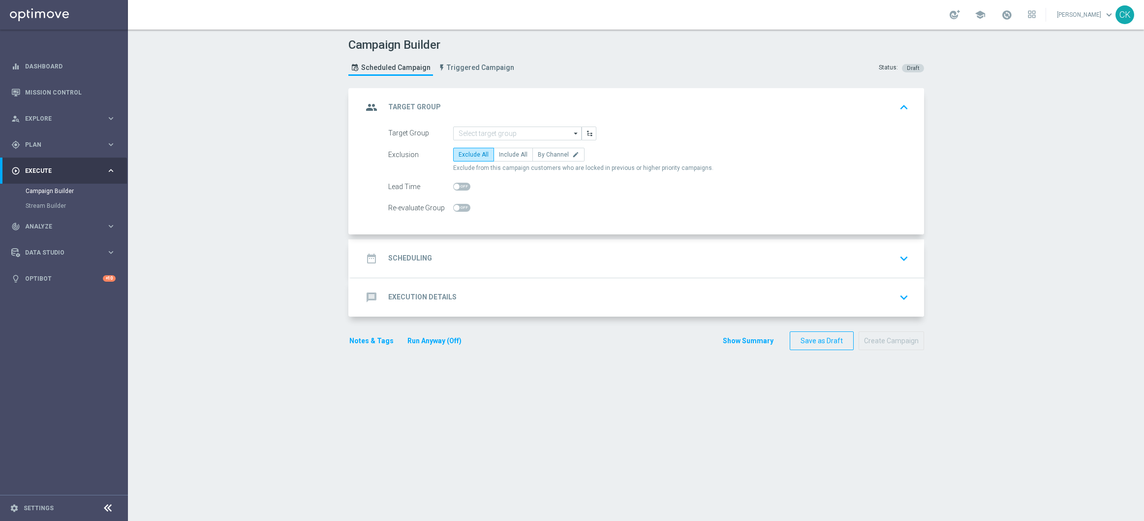
scroll to position [0, 0]
click at [489, 133] on input at bounding box center [517, 133] width 128 height 14
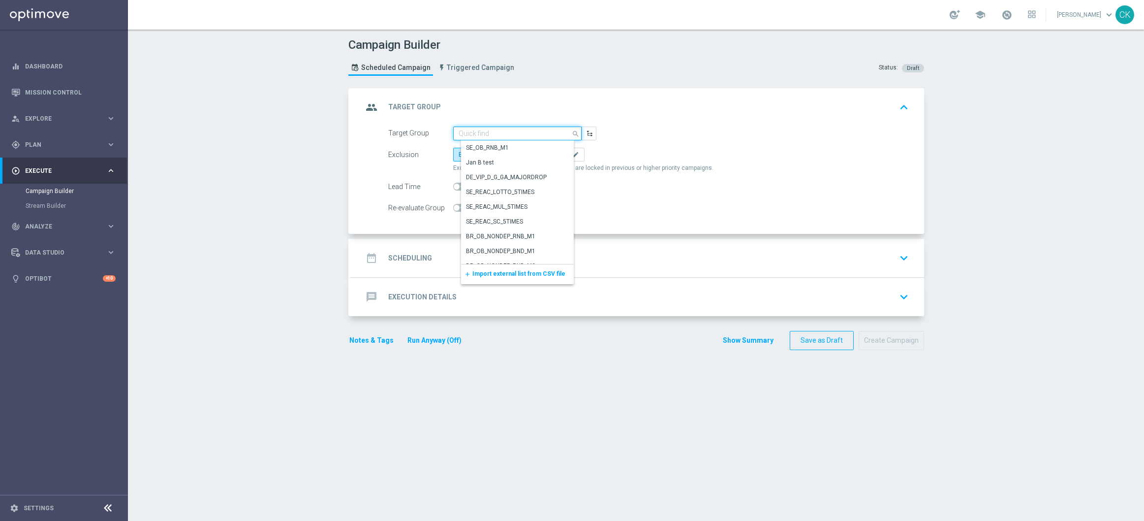
paste input "de_DE_TGT_NVIP_RI_TAC_MIX__BASE_ALL"
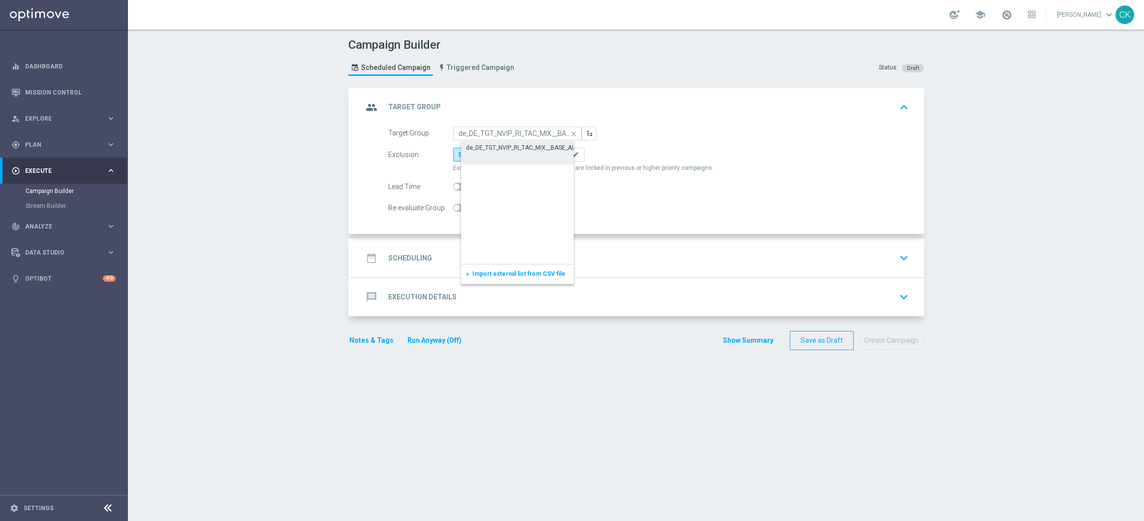
click at [494, 149] on div "de_DE_TGT_NVIP_RI_TAC_MIX__BASE_ALL" at bounding box center [522, 147] width 112 height 9
type input "de_DE_TGT_NVIP_RI_TAC_MIX__BASE_ALL"
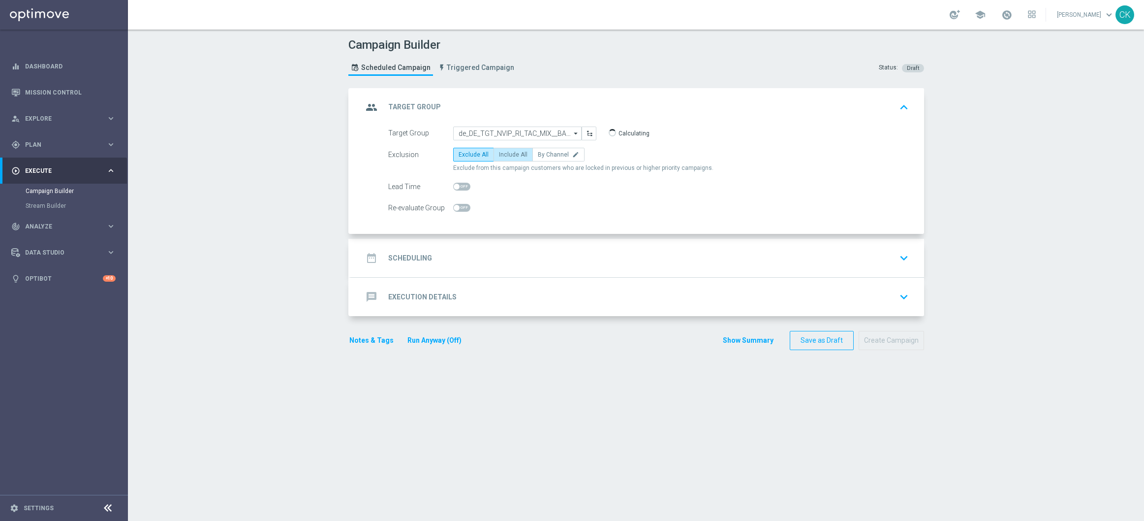
click at [510, 154] on span "Include All" at bounding box center [513, 154] width 29 height 7
click at [505, 154] on input "Include All" at bounding box center [502, 156] width 6 height 6
radio input "true"
click at [454, 185] on span at bounding box center [457, 187] width 6 height 6
click at [453, 185] on input "checkbox" at bounding box center [461, 187] width 17 height 8
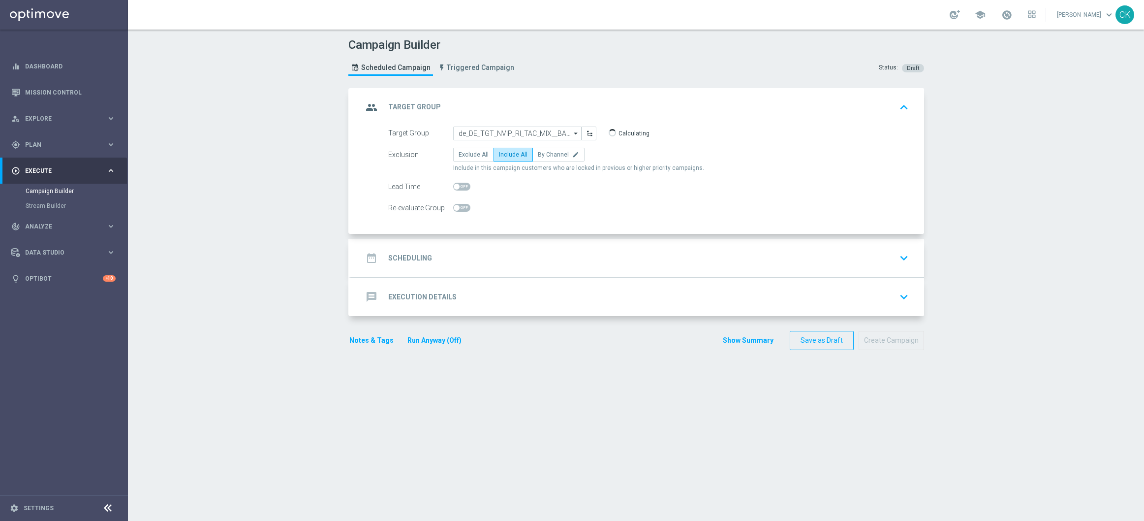
checkbox input "true"
click at [408, 253] on h2 "Scheduling" at bounding box center [410, 257] width 44 height 9
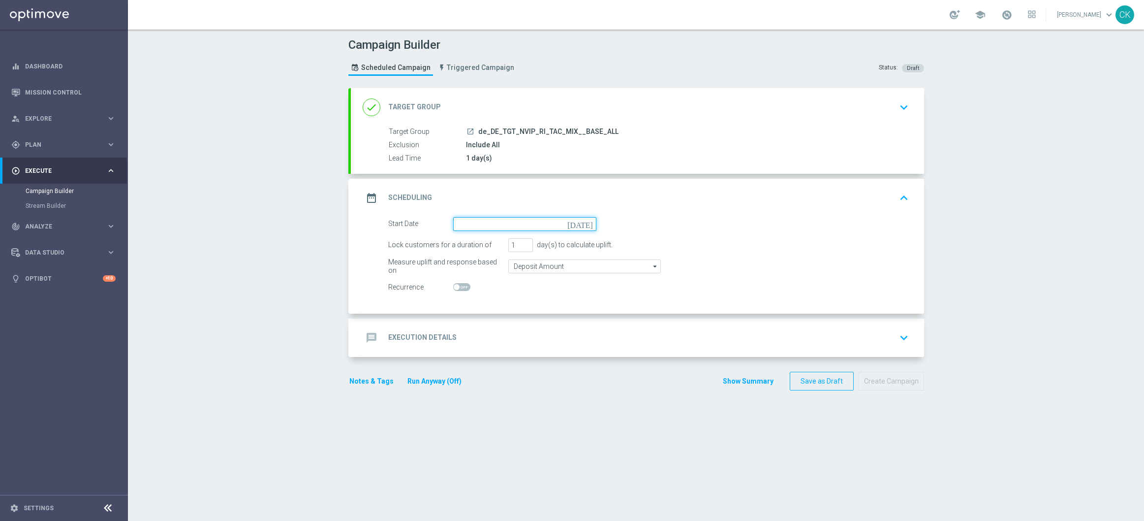
click at [511, 224] on input at bounding box center [524, 224] width 143 height 14
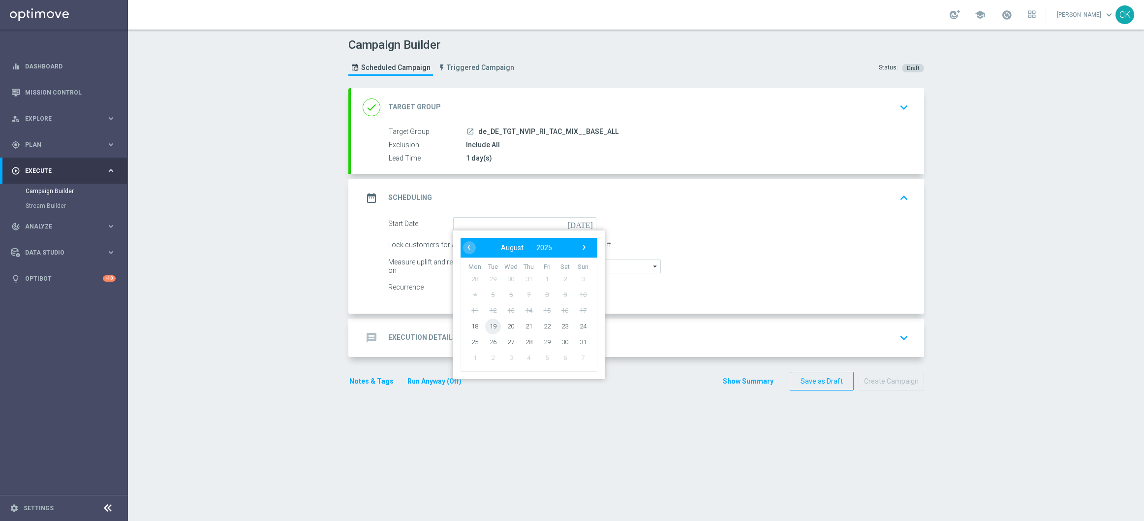
click at [489, 322] on span "19" at bounding box center [493, 326] width 16 height 16
type input "19 Aug 2025"
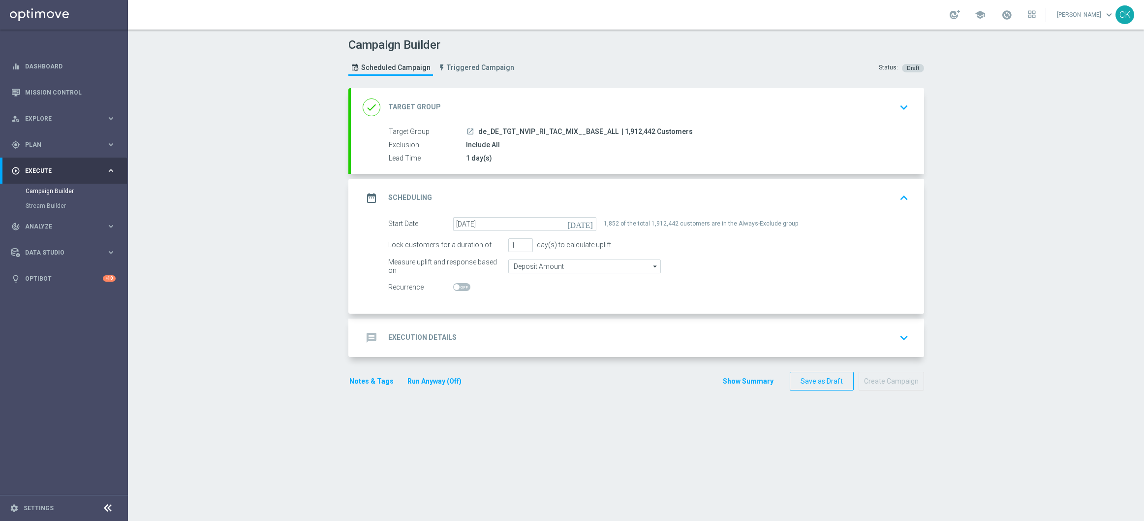
click at [419, 337] on h2 "Execution Details" at bounding box center [422, 337] width 68 height 9
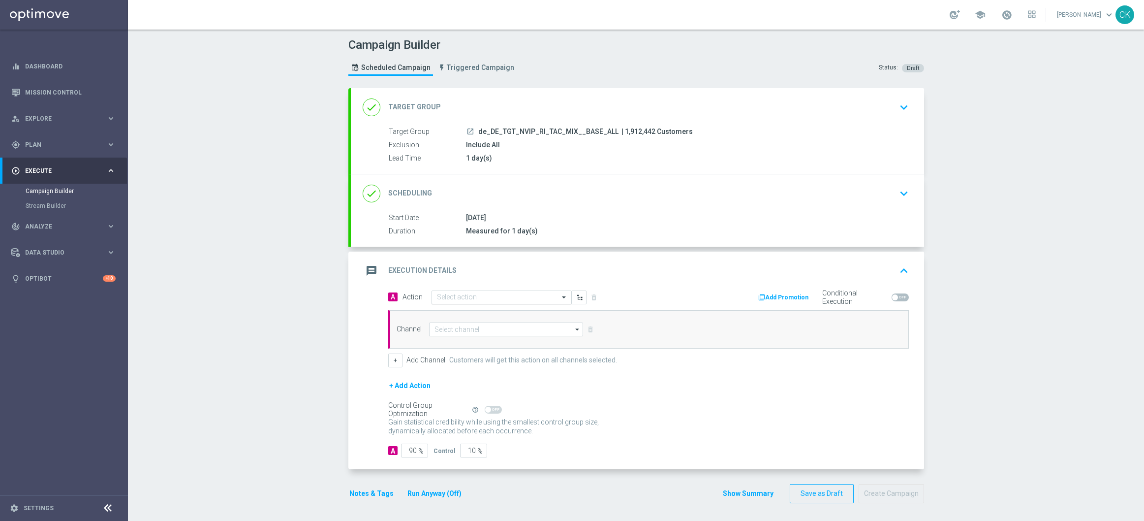
click at [475, 295] on input "text" at bounding box center [492, 297] width 110 height 8
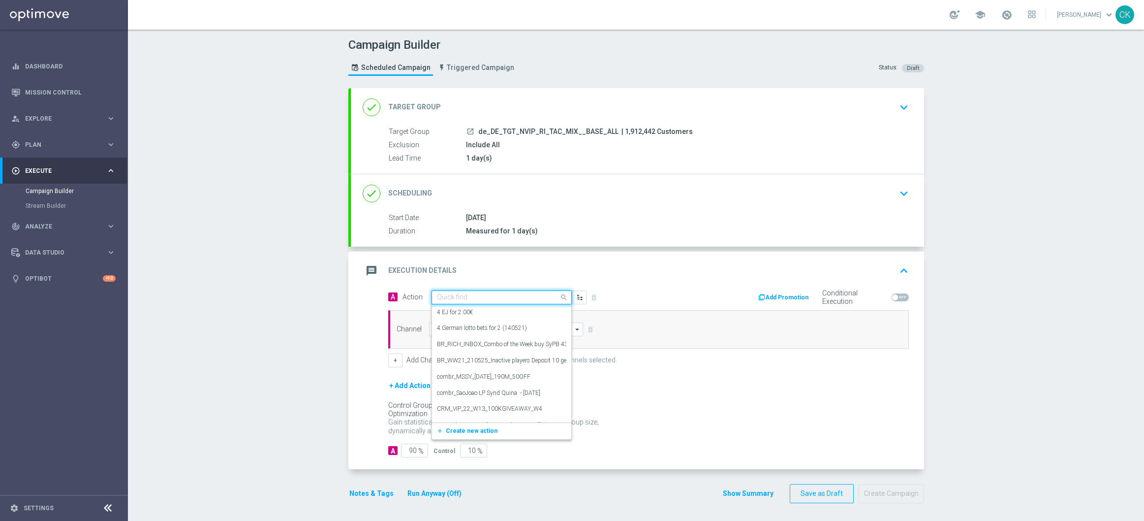
paste input "EuroMillions Exklusiv + free 100 Extra-Chancen EuroMillions"
type input "EuroMillions Exklusiv + free 100 Extra-Chancen EuroMillions"
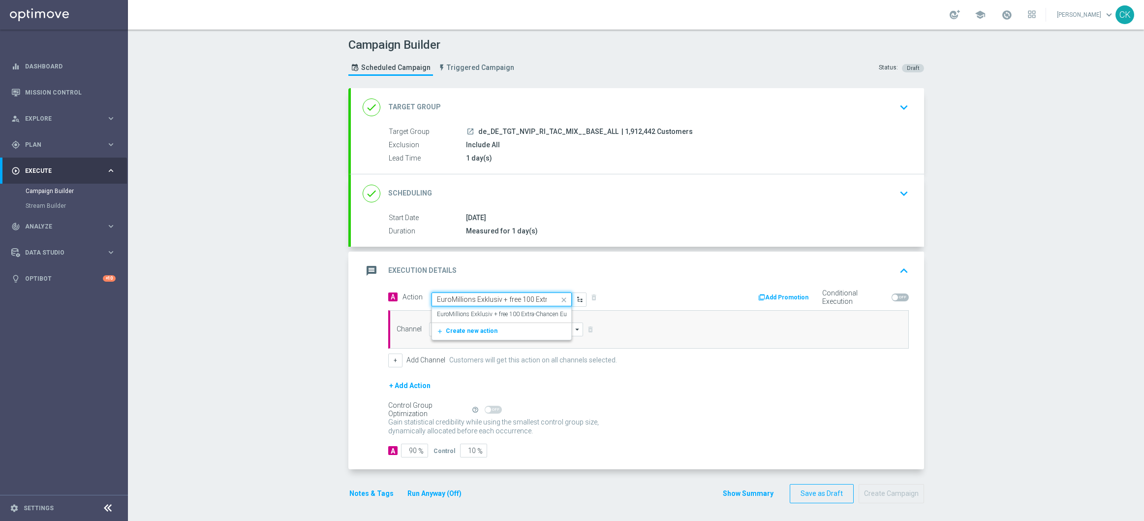
scroll to position [0, 69]
click at [478, 312] on label "EuroMillions Exklusiv + free 100 Extra-Chancen EuroMillions" at bounding box center [515, 314] width 156 height 8
click at [476, 331] on input at bounding box center [506, 329] width 155 height 14
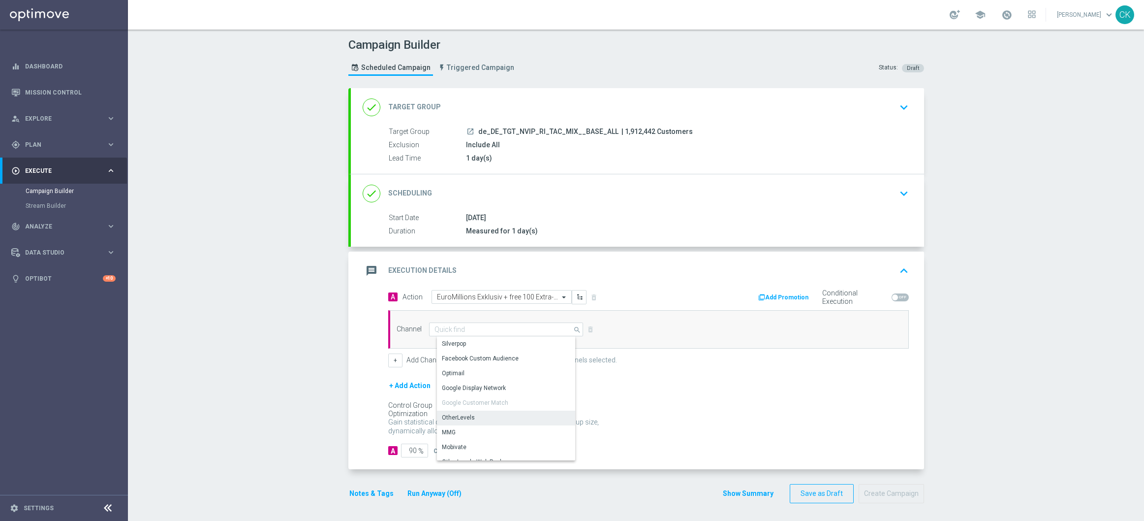
click at [464, 415] on div "OtherLevels" at bounding box center [458, 417] width 33 height 9
type input "OtherLevels"
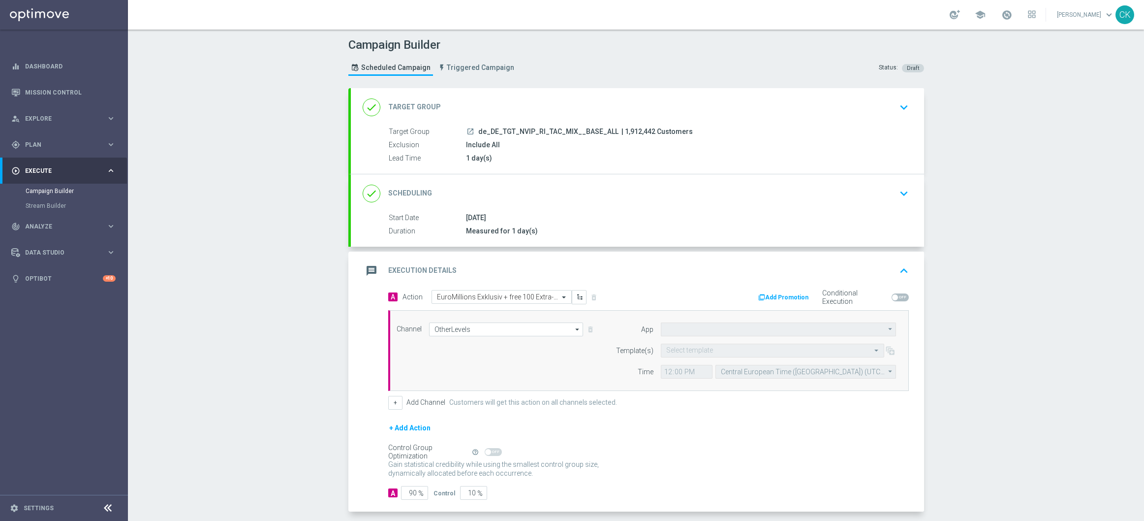
type input "Default App"
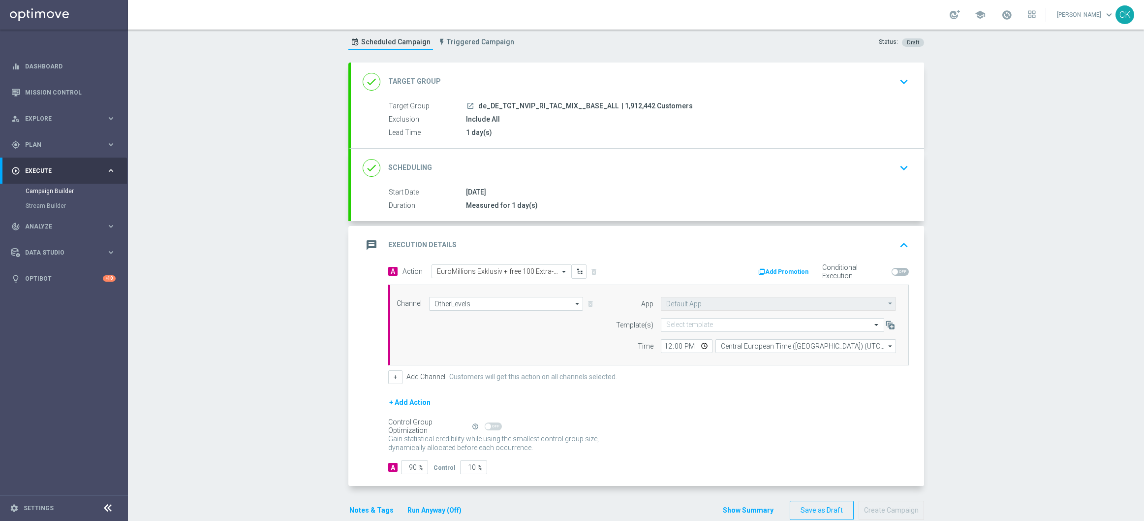
scroll to position [45, 0]
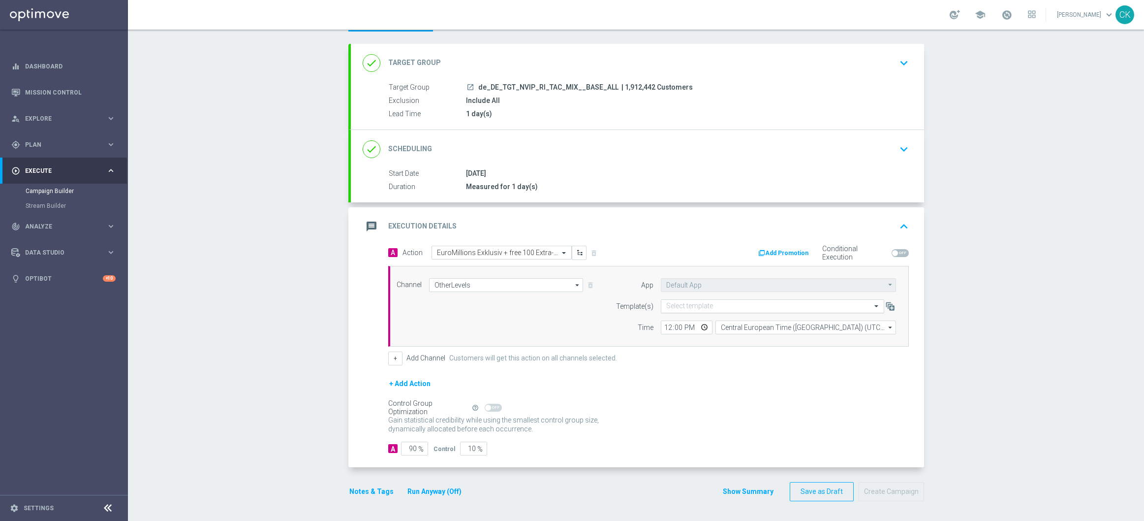
click at [676, 309] on input "text" at bounding box center [762, 306] width 193 height 8
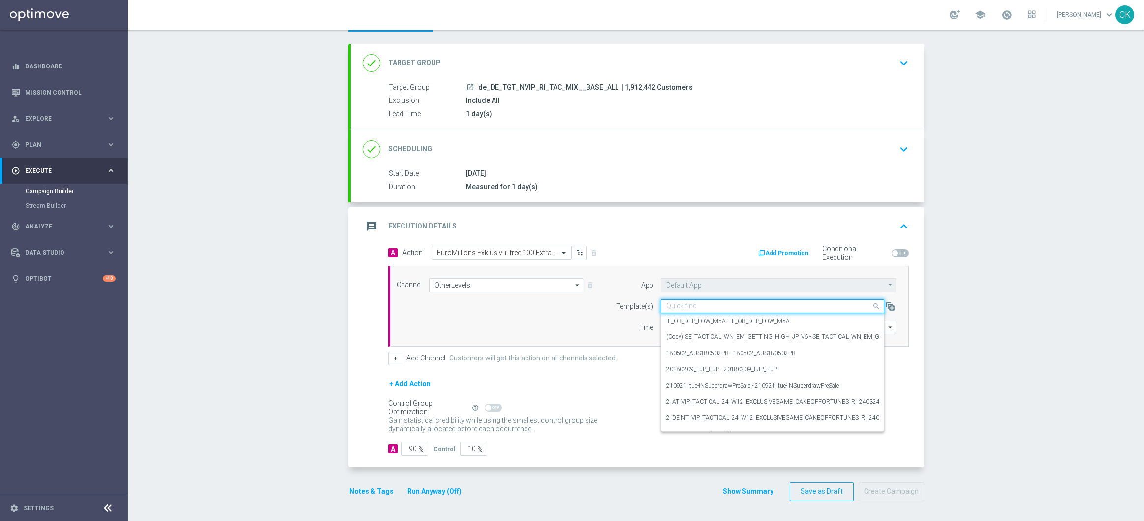
paste input "DE_REG__EM_250819__NVIP_RI_TAC_LT"
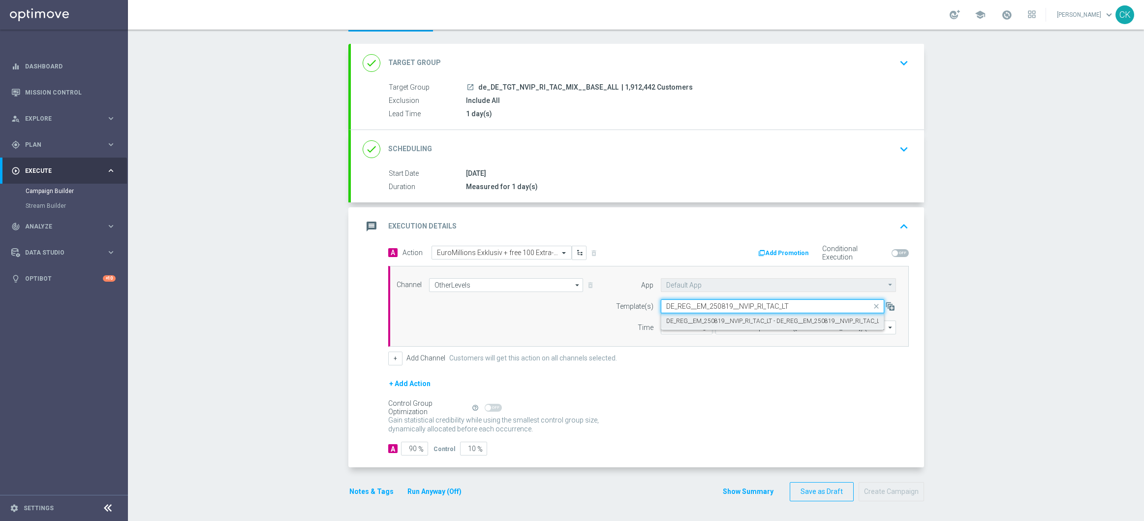
click at [677, 317] on label "DE_REG__EM_250819__NVIP_RI_TAC_LT - DE_REG__EM_250819__NVIP_RI_TAC_LT" at bounding box center [774, 321] width 216 height 8
type input "DE_REG__EM_250819__NVIP_RI_TAC_LT"
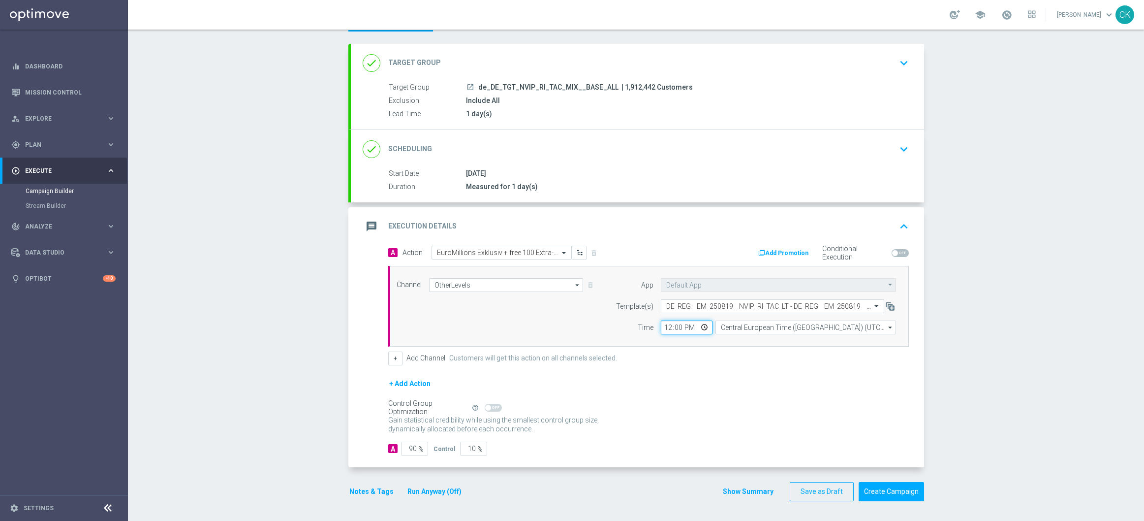
click at [663, 331] on input "12:00" at bounding box center [687, 327] width 52 height 14
type input "06:00"
click at [757, 324] on input "Central European Time (Budapest) (UTC +02:00)" at bounding box center [806, 327] width 181 height 14
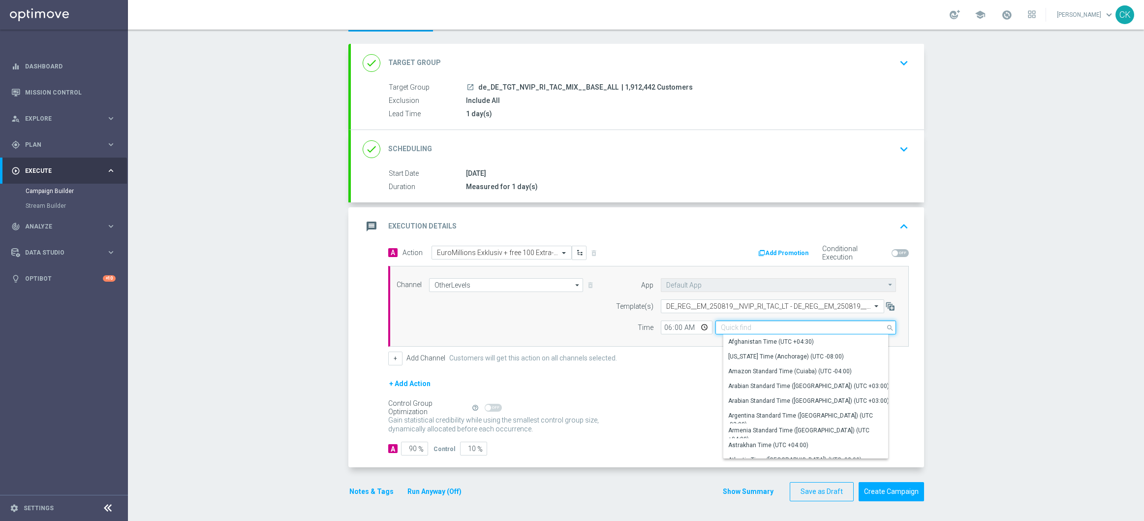
click at [757, 324] on input at bounding box center [806, 327] width 181 height 14
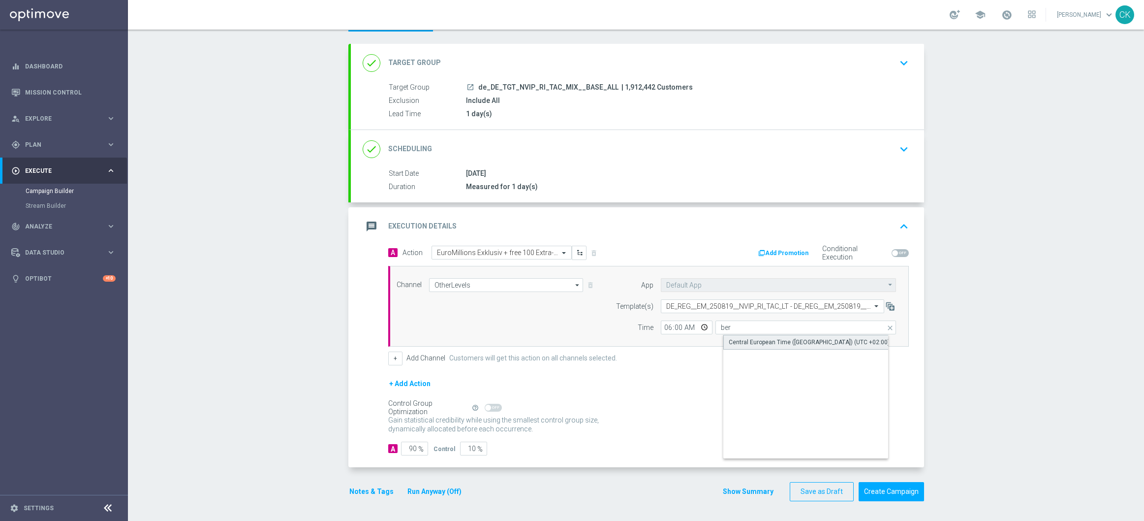
click at [747, 342] on div "Central European Time (Berlin) (UTC +02:00)" at bounding box center [809, 342] width 161 height 9
type input "Central European Time (Berlin) (UTC +02:00)"
click at [411, 447] on input "90" at bounding box center [414, 449] width 27 height 14
type input "9"
type input "91"
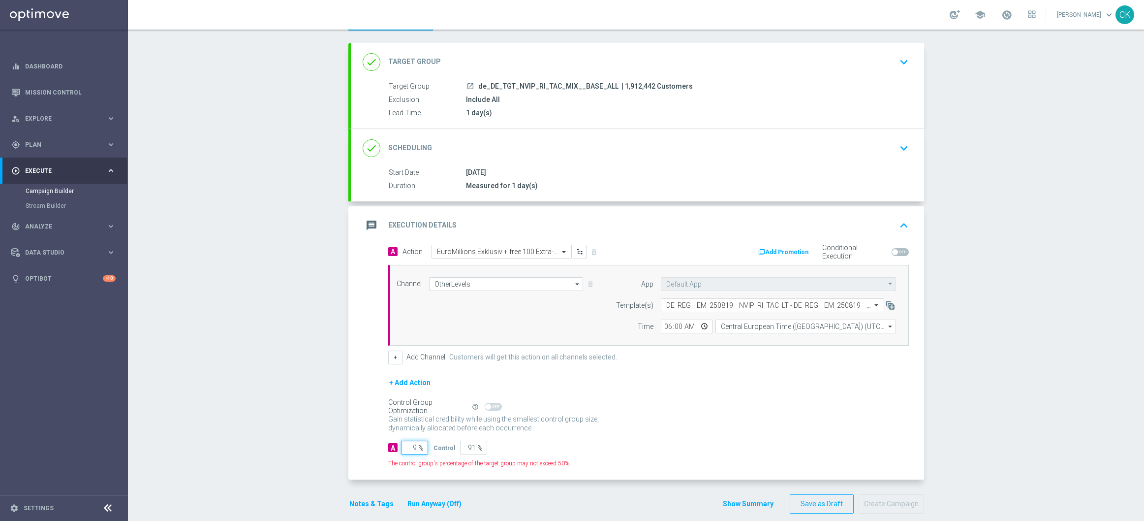
type input "98"
type input "2"
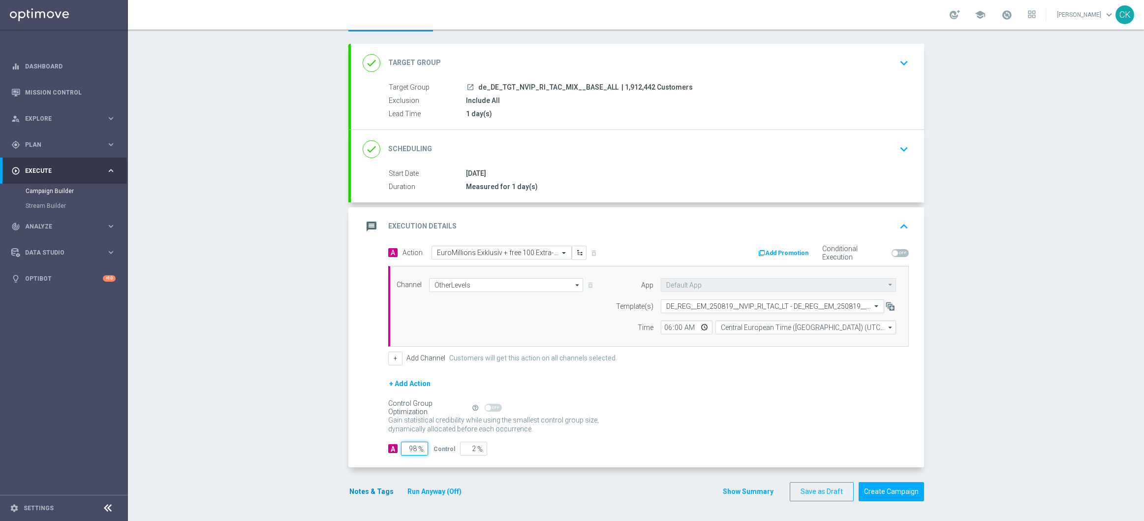
type input "98"
click at [364, 488] on button "Notes & Tags" at bounding box center [371, 491] width 46 height 12
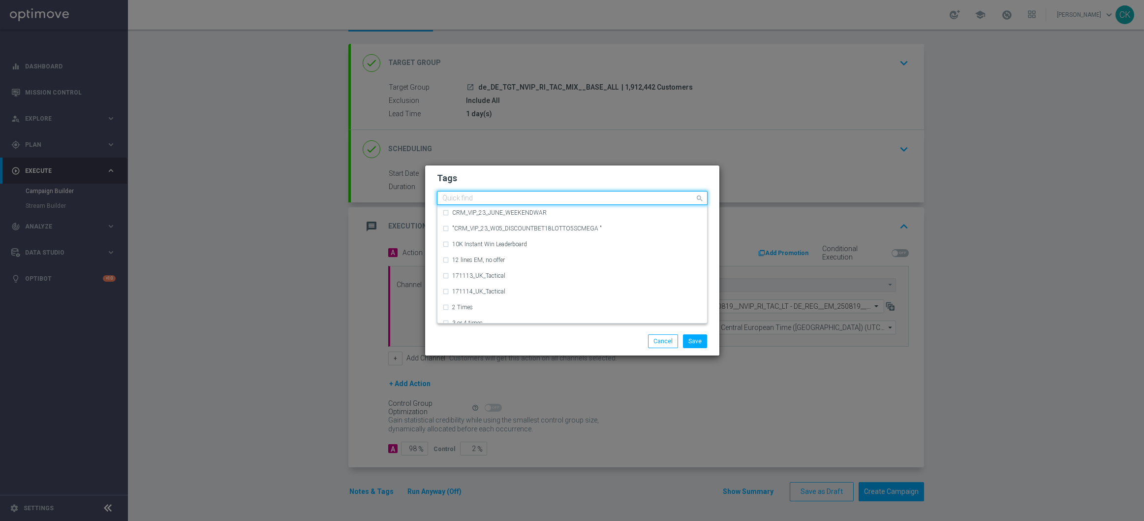
click at [482, 199] on input "text" at bounding box center [568, 198] width 253 height 8
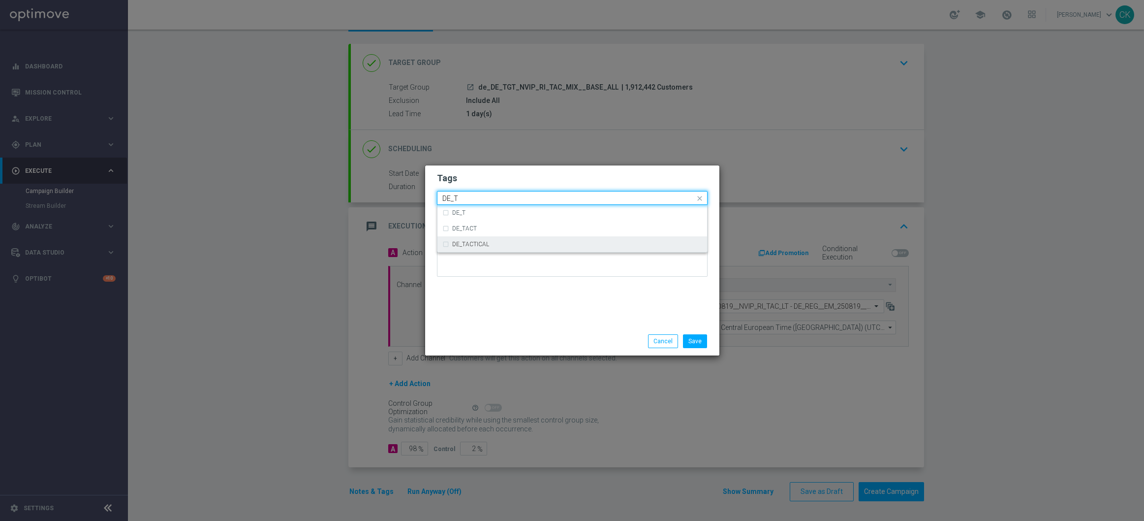
click at [483, 247] on label "DE_TACTICAL" at bounding box center [470, 244] width 37 height 6
type input "DE_T"
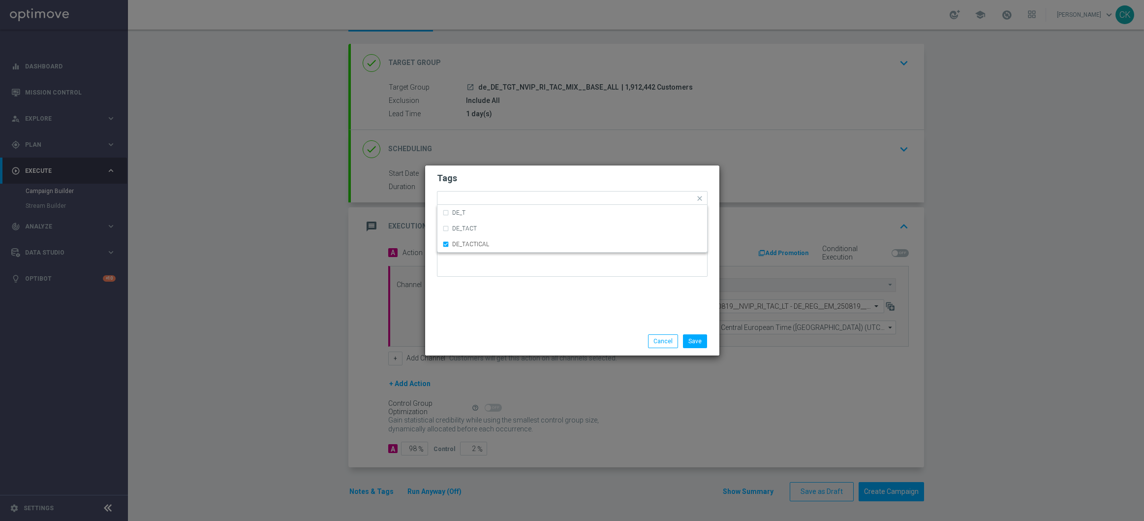
click at [483, 314] on div "Tags Quick find × DE_TACTICAL DE_T DE_TACT DE_TACTICAL Notes" at bounding box center [572, 245] width 294 height 161
click at [697, 347] on button "Save" at bounding box center [695, 341] width 24 height 14
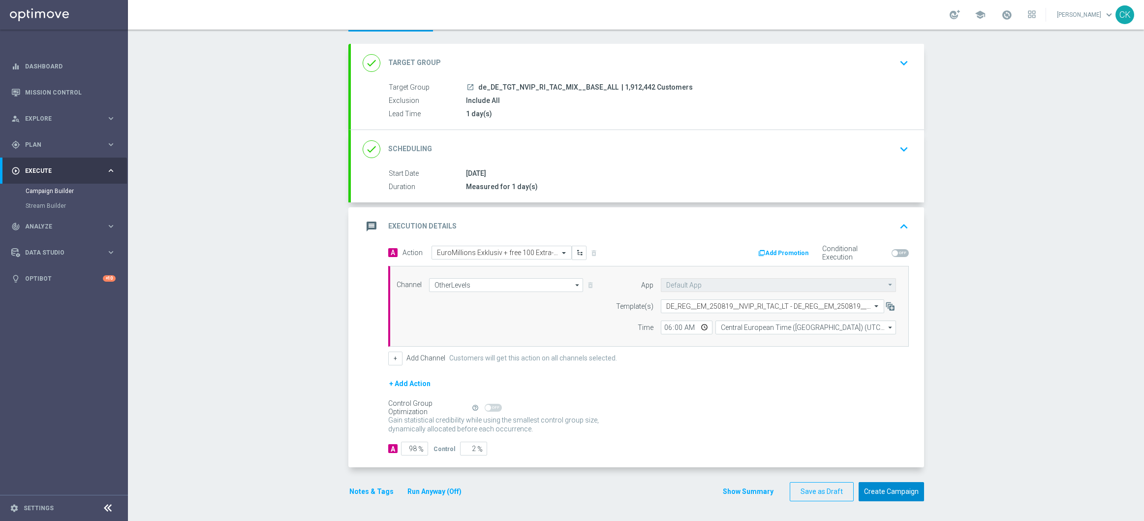
click at [881, 488] on button "Create Campaign" at bounding box center [891, 491] width 65 height 19
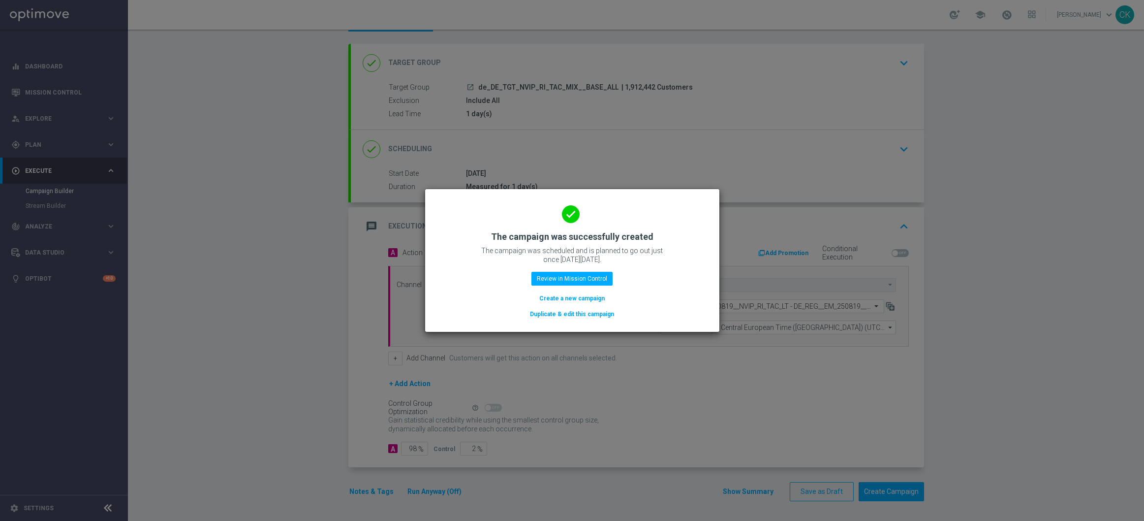
click at [557, 296] on button "Create a new campaign" at bounding box center [571, 298] width 67 height 11
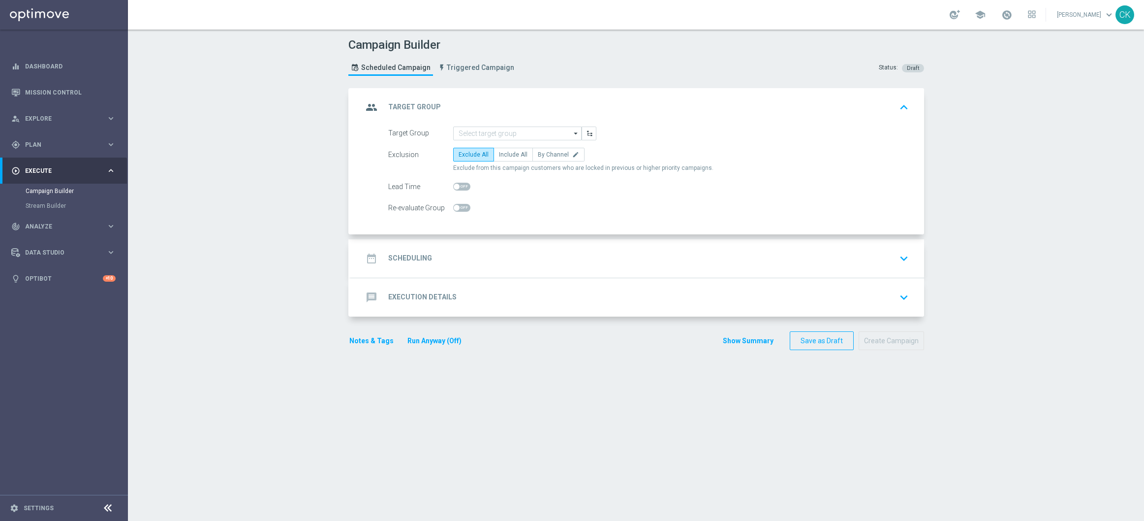
scroll to position [0, 0]
click at [508, 132] on input at bounding box center [517, 133] width 128 height 14
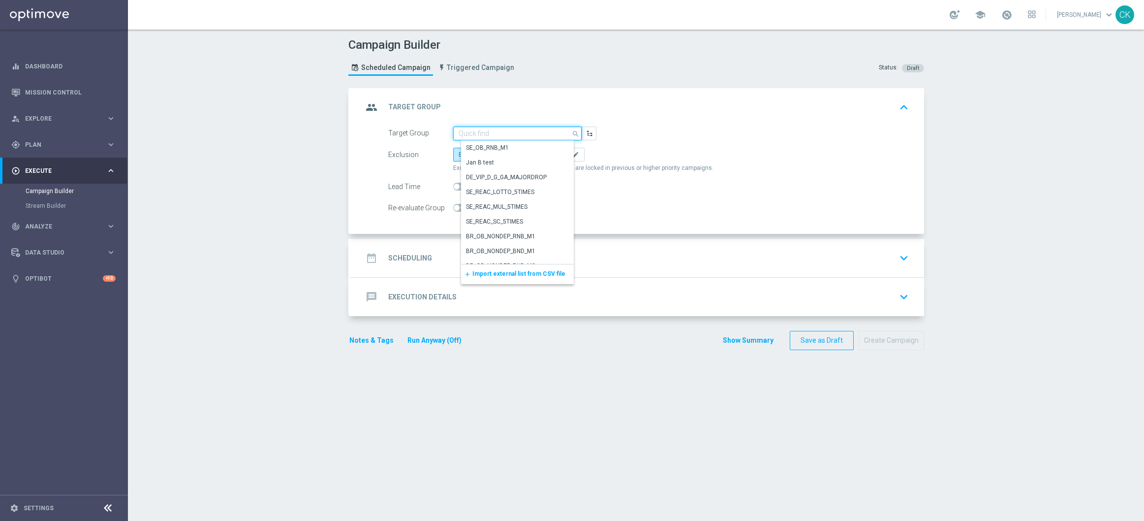
paste input "de_TGT_NVIP_RI_TAC_MIX__BASE_ALL"
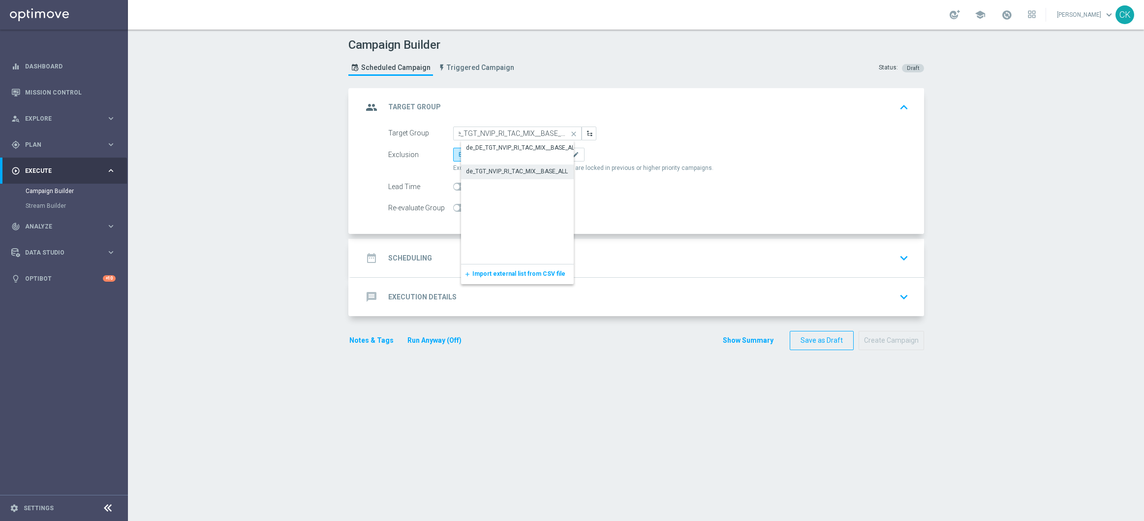
click at [500, 167] on div "de_TGT_NVIP_RI_TAC_MIX__BASE_ALL" at bounding box center [517, 171] width 102 height 9
type input "de_TGT_NVIP_RI_TAC_MIX__BASE_ALL"
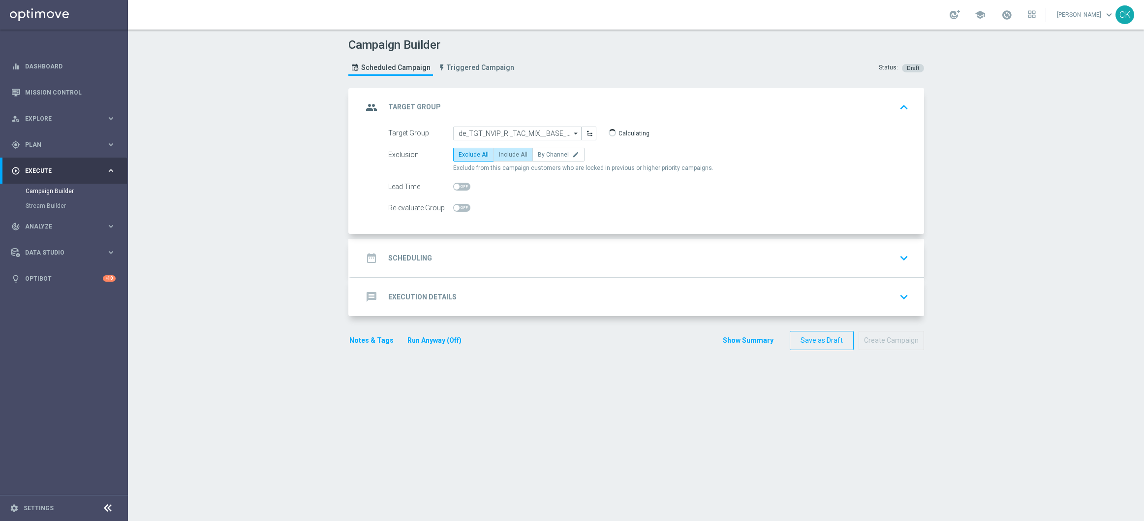
click at [508, 151] on span "Include All" at bounding box center [513, 154] width 29 height 7
click at [505, 153] on input "Include All" at bounding box center [502, 156] width 6 height 6
radio input "true"
click at [453, 190] on switch at bounding box center [461, 187] width 17 height 8
click at [456, 186] on span at bounding box center [461, 187] width 17 height 8
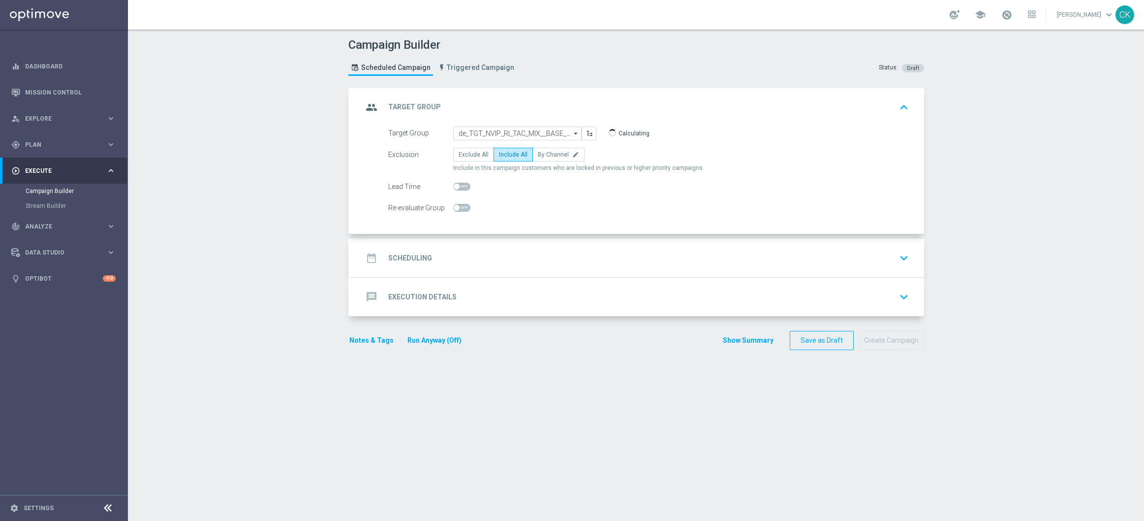
click at [456, 186] on input "checkbox" at bounding box center [461, 187] width 17 height 8
checkbox input "true"
click at [413, 254] on h2 "Scheduling" at bounding box center [410, 257] width 44 height 9
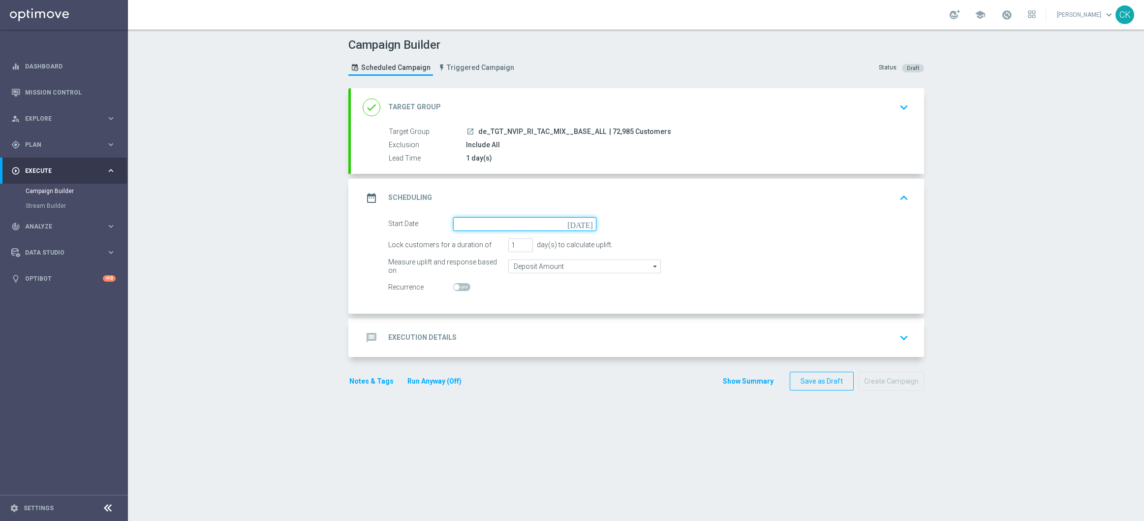
click at [493, 222] on input at bounding box center [524, 224] width 143 height 14
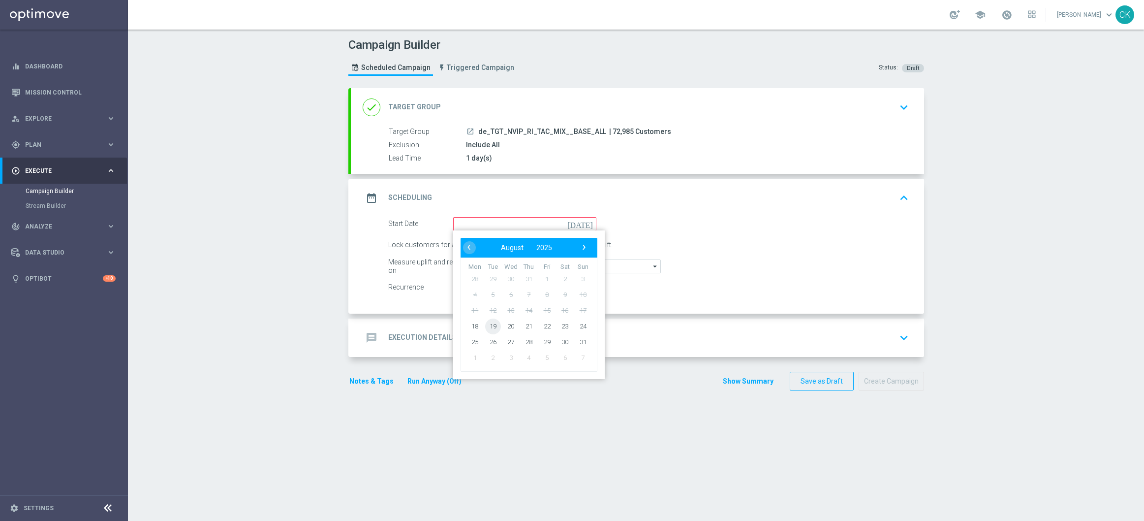
click at [492, 328] on span "19" at bounding box center [493, 326] width 16 height 16
type input "19 Aug 2025"
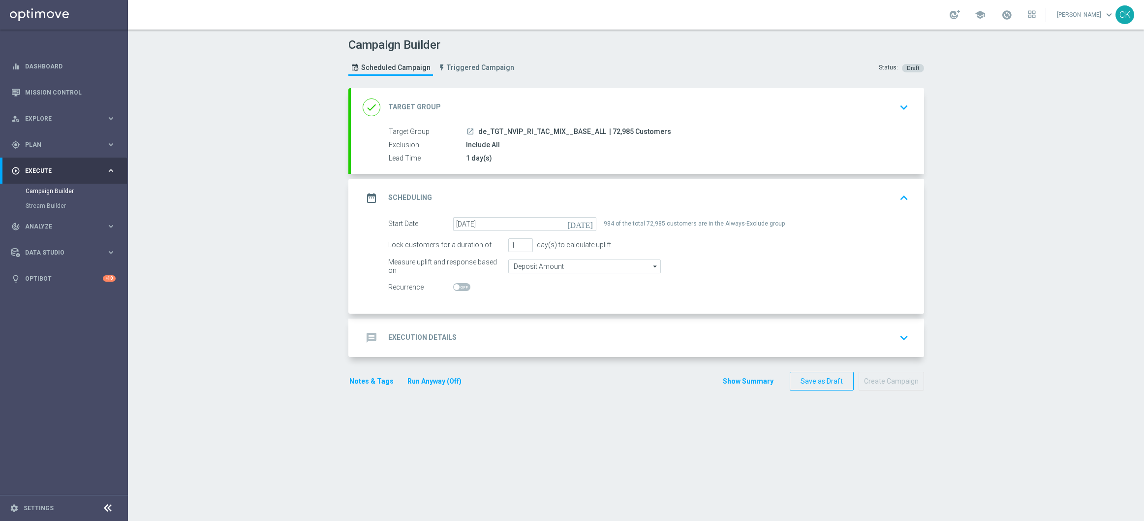
click at [400, 336] on h2 "Execution Details" at bounding box center [422, 337] width 68 height 9
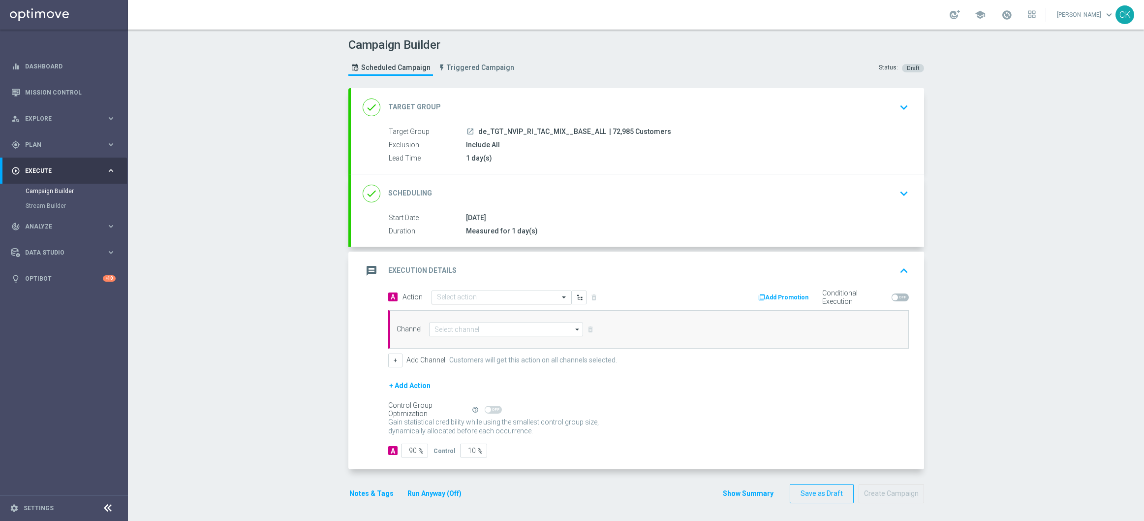
click at [472, 295] on input "text" at bounding box center [492, 297] width 110 height 8
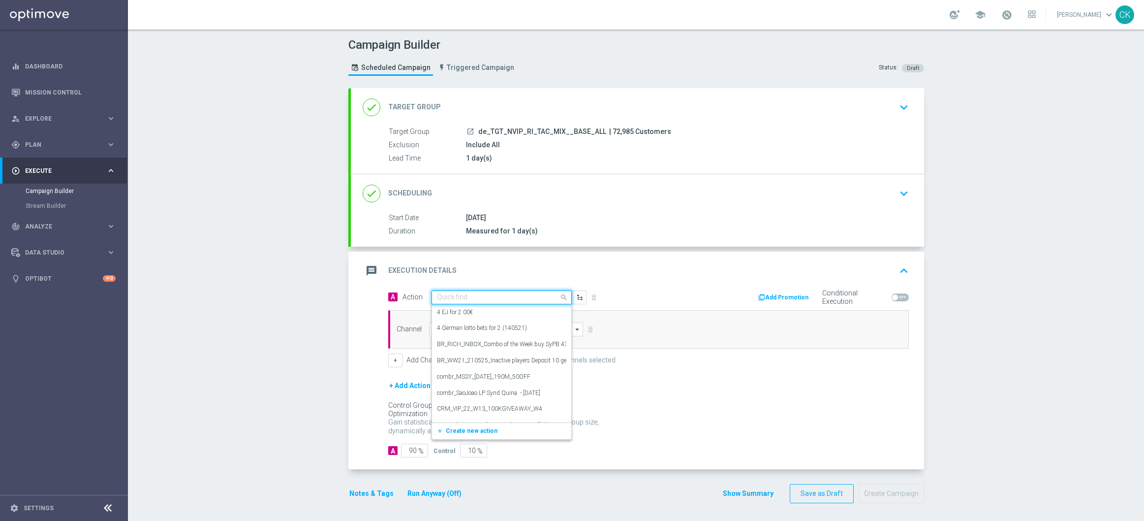
paste input "EuroMillions Exklusiv + free 100 Extra-Chancen EuroMillions"
type input "EuroMillions Exklusiv + free 100 Extra-Chancen EuroMillions"
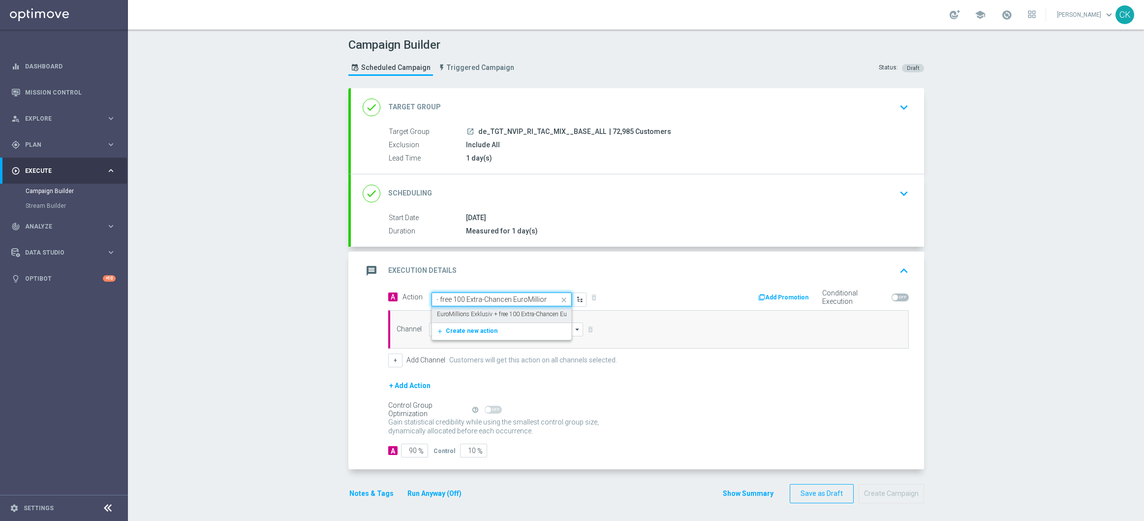
click at [469, 312] on label "EuroMillions Exklusiv + free 100 Extra-Chancen EuroMillions" at bounding box center [515, 314] width 156 height 8
click at [461, 339] on div "Channel arrow_drop_down Show Selected 0 of NaN Silverpop" at bounding box center [648, 329] width 521 height 38
click at [461, 328] on input at bounding box center [506, 329] width 155 height 14
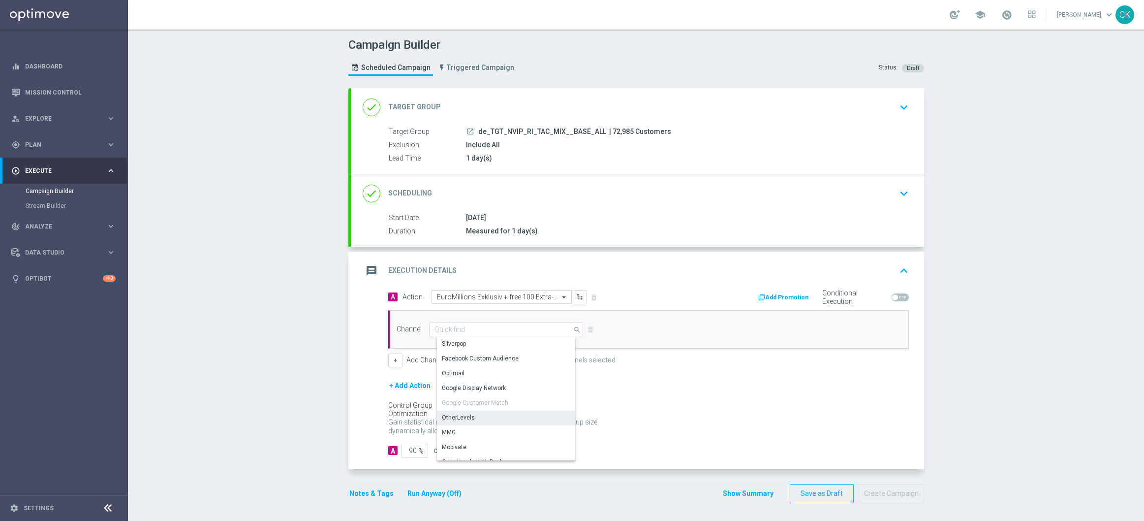
click at [461, 416] on div "OtherLevels" at bounding box center [458, 417] width 33 height 9
type input "OtherLevels"
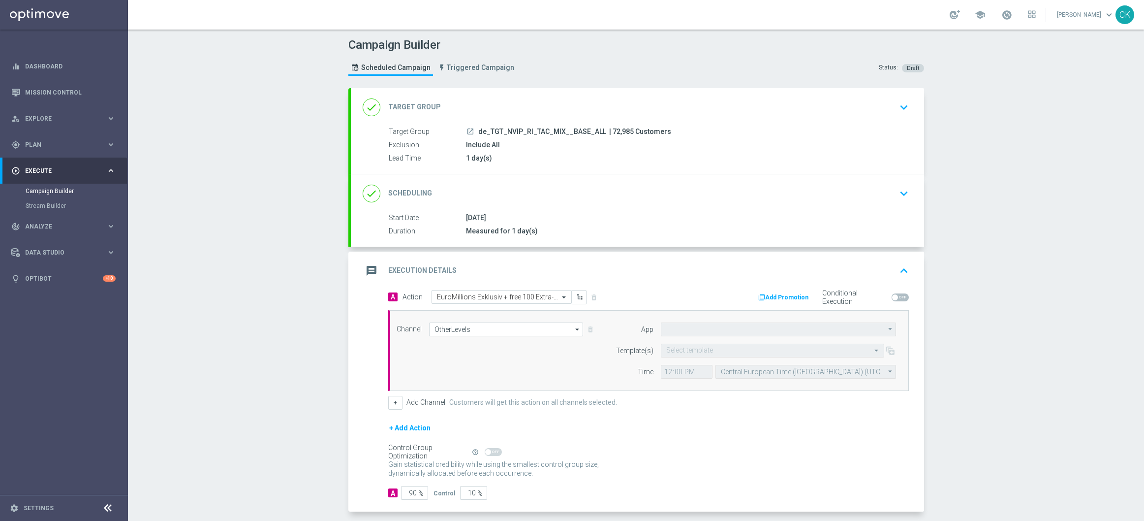
type input "Default App"
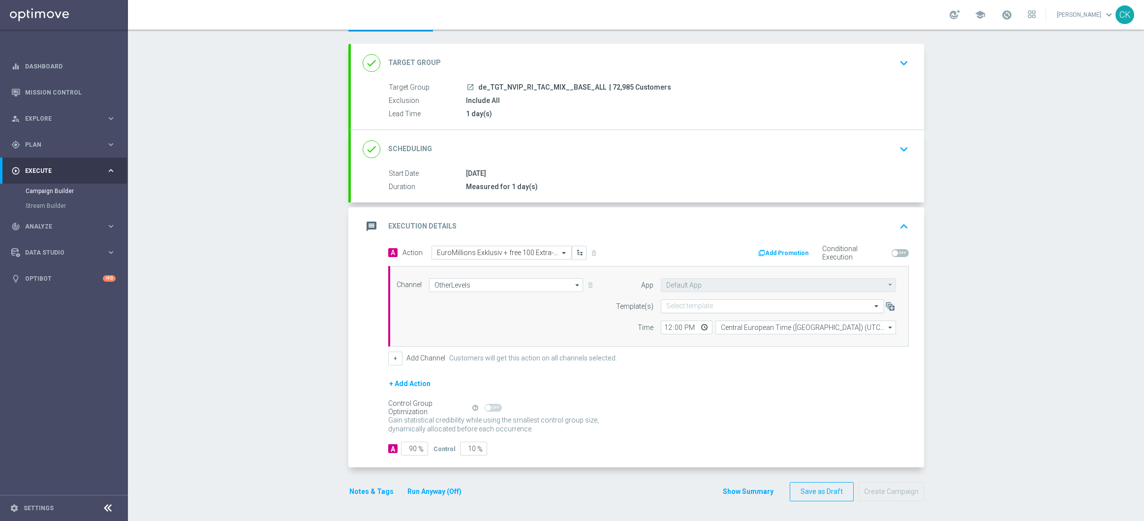
click at [691, 308] on input "text" at bounding box center [762, 306] width 193 height 8
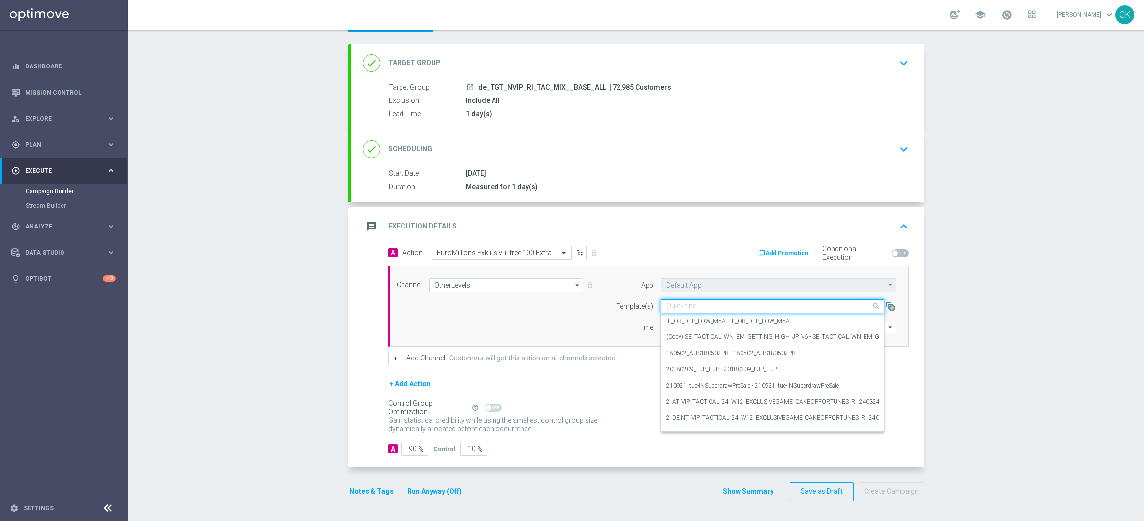
paste input "DE_INT__EM_250819__NVIP_RI_TAC_LT"
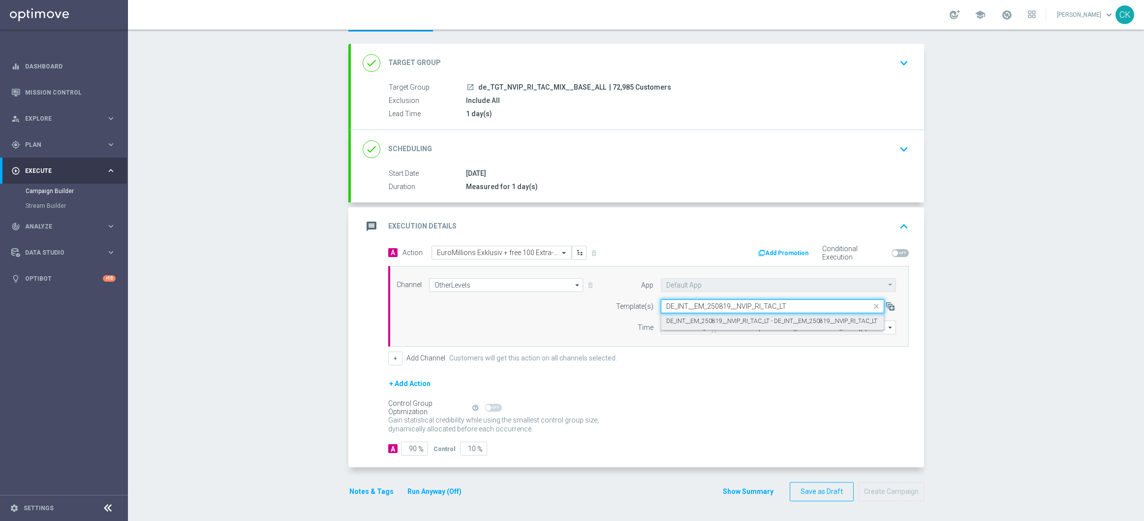
click at [687, 315] on div "DE_INT__EM_250819__NVIP_RI_TAC_LT - DE_INT__EM_250819__NVIP_RI_TAC_LT" at bounding box center [772, 321] width 213 height 16
type input "DE_INT__EM_250819__NVIP_RI_TAC_LT"
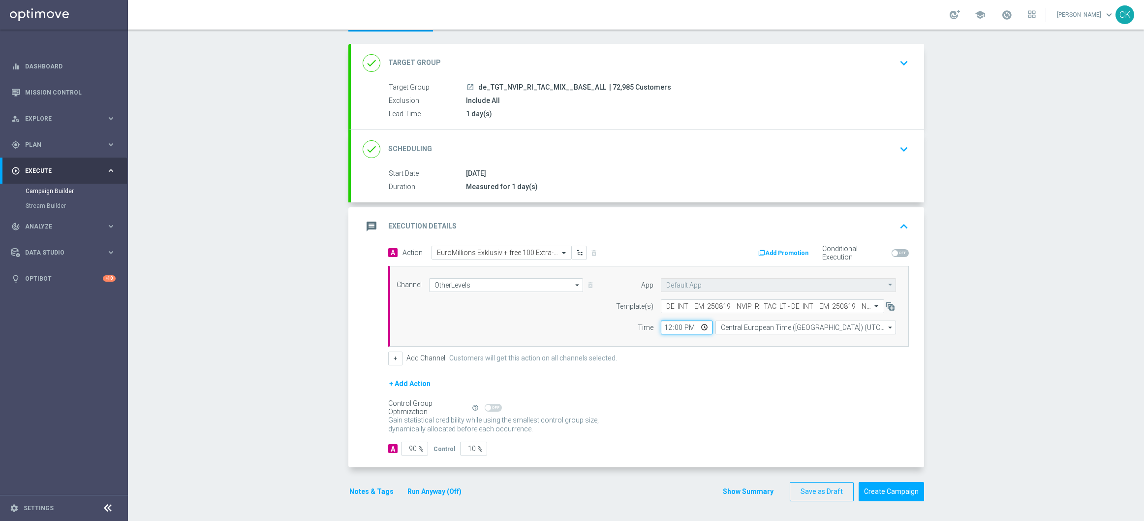
click at [666, 326] on input "12:00" at bounding box center [687, 327] width 52 height 14
type input "06:00"
click at [661, 401] on div "+ Add Action" at bounding box center [648, 390] width 521 height 25
click at [413, 447] on input "90" at bounding box center [414, 449] width 27 height 14
type input "9"
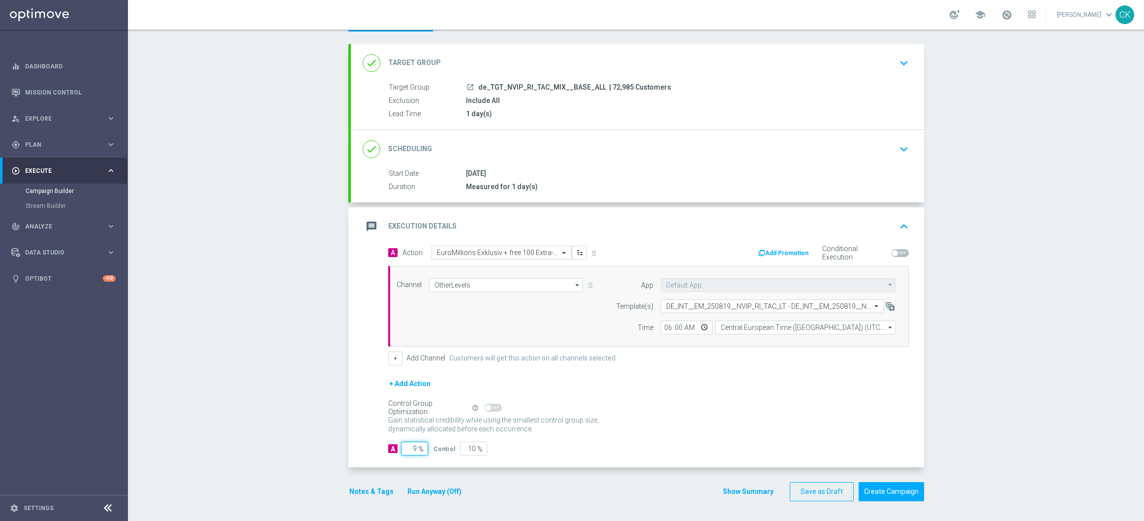
type input "91"
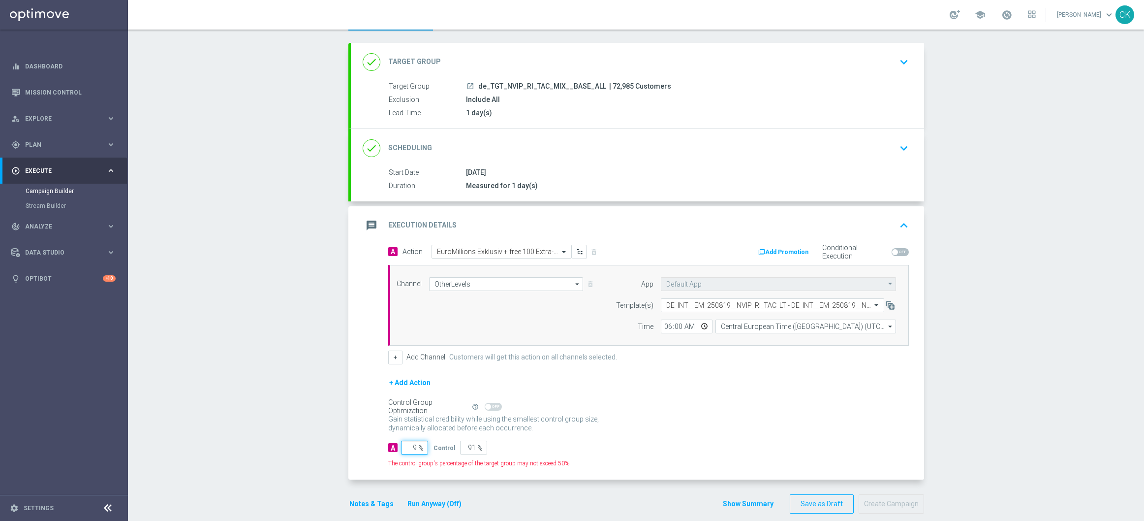
type input "98"
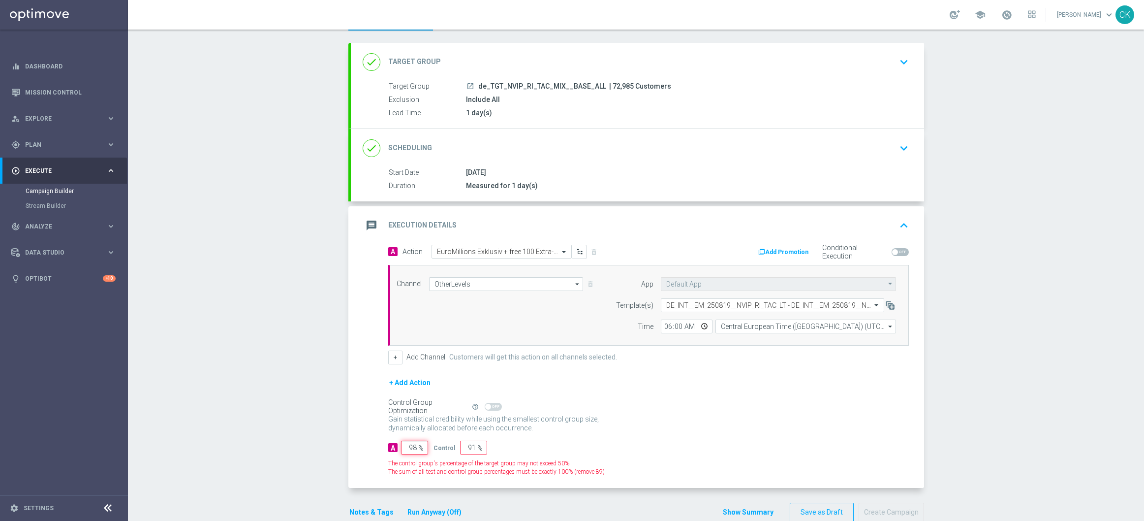
type input "2"
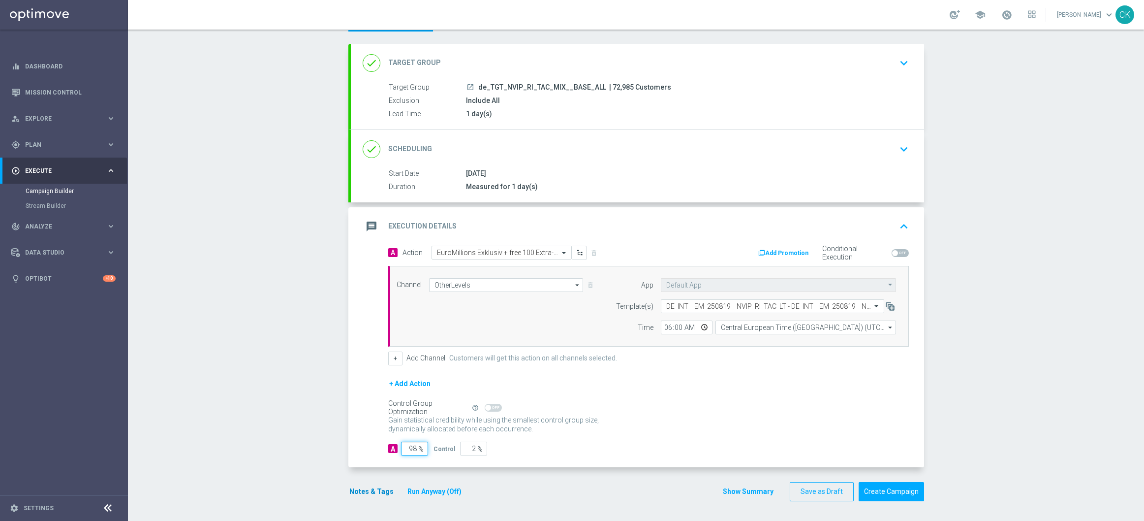
type input "98"
click at [366, 492] on button "Notes & Tags" at bounding box center [371, 491] width 46 height 12
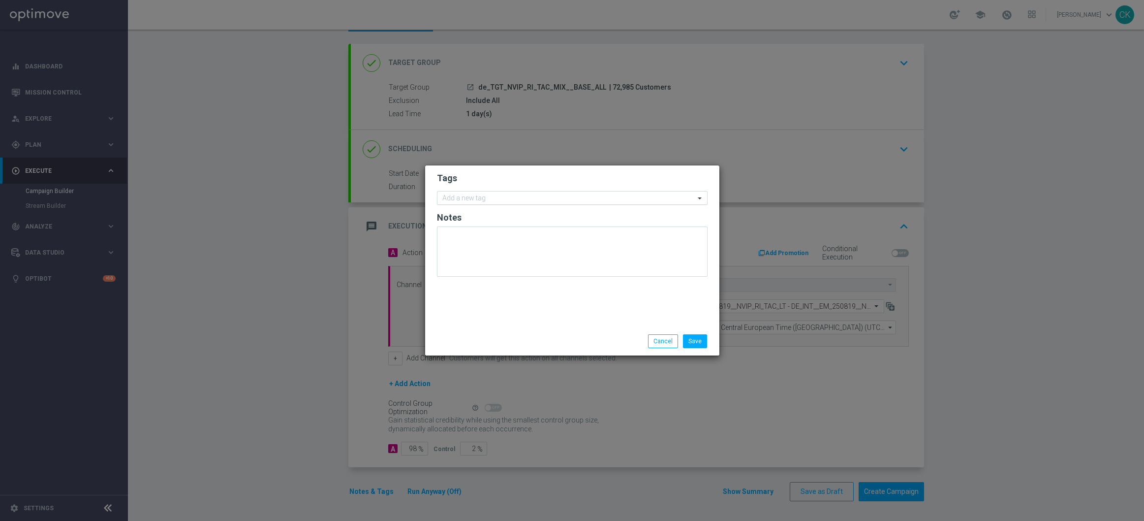
click at [480, 193] on div "Add a new tag" at bounding box center [566, 198] width 257 height 12
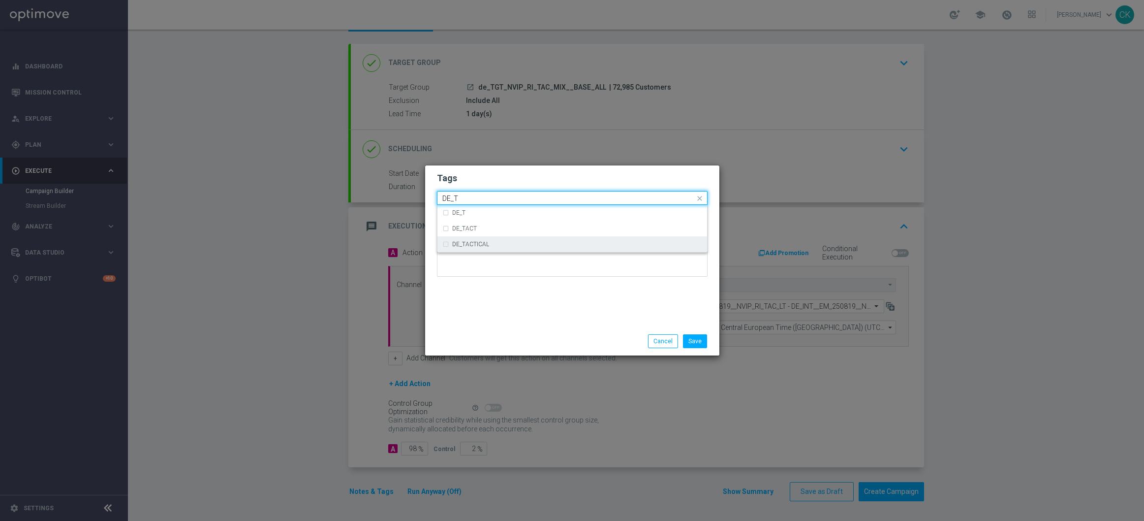
click at [492, 249] on div "DE_TACTICAL" at bounding box center [572, 244] width 260 height 16
type input "DE_T"
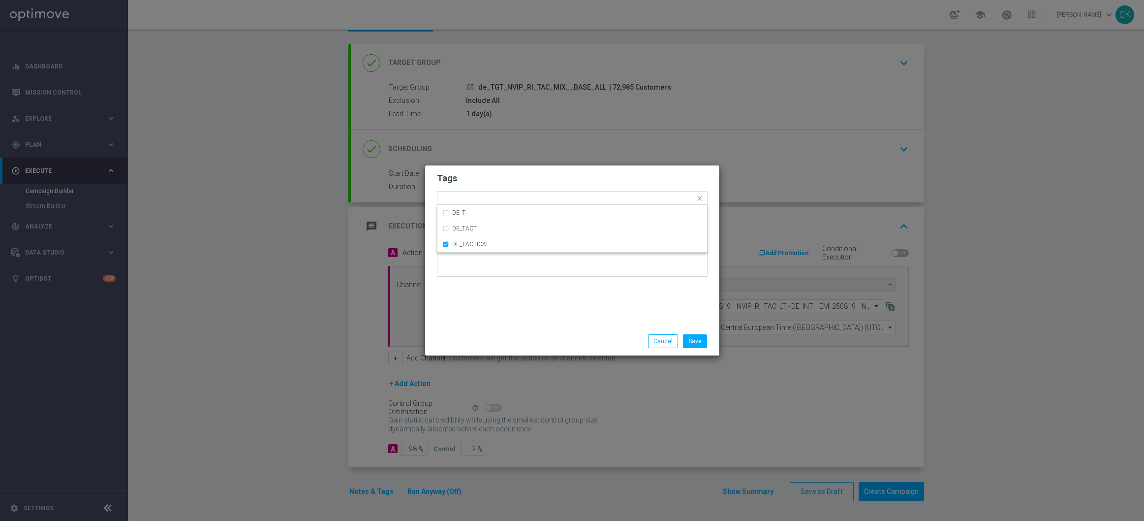
click at [487, 330] on div "Save Cancel" at bounding box center [572, 341] width 294 height 29
click at [697, 340] on button "Save" at bounding box center [695, 341] width 24 height 14
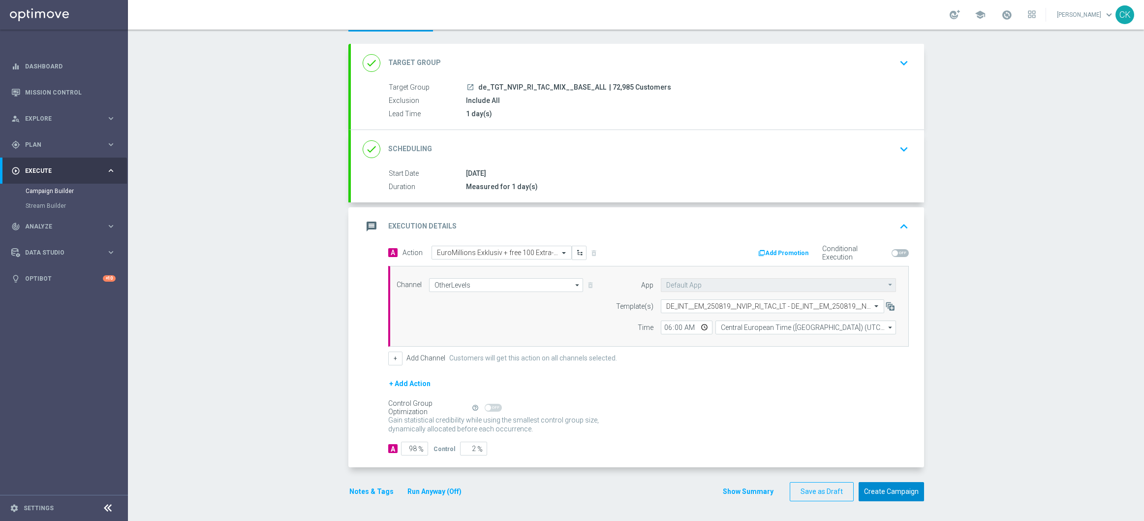
click at [885, 492] on button "Create Campaign" at bounding box center [891, 491] width 65 height 19
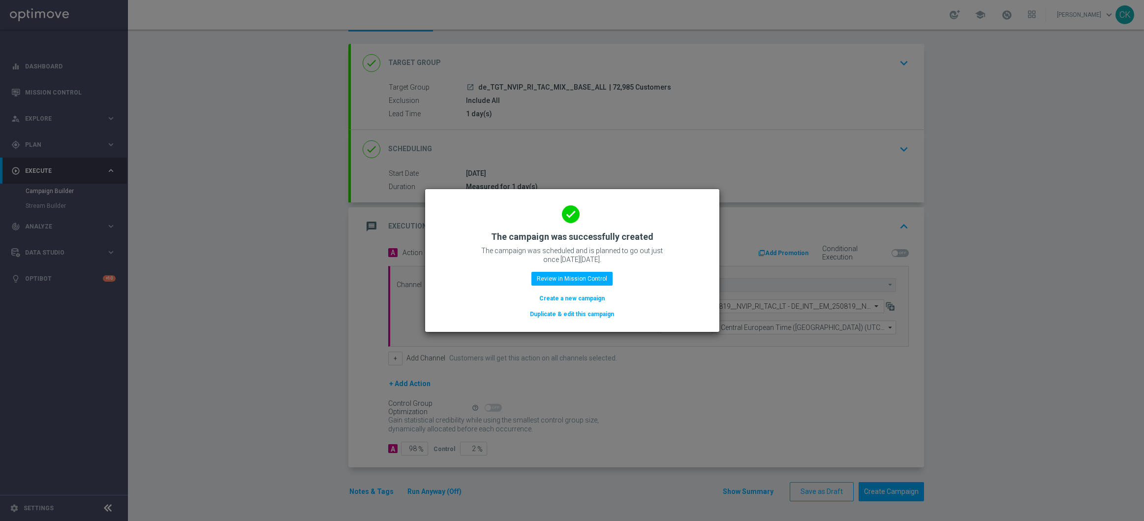
click at [580, 298] on button "Create a new campaign" at bounding box center [571, 298] width 67 height 11
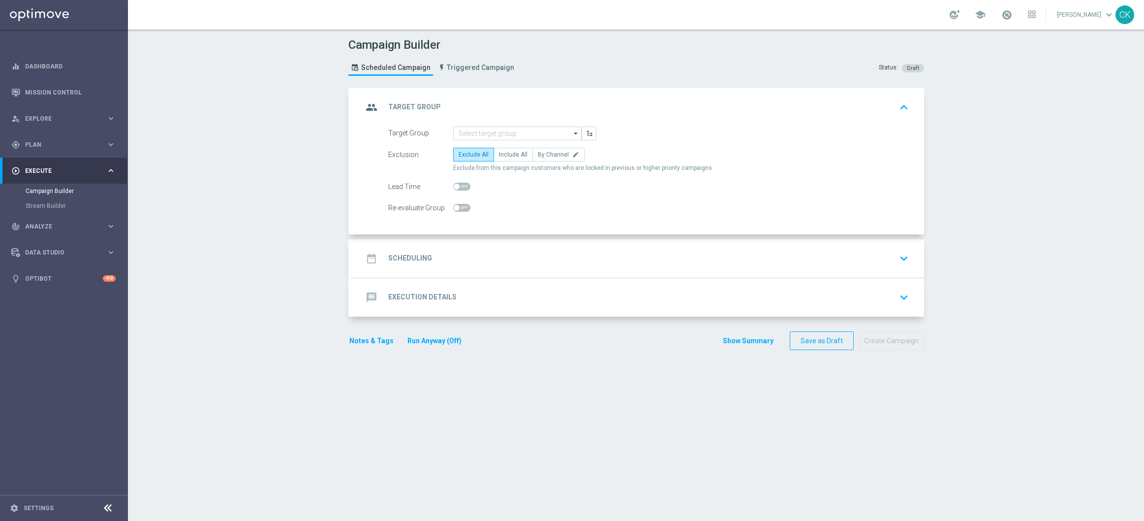
scroll to position [0, 0]
click at [493, 131] on input at bounding box center [517, 133] width 128 height 14
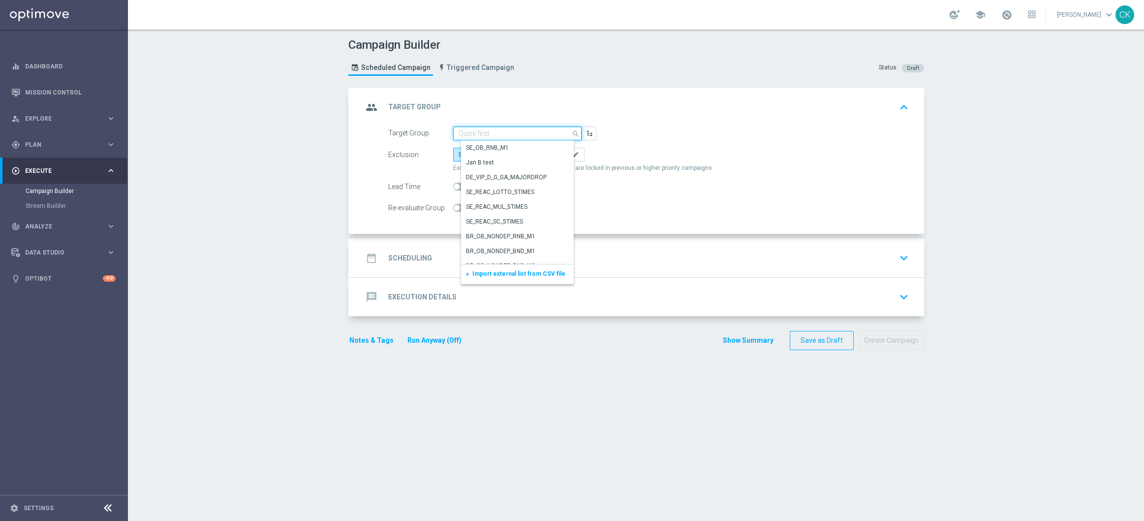
paste input "de_AT_TGT_NVIP_EM_TAC_MIX__ACTIVE_ALL_HIGHJACKPOT"
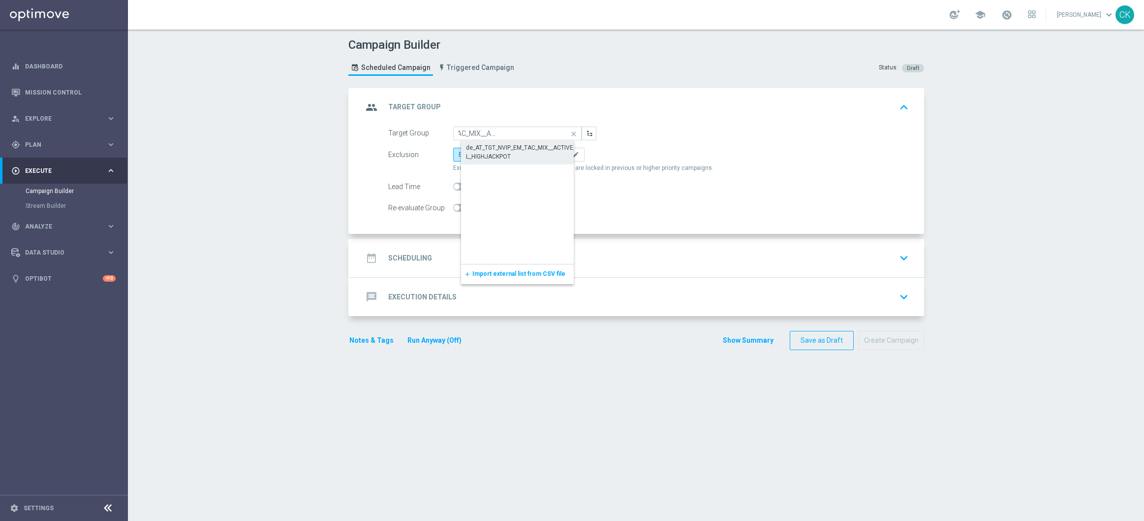
click at [493, 147] on div "de_AT_TGT_NVIP_EM_TAC_MIX__ACTIVE_ALL_HIGHJACKPOT" at bounding box center [525, 152] width 119 height 18
type input "de_AT_TGT_NVIP_EM_TAC_MIX__ACTIVE_ALL_HIGHJACKPOT"
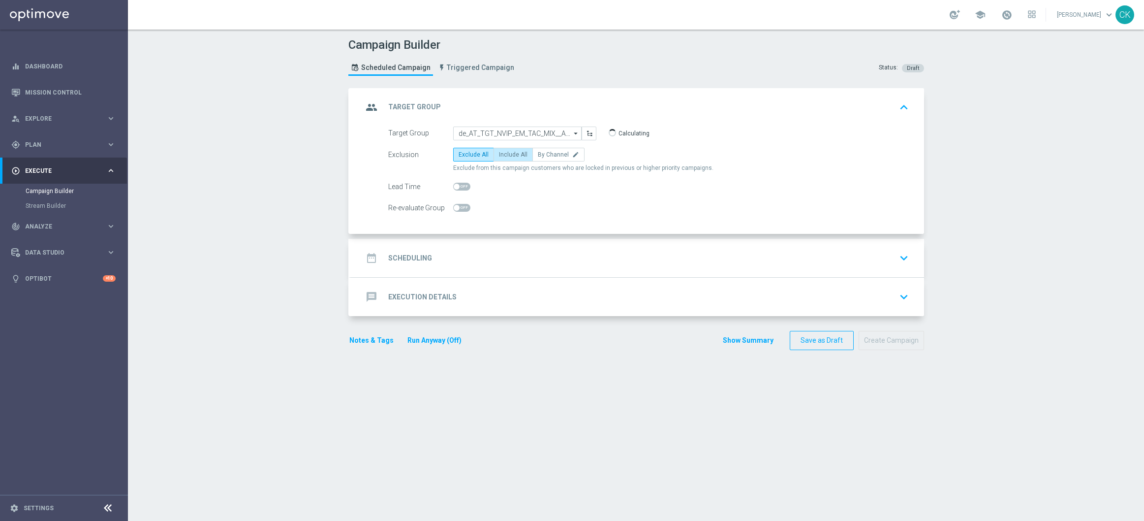
click at [500, 154] on span "Include All" at bounding box center [513, 154] width 29 height 7
click at [500, 154] on input "Include All" at bounding box center [502, 156] width 6 height 6
radio input "true"
click at [455, 186] on span at bounding box center [461, 187] width 17 height 8
click at [455, 186] on input "checkbox" at bounding box center [461, 187] width 17 height 8
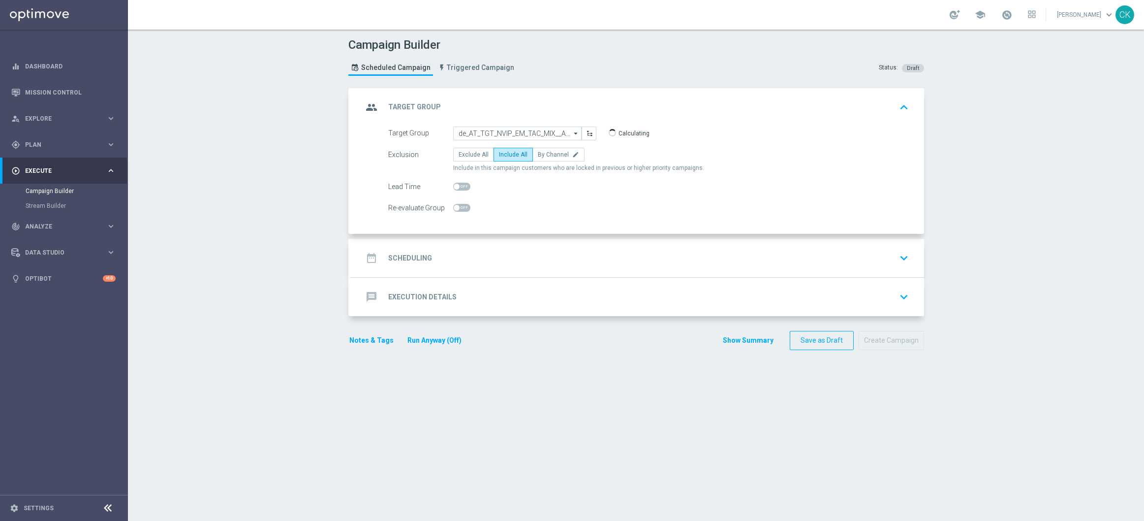
checkbox input "true"
click at [414, 254] on h2 "Scheduling" at bounding box center [410, 257] width 44 height 9
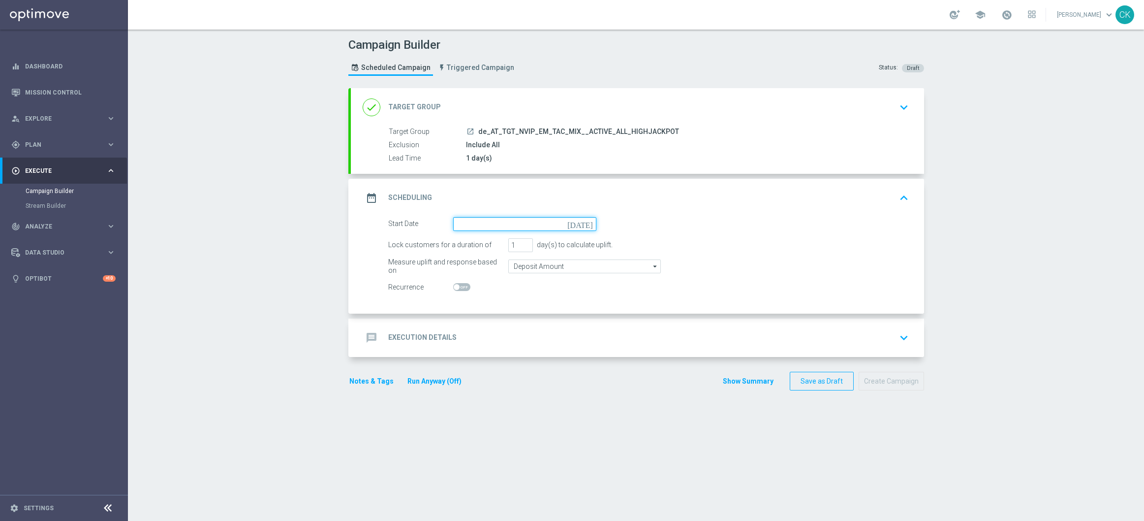
click at [531, 229] on input at bounding box center [524, 224] width 143 height 14
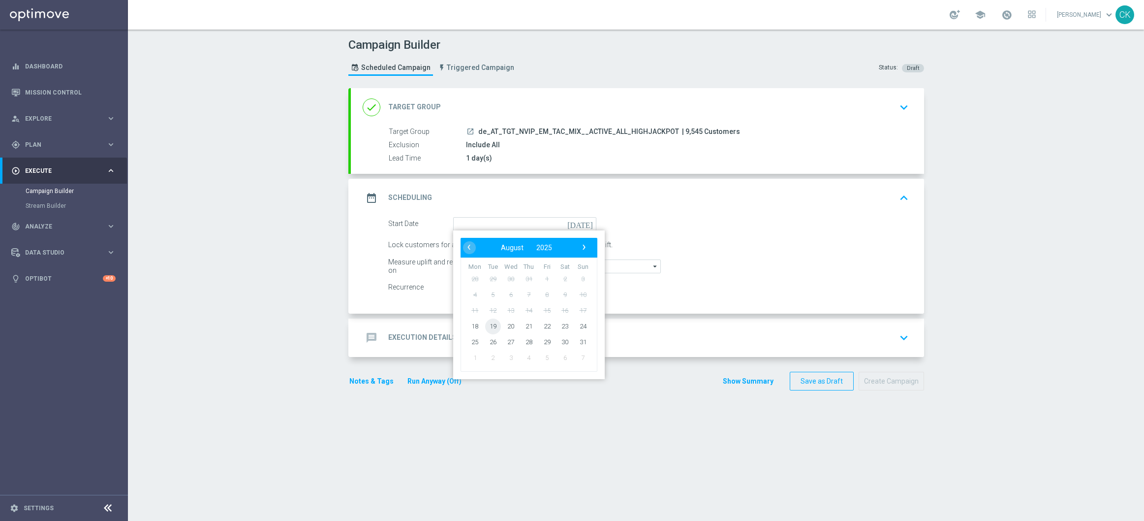
click at [488, 323] on span "19" at bounding box center [493, 326] width 16 height 16
type input "19 Aug 2025"
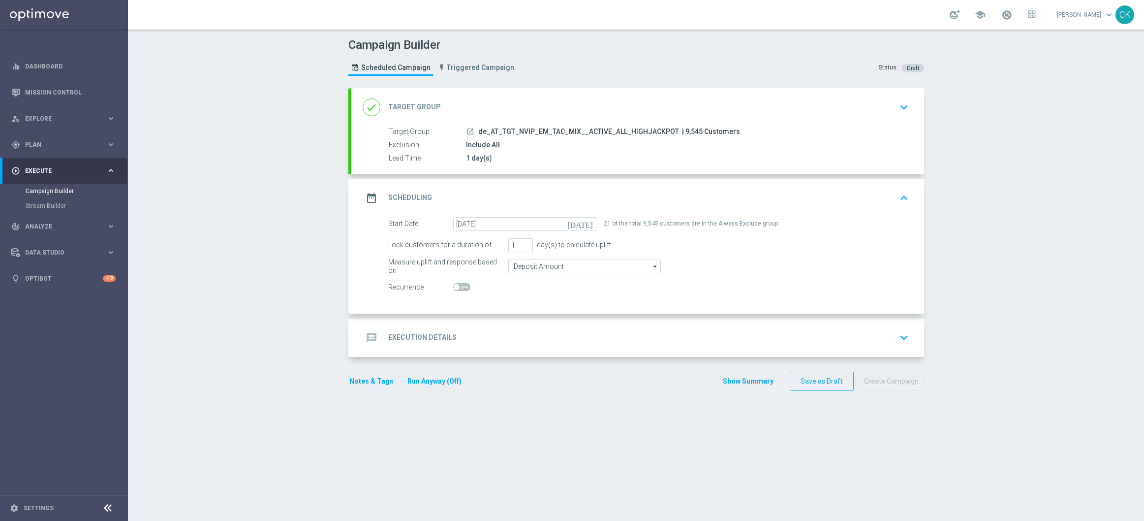
click at [405, 334] on h2 "Execution Details" at bounding box center [422, 337] width 68 height 9
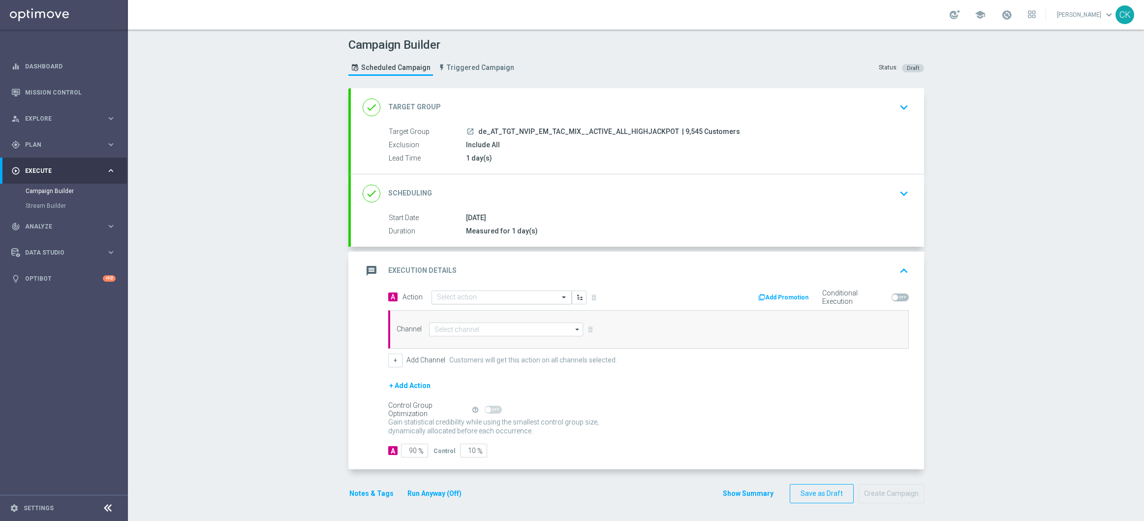
click at [465, 293] on input "text" at bounding box center [492, 297] width 110 height 8
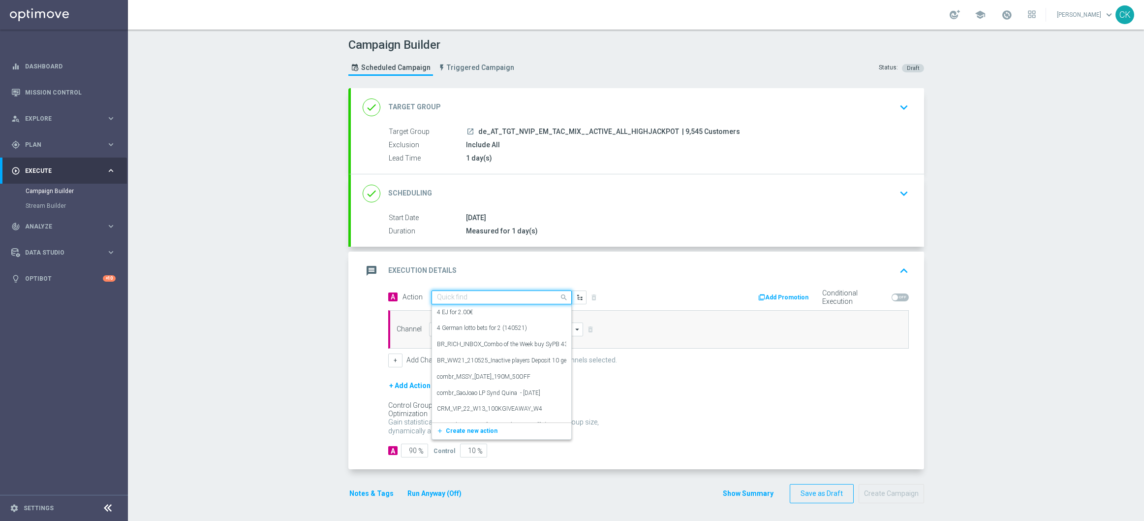
paste input "EuroMillions Exklusiv + free 100 Extra-Chancen EuroMillions"
type input "EuroMillions Exklusiv + free 100 Extra-Chancen EuroMillions"
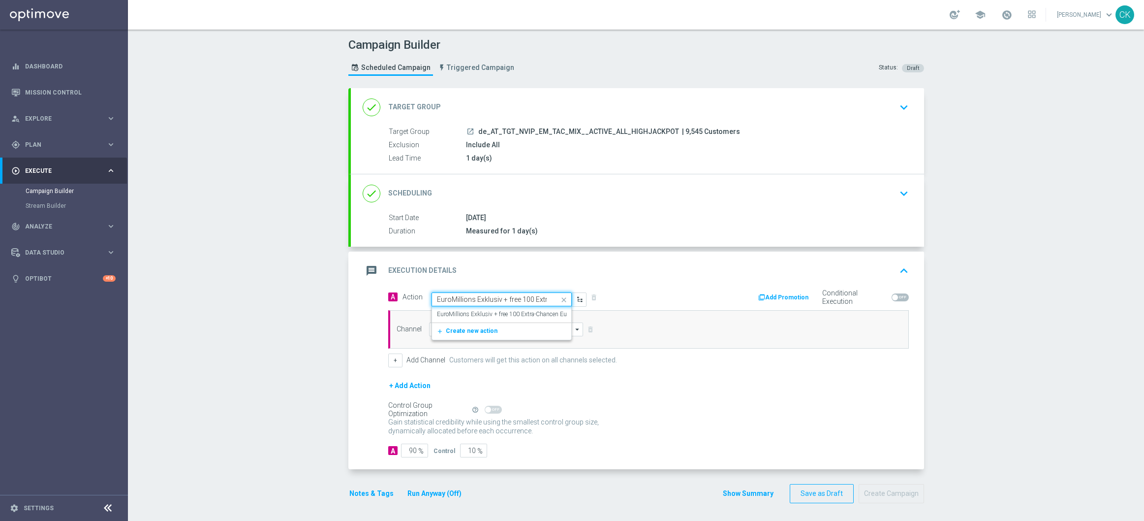
scroll to position [0, 69]
click at [513, 313] on label "EuroMillions Exklusiv + free 100 Extra-Chancen EuroMillions" at bounding box center [515, 314] width 156 height 8
click at [466, 329] on input at bounding box center [506, 329] width 155 height 14
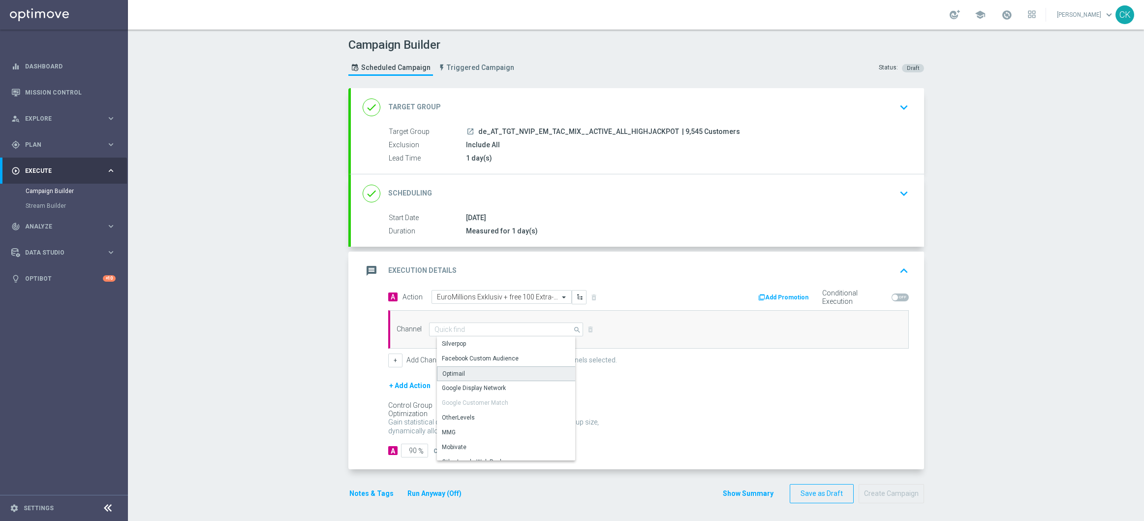
click at [464, 374] on div "Optimail" at bounding box center [510, 373] width 146 height 15
type input "Optimail"
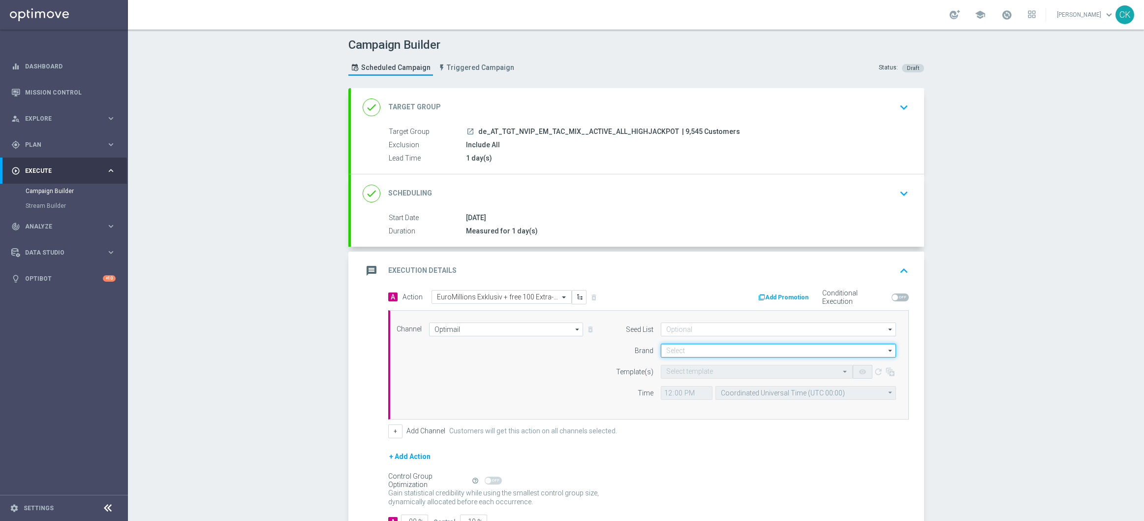
click at [688, 348] on input at bounding box center [778, 351] width 235 height 14
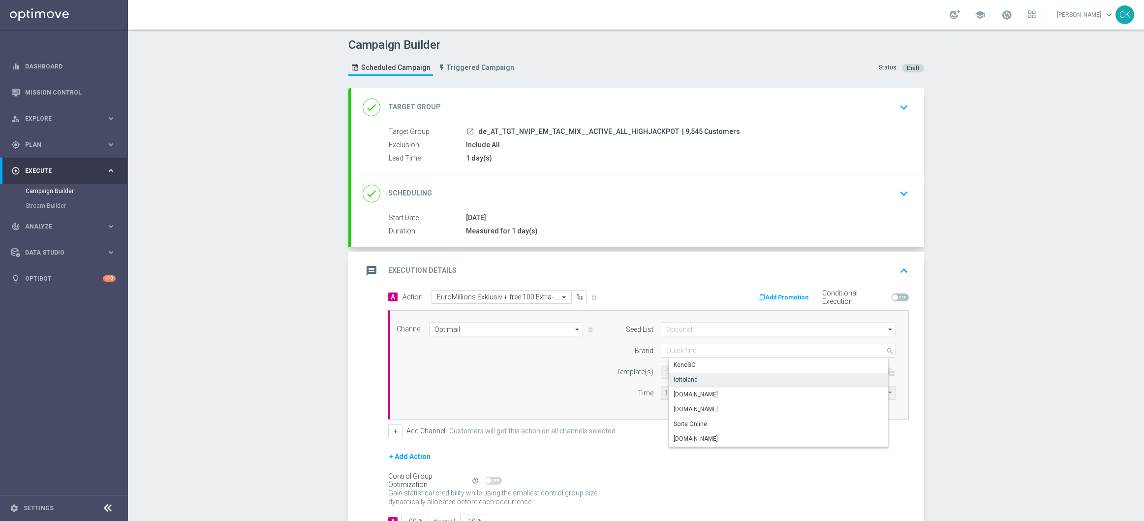
click at [711, 381] on div "lottoland" at bounding box center [786, 380] width 235 height 14
type input "lottoland"
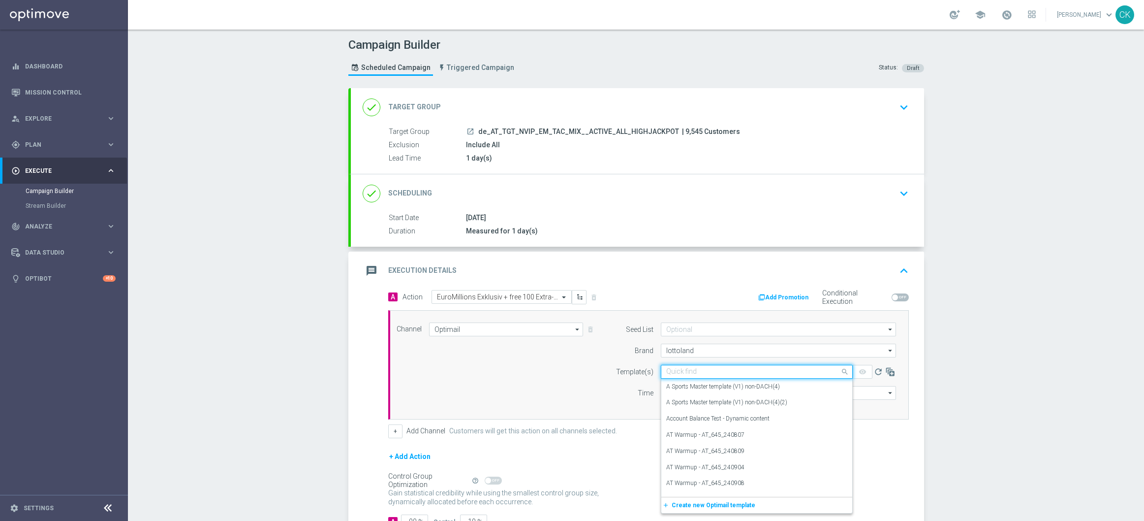
click at [693, 368] on input "text" at bounding box center [746, 372] width 161 height 8
paste input "AT__EM_ACTIVE_250819__NVIP_EMA_TAC_LT"
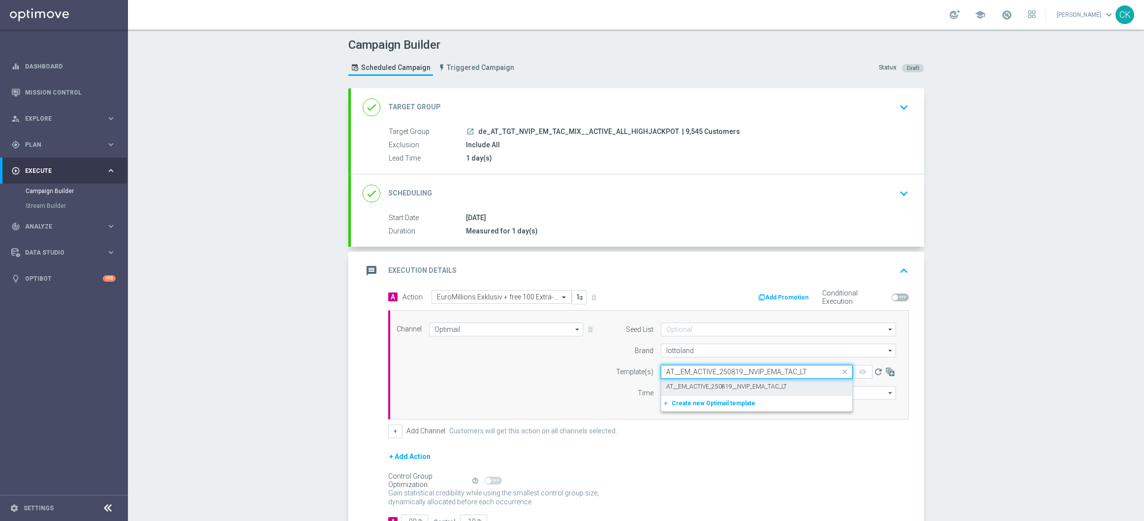
click at [692, 390] on label "AT__EM_ACTIVE_250819__NVIP_EMA_TAC_LT" at bounding box center [726, 386] width 121 height 8
type input "AT__EM_ACTIVE_250819__NVIP_EMA_TAC_LT"
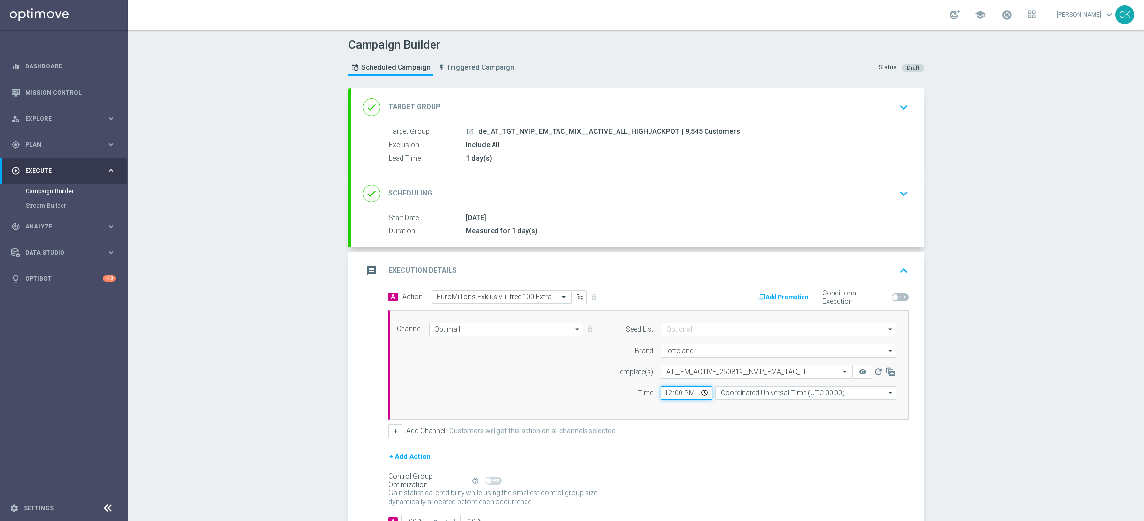
click at [663, 395] on input "12:00" at bounding box center [687, 393] width 52 height 14
type input "06:00"
click at [776, 390] on input "Coordinated Universal Time (UTC 00:00)" at bounding box center [806, 393] width 181 height 14
click at [779, 407] on div "Central European Time (Berlin) (UTC +02:00)" at bounding box center [808, 407] width 161 height 9
type input "Central European Time (Berlin) (UTC +02:00)"
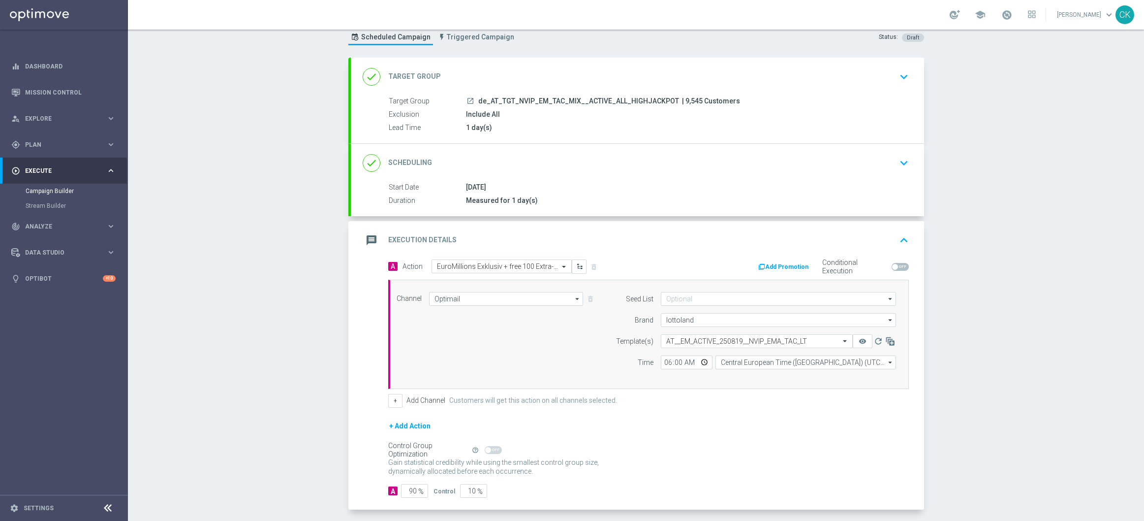
scroll to position [74, 0]
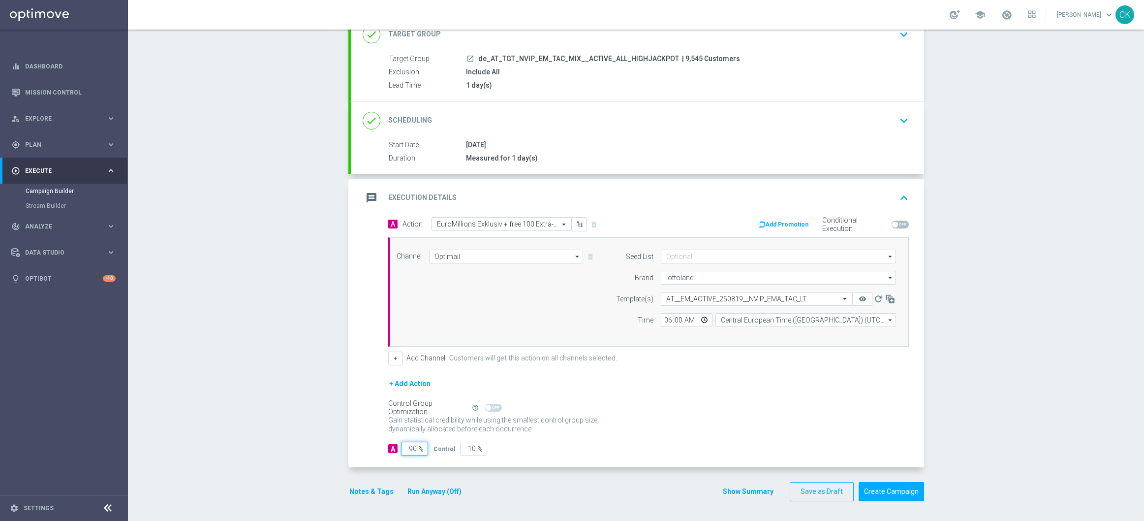
click at [412, 449] on input "90" at bounding box center [414, 449] width 27 height 14
type input "9"
type input "91"
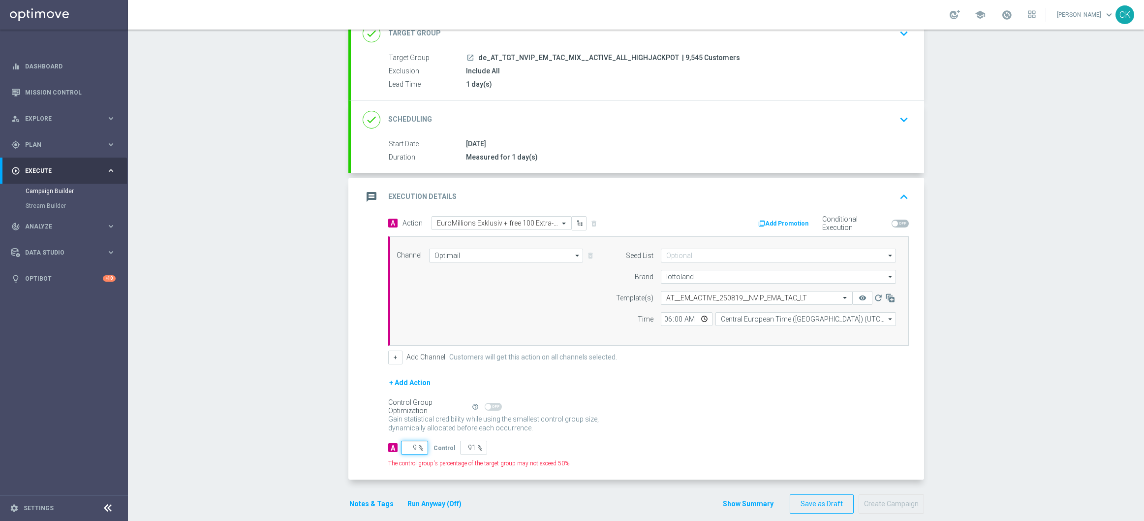
type input "98"
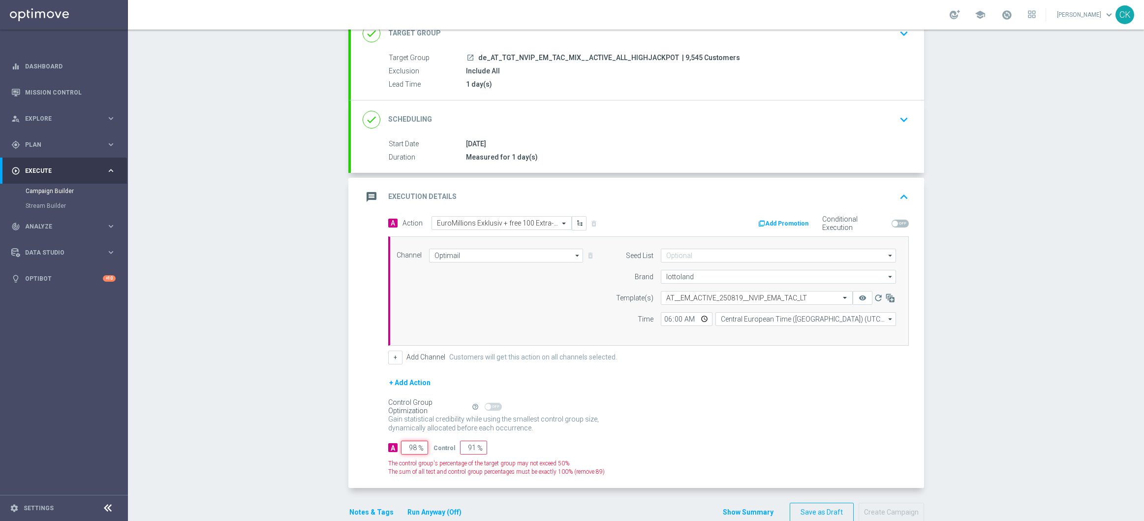
type input "2"
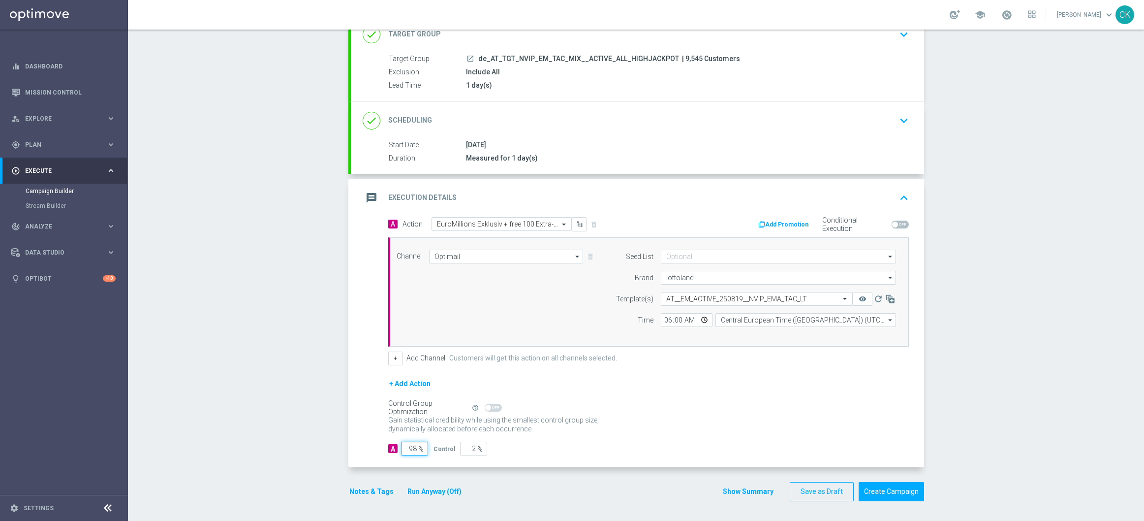
type input "98"
click at [366, 392] on div "A Action Select action EuroMillions Exklusiv + free 100 Extra-Chancen EuroMilli…" at bounding box center [637, 342] width 573 height 251
click at [359, 489] on button "Notes & Tags" at bounding box center [371, 491] width 46 height 12
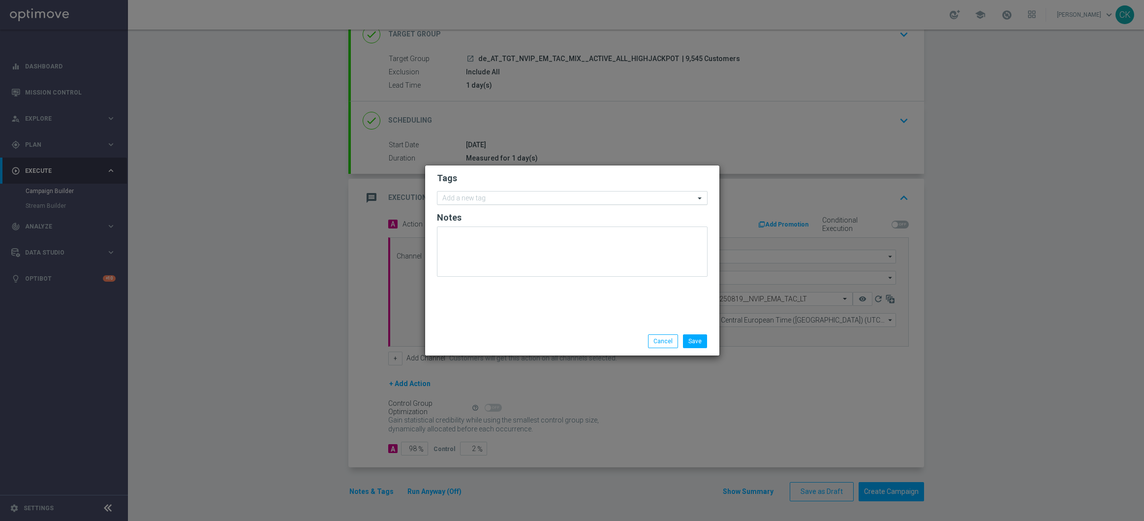
click at [467, 196] on input "text" at bounding box center [568, 198] width 253 height 8
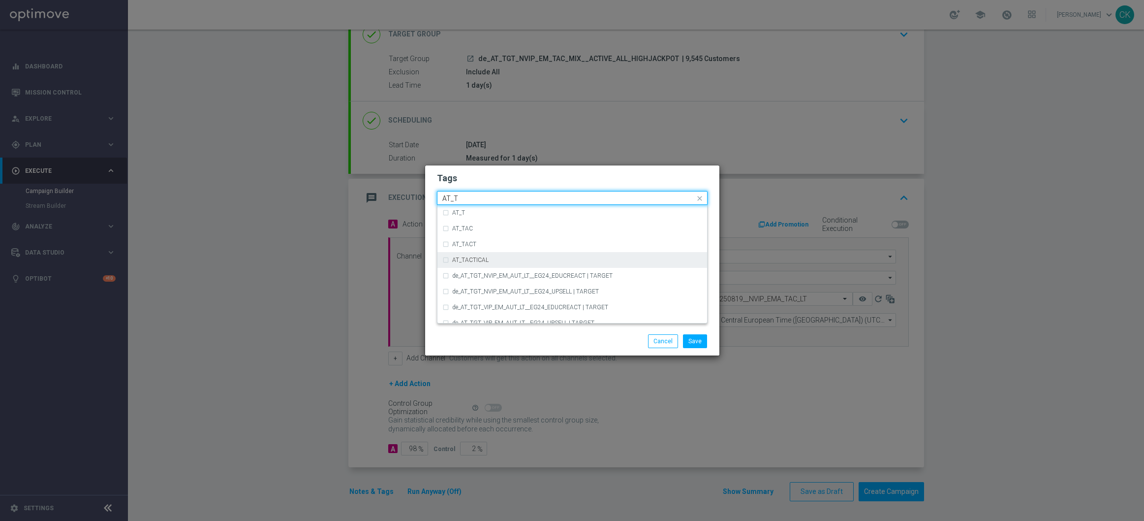
click at [477, 257] on label "AT_TACTICAL" at bounding box center [470, 260] width 36 height 6
type input "AT_T"
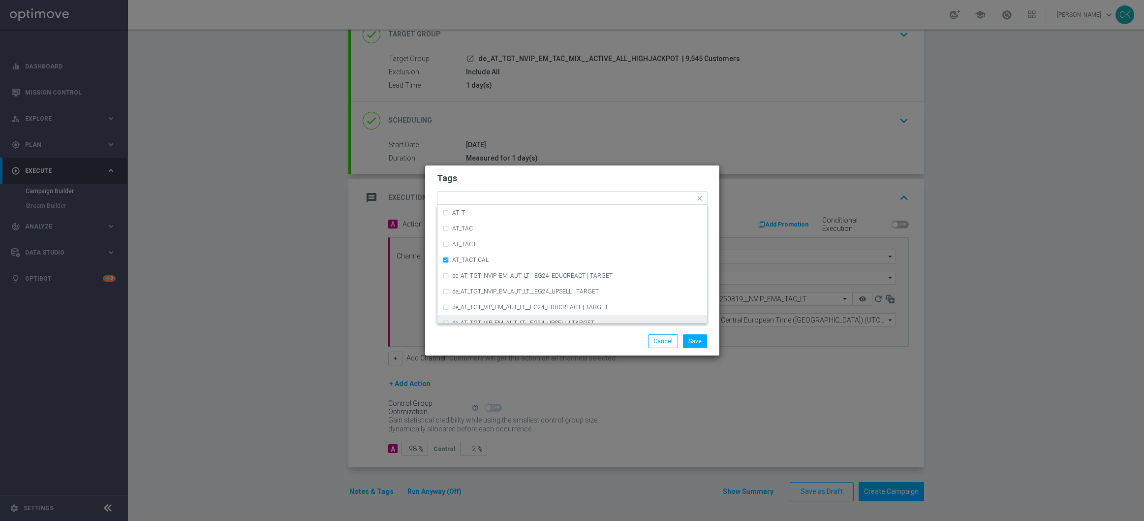
click at [476, 348] on div "Save Cancel" at bounding box center [572, 341] width 294 height 29
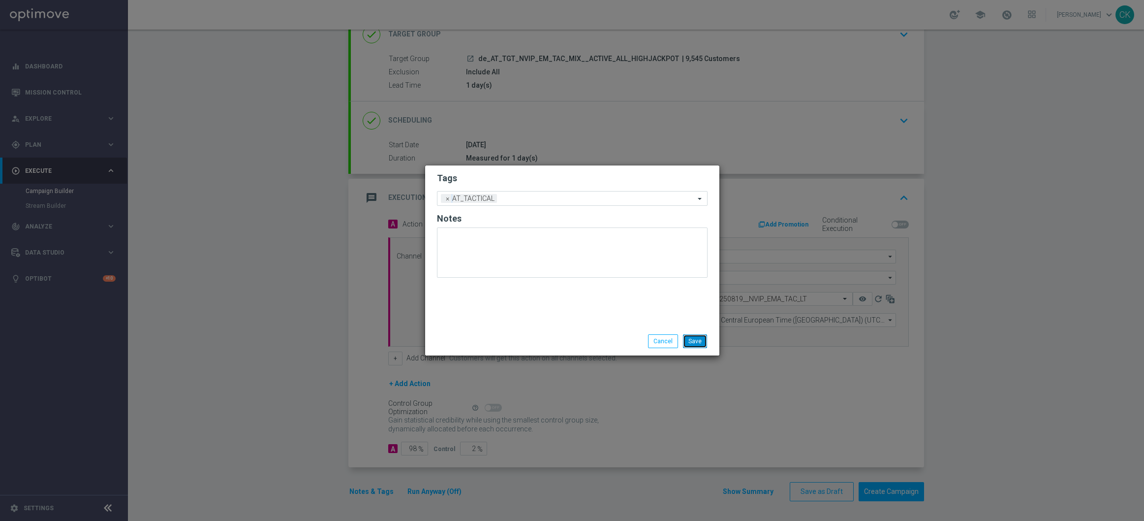
click at [697, 337] on button "Save" at bounding box center [695, 341] width 24 height 14
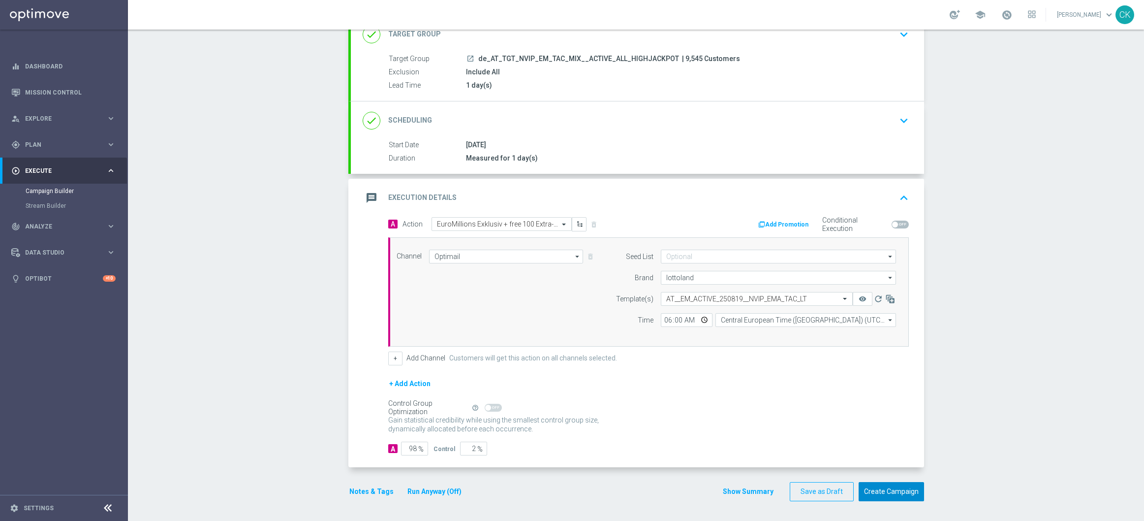
click at [885, 490] on button "Create Campaign" at bounding box center [891, 491] width 65 height 19
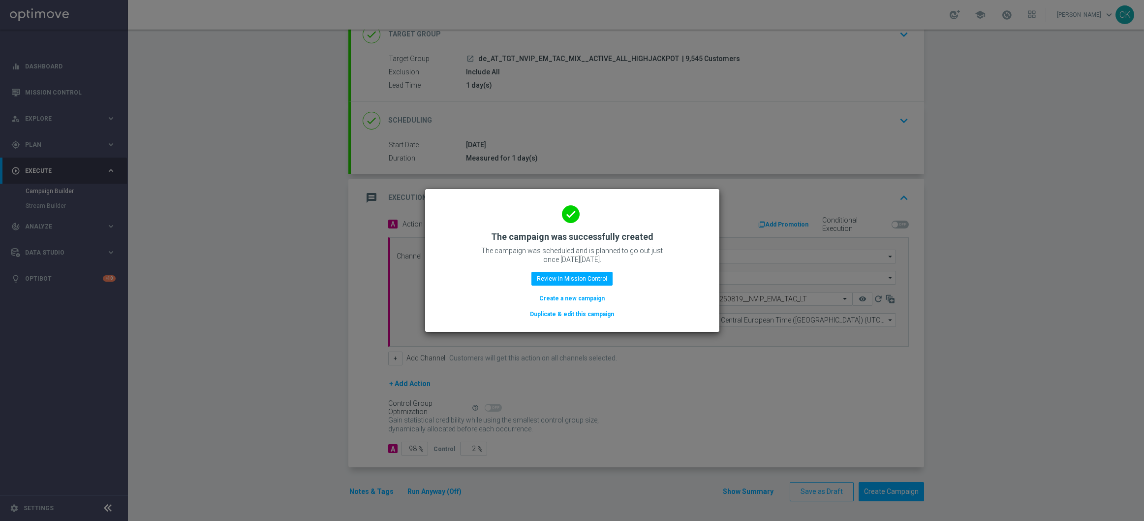
click at [553, 297] on button "Create a new campaign" at bounding box center [571, 298] width 67 height 11
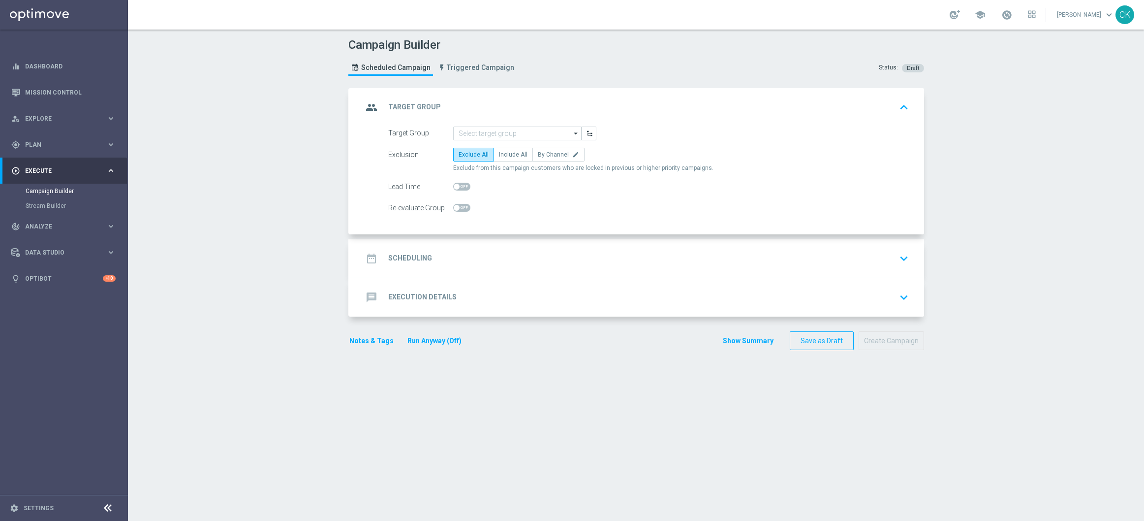
scroll to position [0, 0]
click at [518, 133] on input at bounding box center [517, 133] width 128 height 14
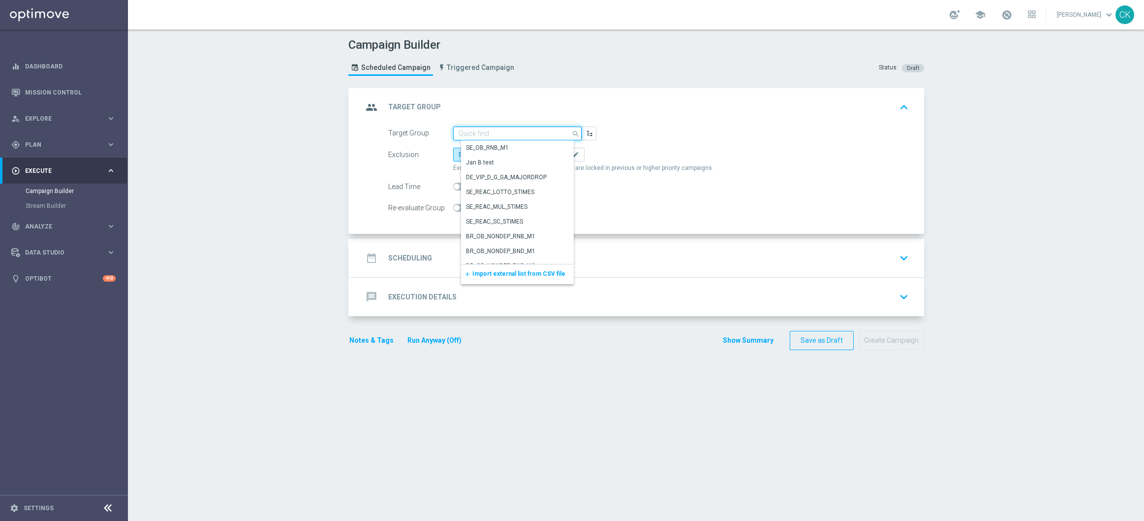
paste input "de_AT_TGT_NVIP_EM_TAC_MIX__REACTIVATED_HIGHJACKPOT"
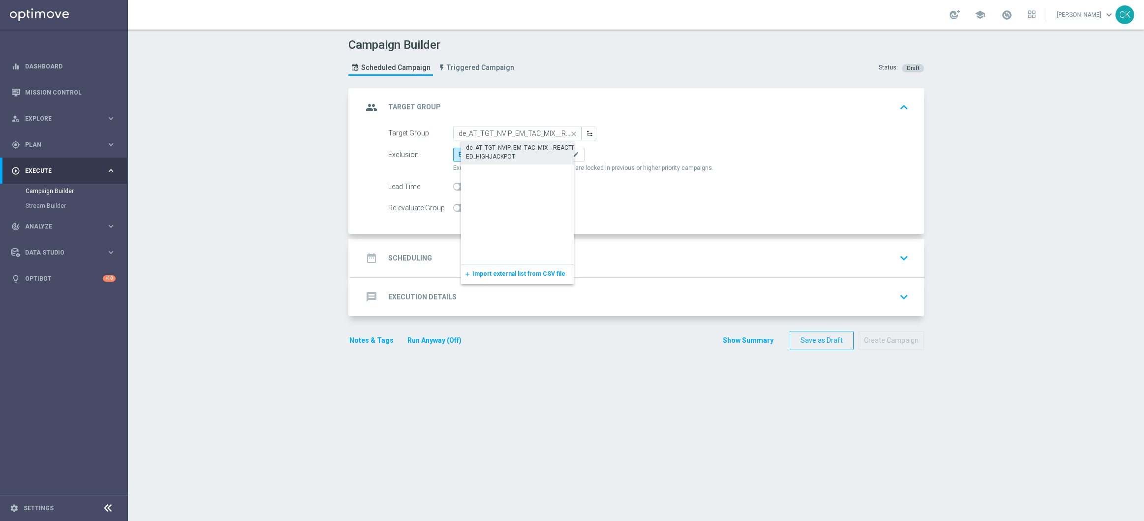
click at [515, 149] on div "de_AT_TGT_NVIP_EM_TAC_MIX__REACTIVATED_HIGHJACKPOT" at bounding box center [525, 152] width 119 height 18
type input "de_AT_TGT_NVIP_EM_TAC_MIX__REACTIVATED_HIGHJACKPOT"
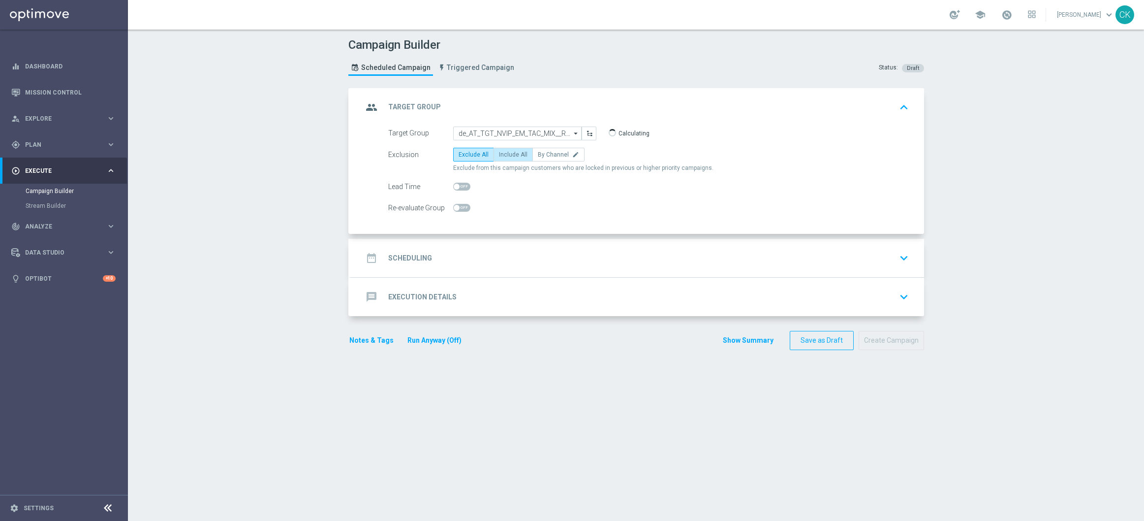
click at [509, 149] on label "Include All" at bounding box center [513, 155] width 39 height 14
click at [505, 153] on input "Include All" at bounding box center [502, 156] width 6 height 6
radio input "true"
click at [457, 185] on span at bounding box center [461, 187] width 17 height 8
click at [457, 185] on input "checkbox" at bounding box center [461, 187] width 17 height 8
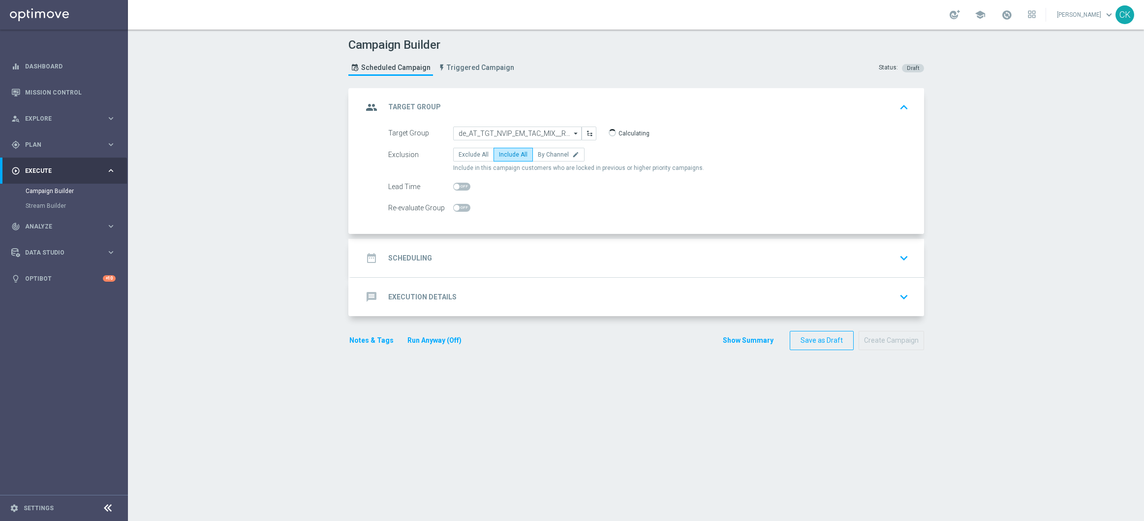
checkbox input "true"
click at [401, 256] on h2 "Scheduling" at bounding box center [410, 257] width 44 height 9
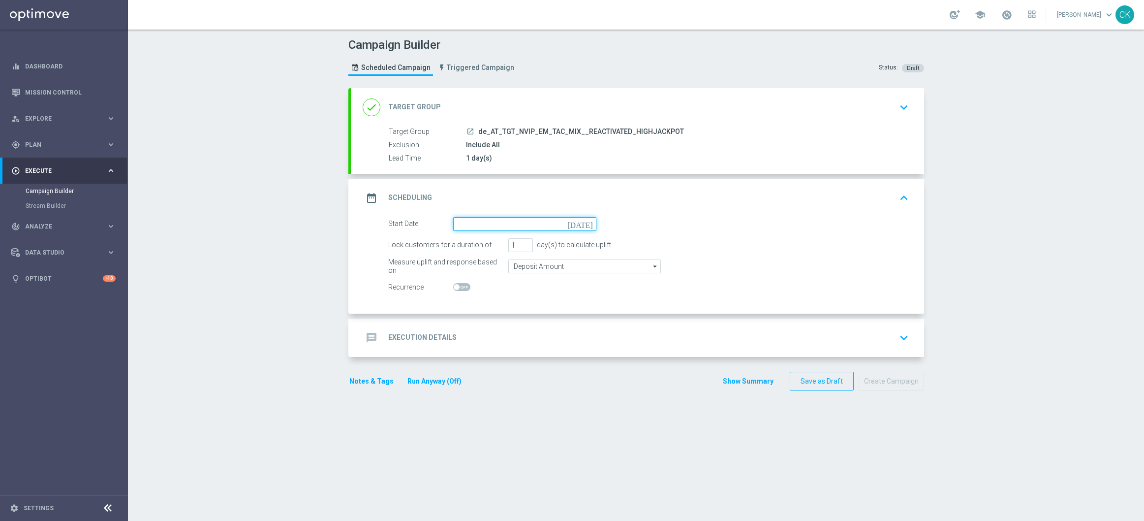
click at [517, 220] on input at bounding box center [524, 224] width 143 height 14
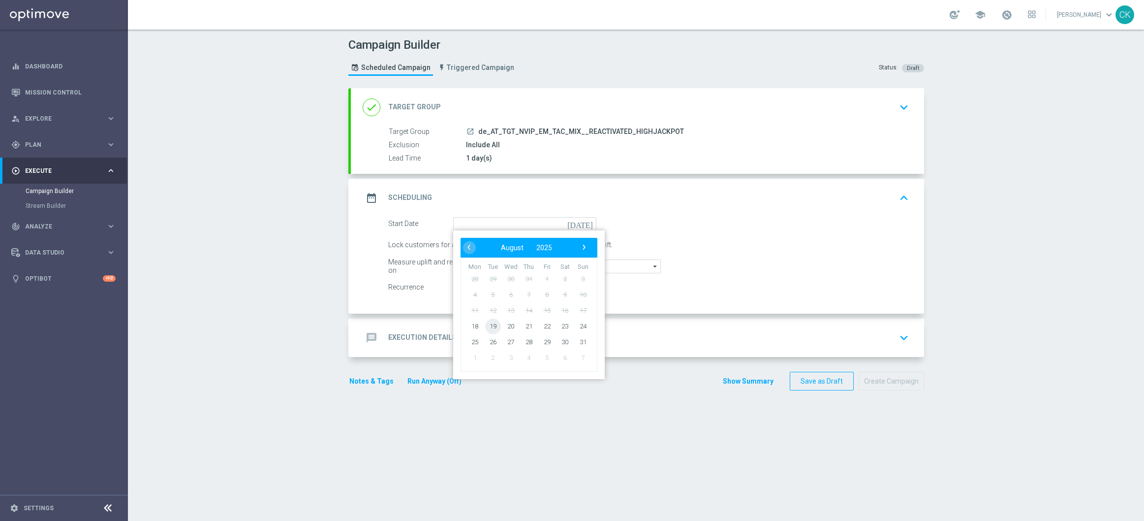
click at [486, 321] on span "19" at bounding box center [493, 326] width 16 height 16
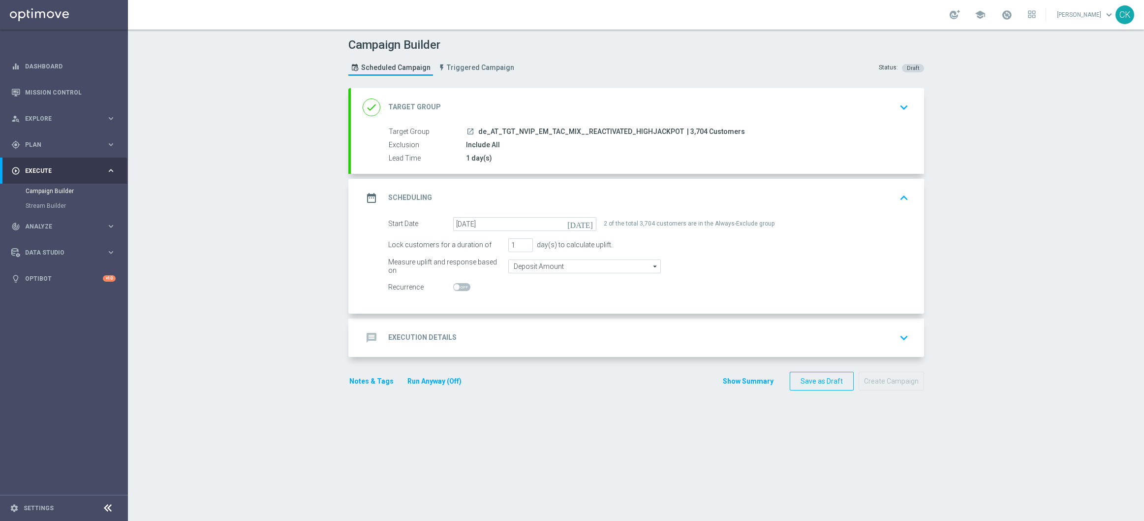
click at [418, 334] on h2 "Execution Details" at bounding box center [422, 337] width 68 height 9
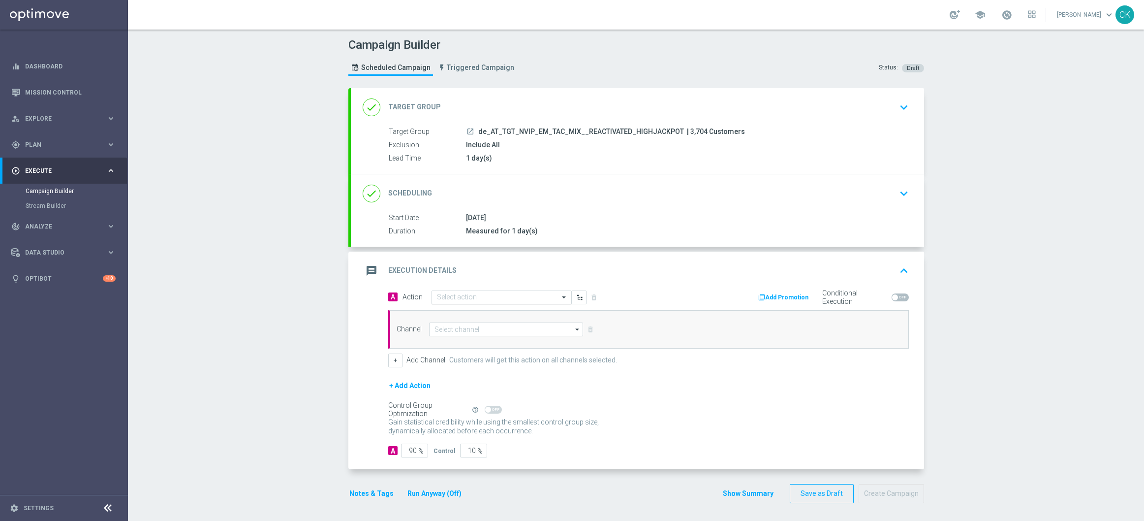
click at [472, 294] on input "text" at bounding box center [492, 297] width 110 height 8
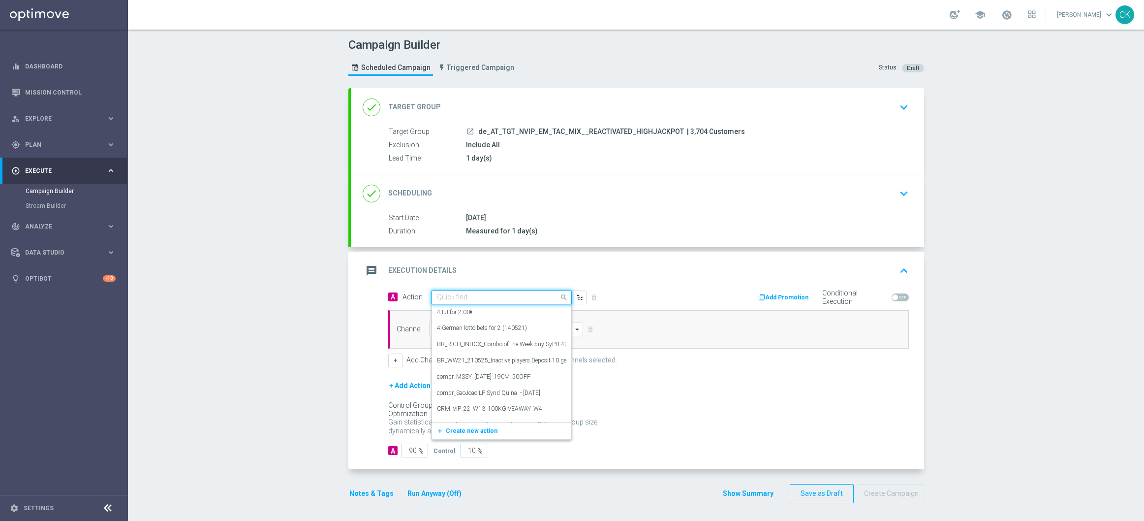
paste input "EuroMillions Exklusiv + free 100 Extra-Chancen EuroMillions"
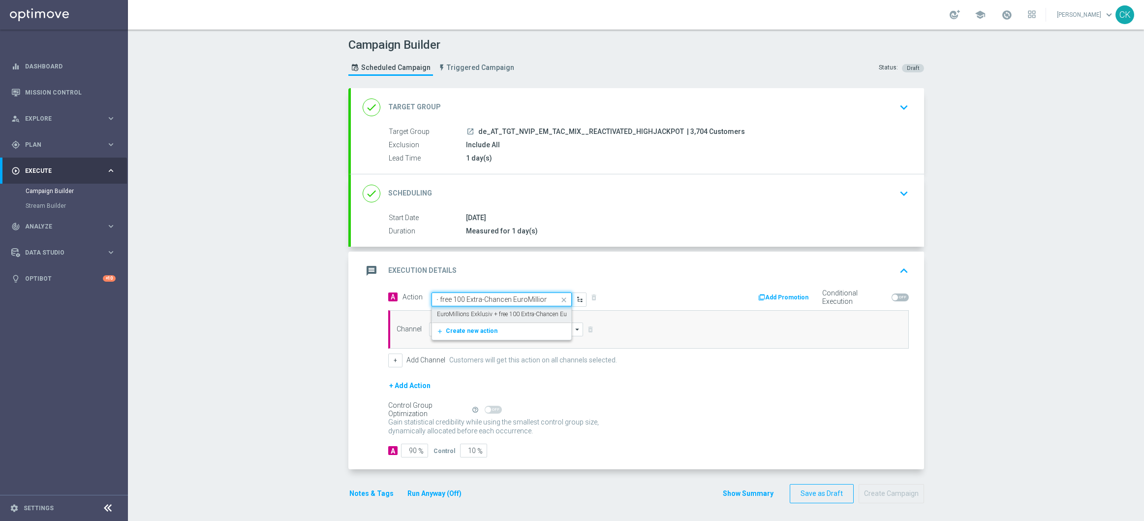
click at [474, 312] on label "EuroMillions Exklusiv + free 100 Extra-Chancen EuroMillions" at bounding box center [515, 314] width 156 height 8
click at [464, 331] on input at bounding box center [506, 329] width 155 height 14
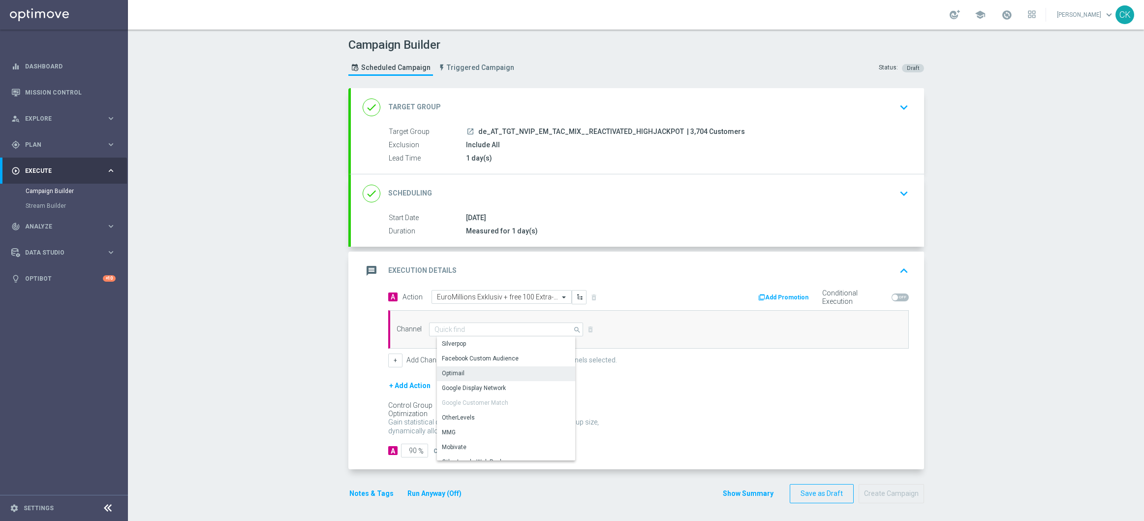
click at [454, 376] on div "Optimail" at bounding box center [453, 373] width 23 height 9
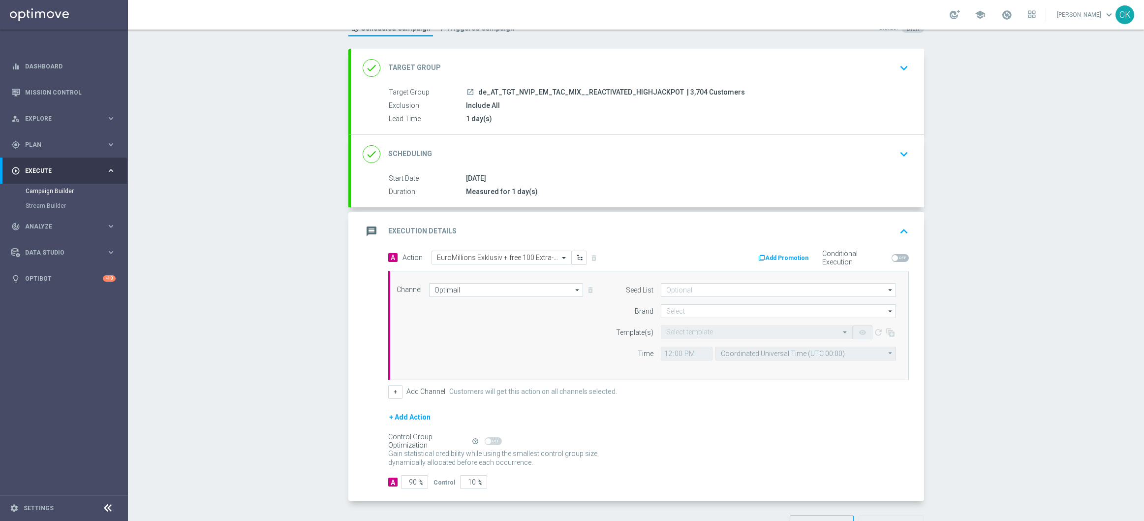
scroll to position [74, 0]
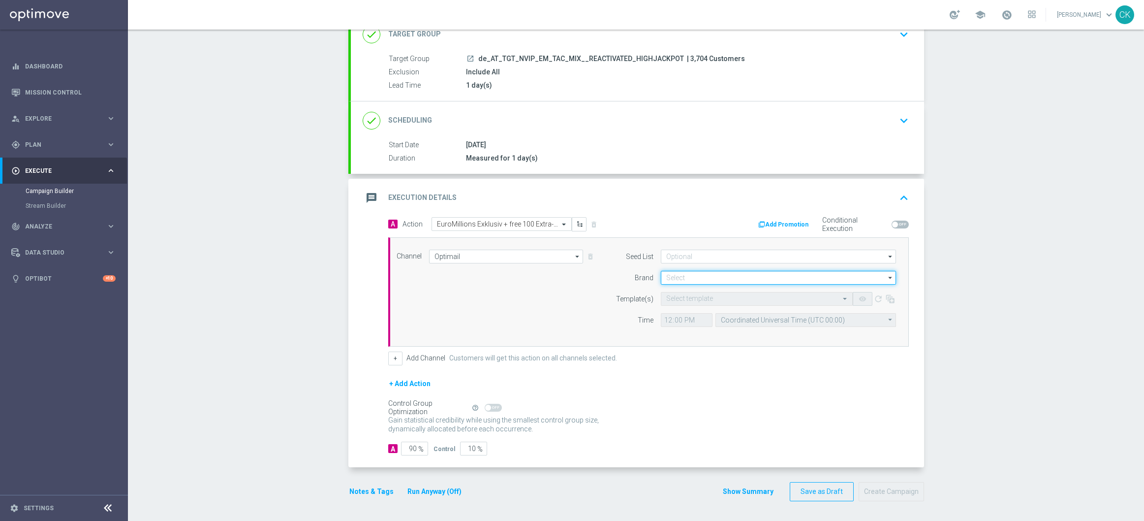
click at [741, 278] on input at bounding box center [778, 278] width 235 height 14
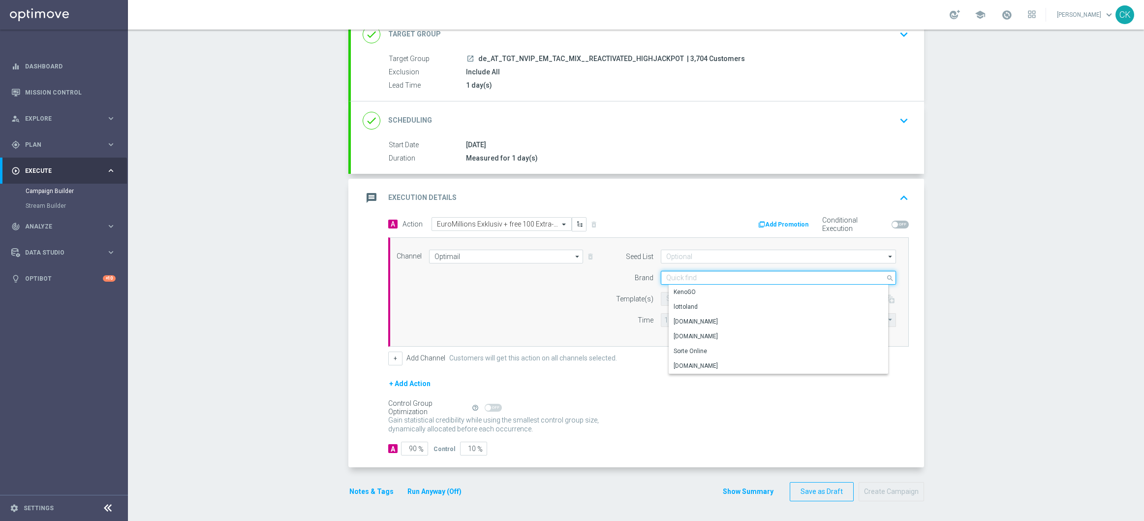
paste input "AT__EM_ACTIVE_250819__NVIP_EMA_TAC_LT"
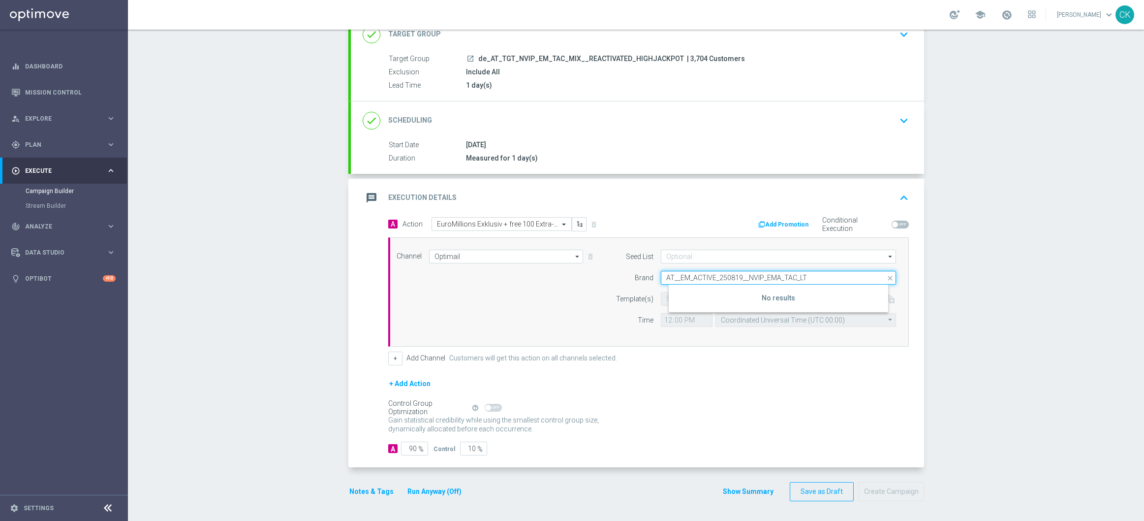
click at [690, 275] on input "AT__EM_ACTIVE_250819__NVIP_EMA_TAC_LT" at bounding box center [778, 278] width 235 height 14
click at [690, 275] on input "AT__ACTIVE_250819__NVIP_EMA_TAC_LT" at bounding box center [778, 278] width 235 height 14
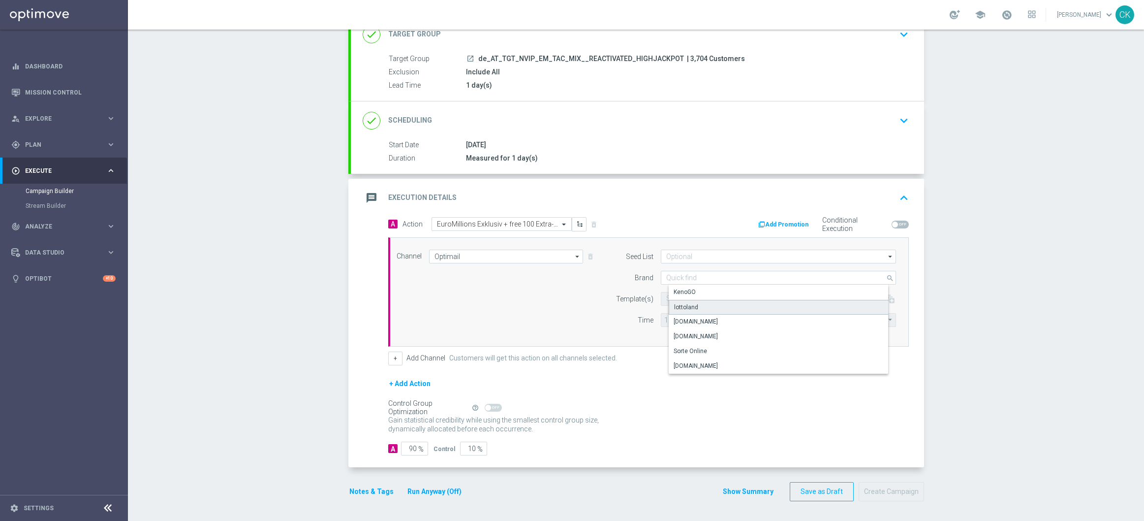
click at [702, 311] on div "lottoland" at bounding box center [786, 307] width 235 height 15
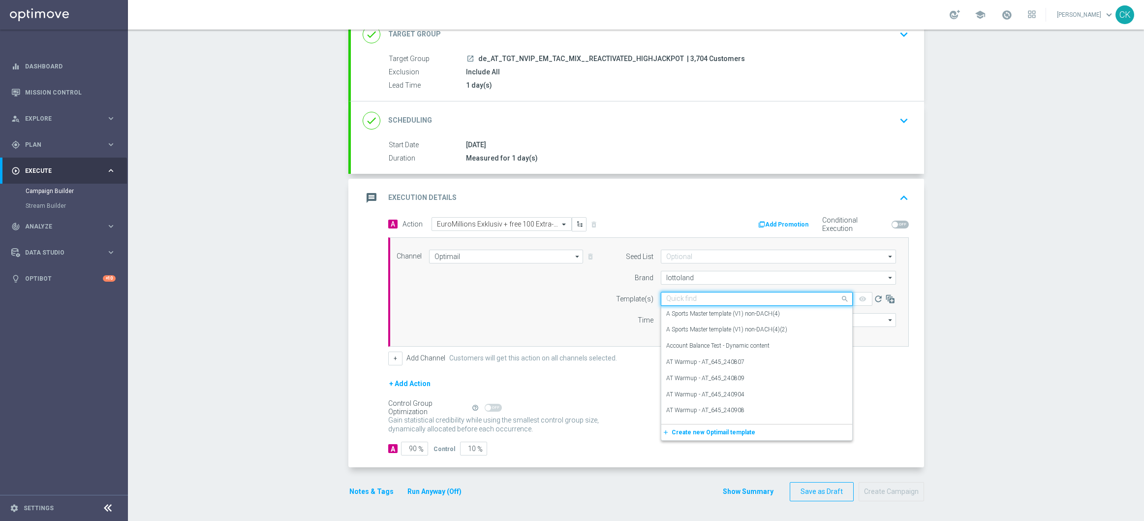
click at [684, 298] on input "text" at bounding box center [746, 299] width 161 height 8
paste input "AT__EM_ACTIVE_250819__NVIP_EMA_TAC_LT"
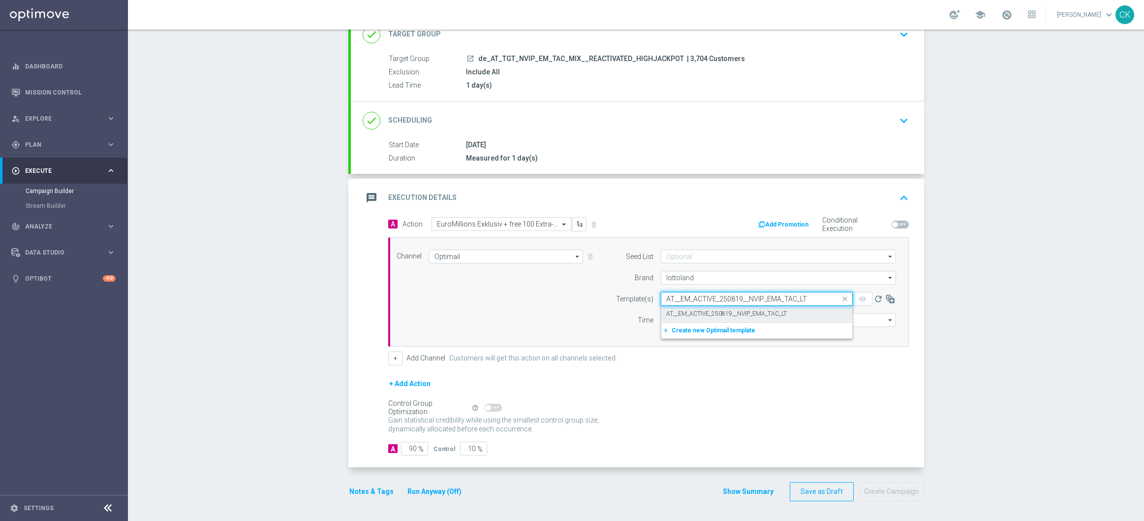
click at [697, 308] on div "AT__EM_ACTIVE_250819__NVIP_EMA_TAC_LT" at bounding box center [756, 314] width 181 height 16
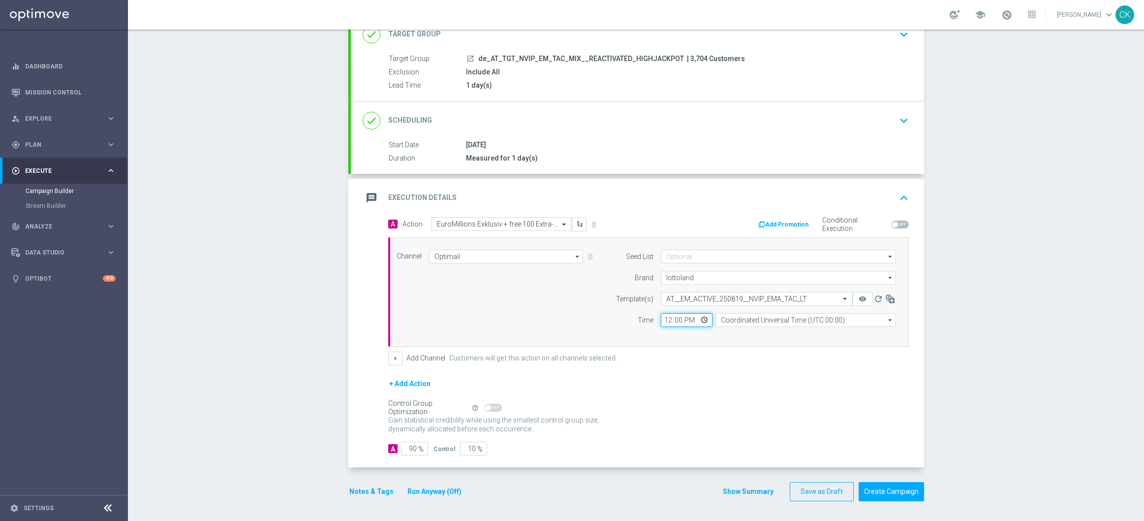
click at [661, 315] on input "12:00" at bounding box center [687, 320] width 52 height 14
click at [824, 317] on input "Coordinated Universal Time (UTC 00:00)" at bounding box center [806, 320] width 181 height 14
click at [803, 339] on div "Central European Time (Berlin) (UTC +02:00)" at bounding box center [814, 334] width 181 height 15
click at [412, 448] on input "90" at bounding box center [414, 449] width 27 height 14
click at [370, 486] on button "Notes & Tags" at bounding box center [371, 491] width 46 height 12
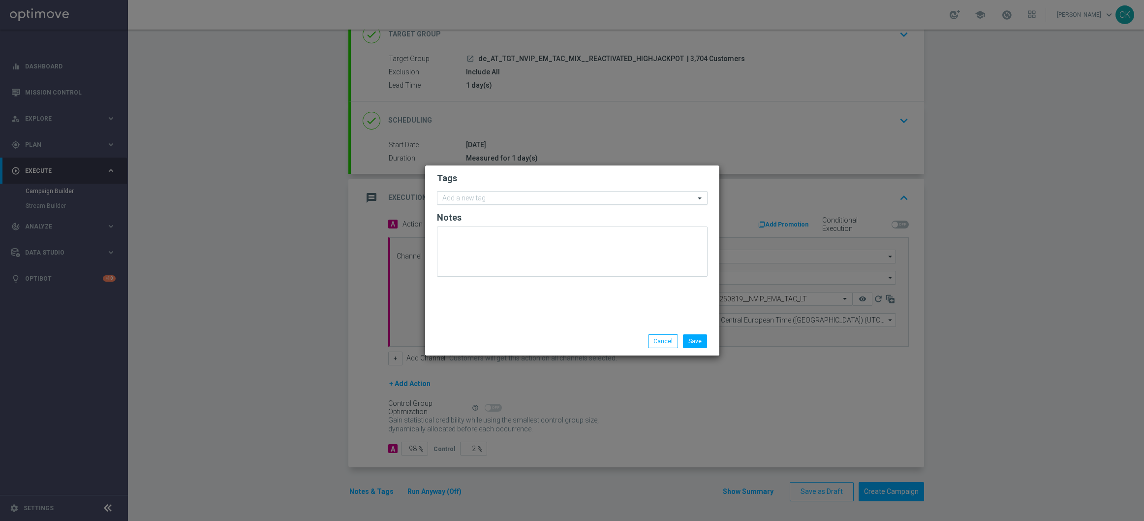
click at [463, 194] on input "text" at bounding box center [568, 198] width 253 height 8
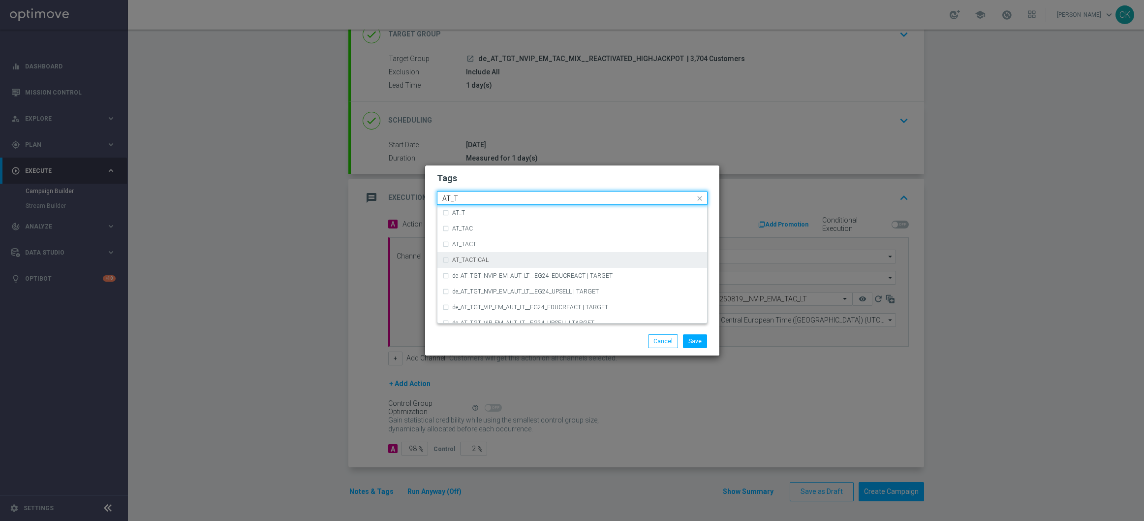
click at [461, 257] on label "AT_TACTICAL" at bounding box center [470, 260] width 36 height 6
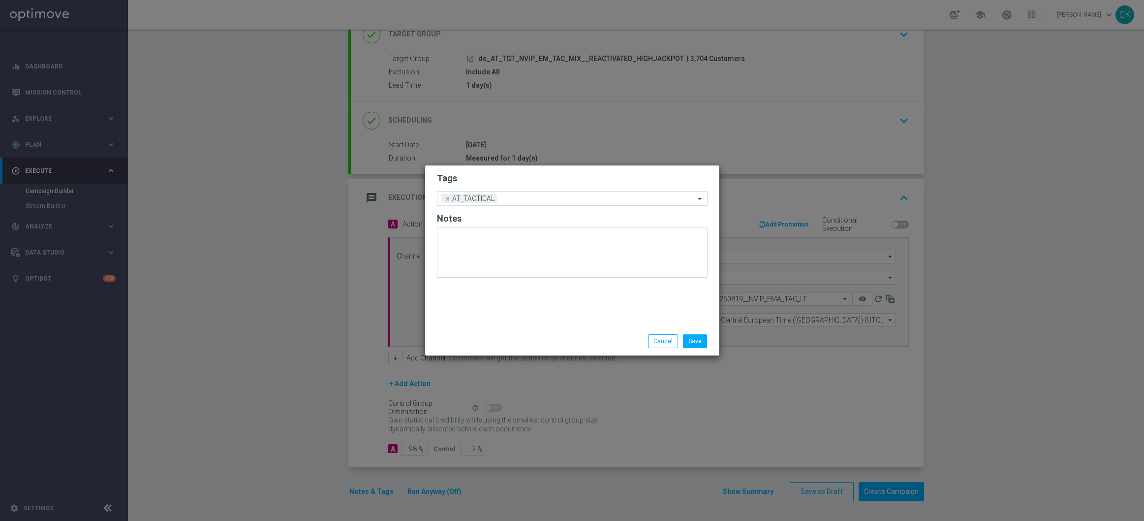
click at [476, 342] on div "Save Cancel" at bounding box center [572, 341] width 285 height 14
click at [706, 340] on button "Save" at bounding box center [695, 341] width 24 height 14
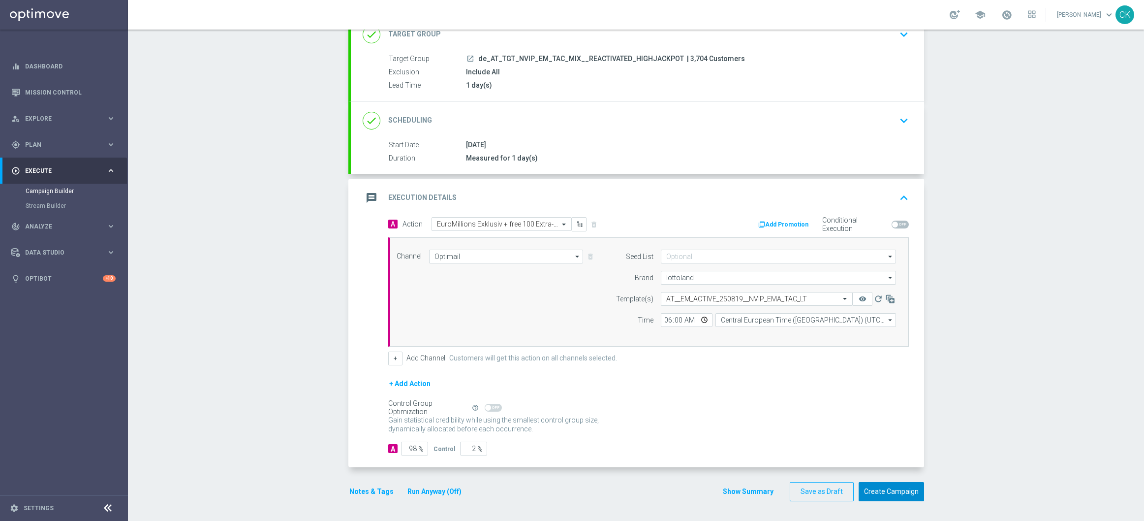
click at [883, 487] on button "Create Campaign" at bounding box center [891, 491] width 65 height 19
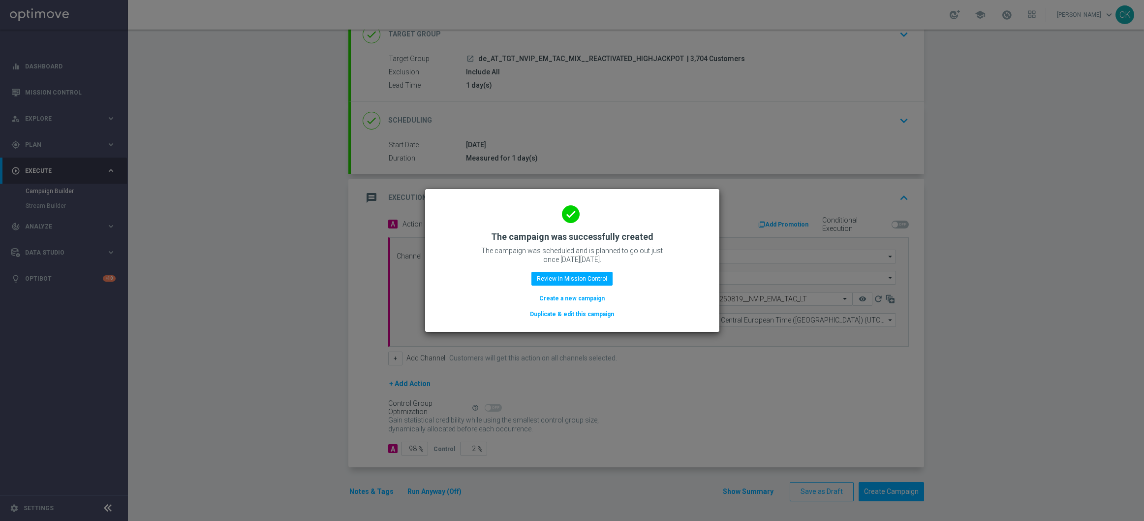
click at [573, 301] on button "Create a new campaign" at bounding box center [571, 298] width 67 height 11
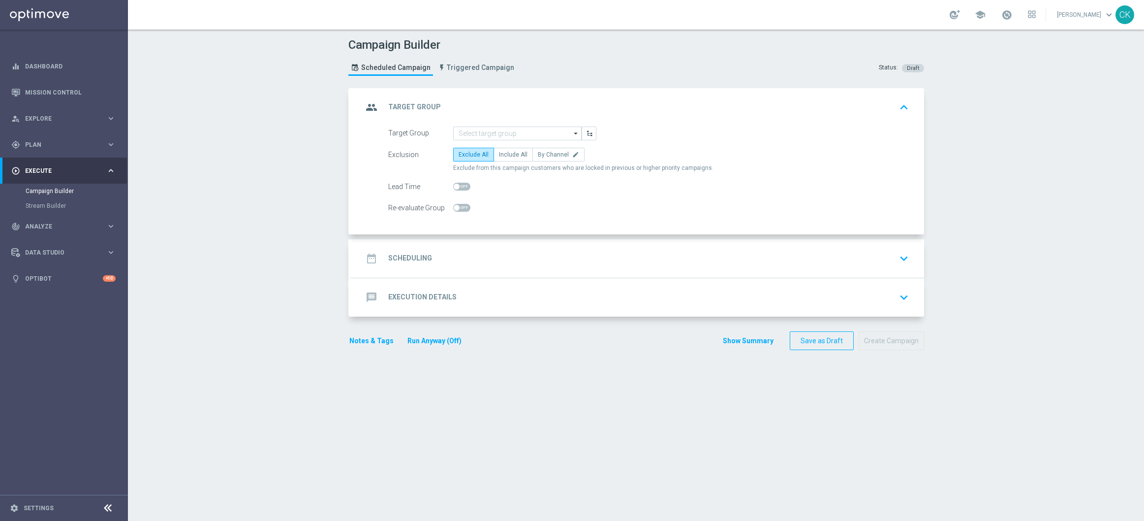
scroll to position [0, 0]
click at [511, 137] on input at bounding box center [517, 133] width 128 height 14
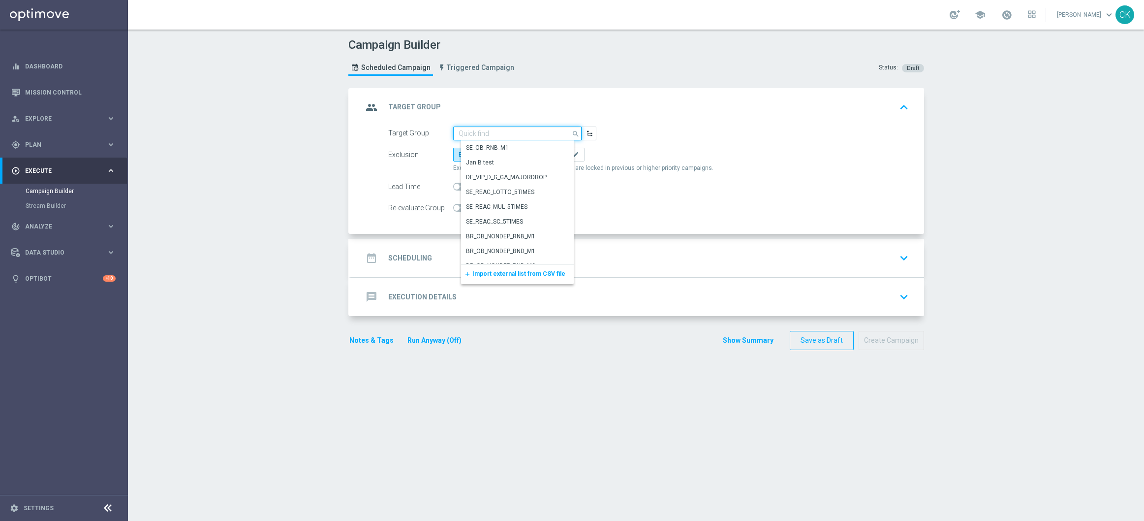
paste input "de_AT_TGT_NVIP_EM_TAC_MIX__CHURNED_HIGHJACKPOT"
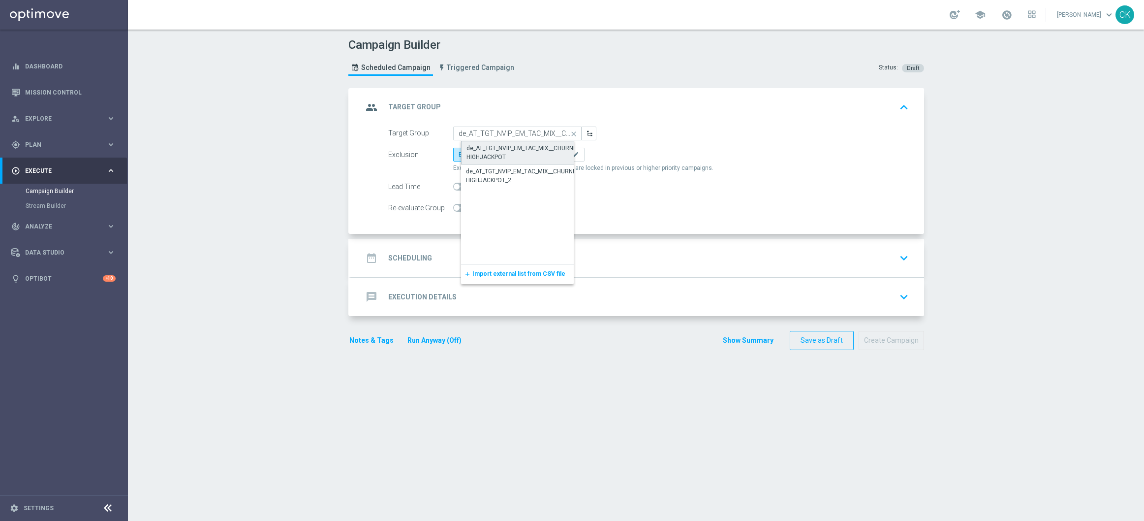
click at [498, 149] on div "de_AT_TGT_NVIP_EM_TAC_MIX__CHURNED_HIGHJACKPOT" at bounding box center [526, 153] width 118 height 18
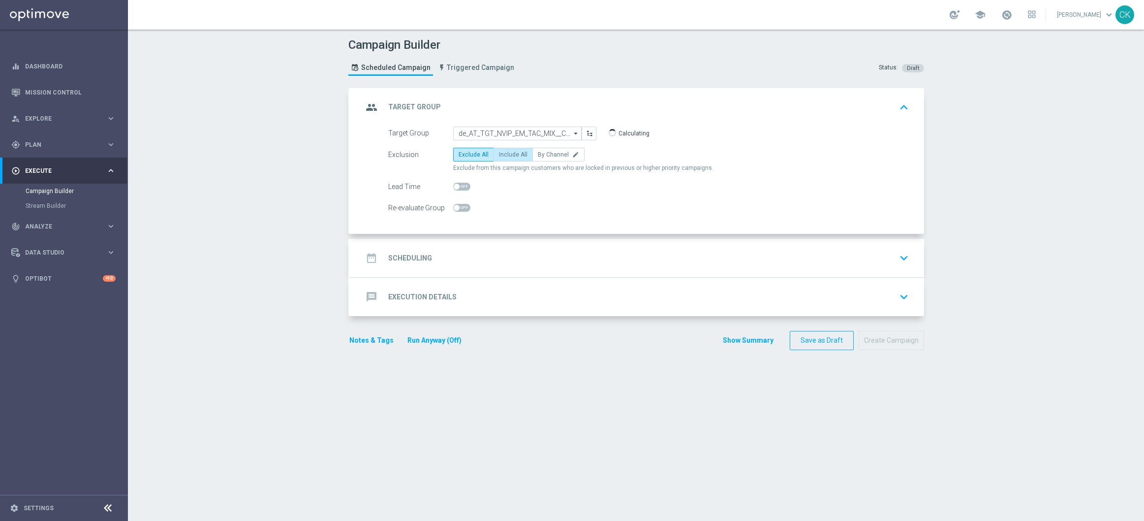
click at [499, 151] on span "Include All" at bounding box center [513, 154] width 29 height 7
click at [499, 153] on input "Include All" at bounding box center [502, 156] width 6 height 6
click at [455, 184] on span at bounding box center [461, 187] width 17 height 8
click at [455, 184] on input "checkbox" at bounding box center [461, 187] width 17 height 8
click at [404, 259] on h2 "Scheduling" at bounding box center [410, 257] width 44 height 9
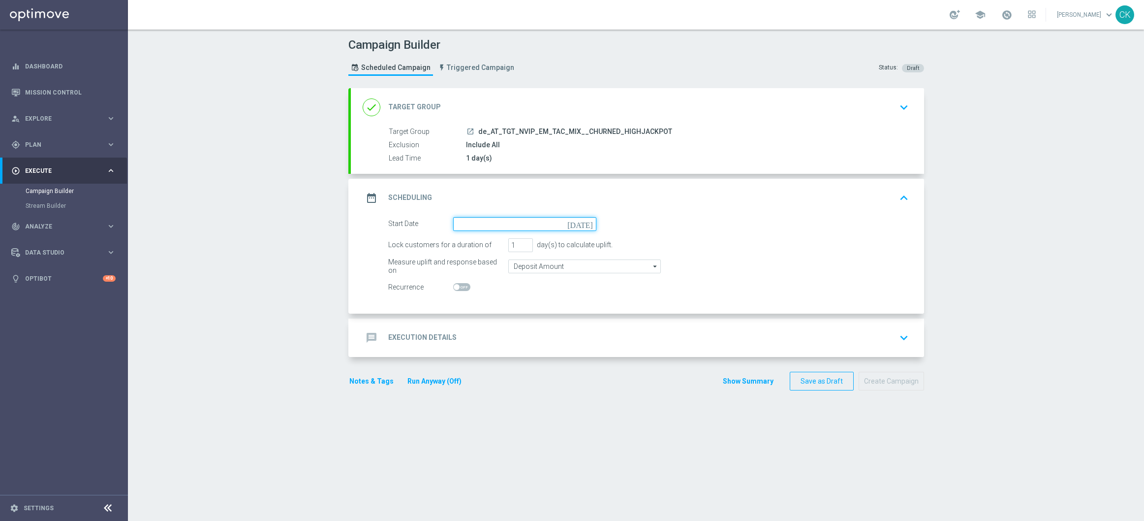
click at [511, 222] on input at bounding box center [524, 224] width 143 height 14
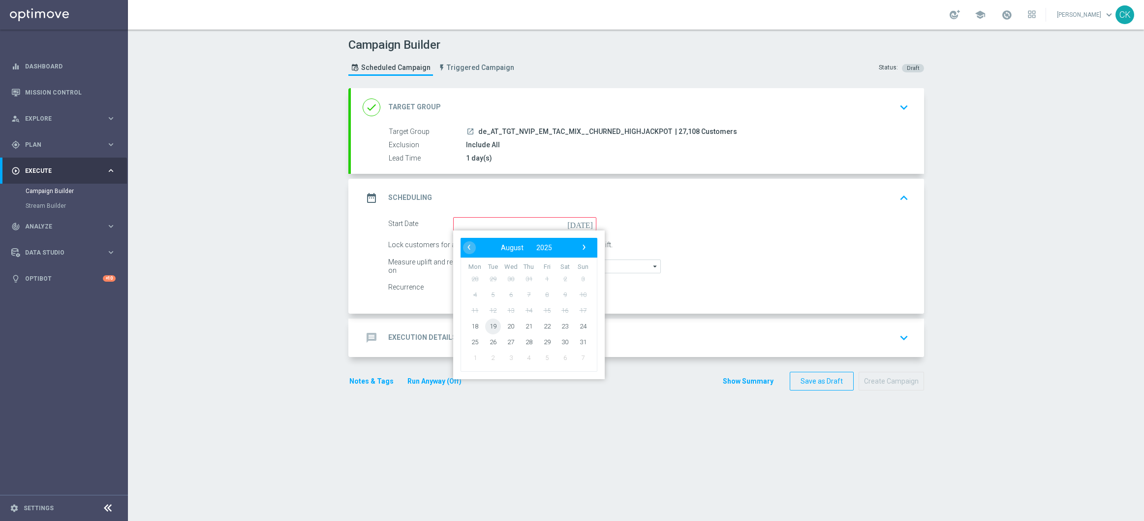
click at [491, 324] on span "19" at bounding box center [493, 326] width 16 height 16
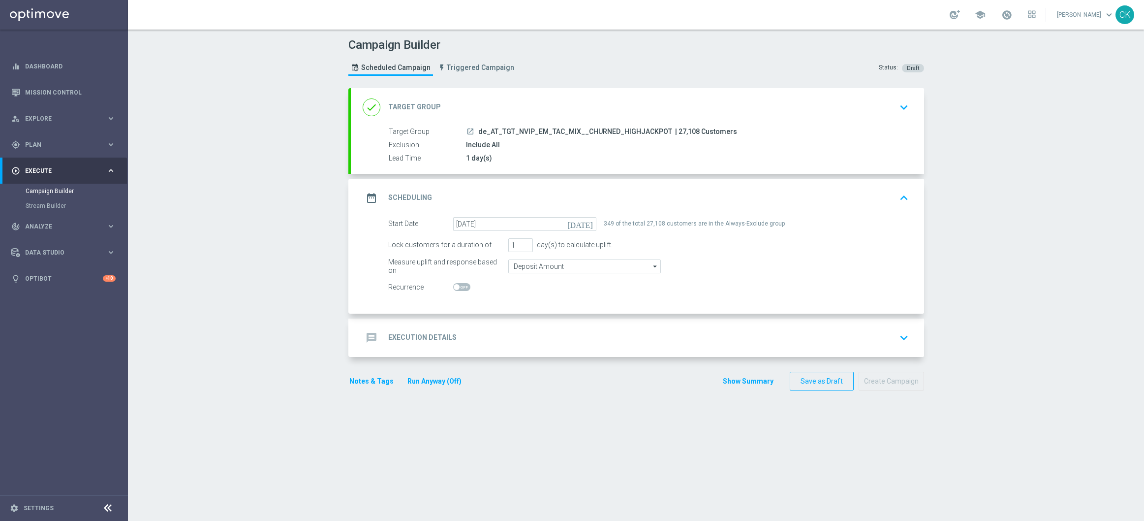
click at [403, 333] on h2 "Execution Details" at bounding box center [422, 337] width 68 height 9
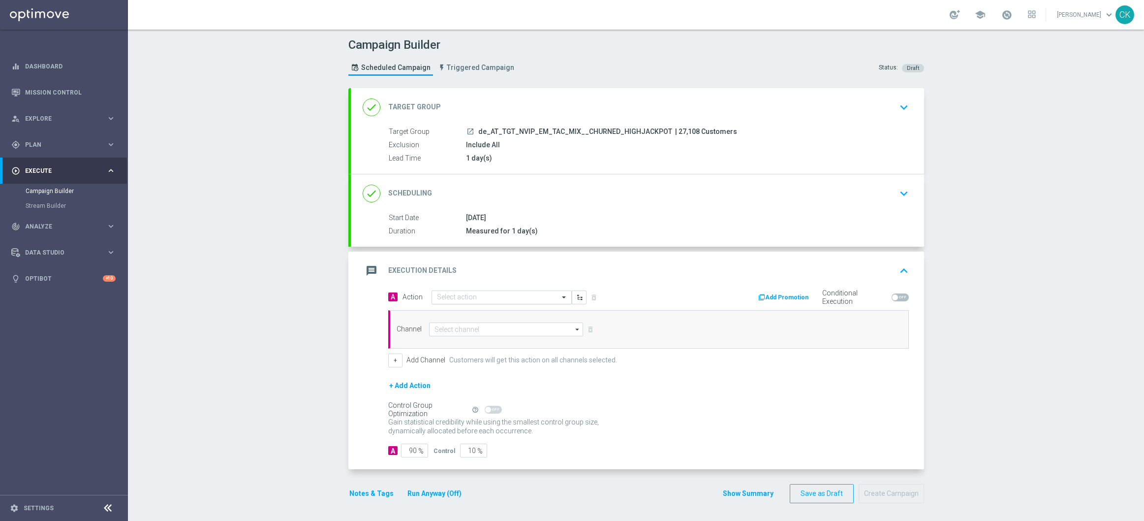
click at [467, 298] on input "text" at bounding box center [492, 297] width 110 height 8
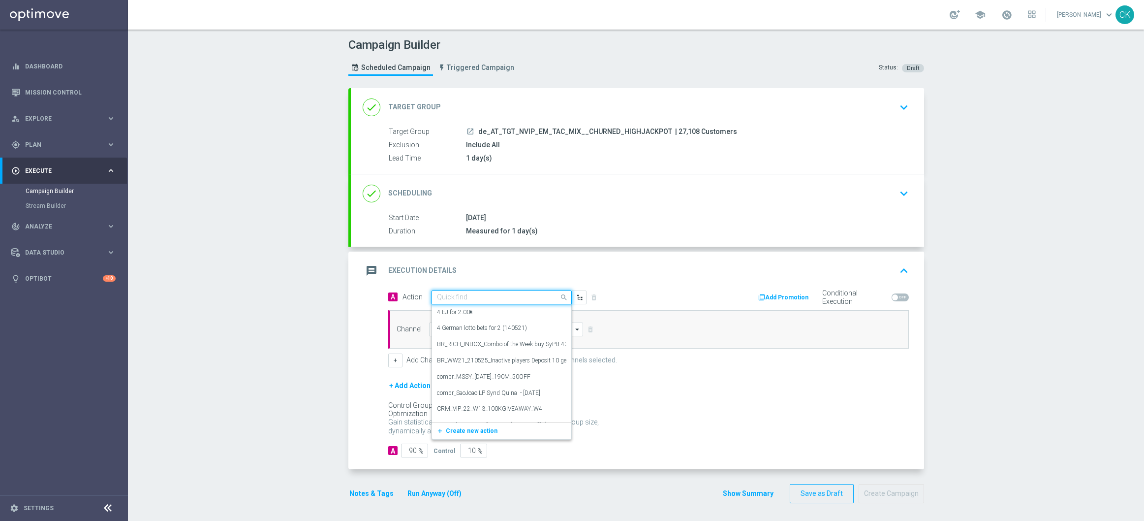
paste input "3 lines EM for half price"
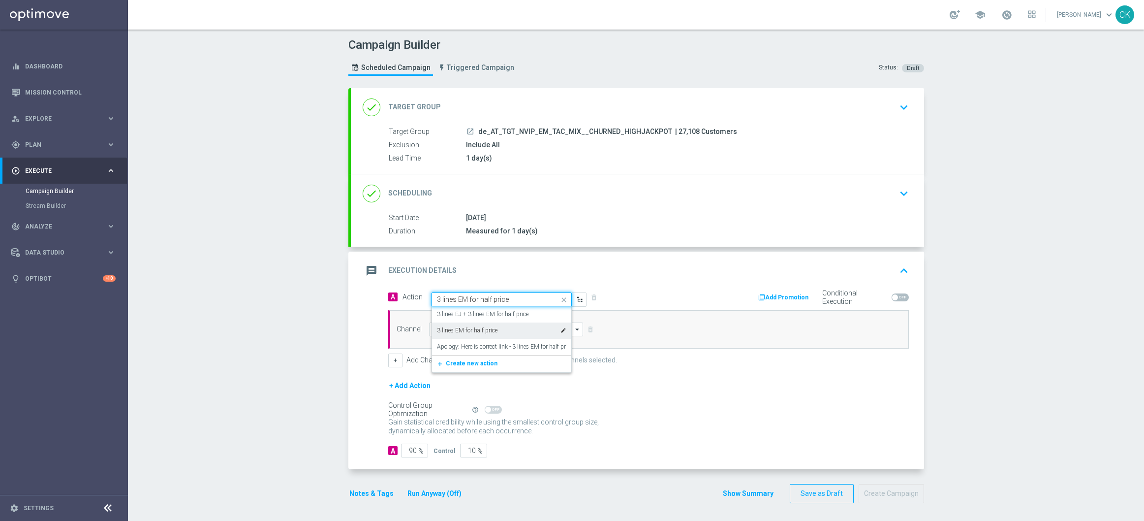
click at [474, 334] on label "3 lines EM for half price" at bounding box center [467, 330] width 61 height 8
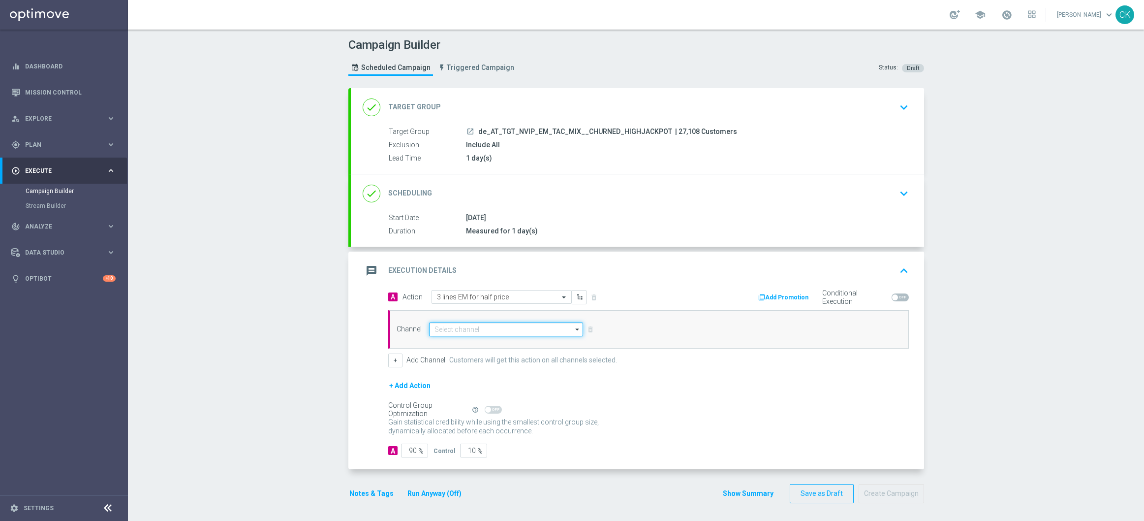
click at [480, 332] on input at bounding box center [506, 329] width 155 height 14
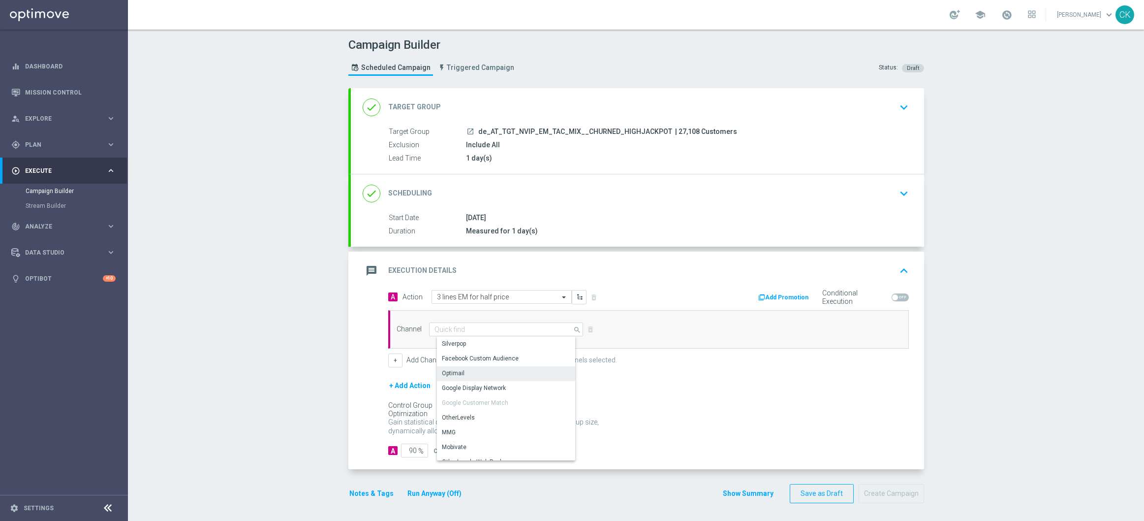
click at [474, 376] on div "Optimail" at bounding box center [510, 373] width 146 height 14
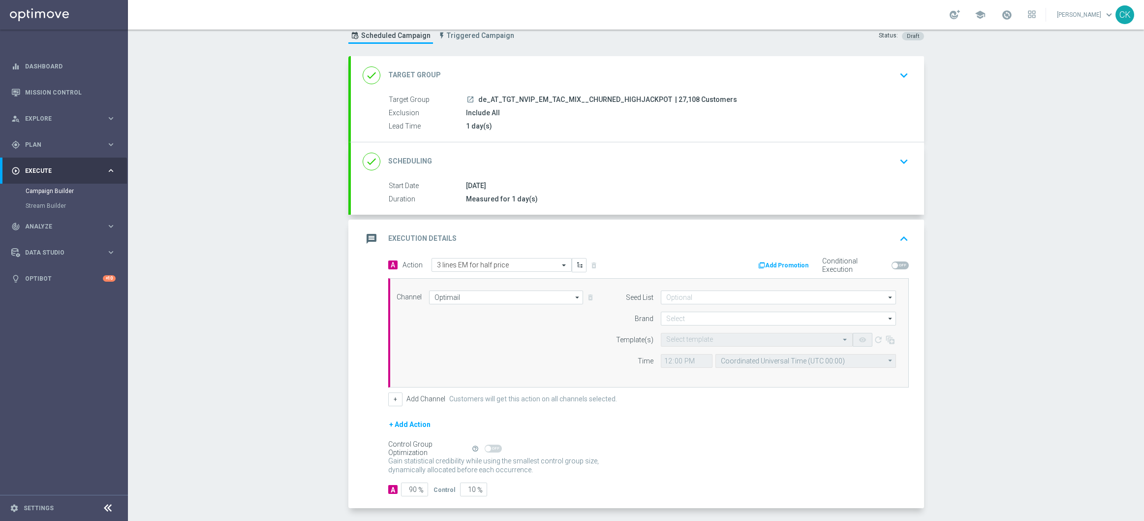
scroll to position [74, 0]
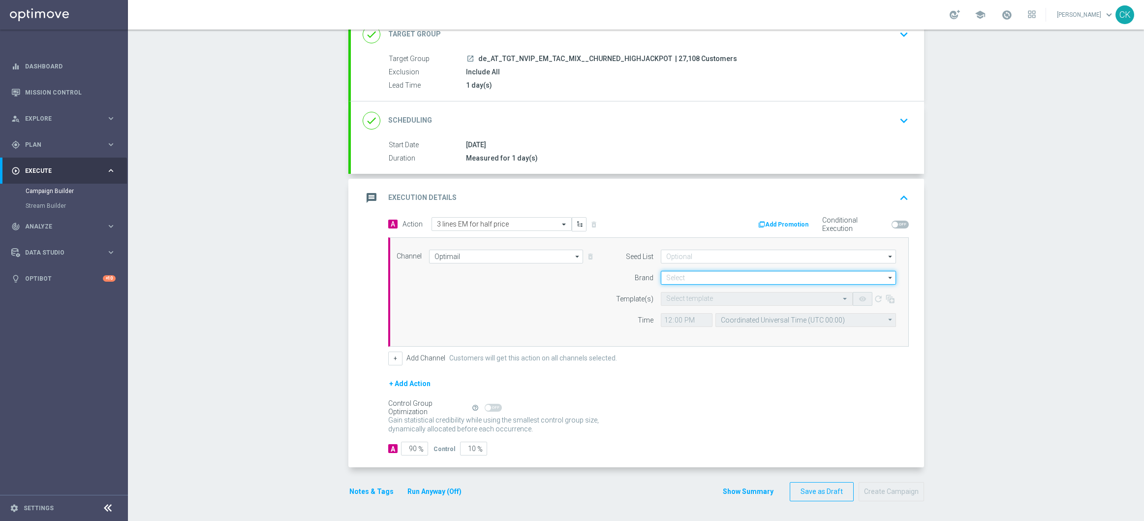
click at [718, 276] on input at bounding box center [778, 278] width 235 height 14
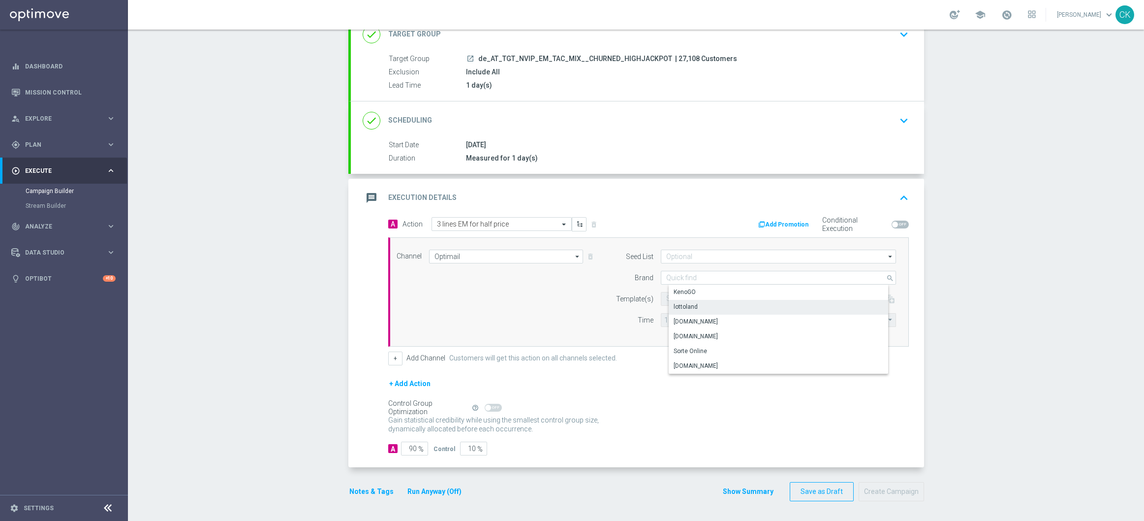
click at [695, 308] on div "lottoland" at bounding box center [786, 307] width 235 height 14
click at [680, 305] on form "Template(s) Select template remove_red_eye refresh Time 12:00 Coordinated Unive…" at bounding box center [753, 309] width 285 height 35
click at [674, 297] on input "text" at bounding box center [746, 299] width 161 height 8
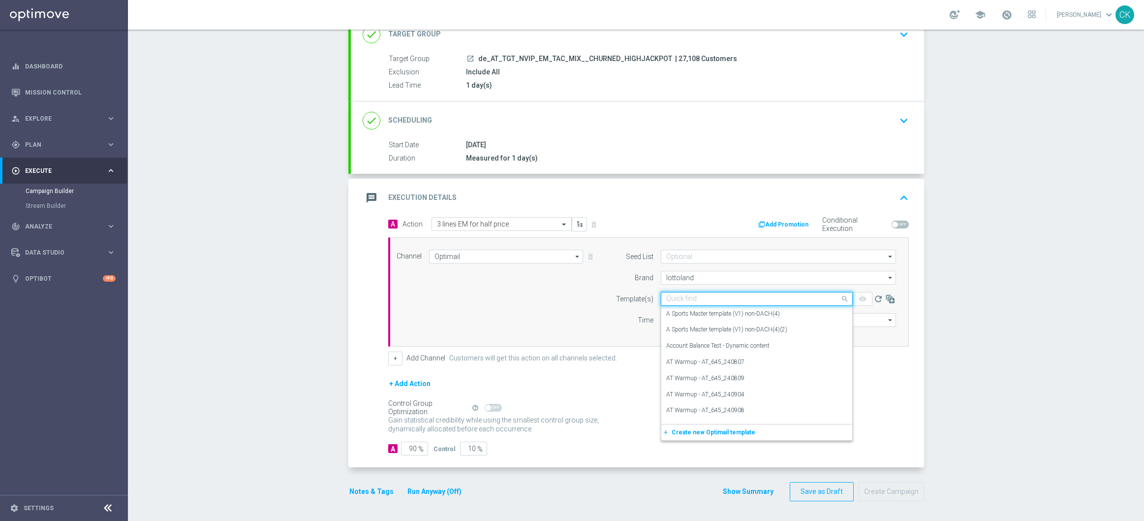
paste input "AT__EM_CHURNED_250819__NVIP_EMA_TAC_LT"
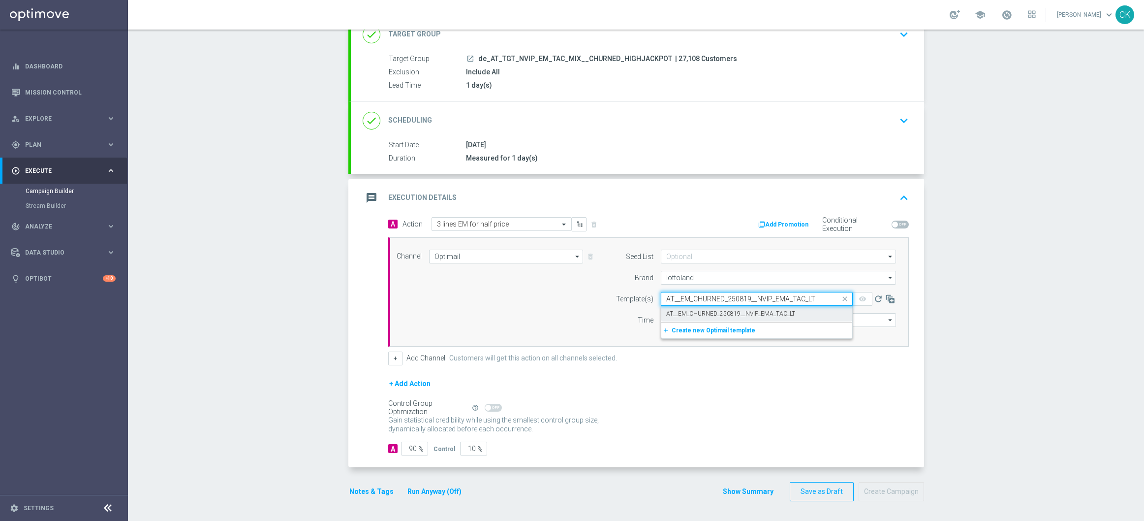
click at [670, 312] on label "AT__EM_CHURNED_250819__NVIP_EMA_TAC_LT" at bounding box center [730, 314] width 129 height 8
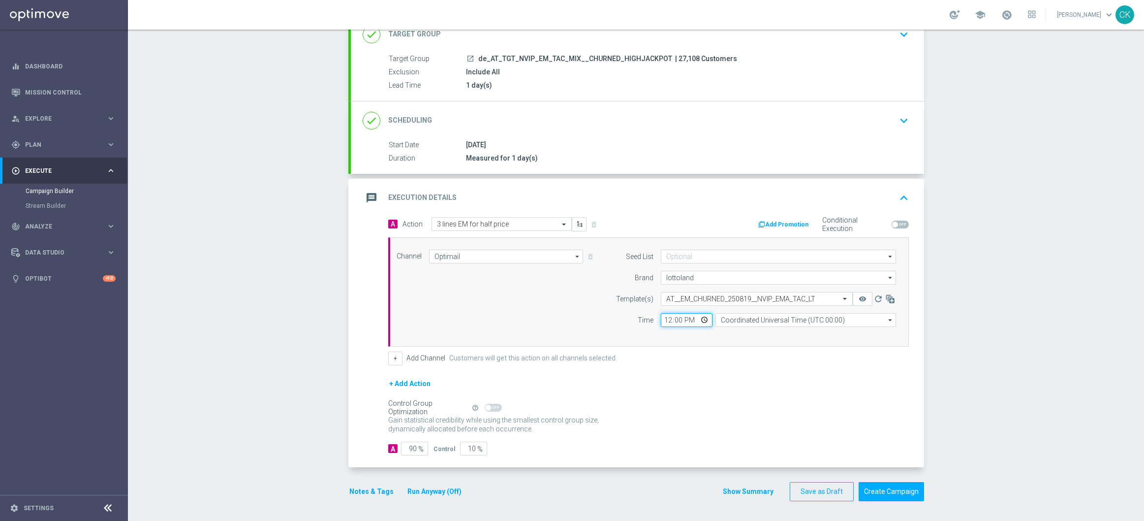
click at [665, 318] on input "12:00" at bounding box center [687, 320] width 52 height 14
click at [749, 322] on input "Coordinated Universal Time (UTC 00:00)" at bounding box center [806, 320] width 181 height 14
click at [755, 338] on div "Central European Time (Berlin) (UTC +02:00)" at bounding box center [808, 334] width 161 height 9
click at [413, 447] on input "90" at bounding box center [414, 449] width 27 height 14
click at [373, 488] on button "Notes & Tags" at bounding box center [371, 491] width 46 height 12
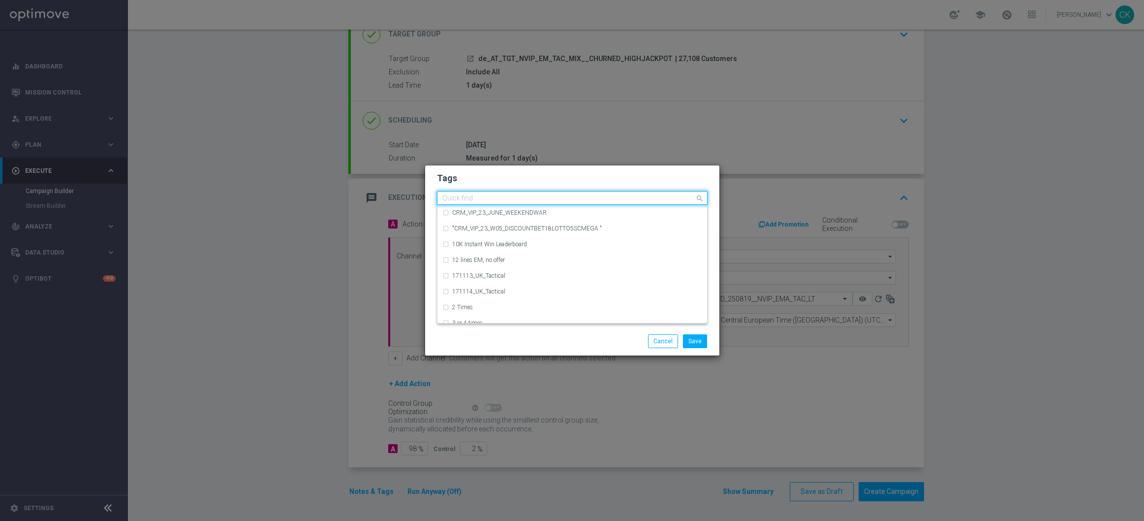
click at [474, 191] on div "Quick find" at bounding box center [572, 198] width 271 height 14
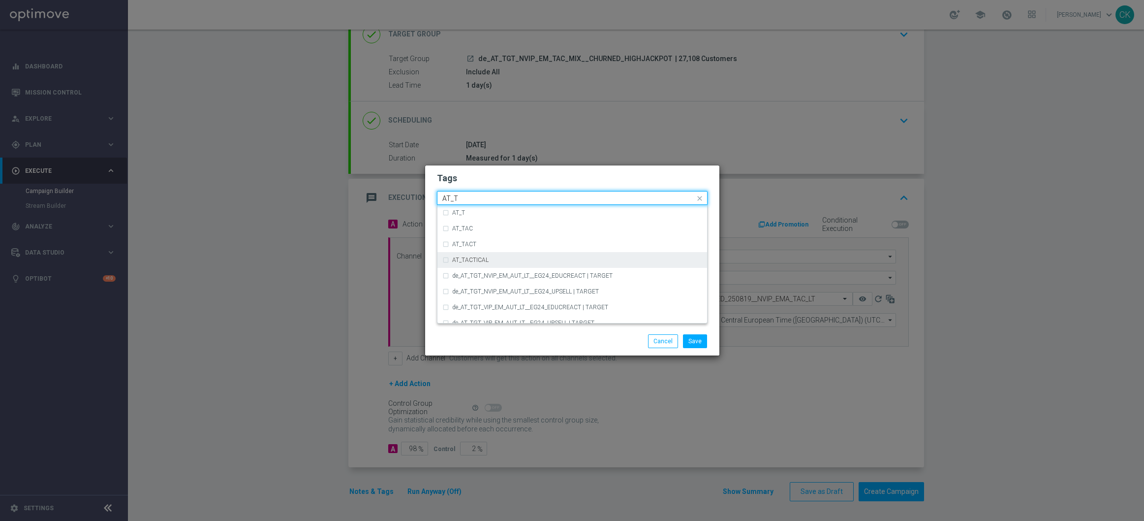
click at [472, 255] on div "AT_TACTICAL" at bounding box center [572, 260] width 260 height 16
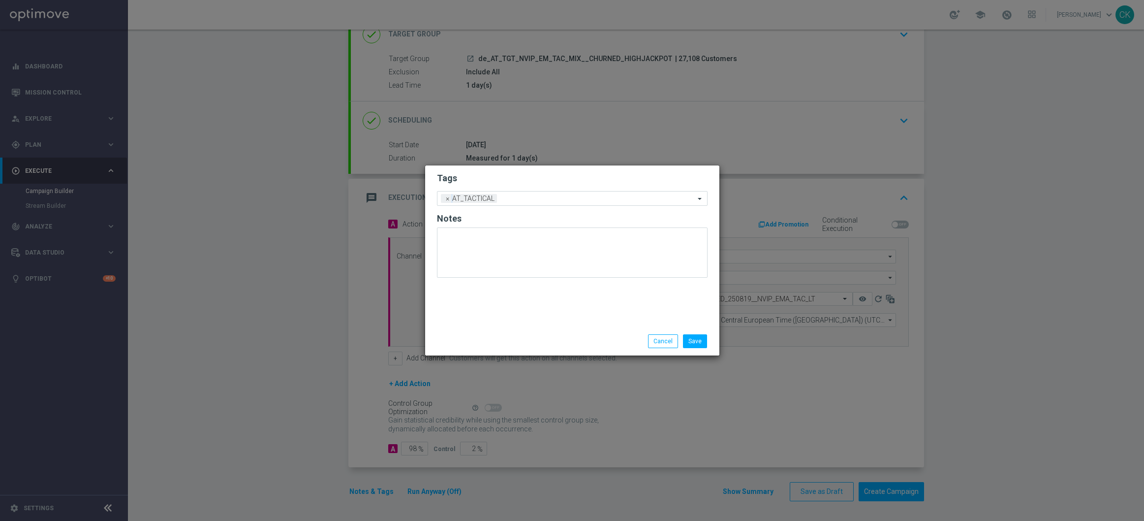
click at [473, 345] on div "Save Cancel" at bounding box center [572, 341] width 285 height 14
click at [693, 339] on button "Save" at bounding box center [695, 341] width 24 height 14
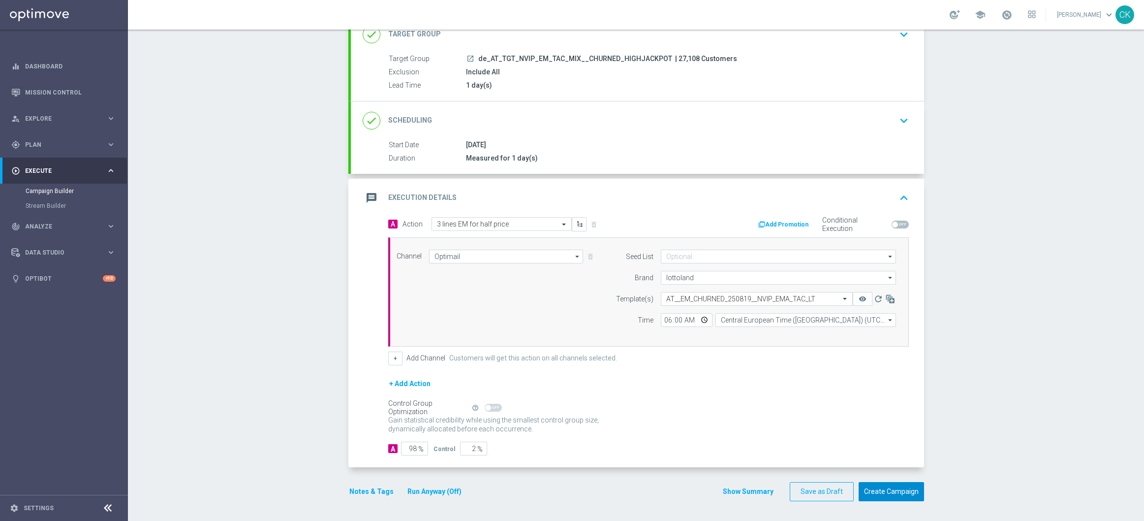
click at [872, 495] on button "Create Campaign" at bounding box center [891, 491] width 65 height 19
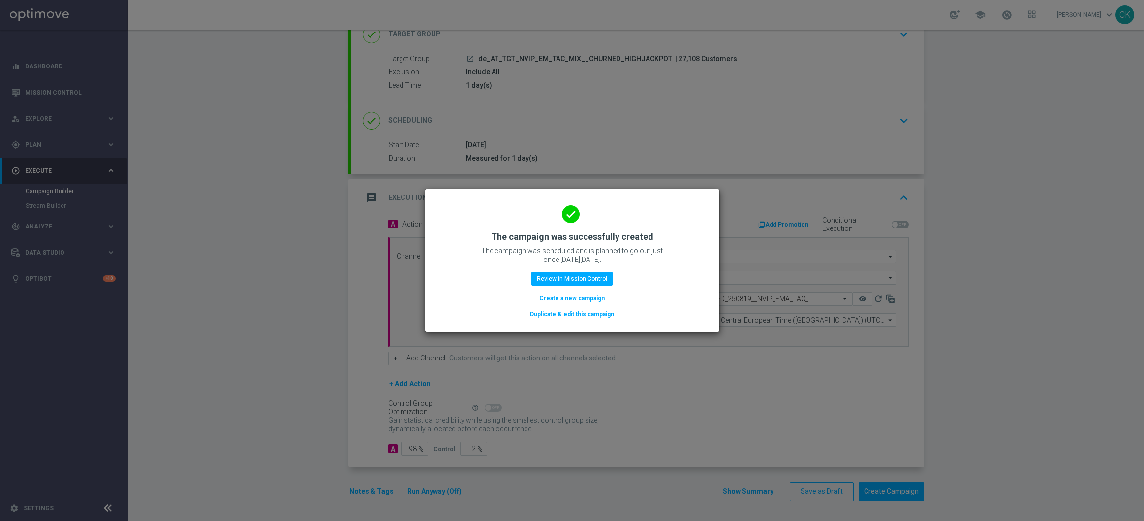
click at [574, 300] on button "Create a new campaign" at bounding box center [571, 298] width 67 height 11
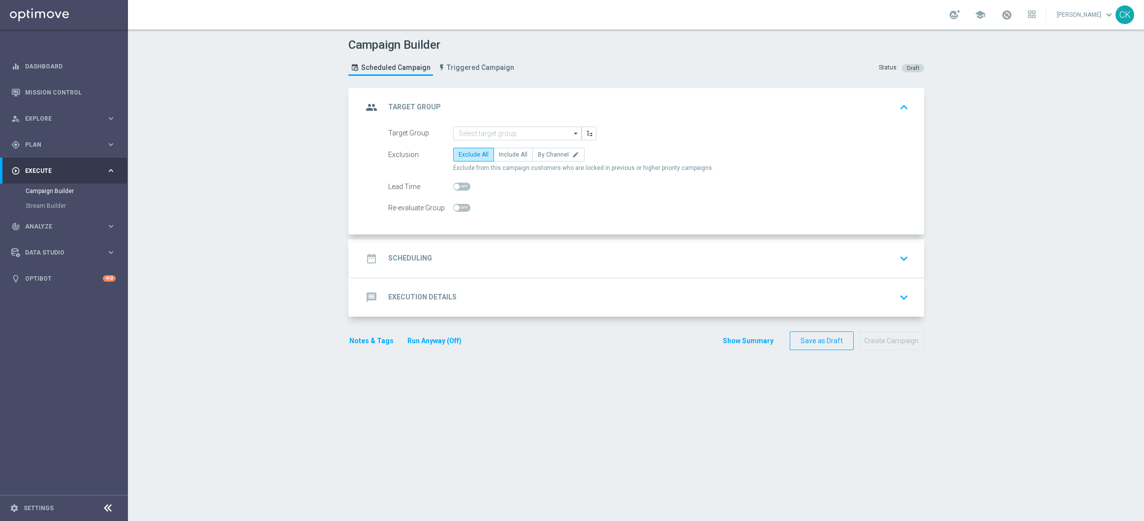
scroll to position [0, 0]
click at [464, 133] on input at bounding box center [517, 133] width 128 height 14
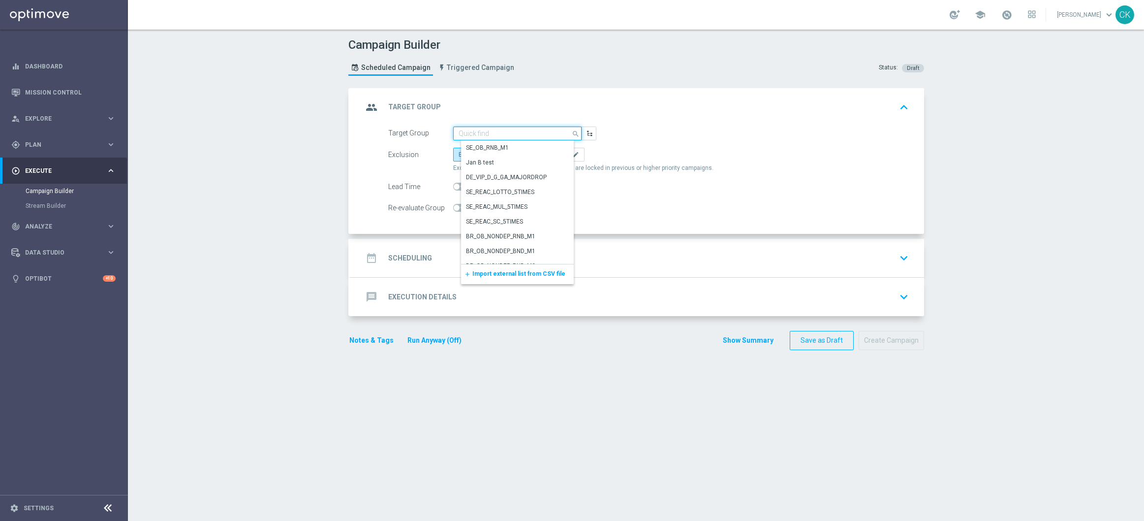
paste input "AT__DORMANT_HIGHJACKPOT_EM_NGR__NVIP_EMA_TAC_LT"
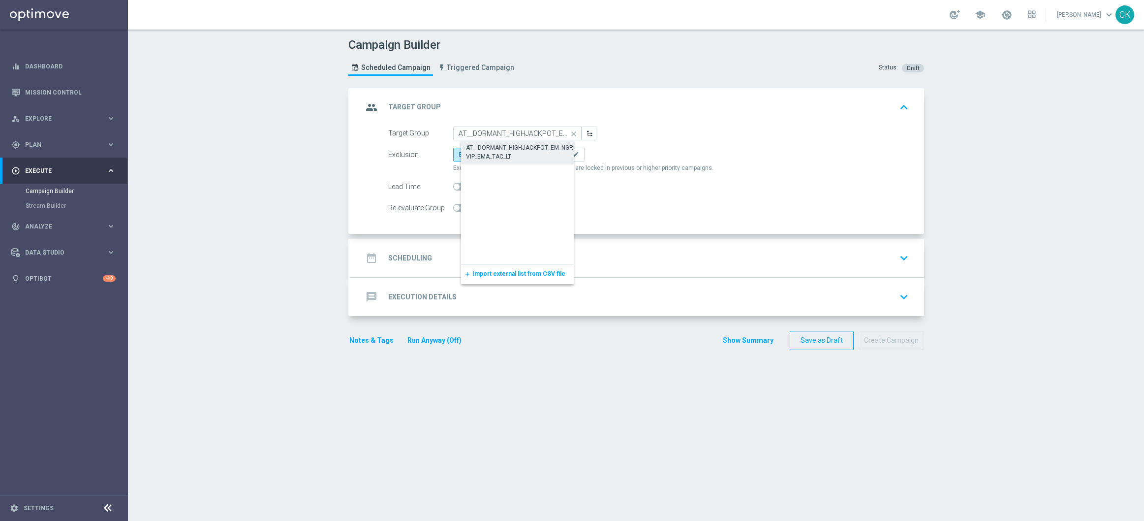
click at [493, 149] on div "AT__DORMANT_HIGHJACKPOT_EM_NGR__NVIP_EMA_TAC_LT" at bounding box center [525, 152] width 119 height 18
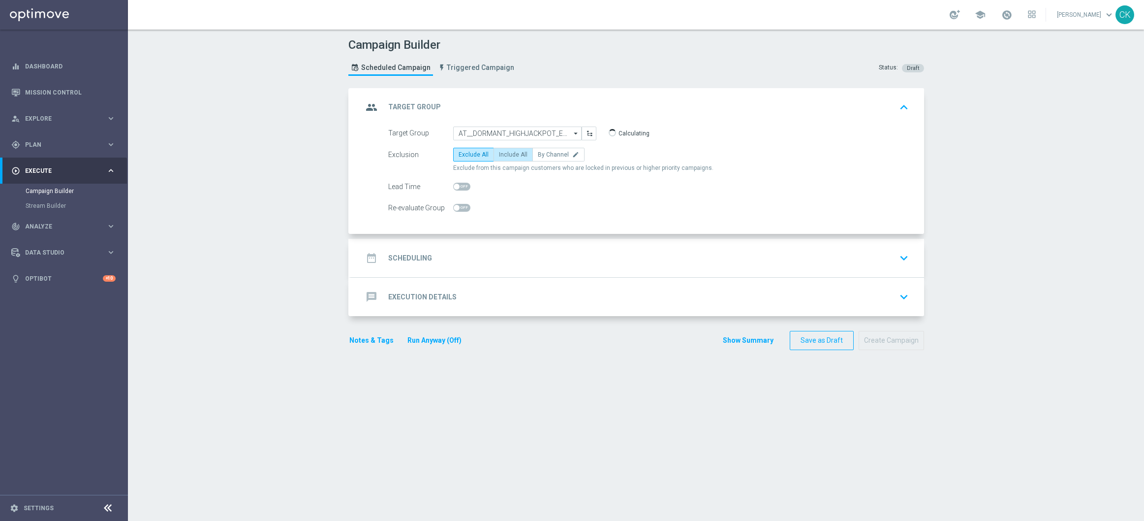
click at [511, 152] on span "Include All" at bounding box center [513, 154] width 29 height 7
click at [505, 153] on input "Include All" at bounding box center [502, 156] width 6 height 6
click at [454, 184] on span at bounding box center [457, 187] width 6 height 6
click at [454, 184] on input "checkbox" at bounding box center [461, 187] width 17 height 8
click at [404, 254] on h2 "Scheduling" at bounding box center [410, 257] width 44 height 9
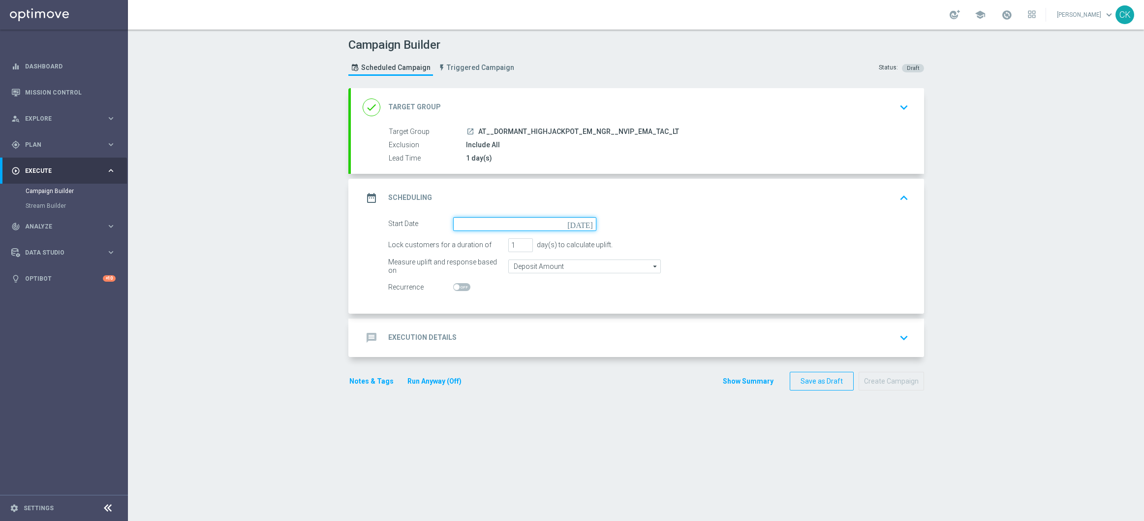
click at [492, 220] on input at bounding box center [524, 224] width 143 height 14
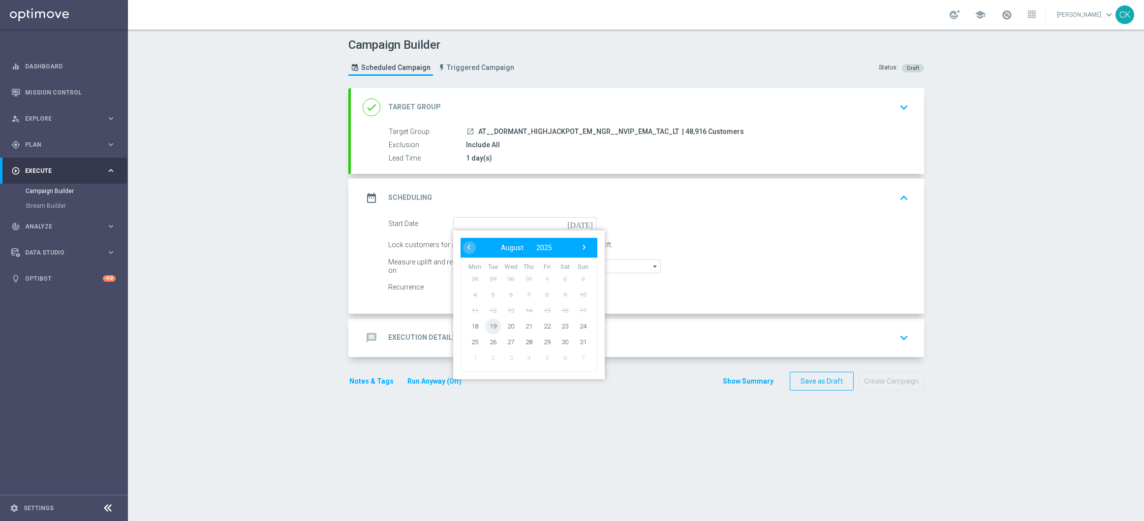
click at [488, 322] on span "19" at bounding box center [493, 326] width 16 height 16
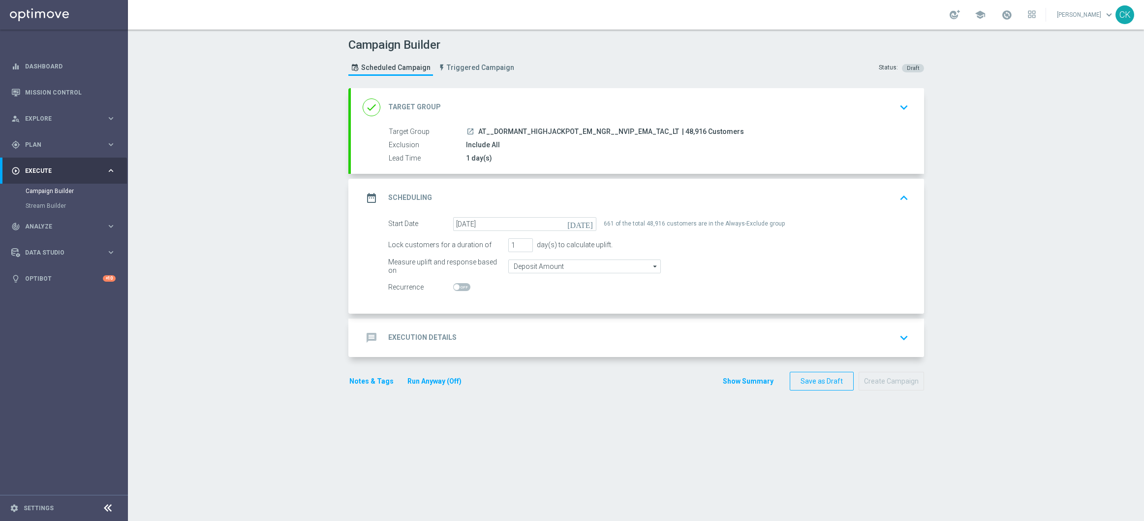
click at [402, 335] on h2 "Execution Details" at bounding box center [422, 337] width 68 height 9
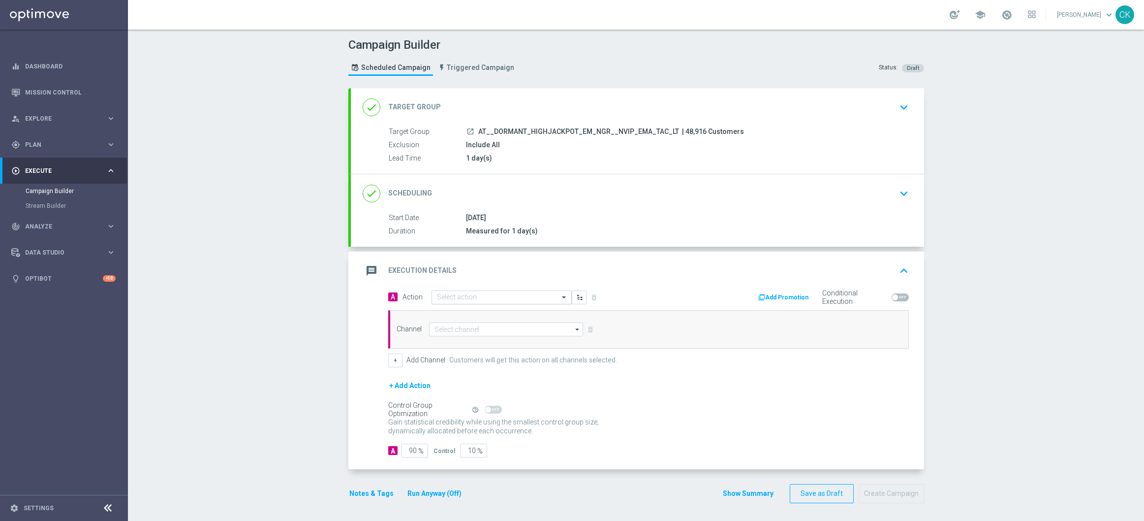
click at [458, 295] on input "text" at bounding box center [492, 297] width 110 height 8
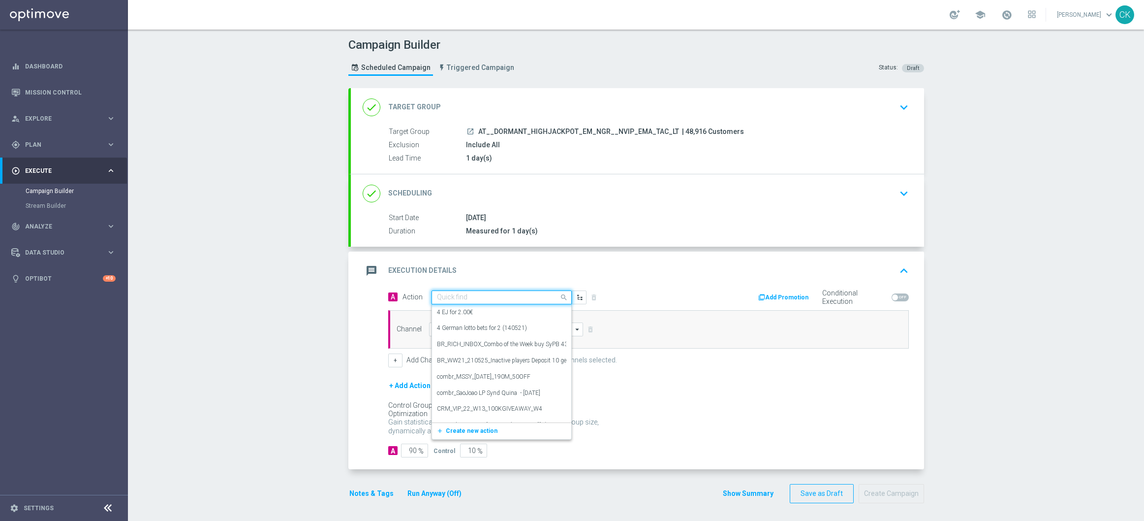
paste input "3 lines EM for half price"
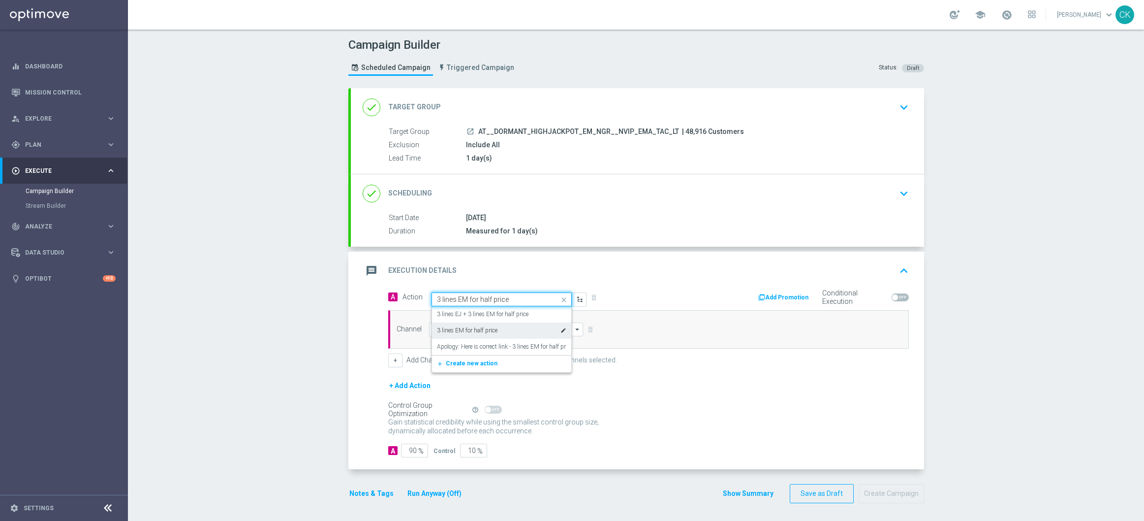
click at [472, 332] on label "3 lines EM for half price" at bounding box center [467, 330] width 61 height 8
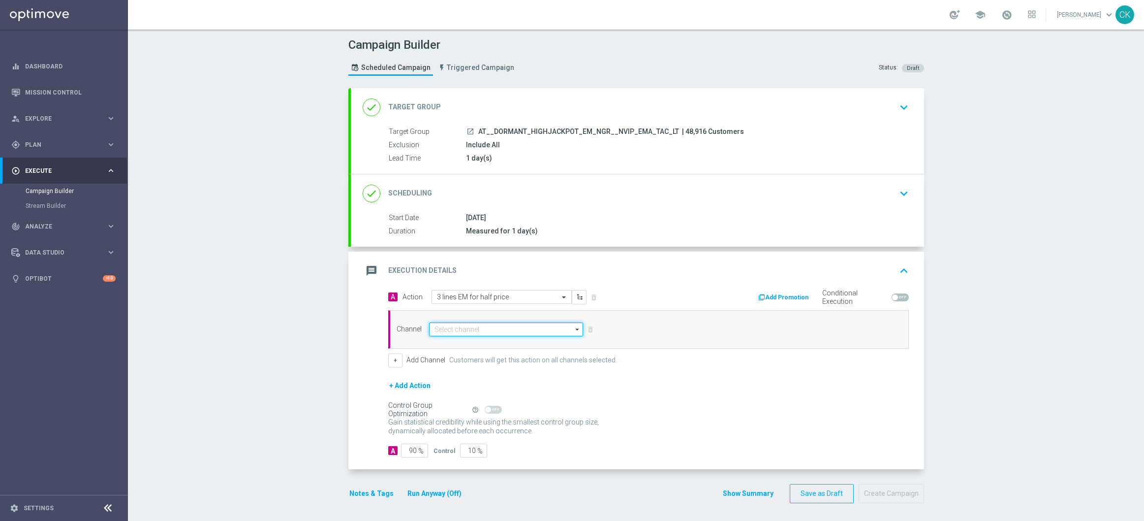
click at [470, 328] on input at bounding box center [506, 329] width 155 height 14
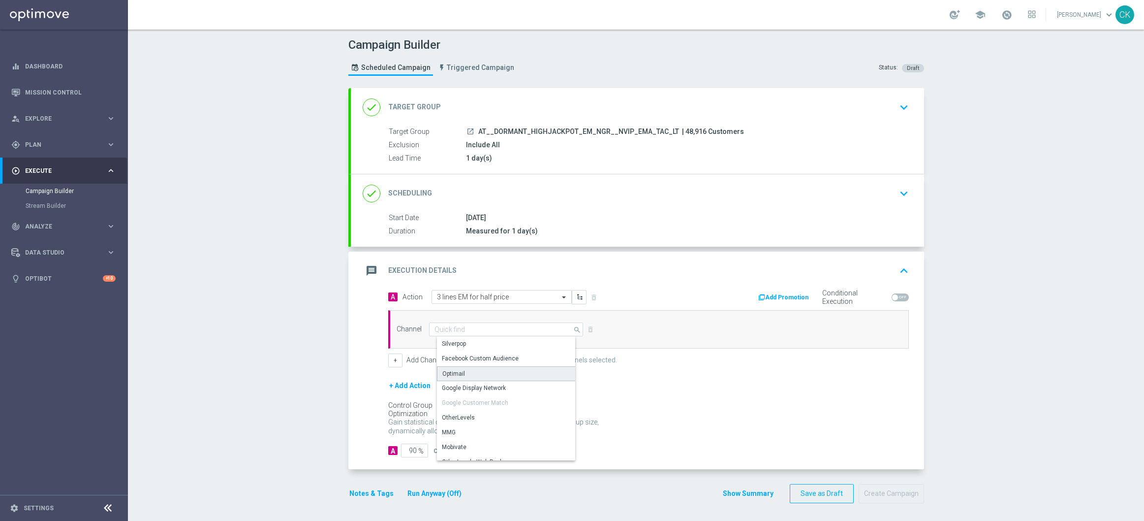
click at [450, 372] on div "Optimail" at bounding box center [453, 373] width 23 height 9
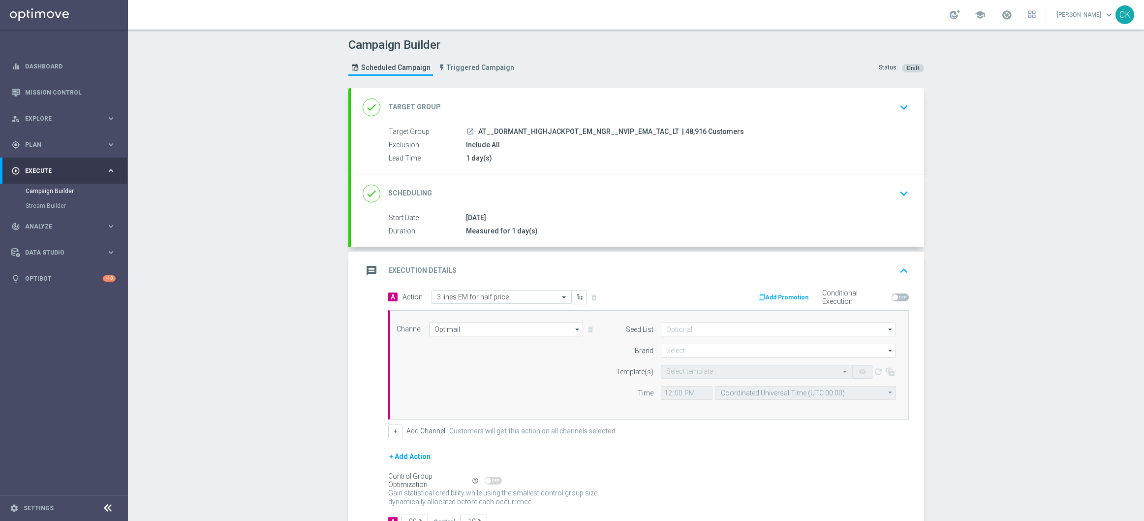
scroll to position [74, 0]
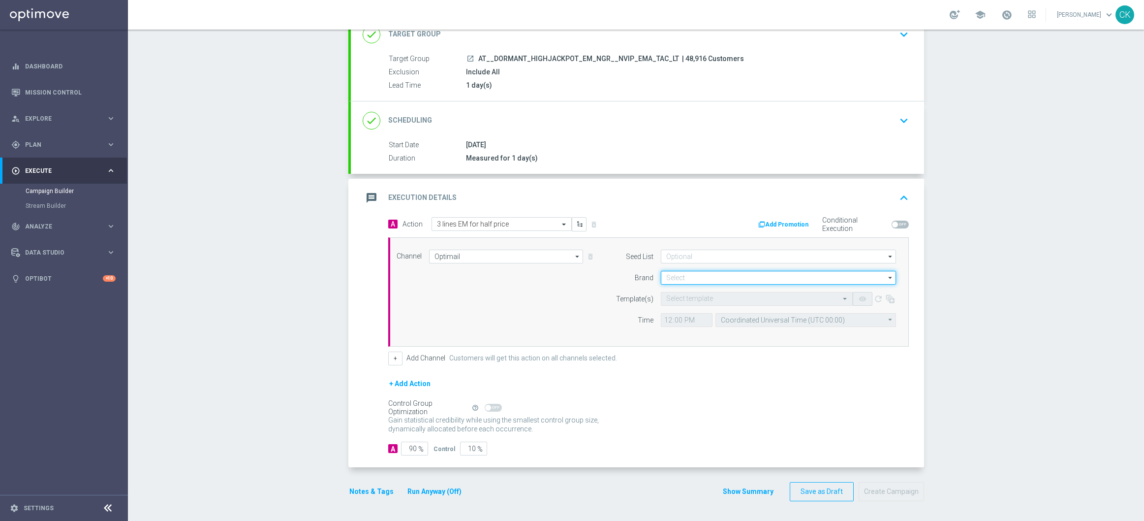
click at [700, 278] on input at bounding box center [778, 278] width 235 height 14
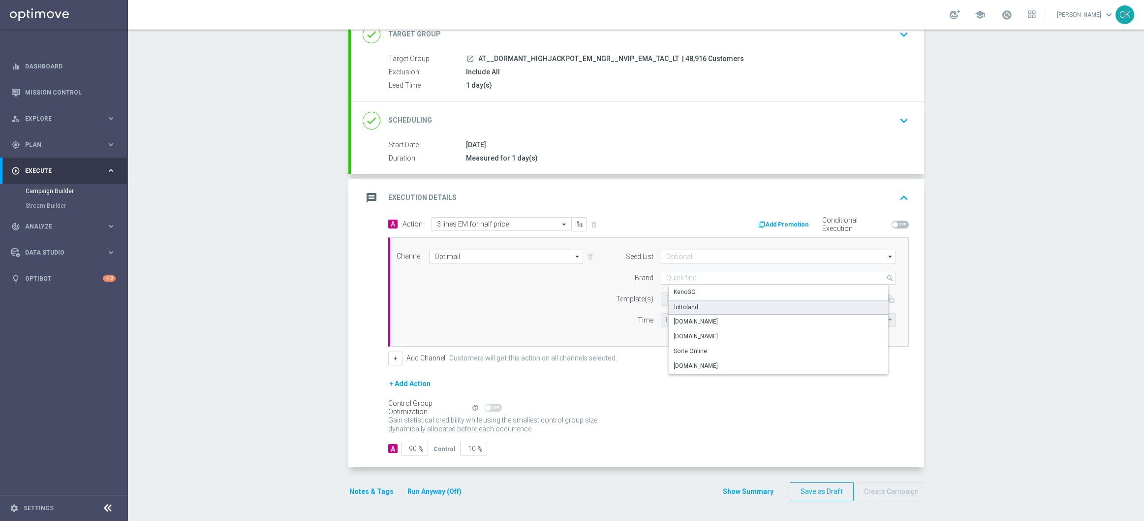
click at [695, 303] on div "lottoland" at bounding box center [786, 307] width 235 height 15
click at [680, 303] on div "Select template" at bounding box center [757, 299] width 192 height 14
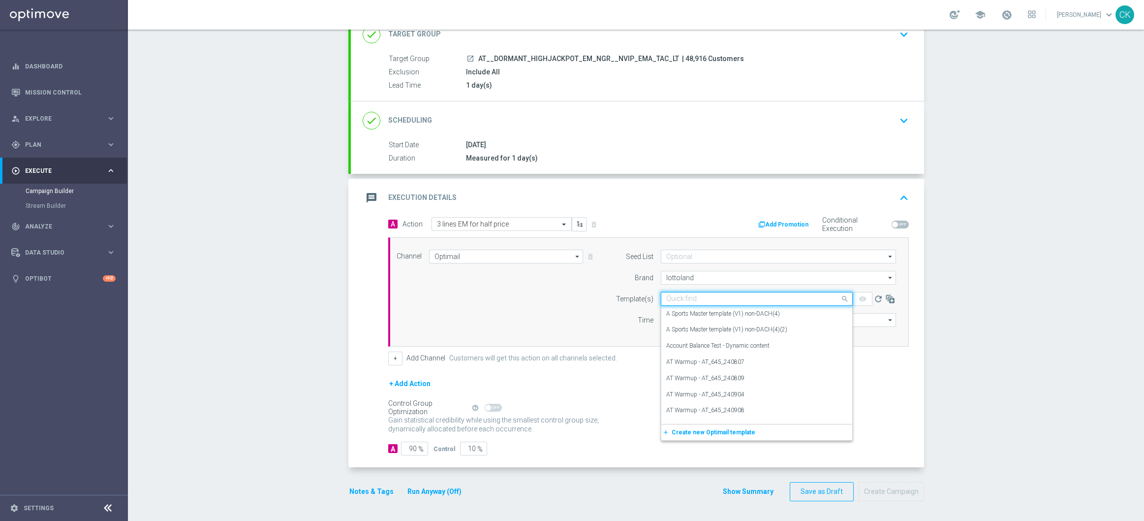
paste input "AT__EM_CHURNED_250819__NVIP_EMA_TAC_LT"
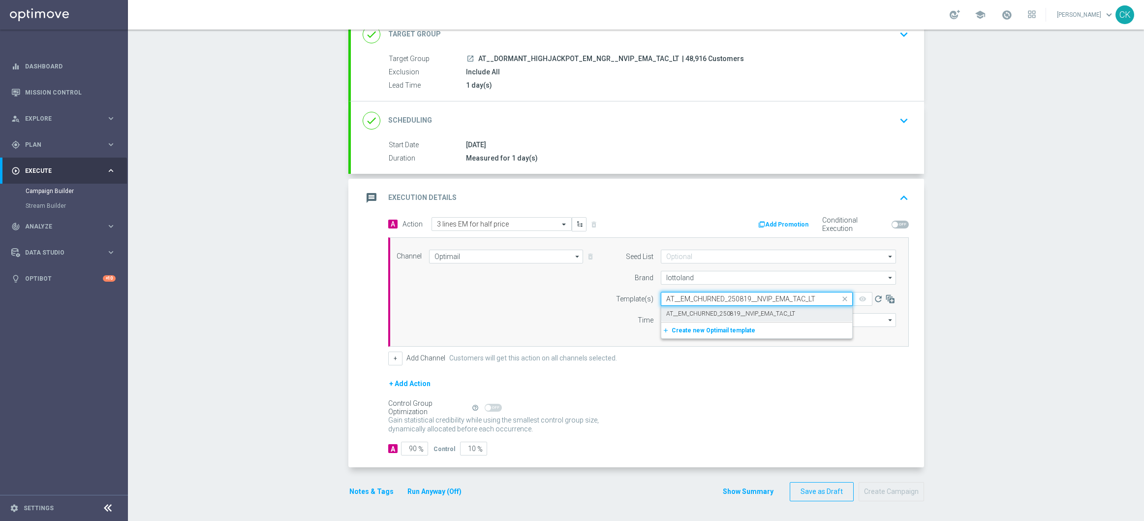
click at [682, 310] on label "AT__EM_CHURNED_250819__NVIP_EMA_TAC_LT" at bounding box center [730, 314] width 129 height 8
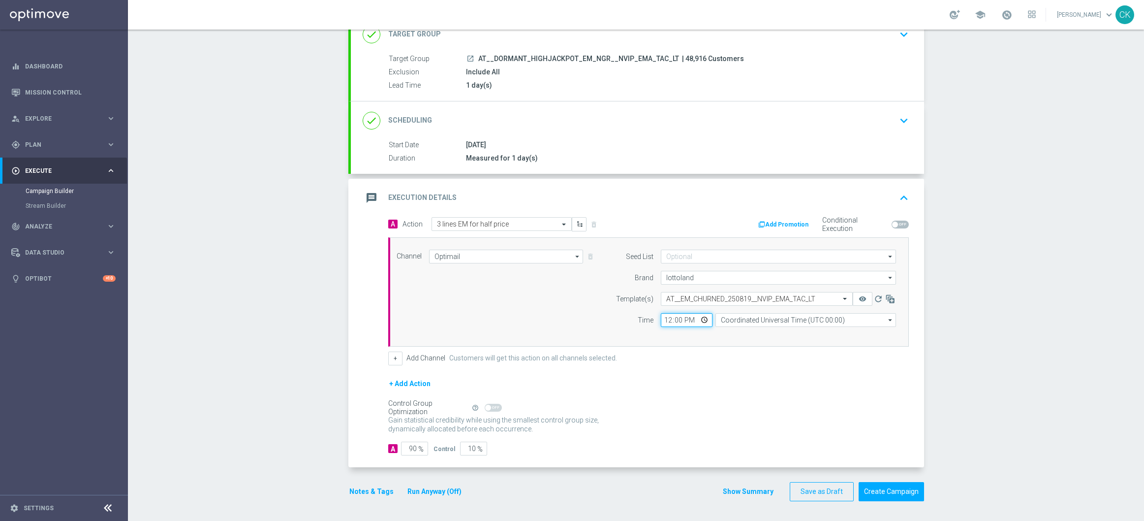
click at [662, 319] on input "12:00" at bounding box center [687, 320] width 52 height 14
click at [767, 316] on input "Coordinated Universal Time (UTC 00:00)" at bounding box center [806, 320] width 181 height 14
click at [781, 334] on div "Central European Time (Berlin) (UTC +02:00)" at bounding box center [809, 334] width 161 height 9
click at [413, 449] on input "90" at bounding box center [414, 449] width 27 height 14
click at [360, 493] on button "Notes & Tags" at bounding box center [371, 491] width 46 height 12
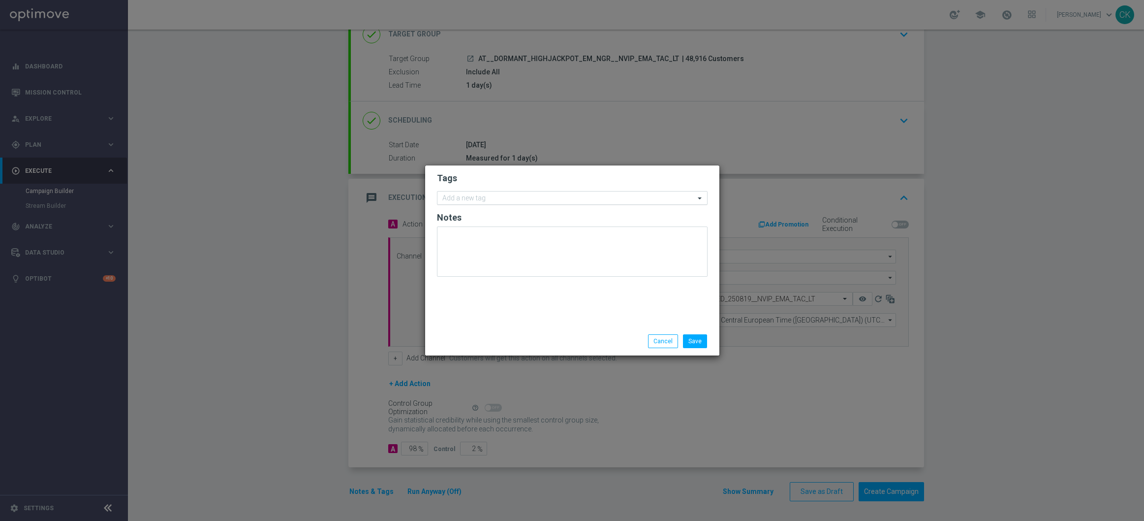
click at [471, 197] on input "text" at bounding box center [568, 198] width 253 height 8
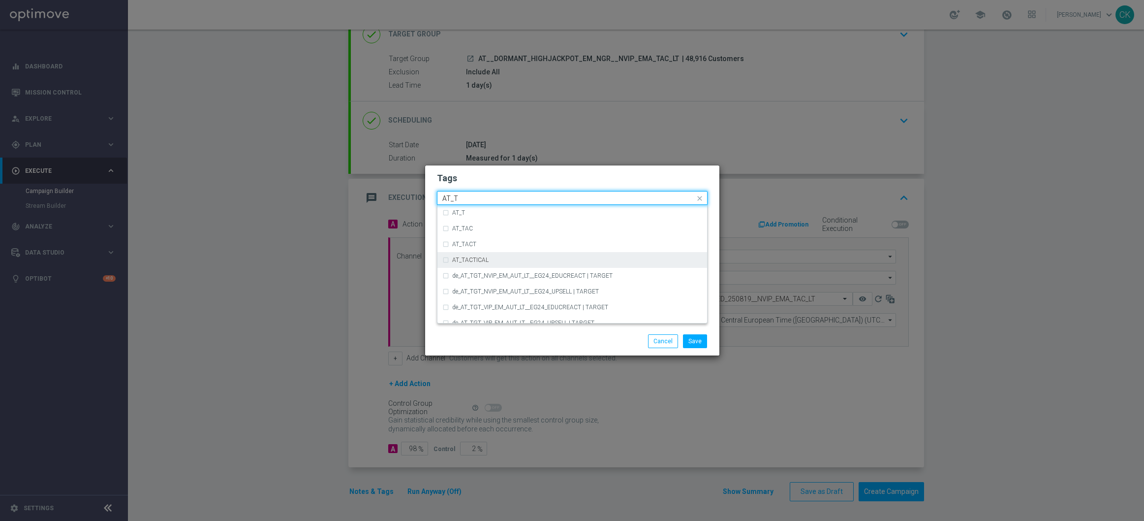
click at [478, 258] on label "AT_TACTICAL" at bounding box center [470, 260] width 36 height 6
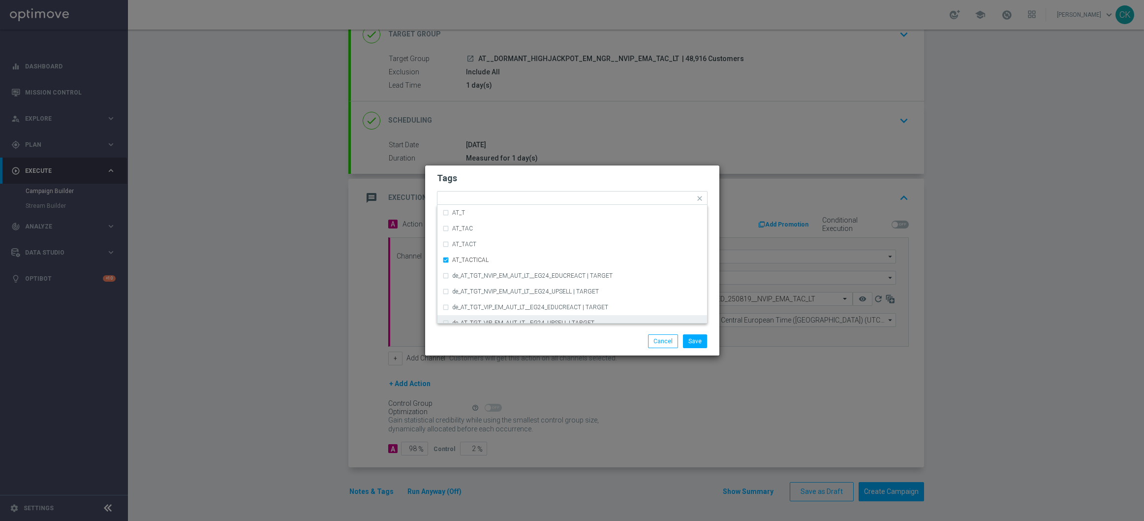
click at [481, 340] on div "Save Cancel" at bounding box center [572, 341] width 285 height 14
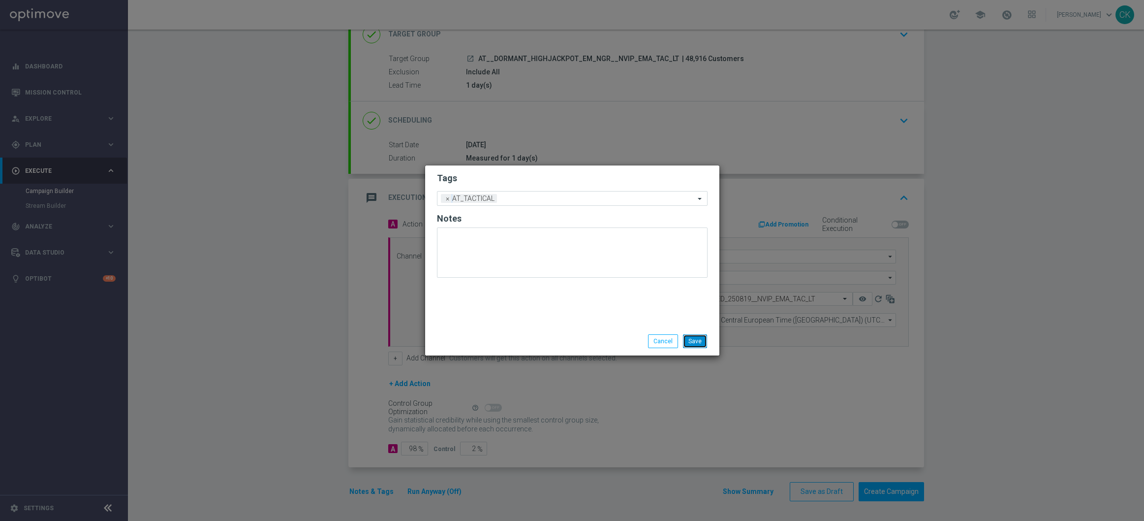
click at [697, 341] on button "Save" at bounding box center [695, 341] width 24 height 14
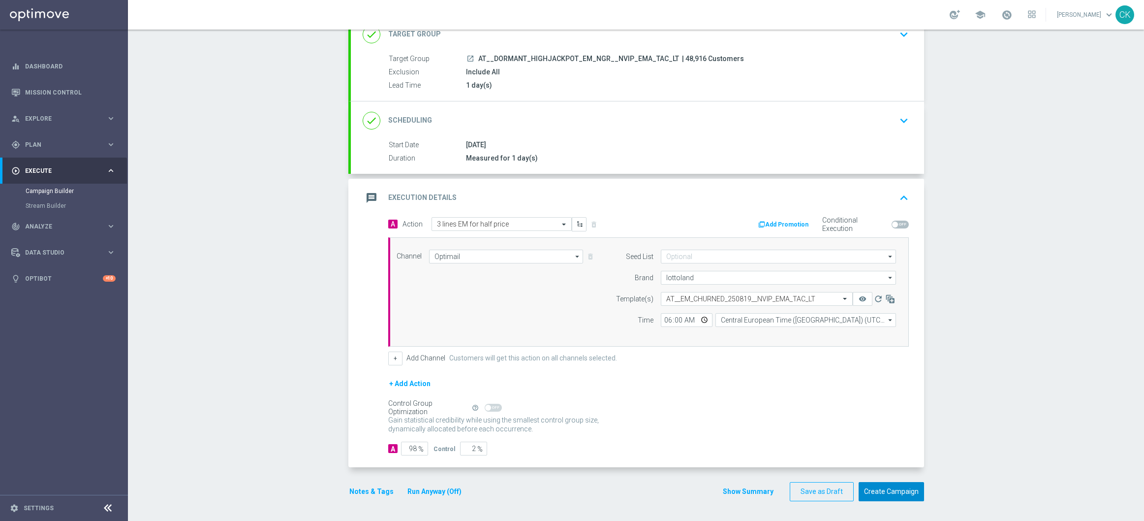
click at [886, 490] on button "Create Campaign" at bounding box center [891, 491] width 65 height 19
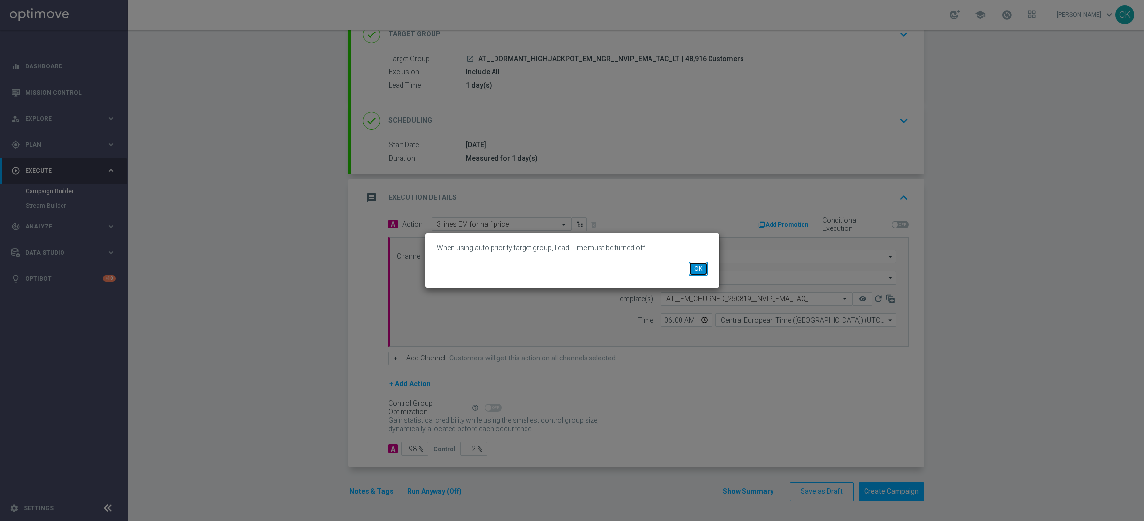
click at [700, 271] on button "OK" at bounding box center [698, 269] width 19 height 14
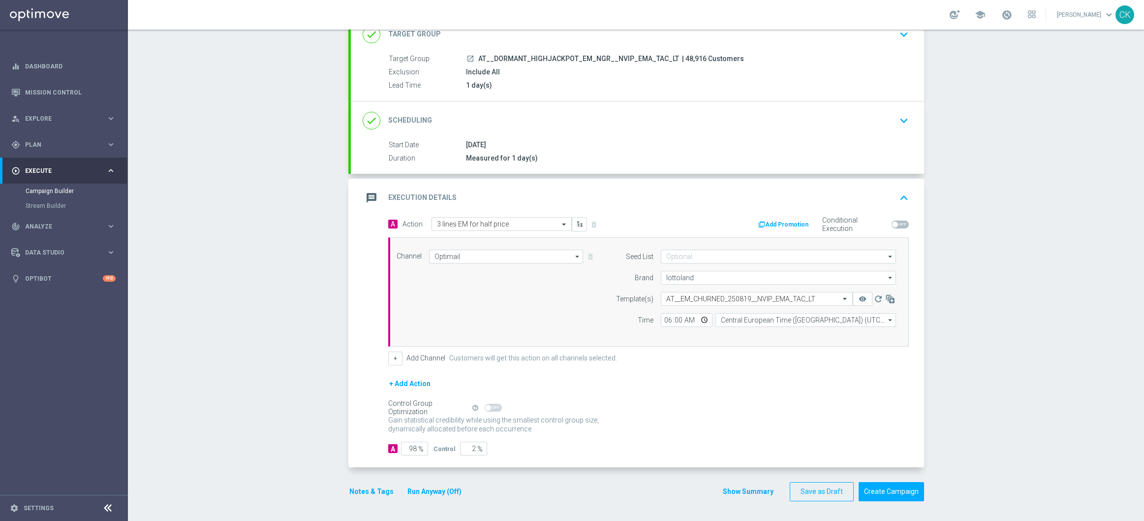
scroll to position [0, 0]
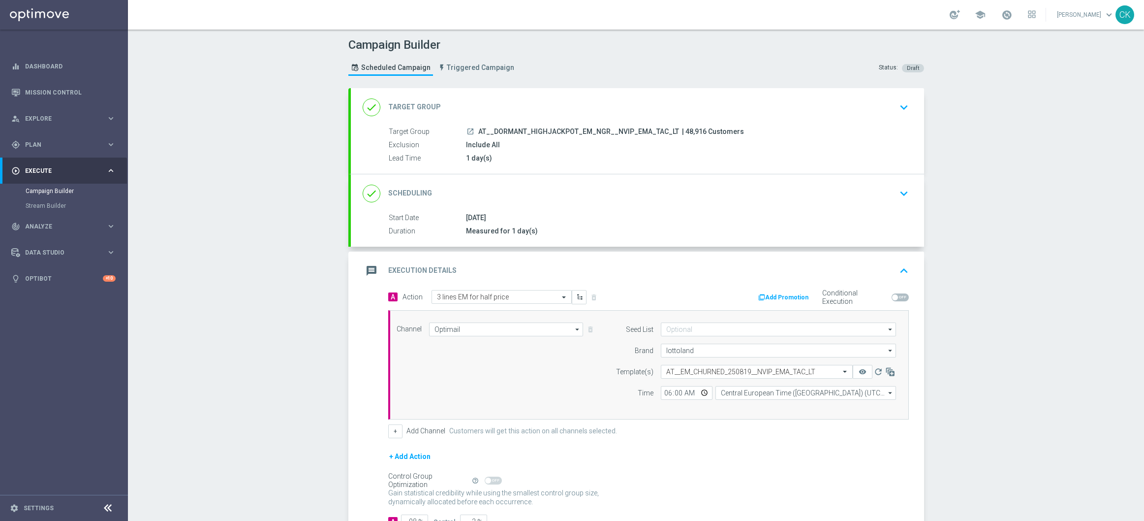
click at [490, 98] on div "done Target Group keyboard_arrow_down" at bounding box center [638, 107] width 550 height 19
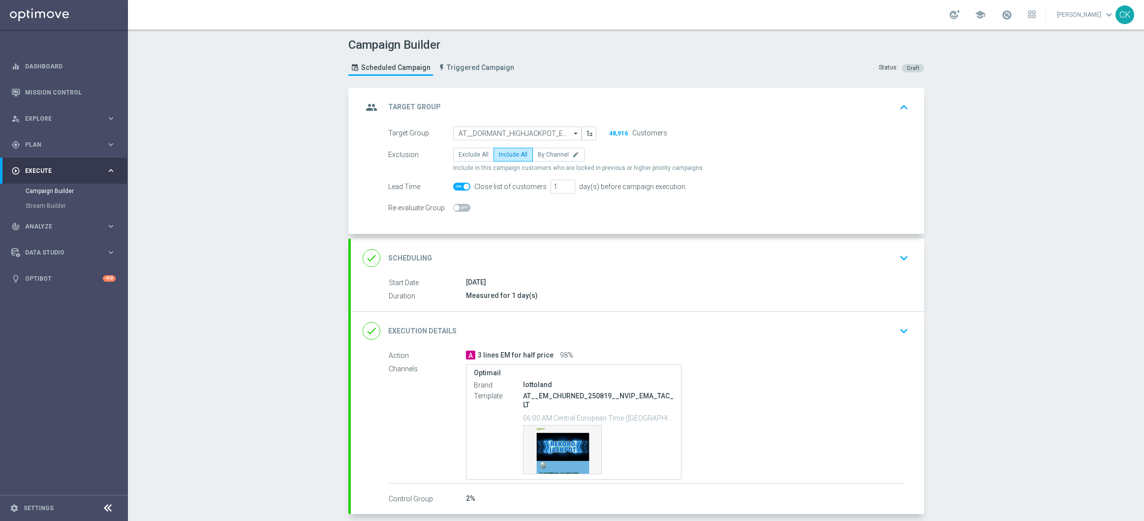
click at [458, 184] on span at bounding box center [461, 187] width 17 height 8
click at [458, 184] on input "checkbox" at bounding box center [461, 187] width 17 height 8
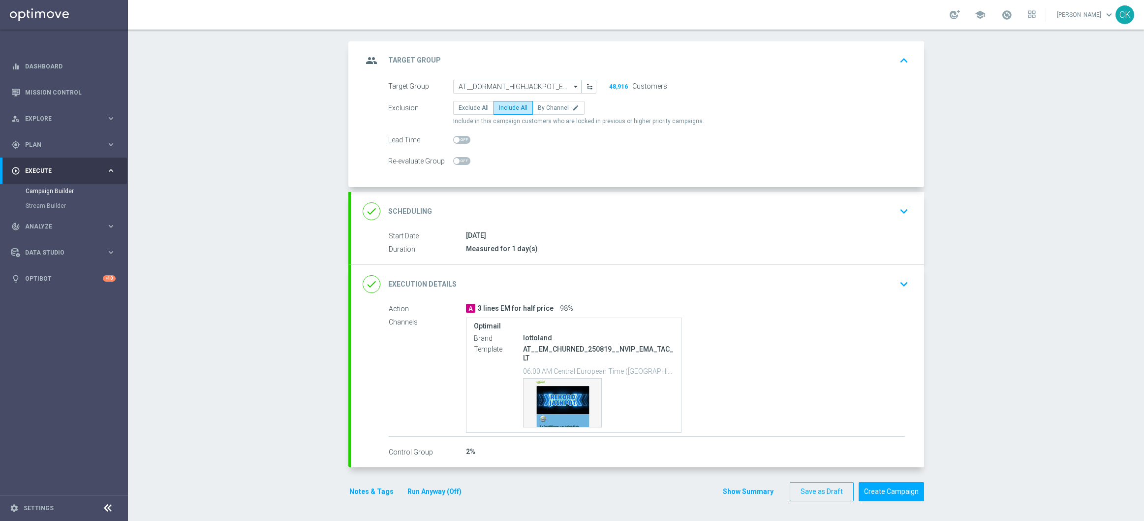
click at [439, 490] on button "Run Anyway (Off)" at bounding box center [435, 491] width 56 height 12
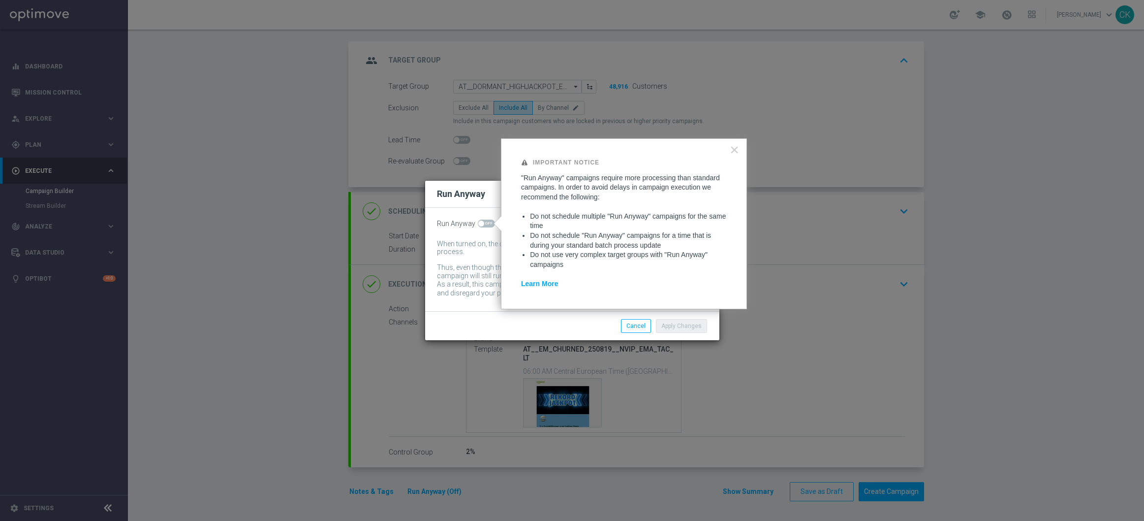
click at [486, 221] on span at bounding box center [486, 224] width 17 height 8
click at [486, 221] on input "checkbox" at bounding box center [486, 224] width 17 height 8
click at [684, 323] on button "Apply Changes" at bounding box center [681, 326] width 51 height 14
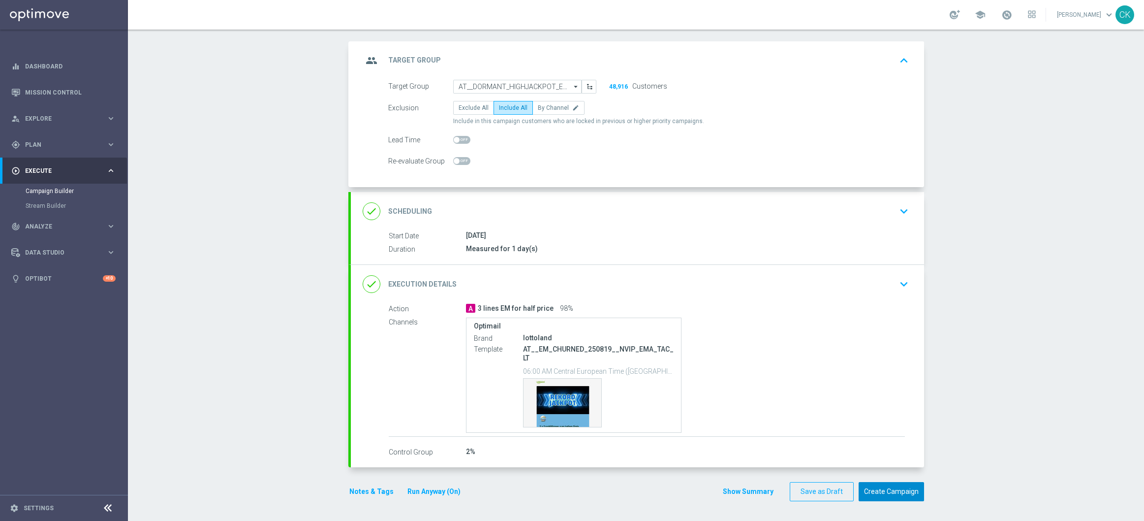
click at [881, 485] on button "Create Campaign" at bounding box center [891, 491] width 65 height 19
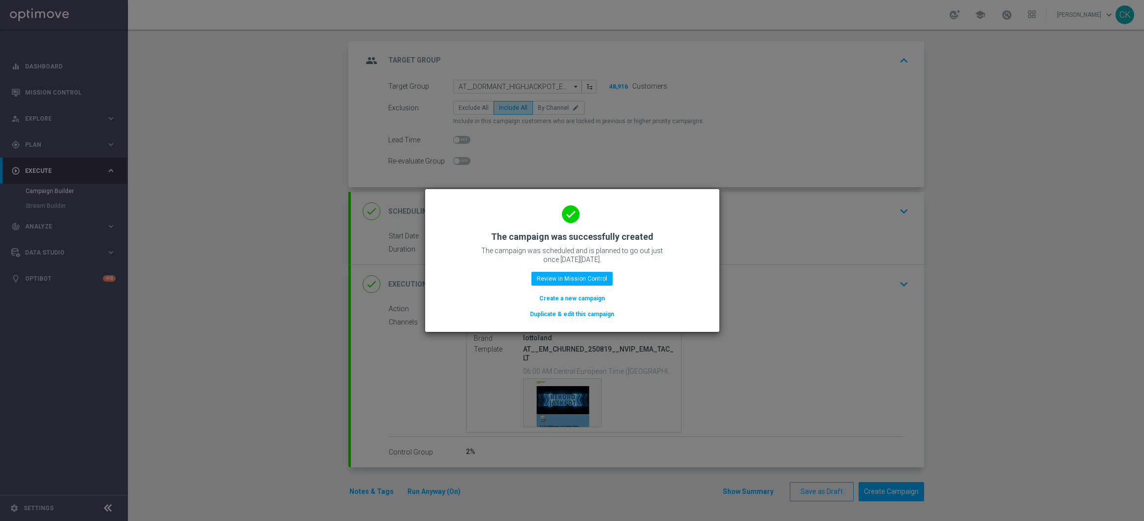
click at [574, 299] on button "Create a new campaign" at bounding box center [571, 298] width 67 height 11
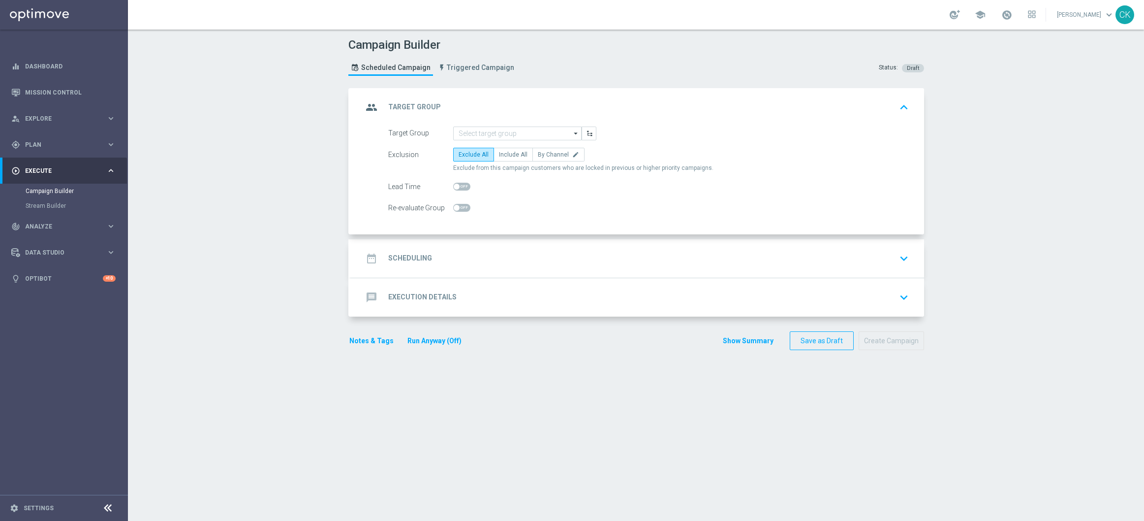
scroll to position [0, 0]
click at [491, 132] on input at bounding box center [517, 133] width 128 height 14
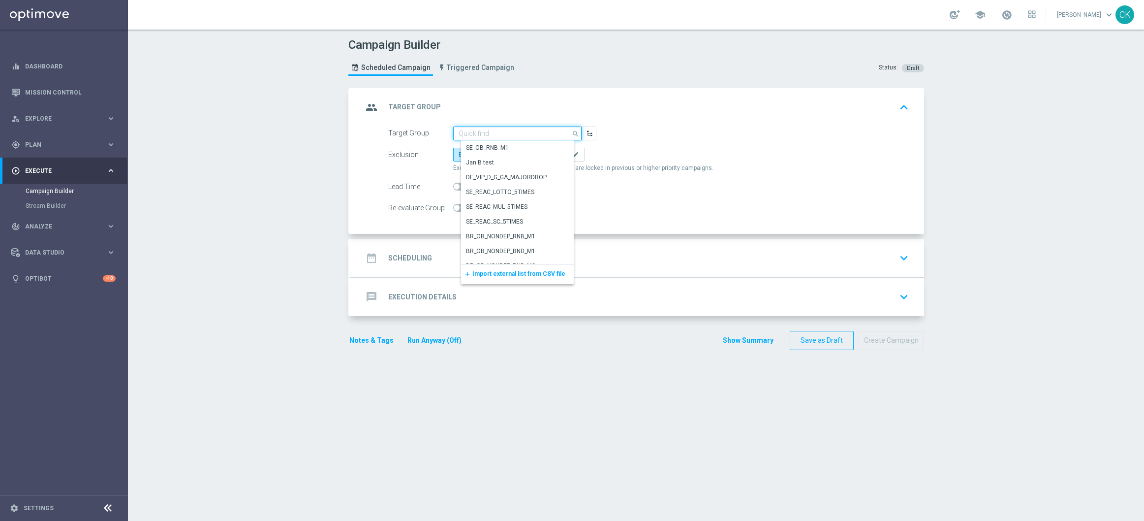
paste input "de_AT_TGT_NVIP_RI_TAC_MIX__BASE_ALL"
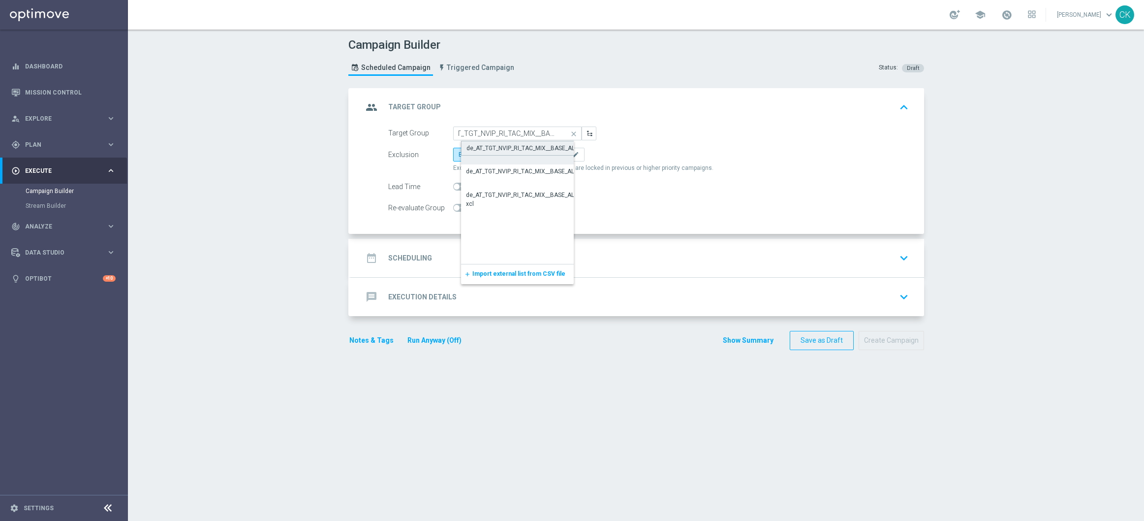
click at [494, 144] on div "de_AT_TGT_NVIP_RI_TAC_MIX__BASE_ALL" at bounding box center [522, 148] width 111 height 9
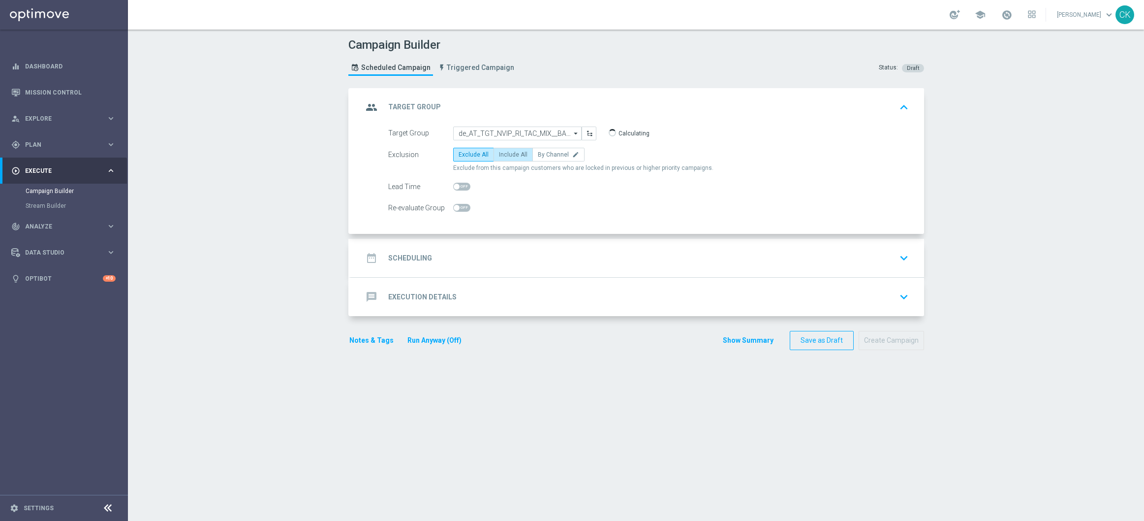
click at [499, 157] on span "Include All" at bounding box center [513, 154] width 29 height 7
click at [499, 157] on input "Include All" at bounding box center [502, 156] width 6 height 6
click at [457, 182] on div at bounding box center [461, 187] width 17 height 14
click at [459, 186] on span at bounding box center [461, 187] width 17 height 8
click at [459, 186] on input "checkbox" at bounding box center [461, 187] width 17 height 8
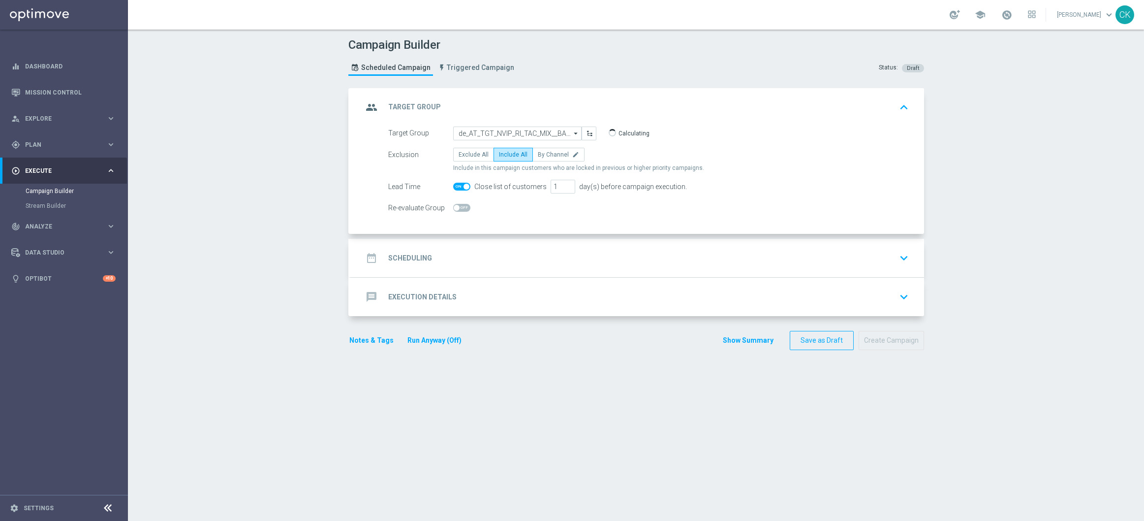
click at [411, 255] on h2 "Scheduling" at bounding box center [410, 257] width 44 height 9
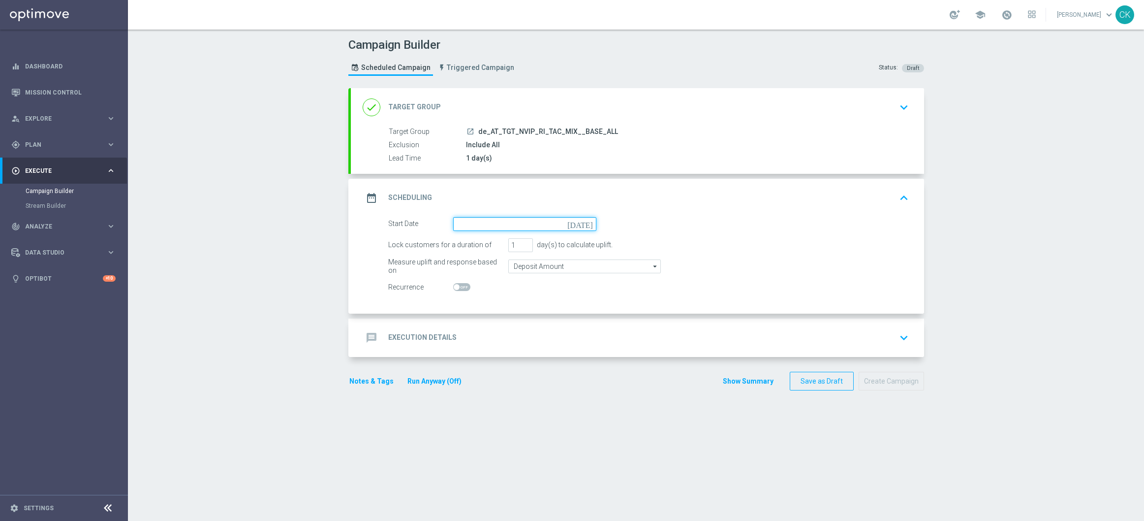
click at [487, 226] on input at bounding box center [524, 224] width 143 height 14
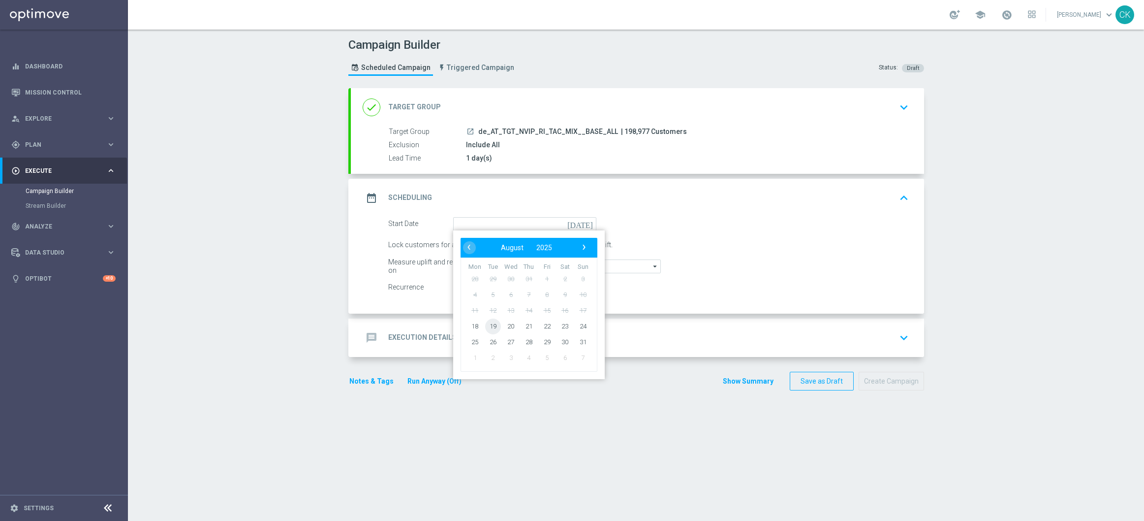
click at [486, 325] on span "19" at bounding box center [493, 326] width 16 height 16
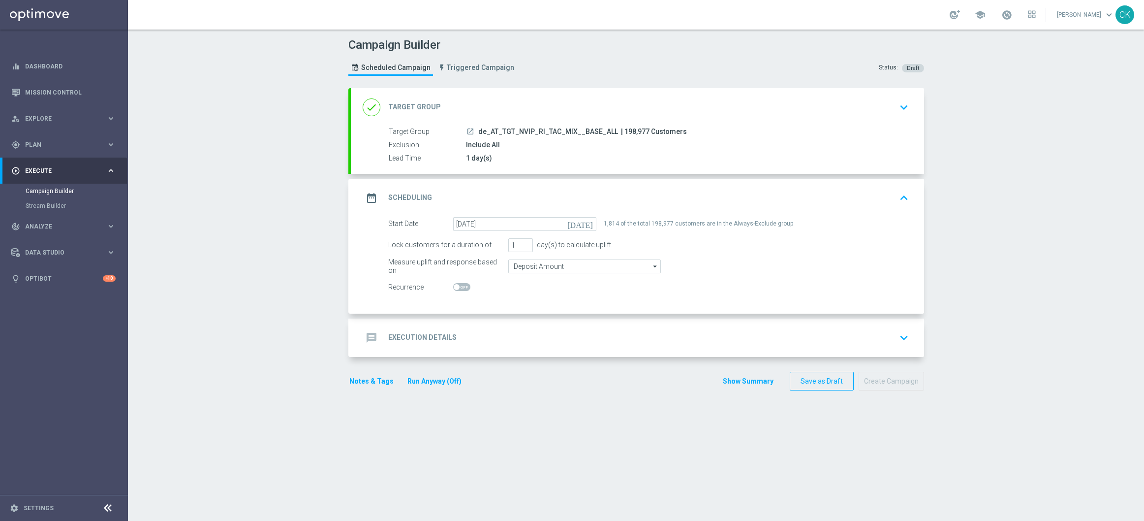
click at [411, 333] on h2 "Execution Details" at bounding box center [422, 337] width 68 height 9
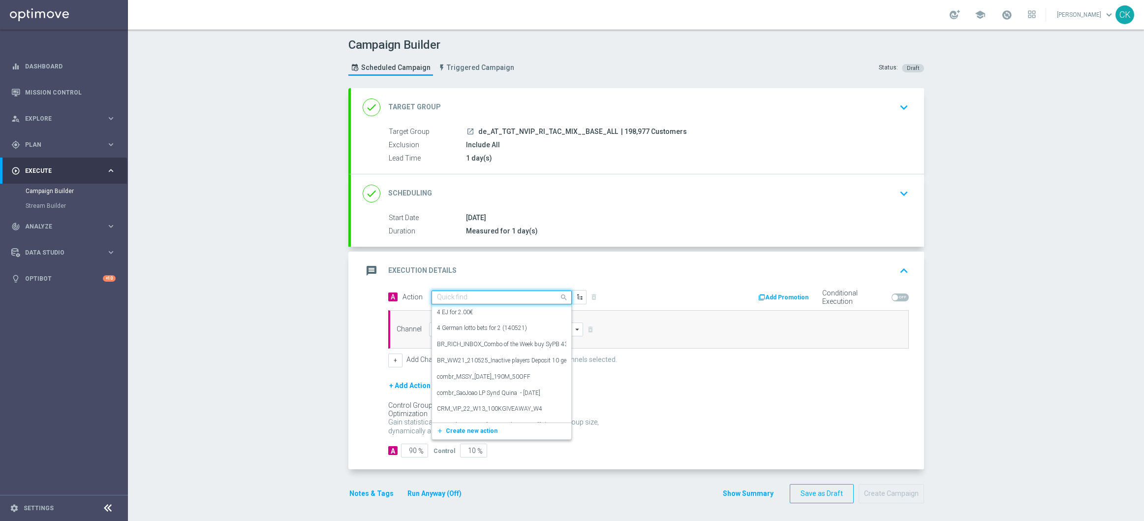
click at [476, 295] on input "text" at bounding box center [492, 297] width 110 height 8
paste input "EuroMillions Exklusiv + free 100 Extra-Chancen EuroMillions"
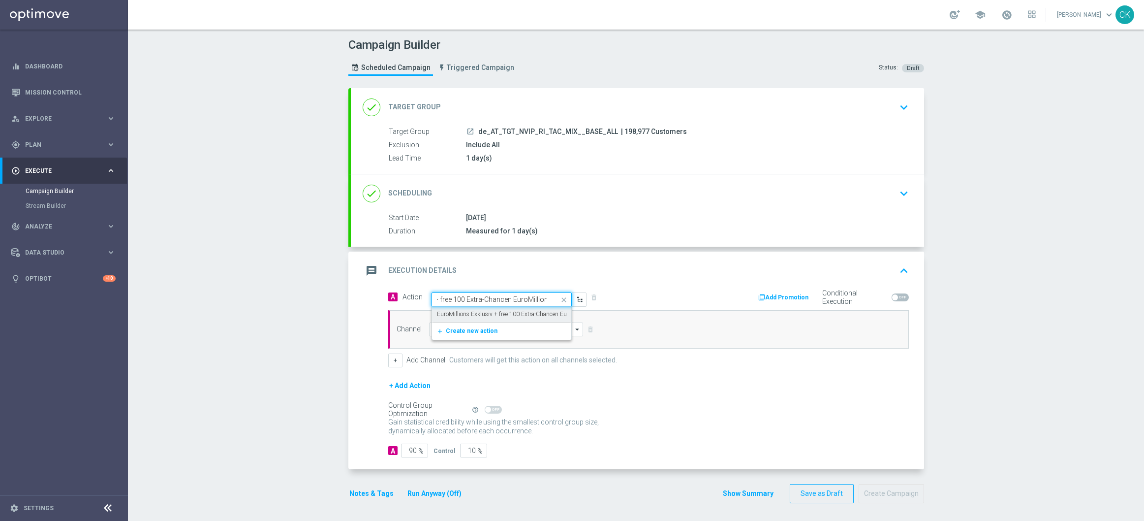
click at [472, 312] on label "EuroMillions Exklusiv + free 100 Extra-Chancen EuroMillions" at bounding box center [515, 314] width 156 height 8
click at [462, 328] on input at bounding box center [506, 329] width 155 height 14
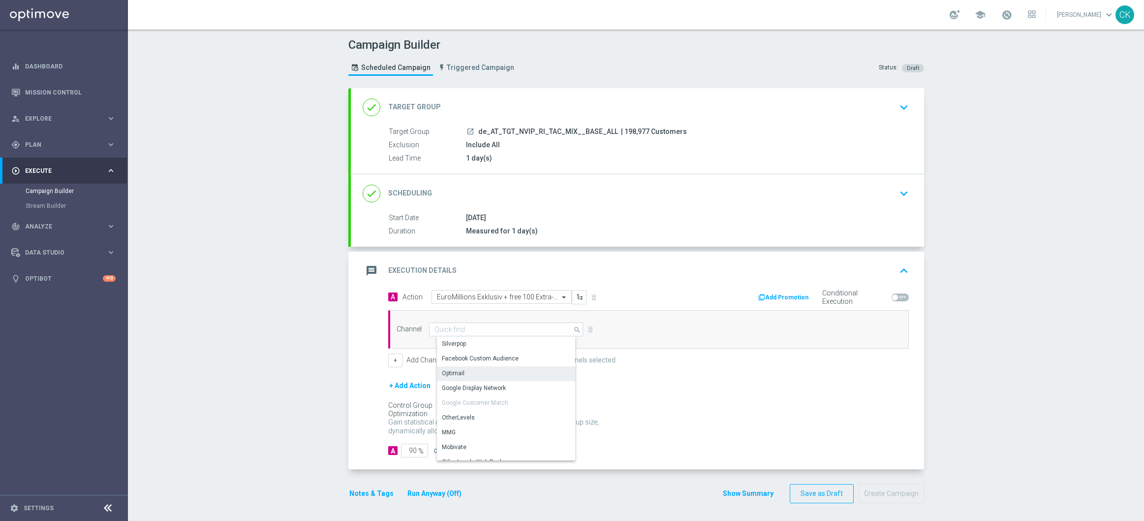
click at [461, 371] on div "Optimail" at bounding box center [510, 373] width 146 height 14
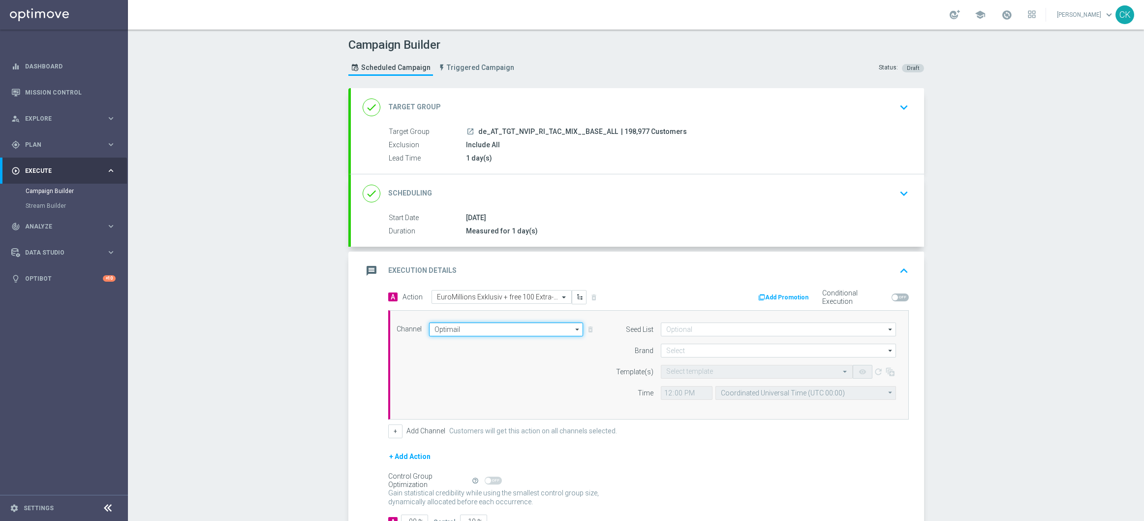
click at [473, 325] on input "Optimail" at bounding box center [506, 329] width 155 height 14
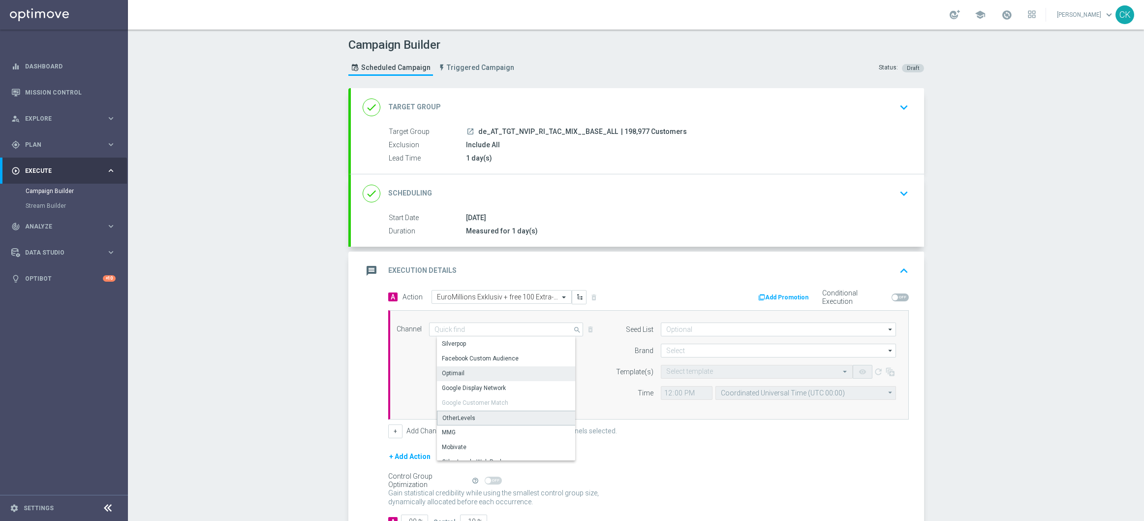
click at [483, 419] on div "OtherLevels" at bounding box center [510, 418] width 146 height 15
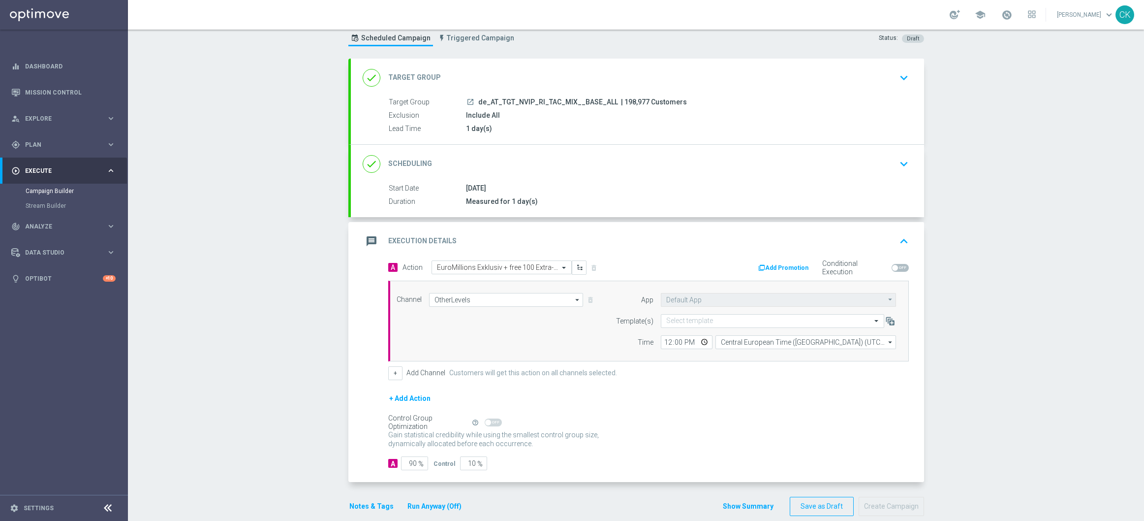
scroll to position [45, 0]
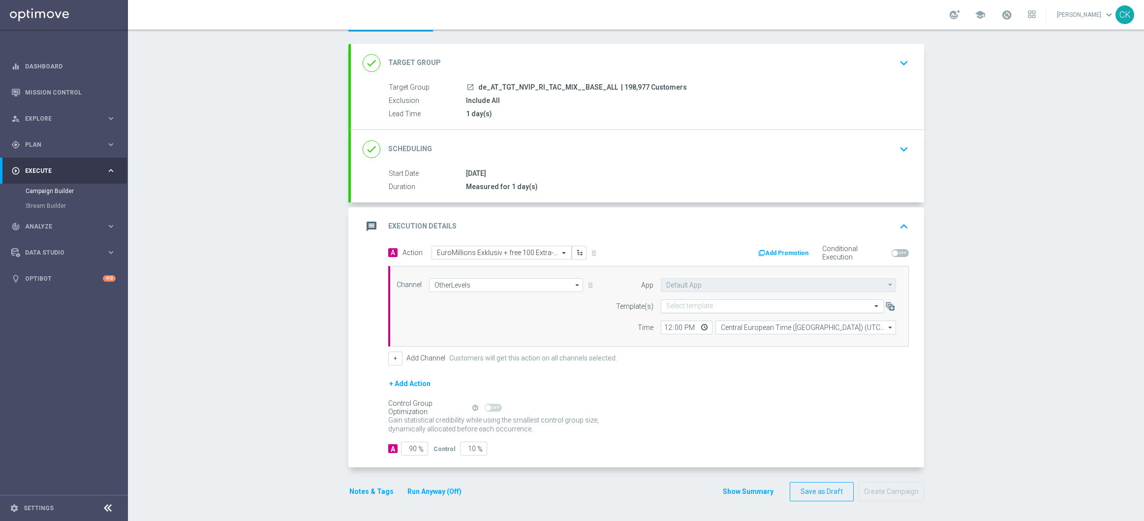
click at [706, 310] on div "Select template" at bounding box center [772, 306] width 223 height 14
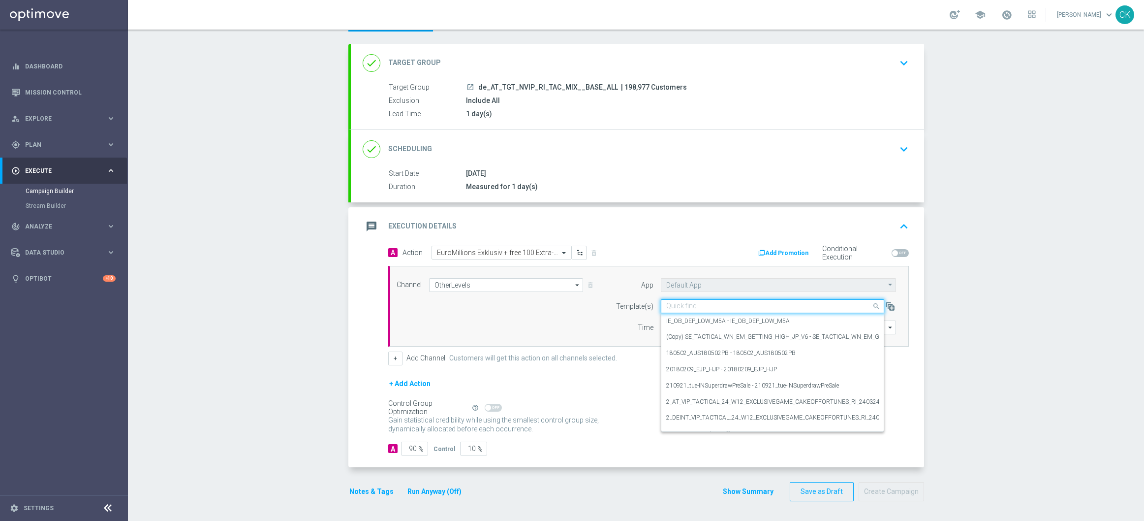
paste input "AT__EM_250819__NVIP_RI_TAC_LT"
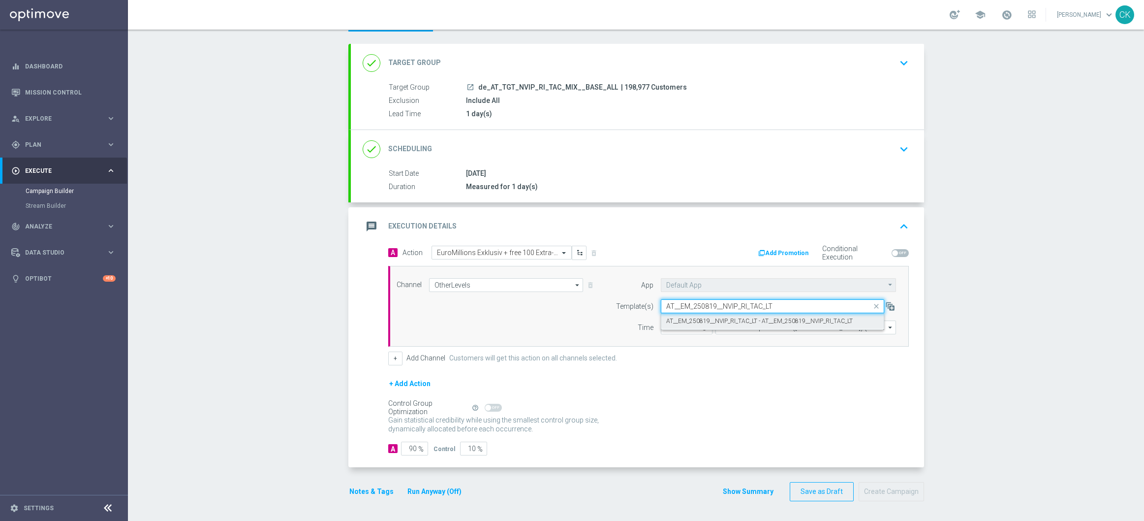
click at [697, 317] on label "AT__EM_250819__NVIP_RI_TAC_LT - AT__EM_250819__NVIP_RI_TAC_LT" at bounding box center [759, 321] width 187 height 8
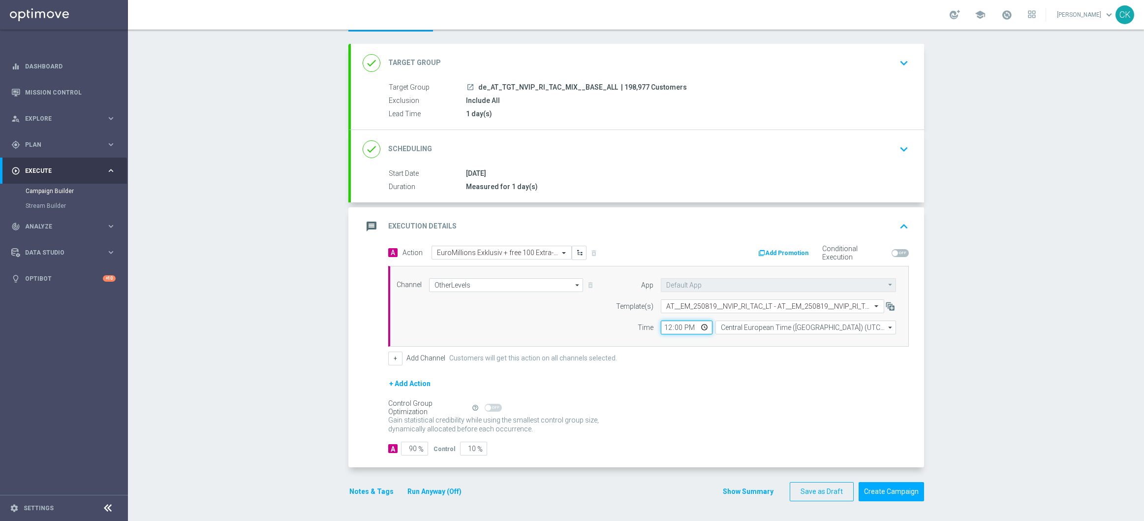
click at [663, 328] on input "12:00" at bounding box center [687, 327] width 52 height 14
click at [689, 402] on div "Control Group Optimization Self Optimizing Campaign help_outline" at bounding box center [648, 407] width 521 height 11
click at [412, 447] on input "90" at bounding box center [414, 449] width 27 height 14
click at [365, 494] on button "Notes & Tags" at bounding box center [371, 491] width 46 height 12
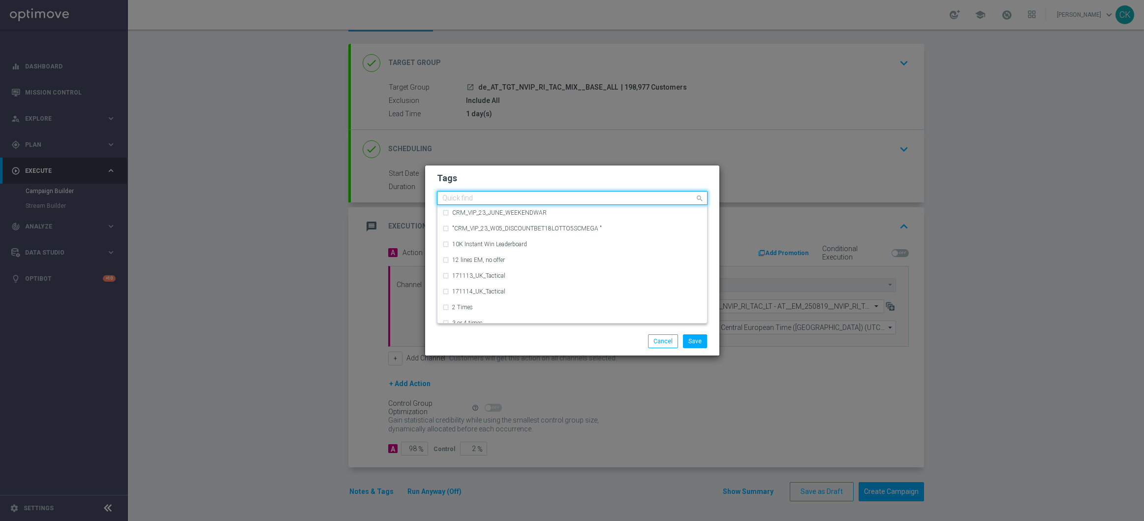
click at [462, 200] on input "text" at bounding box center [568, 198] width 253 height 8
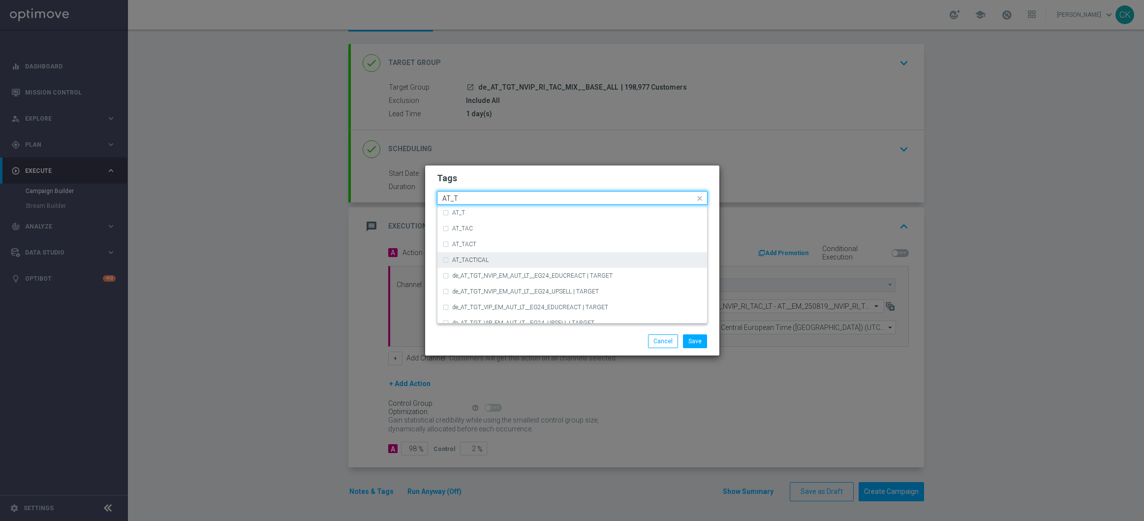
click at [475, 258] on label "AT_TACTICAL" at bounding box center [470, 260] width 36 height 6
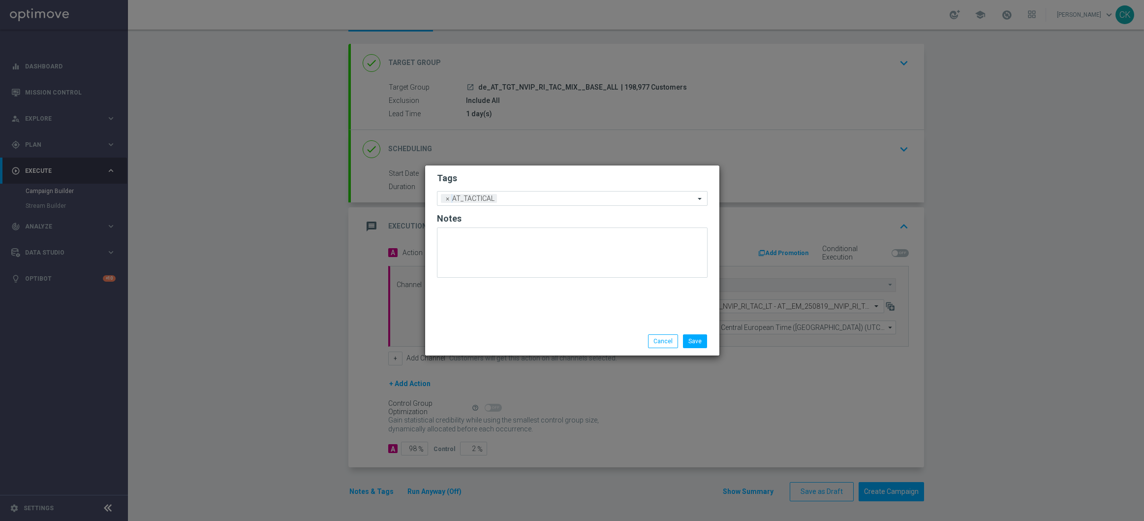
click at [486, 337] on div "Save Cancel" at bounding box center [572, 341] width 285 height 14
click at [695, 345] on button "Save" at bounding box center [695, 341] width 24 height 14
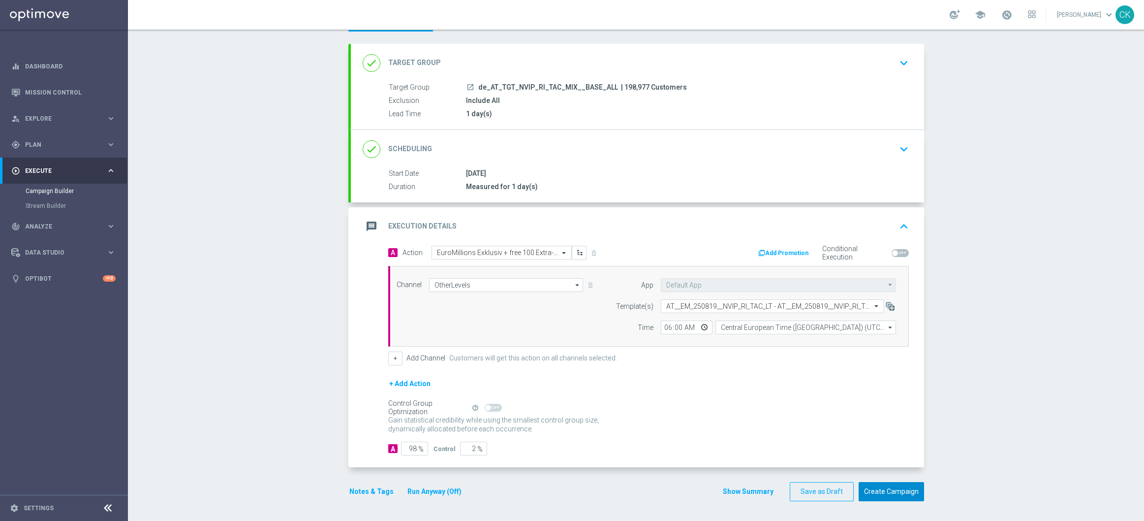
click at [885, 491] on button "Create Campaign" at bounding box center [891, 491] width 65 height 19
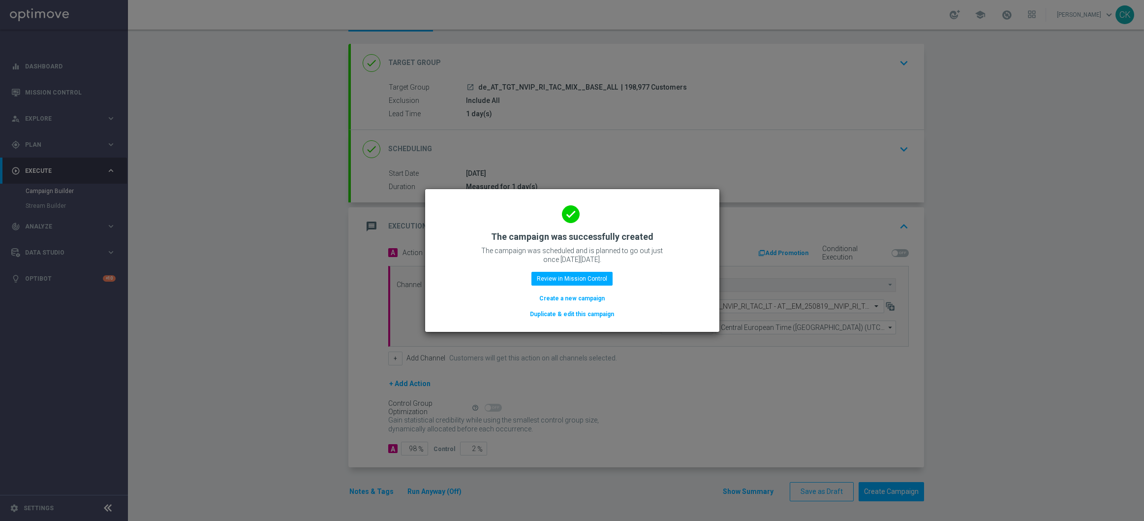
click at [590, 299] on button "Create a new campaign" at bounding box center [571, 298] width 67 height 11
